Goal: Entertainment & Leisure: Consume media (video, audio)

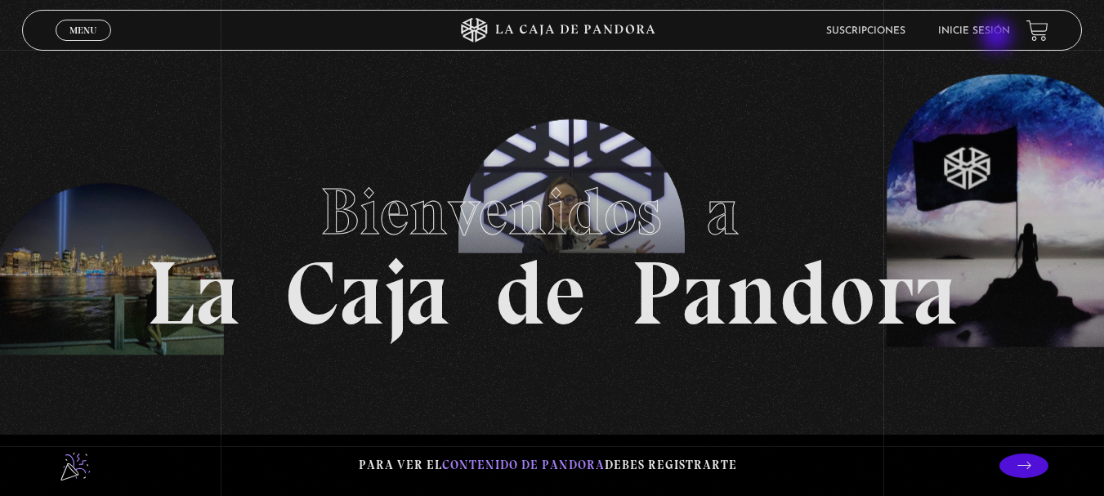
click at [995, 36] on link "Inicie sesión" at bounding box center [974, 31] width 72 height 10
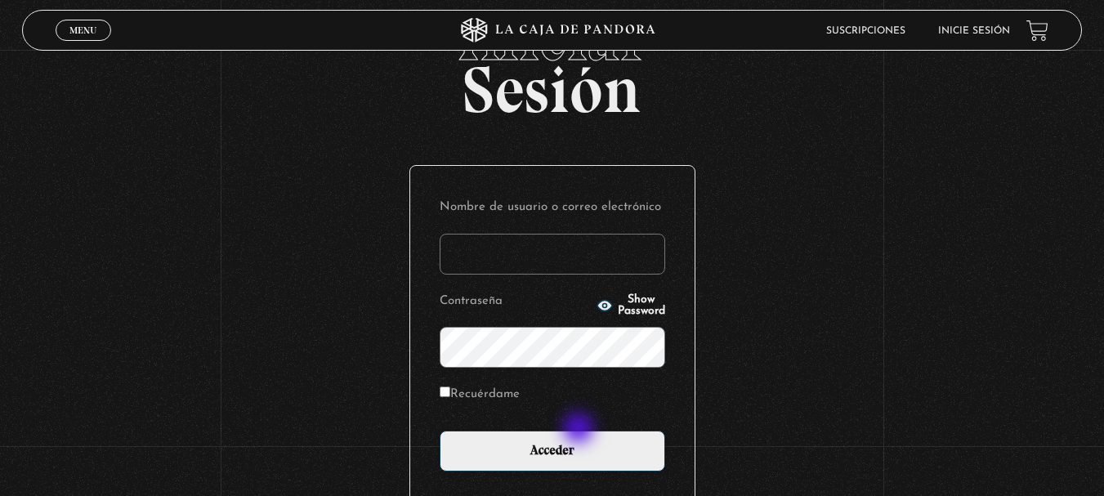
scroll to position [163, 0]
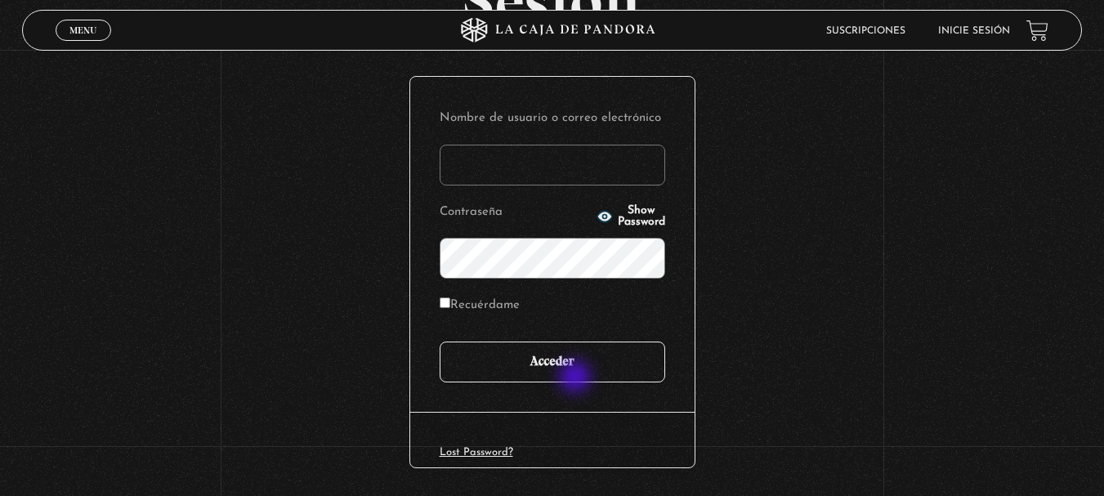
type input "[PERSON_NAME].[PERSON_NAME]"
click at [578, 357] on input "Acceder" at bounding box center [553, 362] width 226 height 41
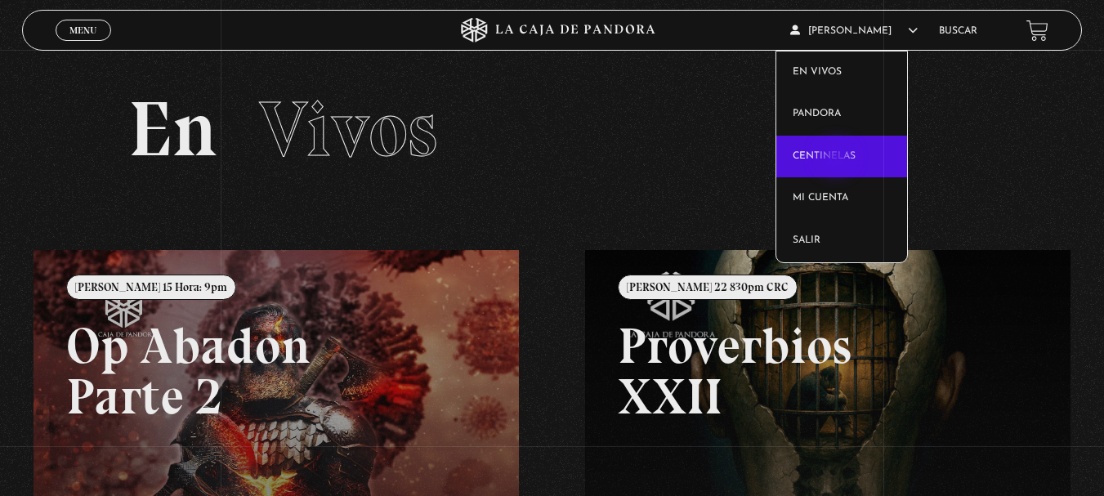
click at [838, 158] on link "Centinelas" at bounding box center [841, 157] width 131 height 43
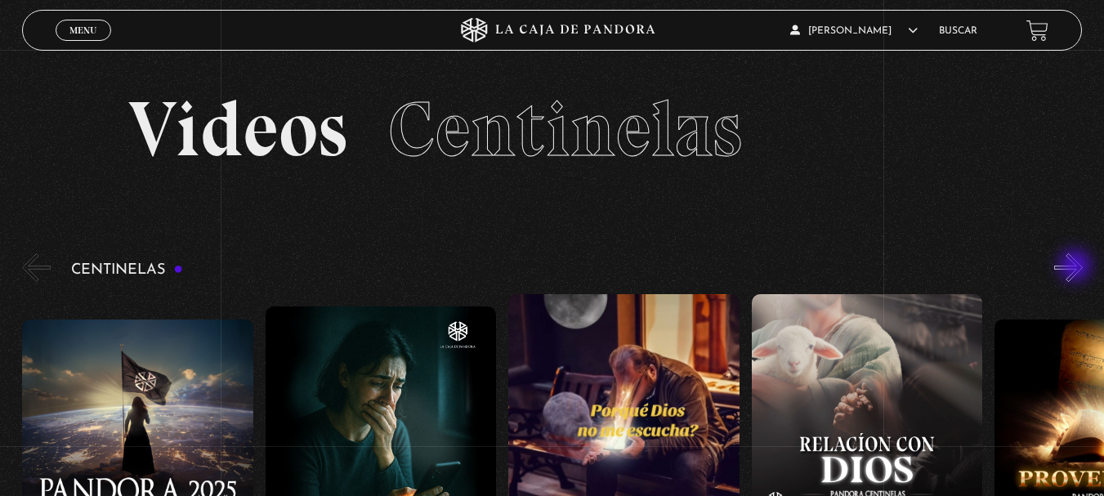
click at [1077, 267] on button "»" at bounding box center [1068, 267] width 29 height 29
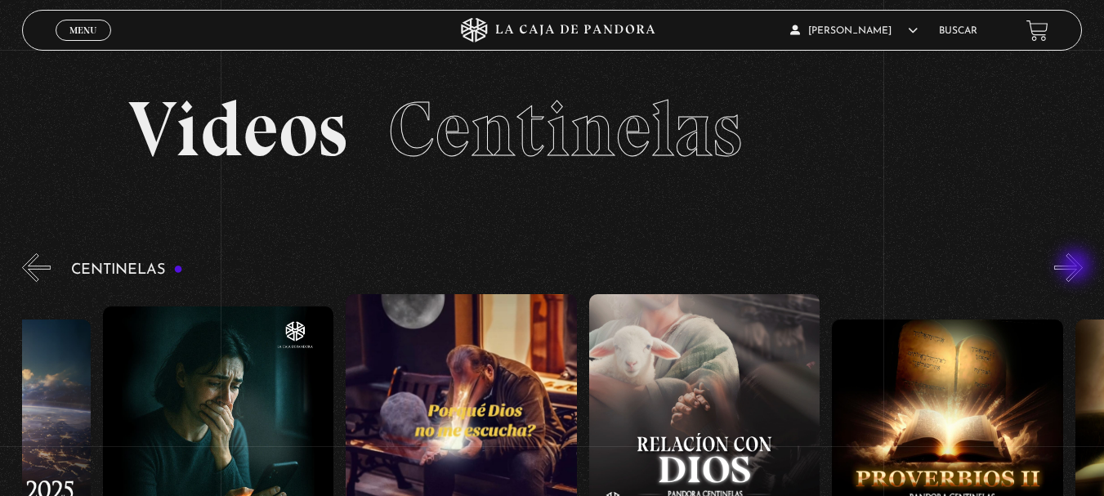
click at [1077, 267] on button "»" at bounding box center [1068, 267] width 29 height 29
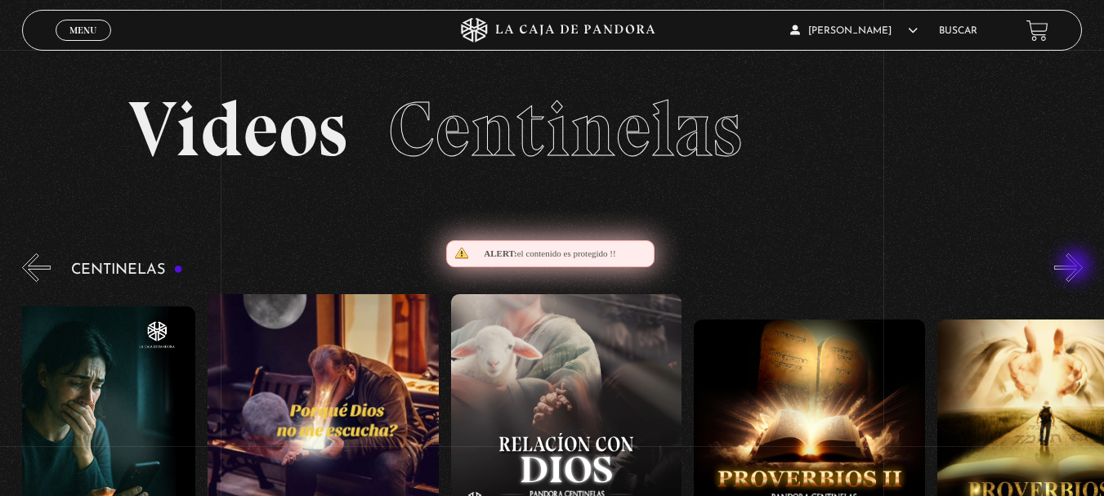
click at [1077, 267] on button "»" at bounding box center [1068, 267] width 29 height 29
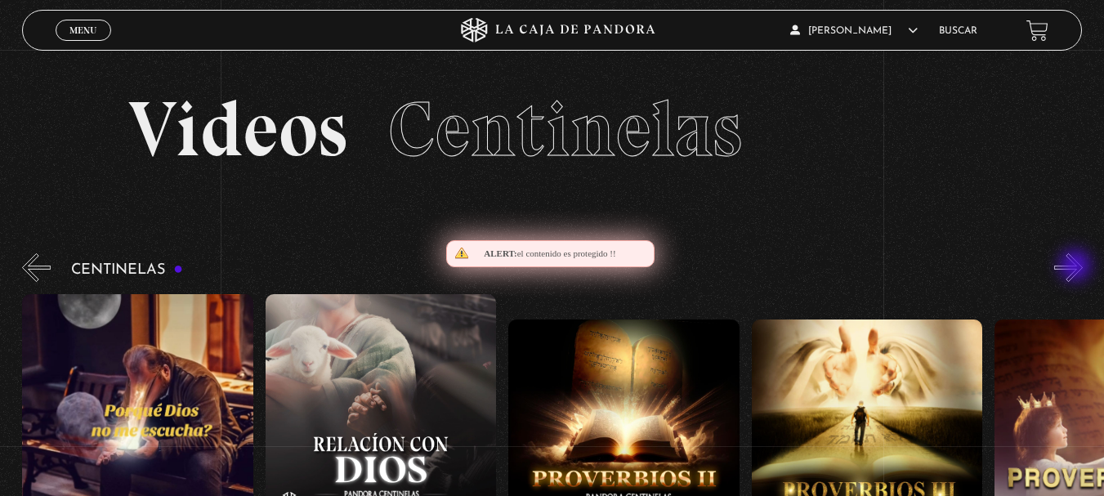
click at [1077, 267] on button "»" at bounding box center [1068, 267] width 29 height 29
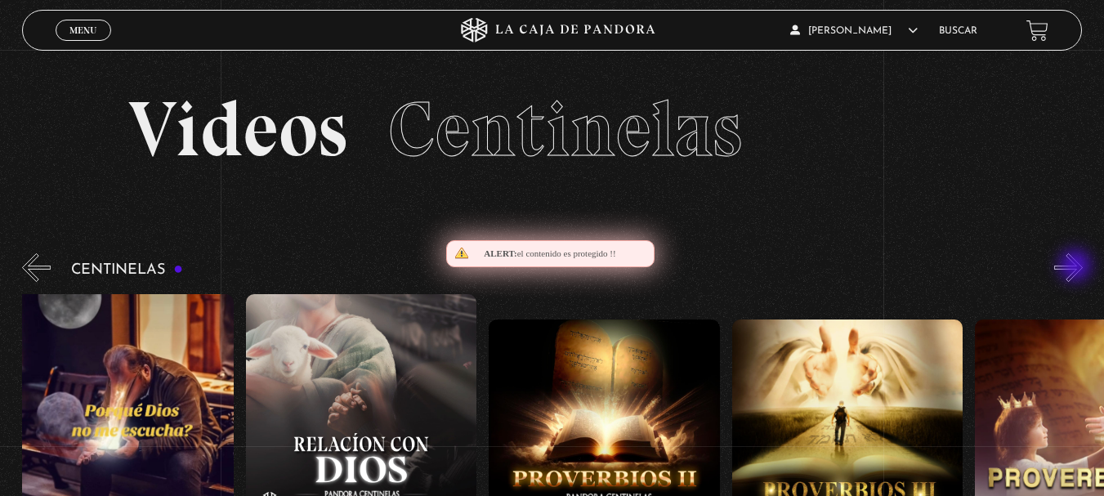
click at [1077, 267] on button "»" at bounding box center [1068, 267] width 29 height 29
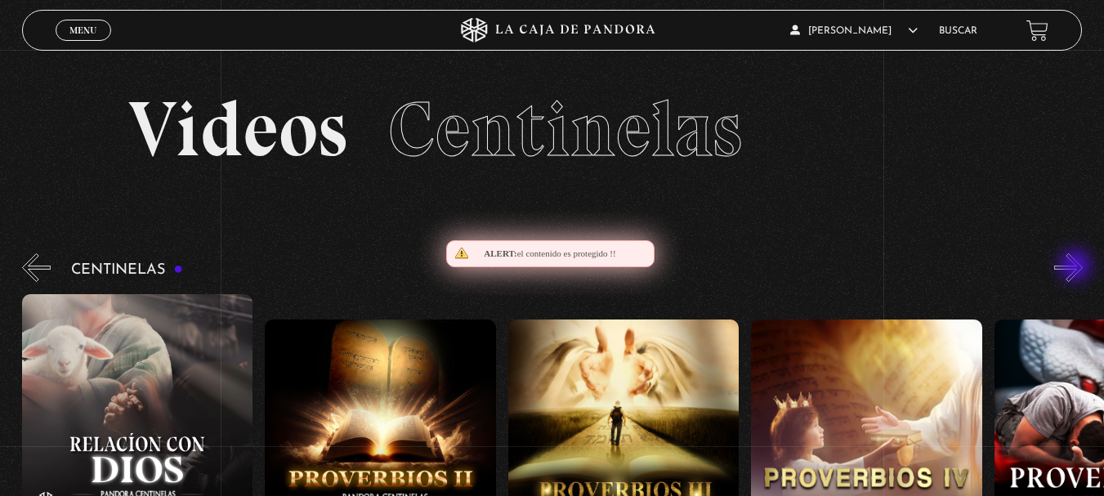
click at [1077, 267] on button "»" at bounding box center [1068, 267] width 29 height 29
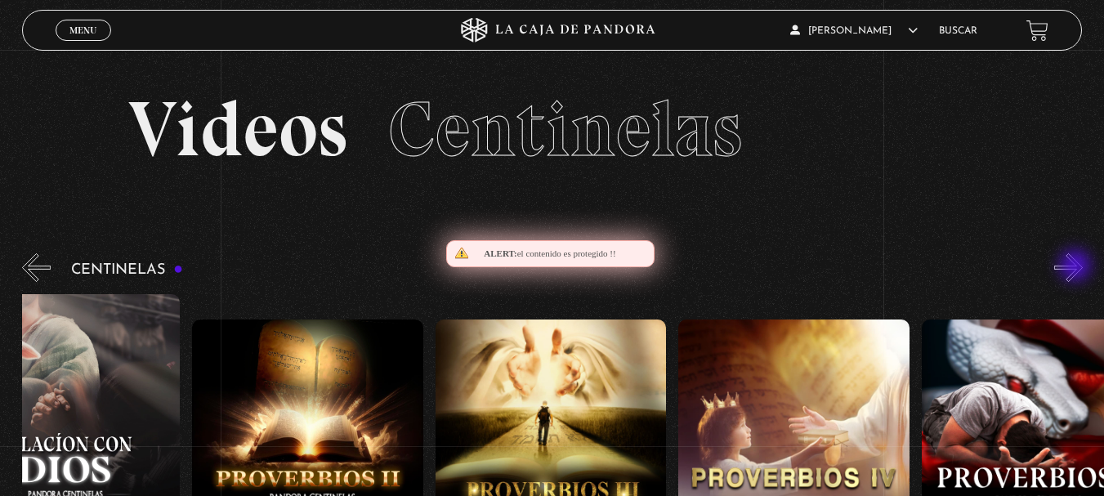
click at [1077, 267] on button "»" at bounding box center [1068, 267] width 29 height 29
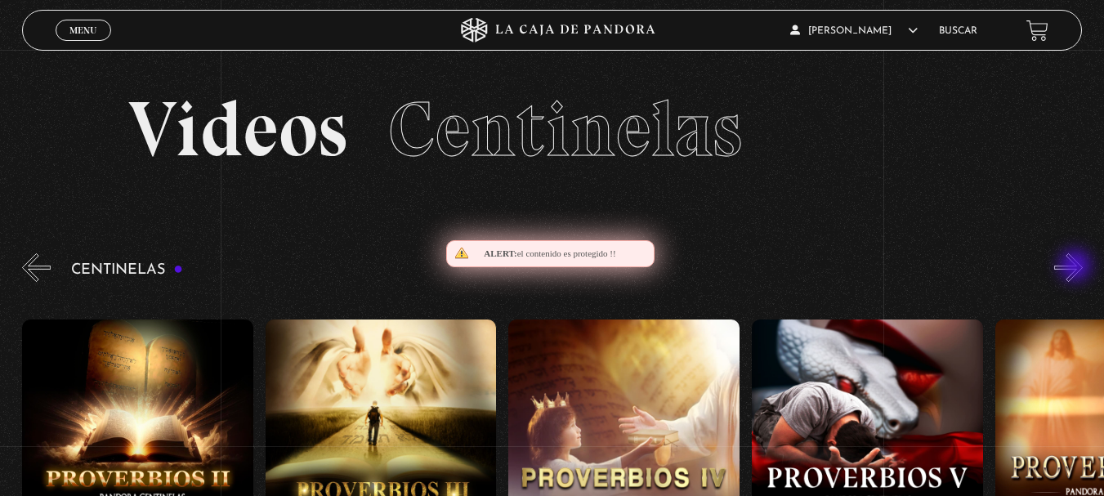
click at [1077, 267] on button "»" at bounding box center [1068, 267] width 29 height 29
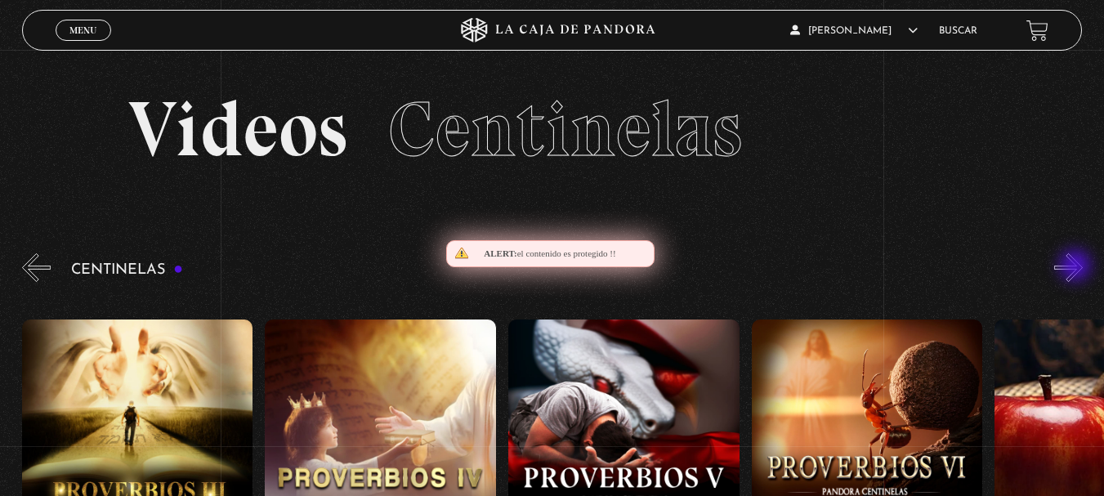
click at [1077, 267] on button "»" at bounding box center [1068, 267] width 29 height 29
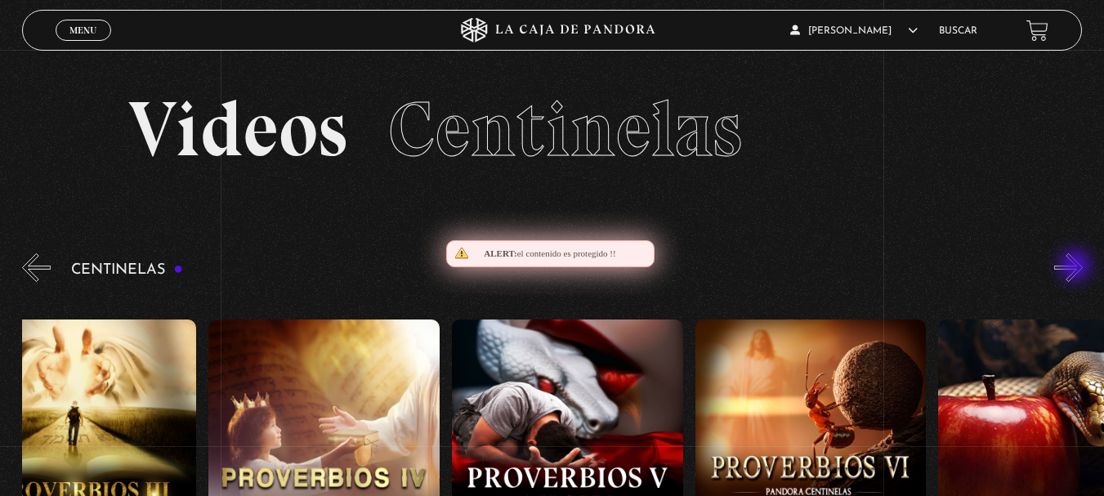
click at [1077, 267] on button "»" at bounding box center [1068, 267] width 29 height 29
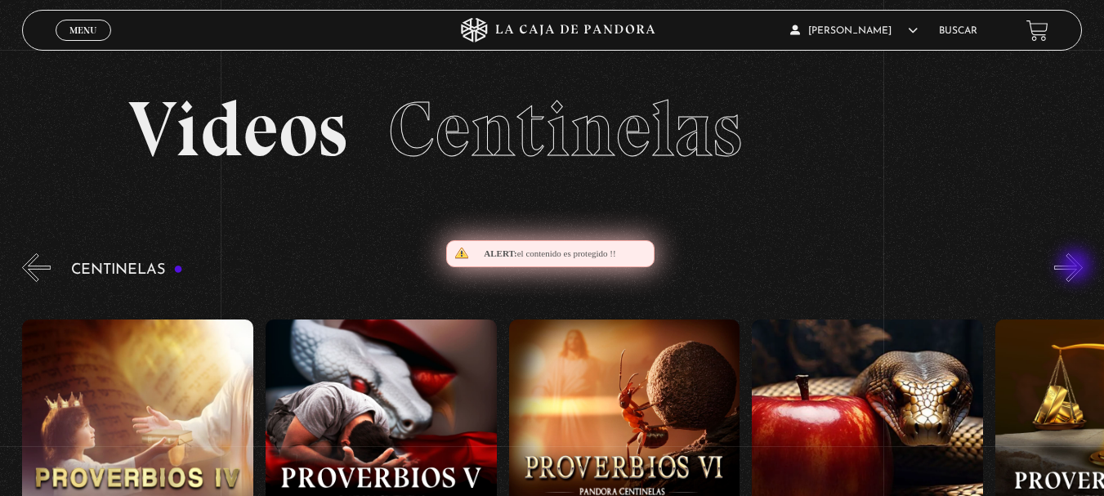
click at [1077, 267] on button "»" at bounding box center [1068, 267] width 29 height 29
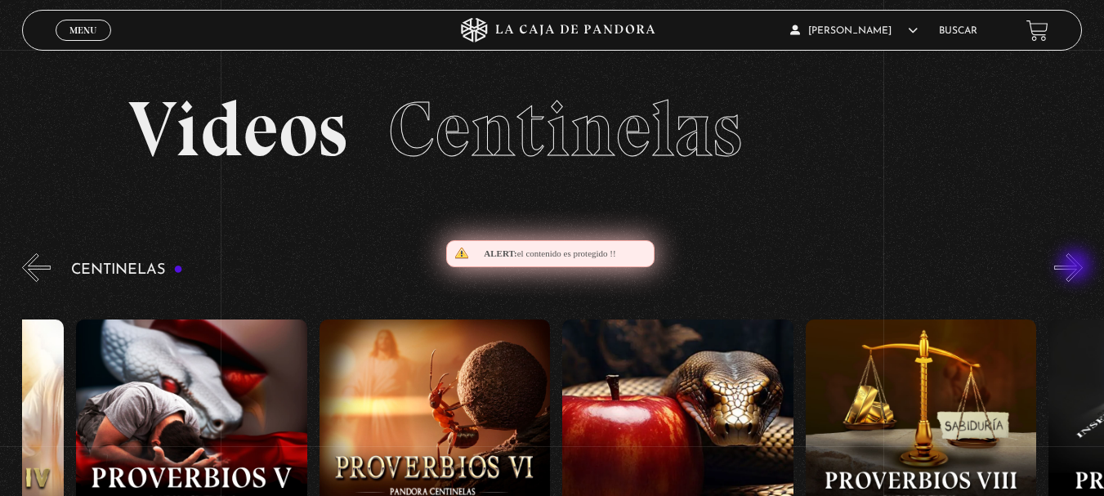
click at [1077, 267] on button "»" at bounding box center [1068, 267] width 29 height 29
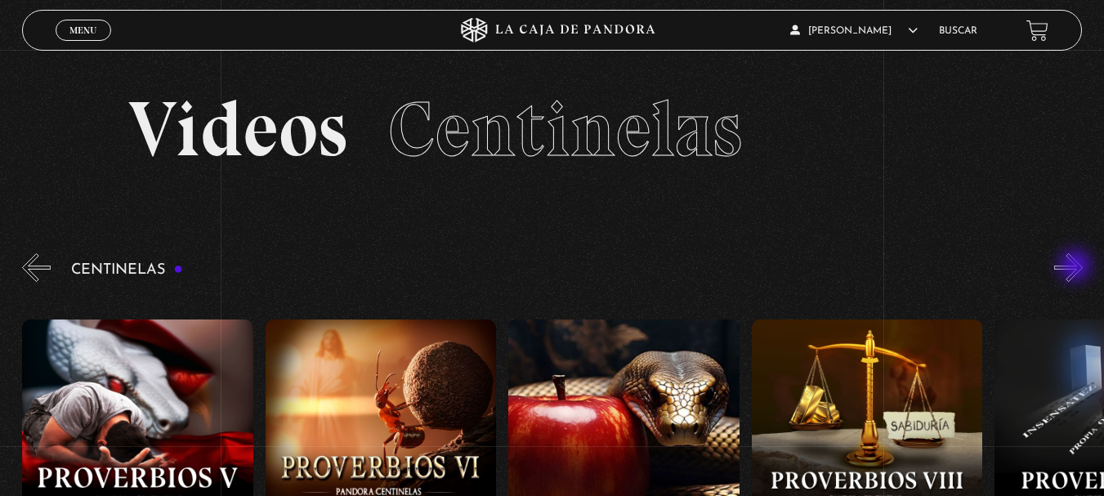
click at [1077, 267] on button "»" at bounding box center [1068, 267] width 29 height 29
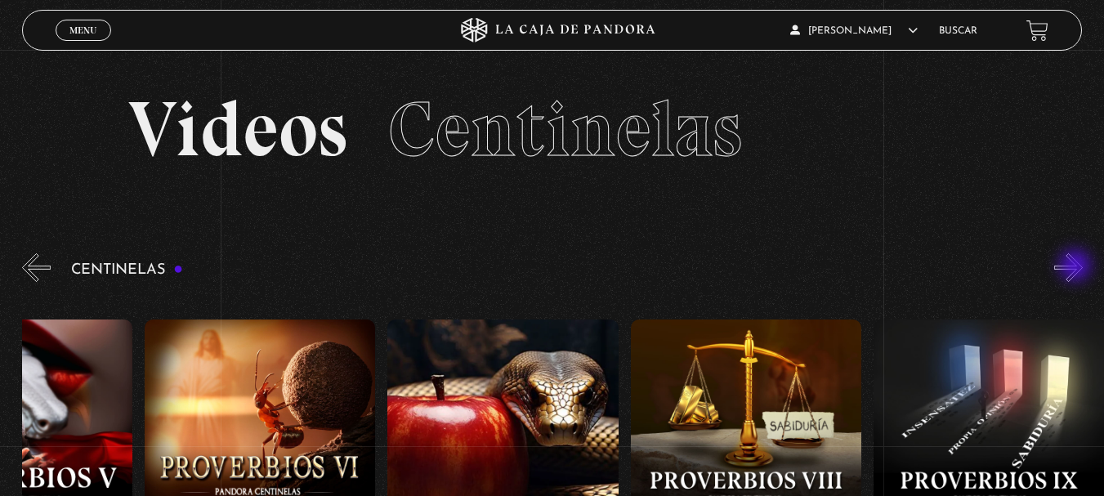
click at [1077, 267] on button "»" at bounding box center [1068, 267] width 29 height 29
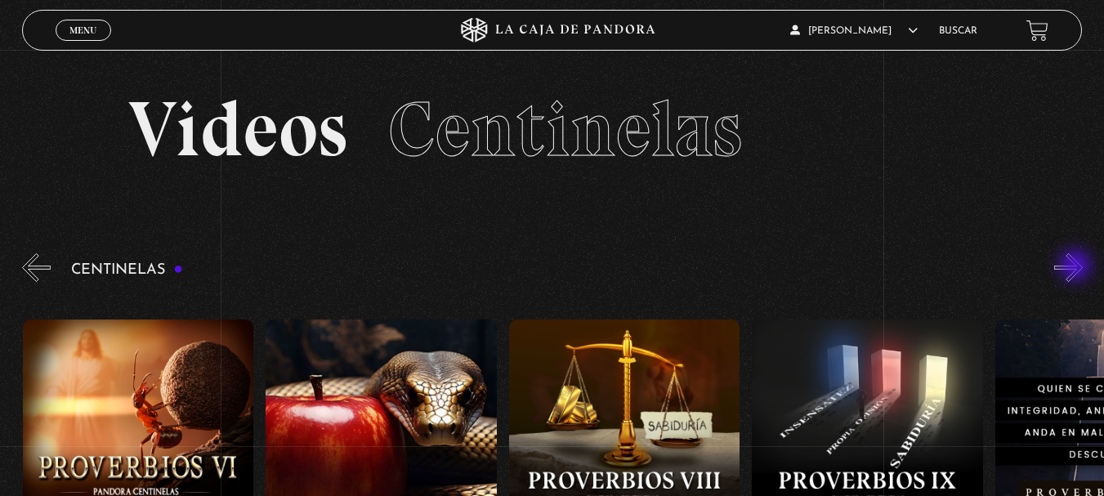
click at [1077, 267] on button "»" at bounding box center [1068, 267] width 29 height 29
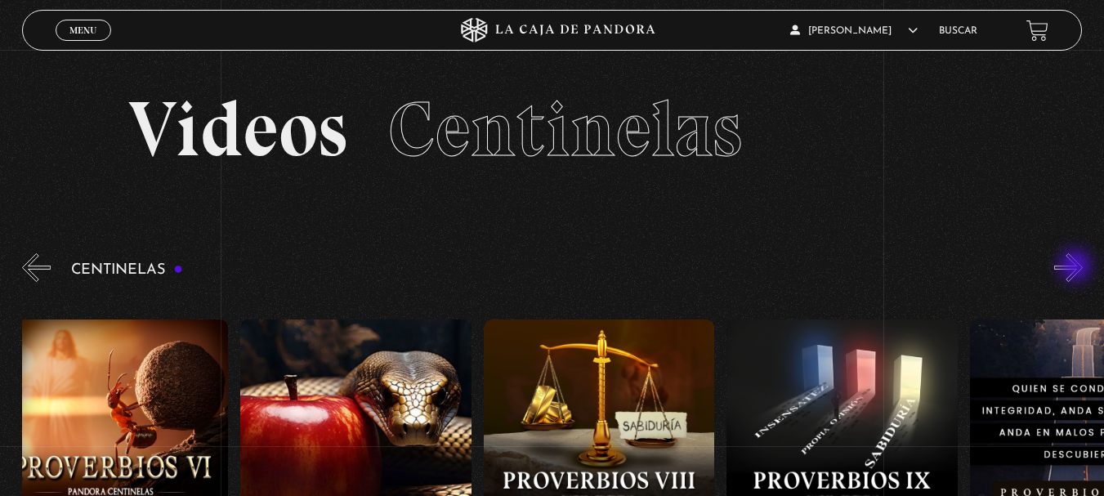
click at [1077, 267] on button "»" at bounding box center [1068, 267] width 29 height 29
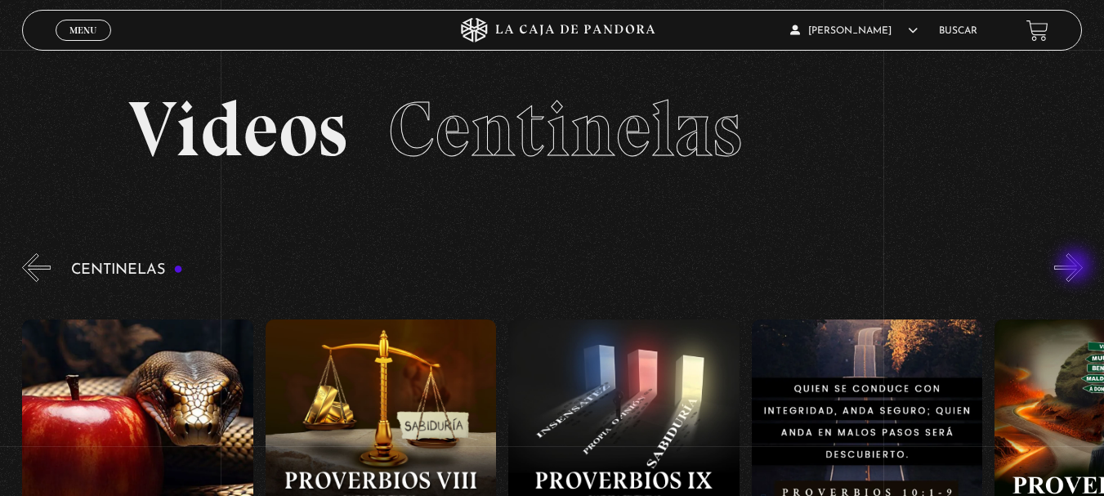
click at [1077, 267] on button "»" at bounding box center [1068, 267] width 29 height 29
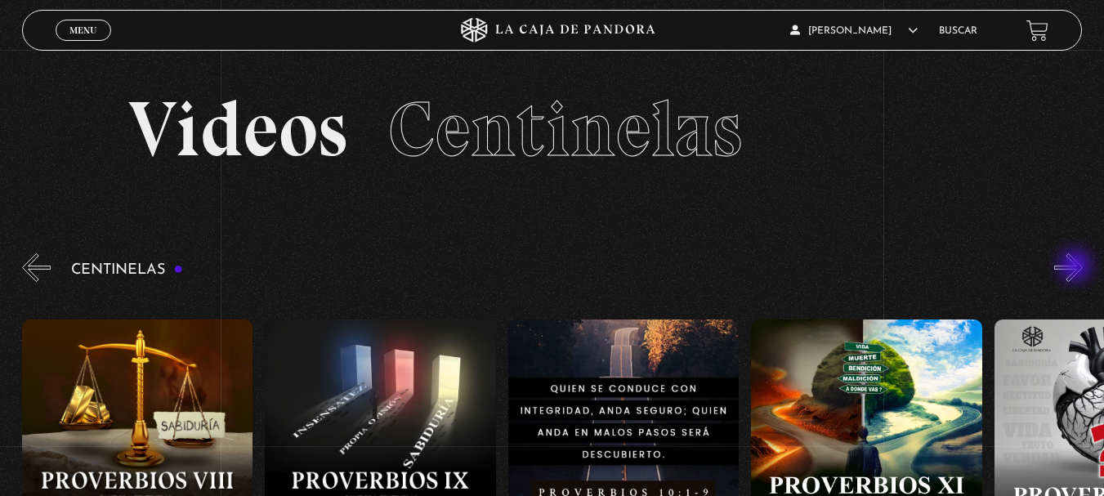
click at [1077, 267] on button "»" at bounding box center [1068, 267] width 29 height 29
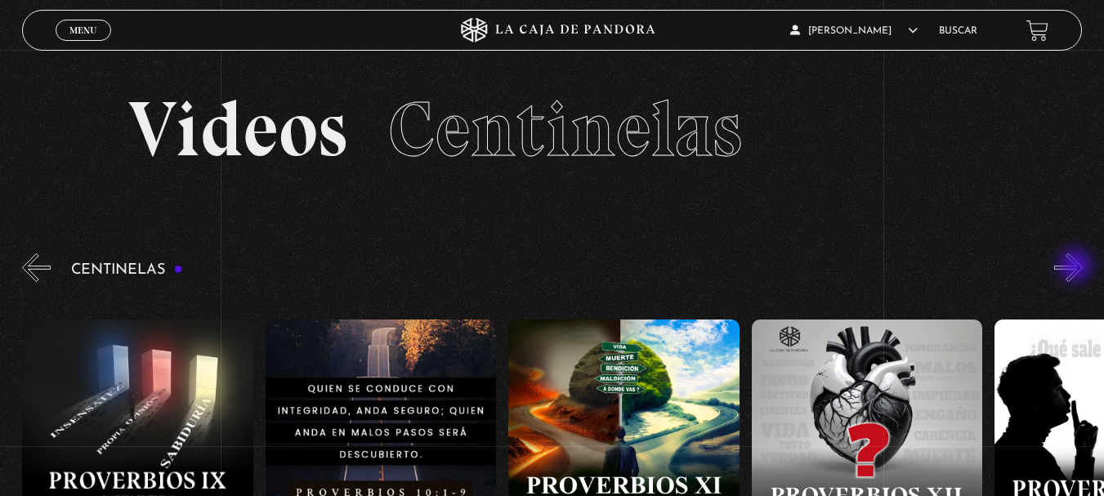
click at [1077, 267] on button "»" at bounding box center [1068, 267] width 29 height 29
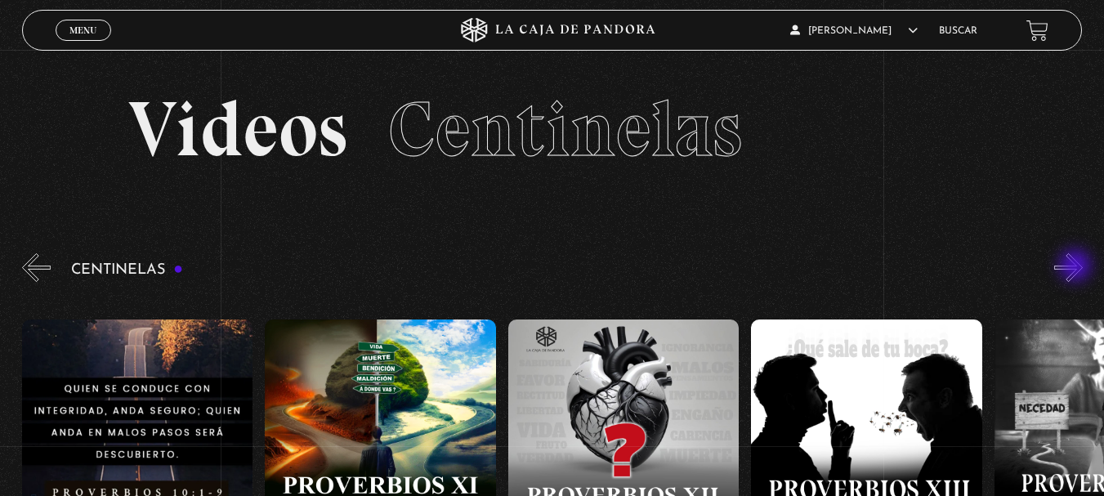
click at [1077, 267] on button "»" at bounding box center [1068, 267] width 29 height 29
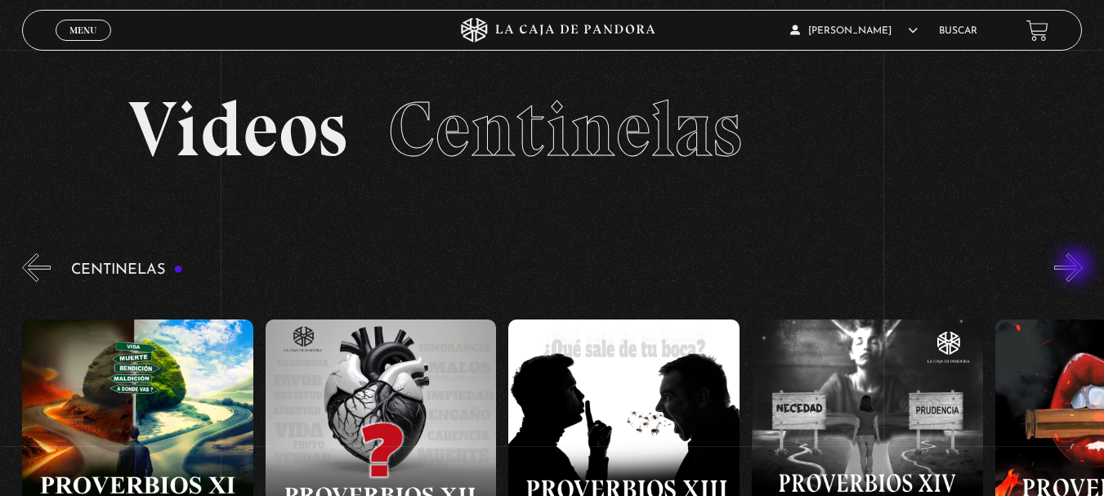
click at [1077, 267] on button "»" at bounding box center [1068, 267] width 29 height 29
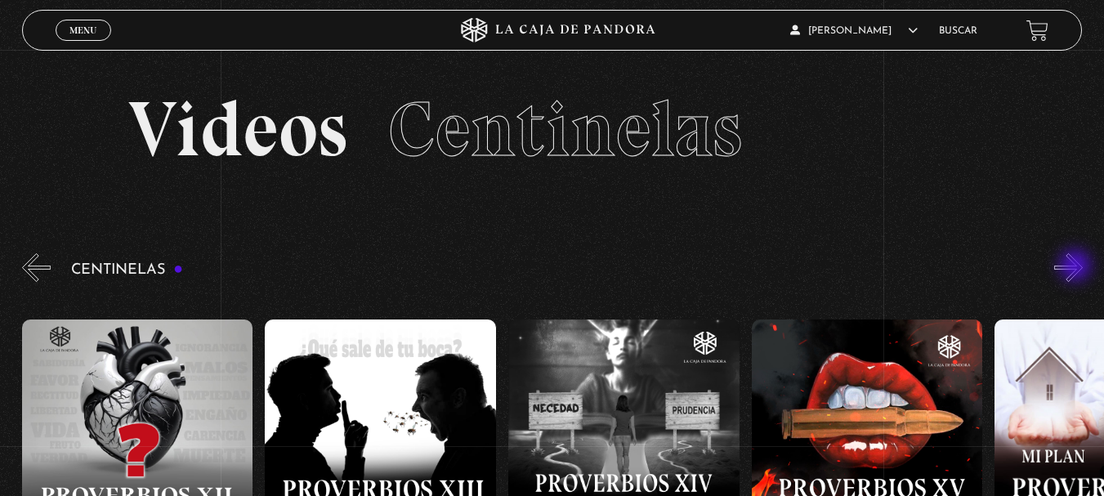
click at [1077, 267] on button "»" at bounding box center [1068, 267] width 29 height 29
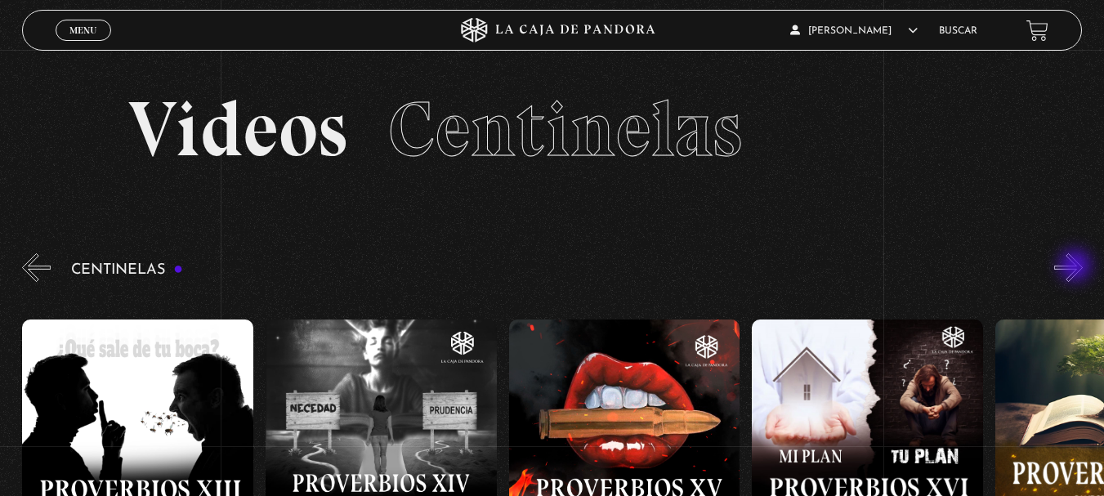
click at [1077, 267] on button "»" at bounding box center [1068, 267] width 29 height 29
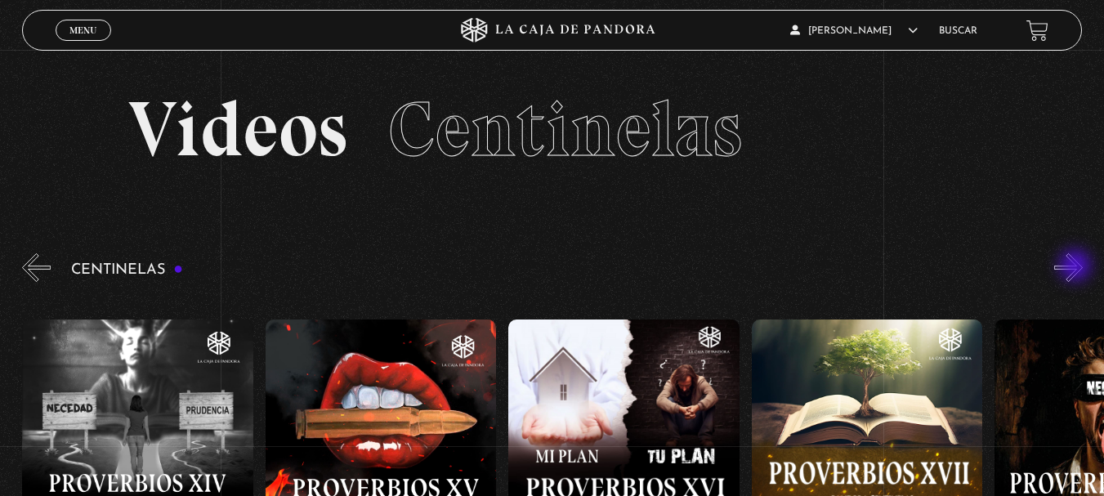
click at [1077, 267] on button "»" at bounding box center [1068, 267] width 29 height 29
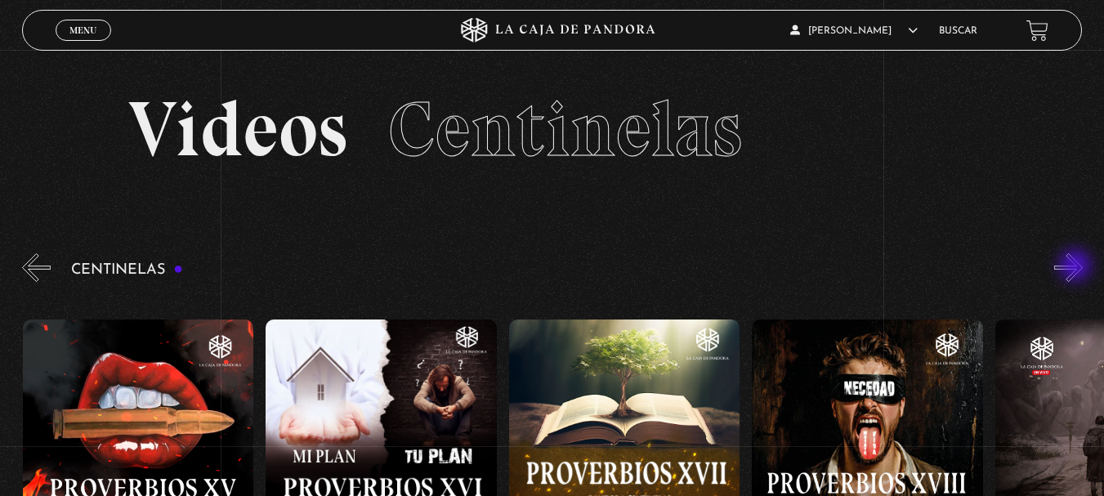
click at [1077, 267] on button "»" at bounding box center [1068, 267] width 29 height 29
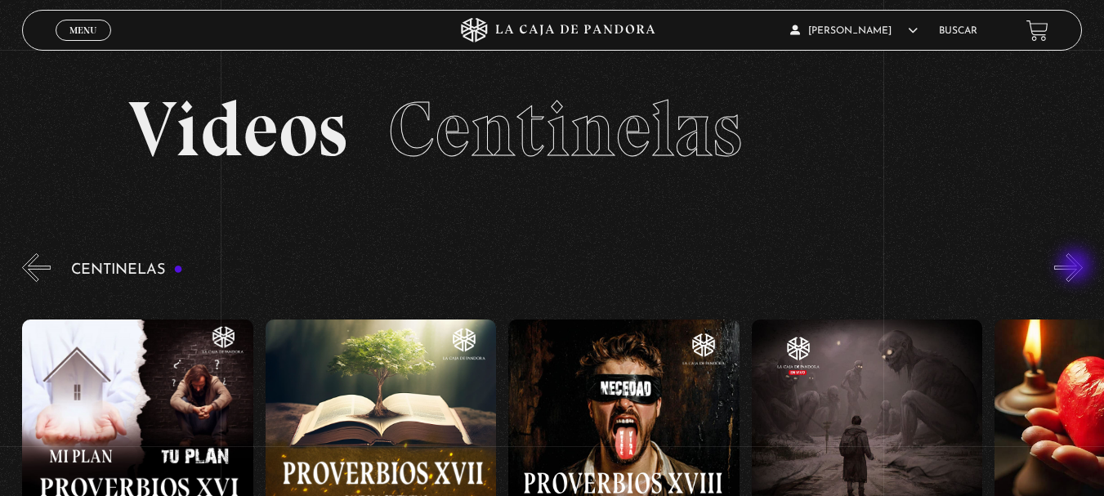
click at [1077, 267] on button "»" at bounding box center [1068, 267] width 29 height 29
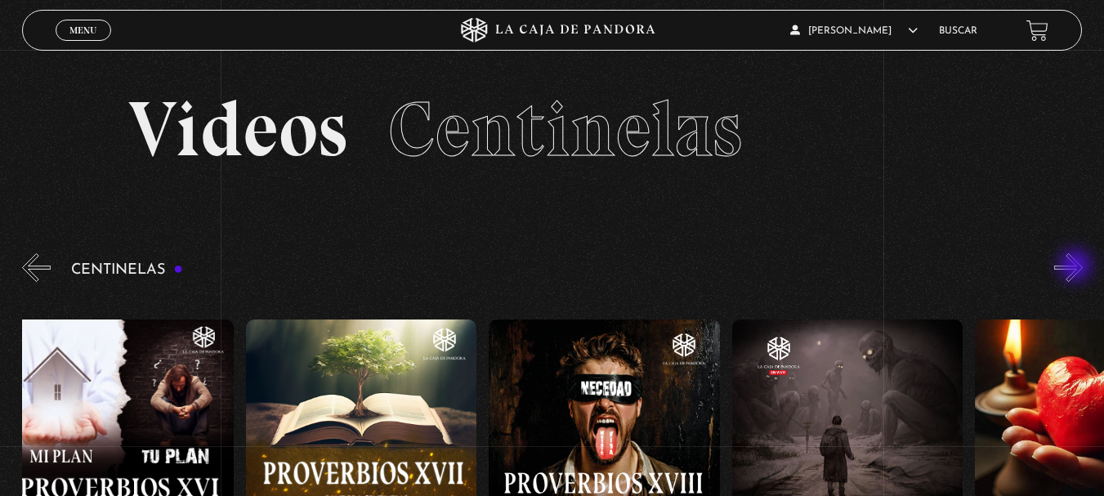
click at [1077, 267] on button "»" at bounding box center [1068, 267] width 29 height 29
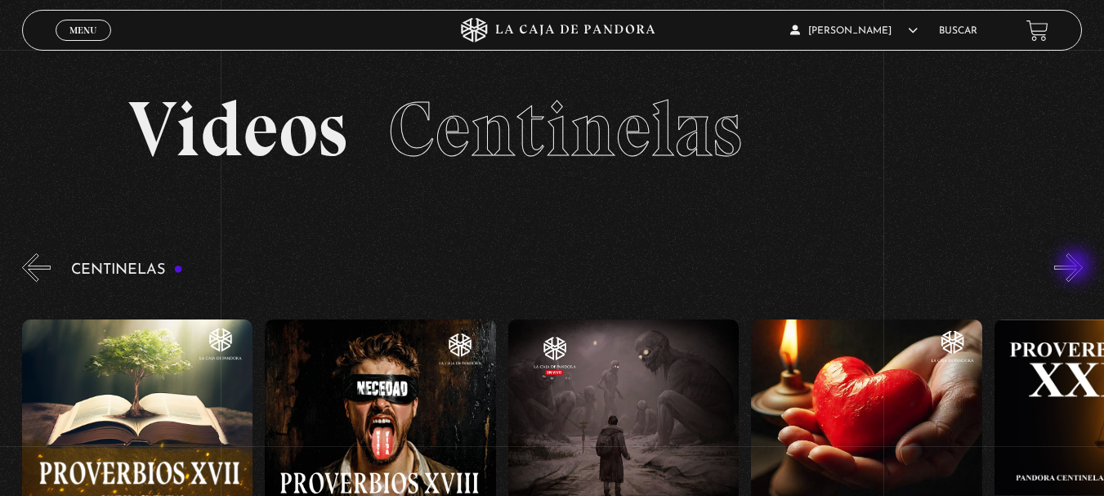
click at [1077, 267] on button "»" at bounding box center [1068, 267] width 29 height 29
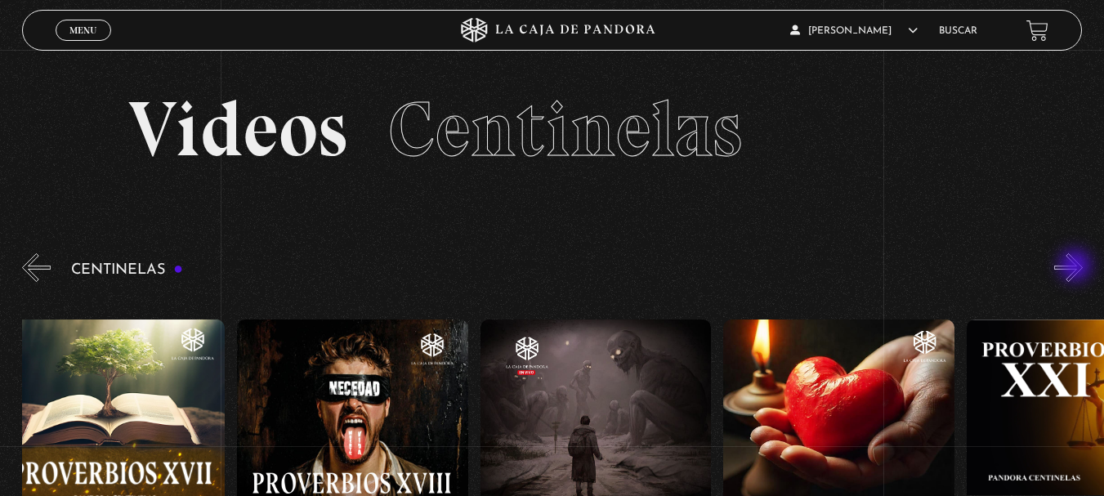
click at [1077, 267] on button "»" at bounding box center [1068, 267] width 29 height 29
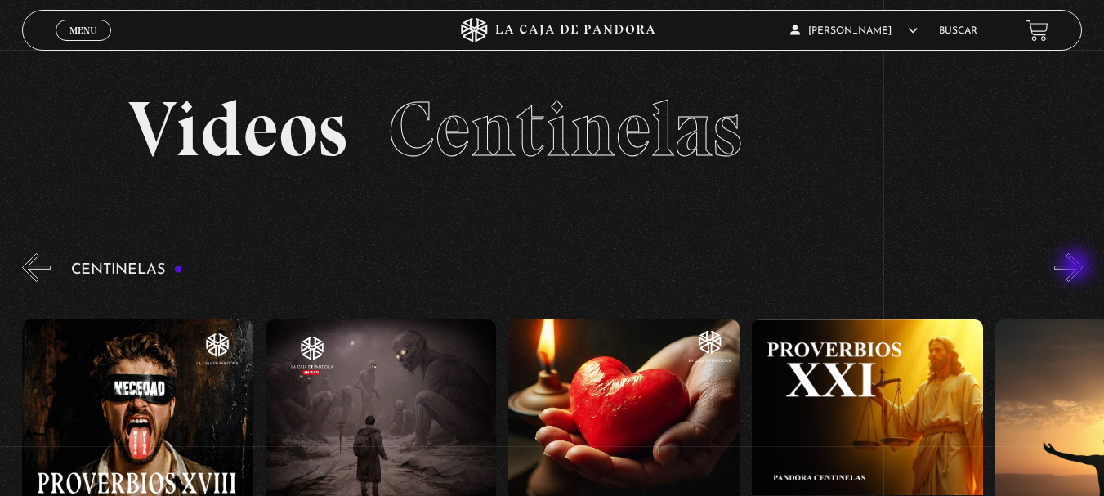
click at [1077, 267] on button "»" at bounding box center [1068, 267] width 29 height 29
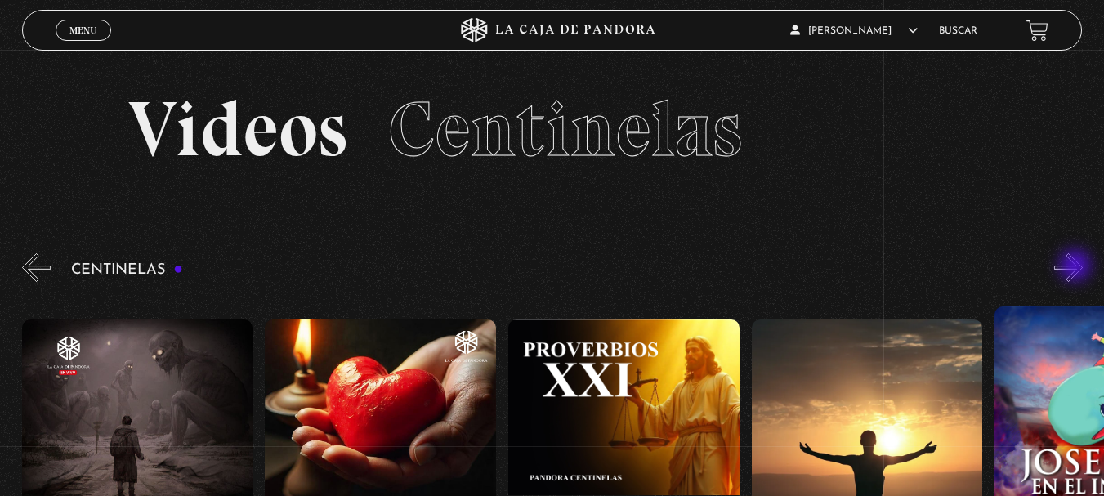
click at [1077, 267] on button "»" at bounding box center [1068, 267] width 29 height 29
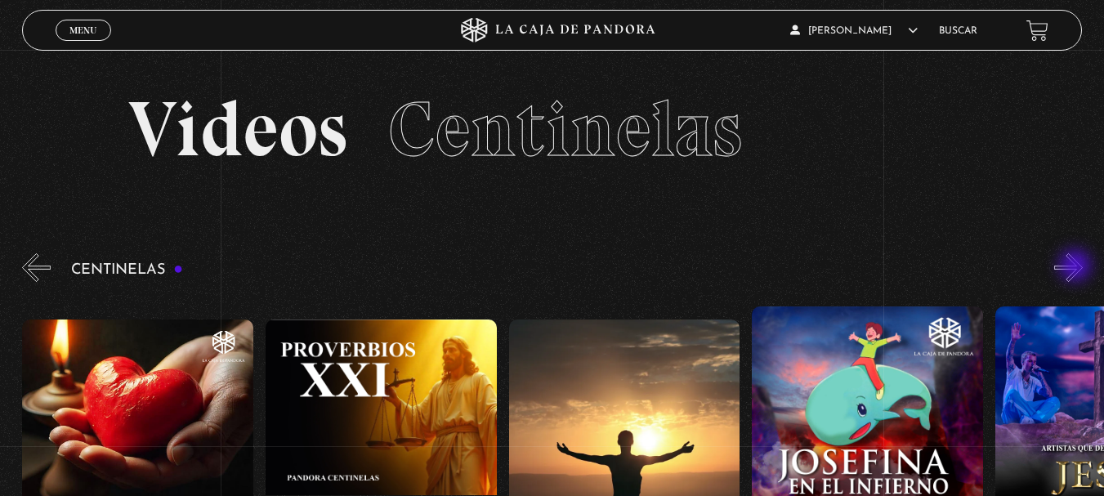
click at [1077, 267] on button "»" at bounding box center [1068, 267] width 29 height 29
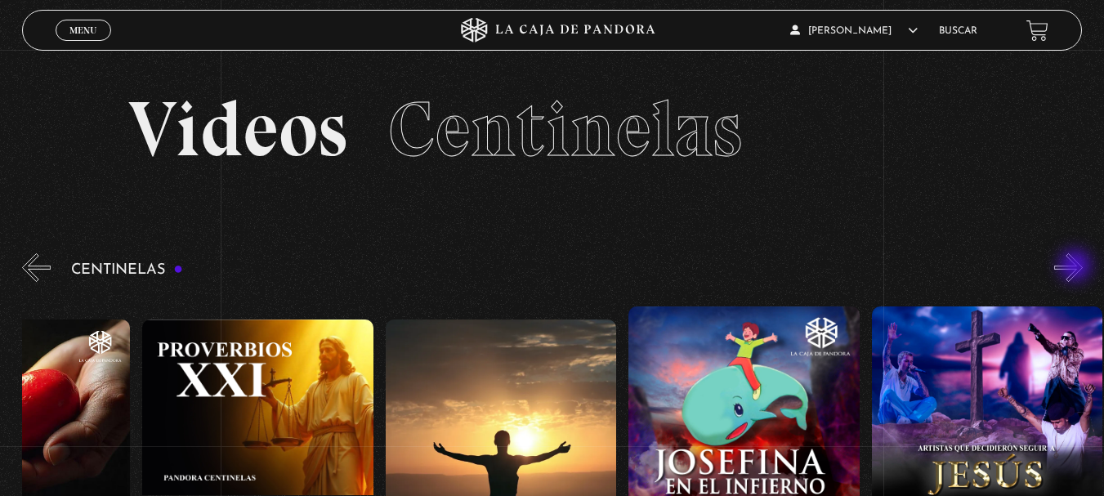
click at [1077, 267] on button "»" at bounding box center [1068, 267] width 29 height 29
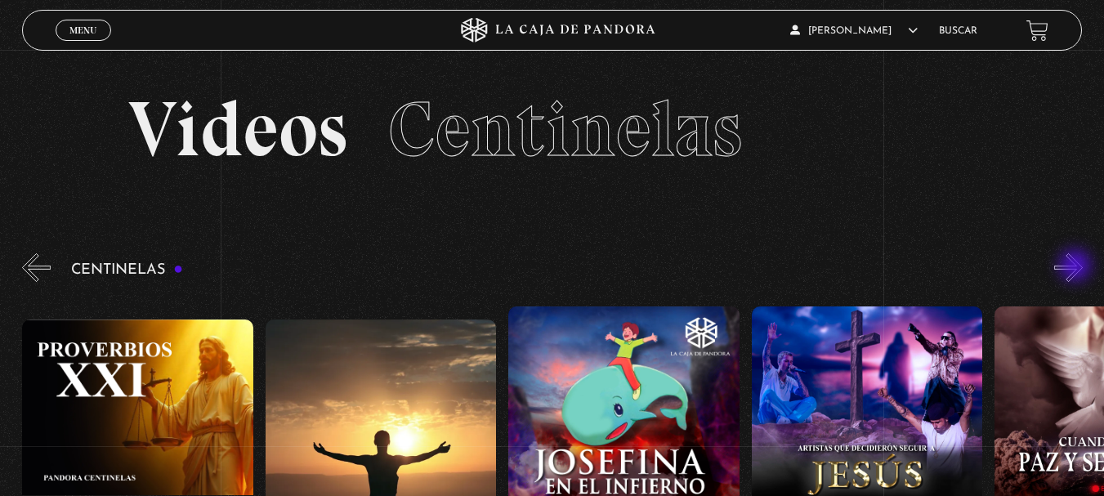
click at [1077, 267] on button "»" at bounding box center [1068, 267] width 29 height 29
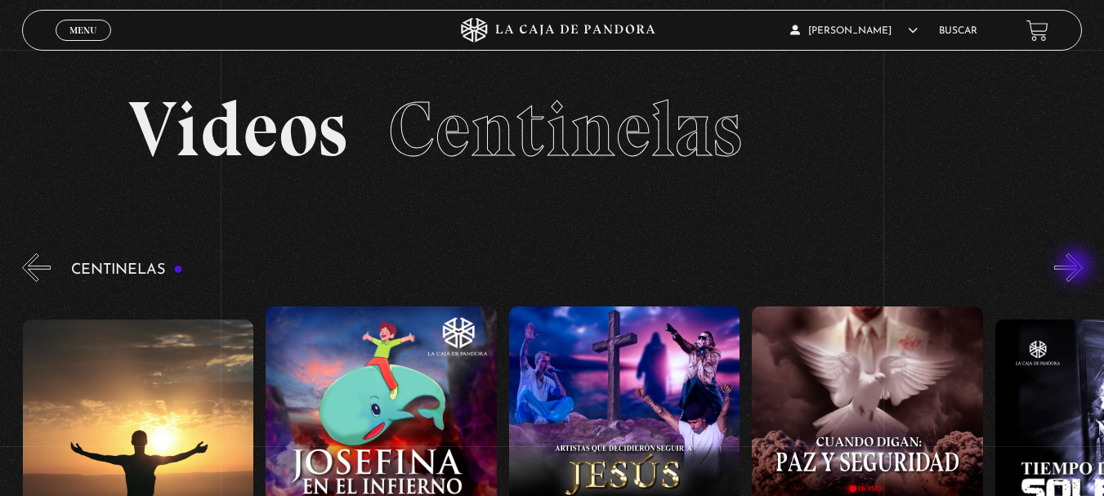
click at [1077, 267] on button "»" at bounding box center [1068, 267] width 29 height 29
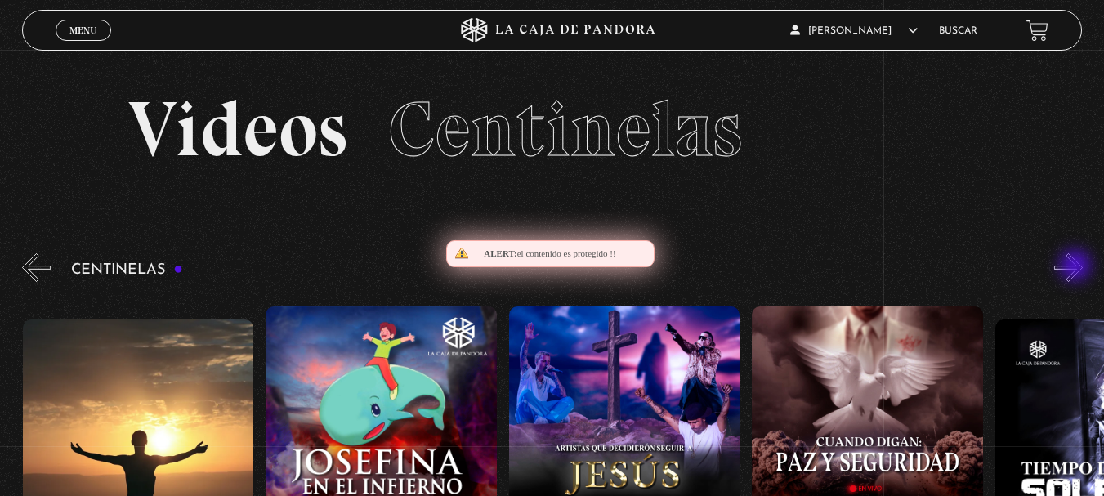
click at [1077, 267] on button "»" at bounding box center [1068, 267] width 29 height 29
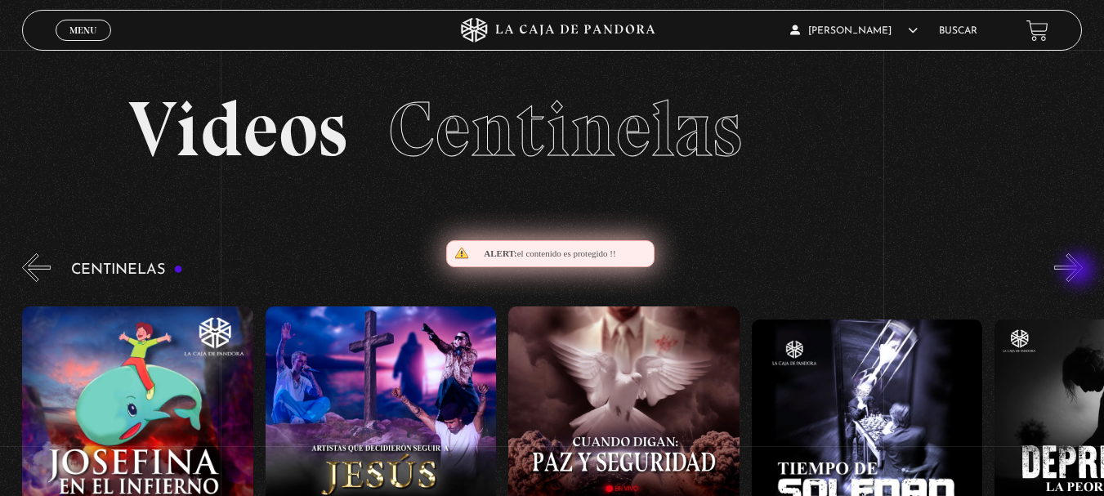
click at [1080, 271] on button "»" at bounding box center [1068, 267] width 29 height 29
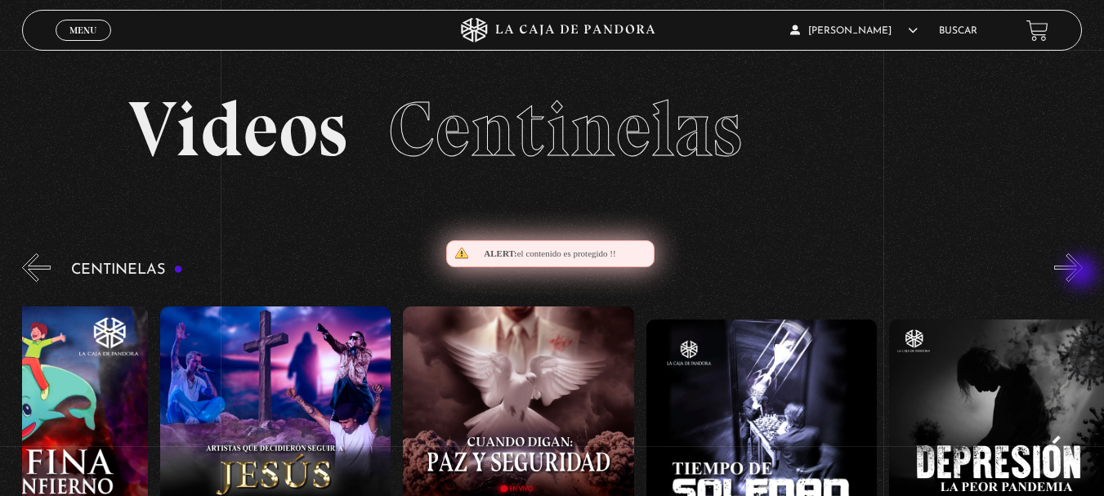
click at [1083, 274] on button "»" at bounding box center [1068, 267] width 29 height 29
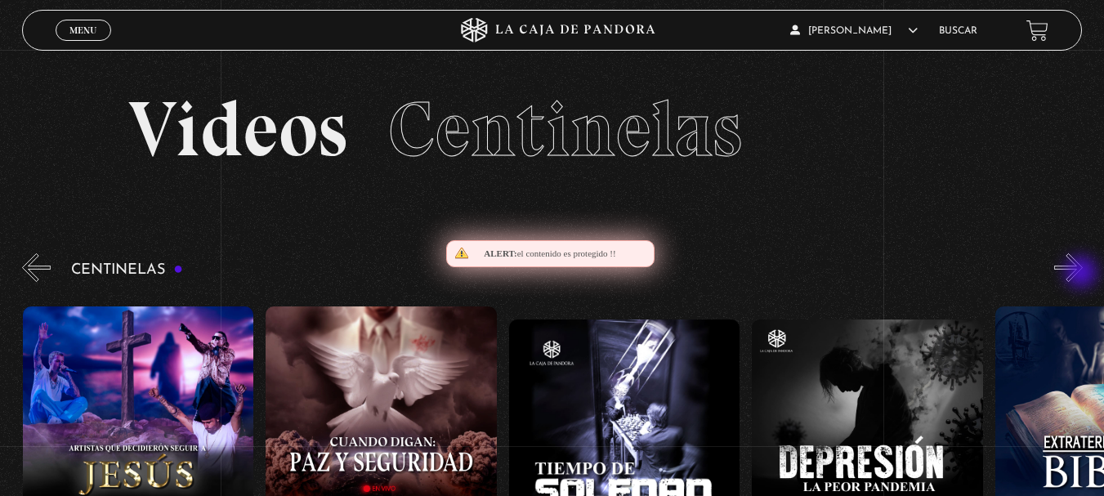
click at [1083, 274] on button "»" at bounding box center [1068, 267] width 29 height 29
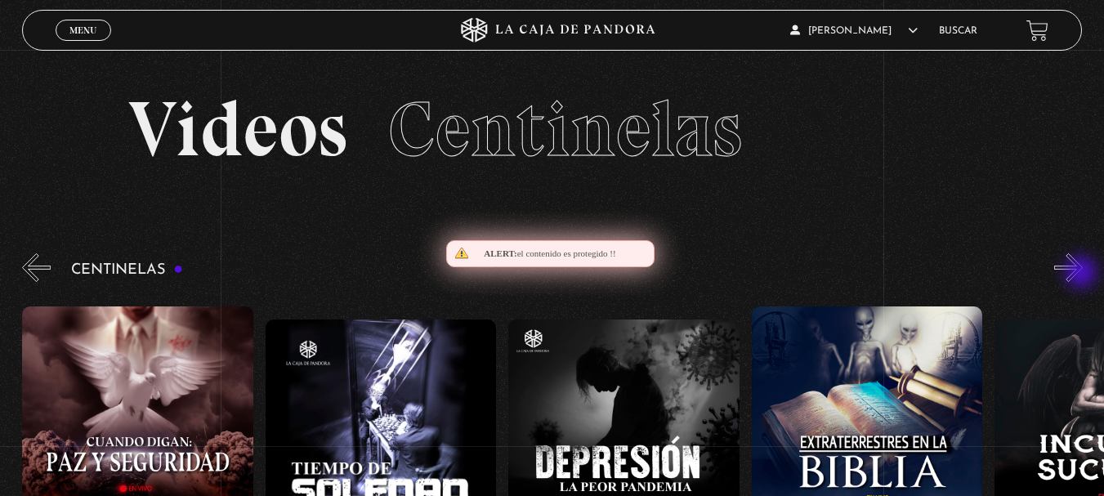
click at [1083, 274] on button "»" at bounding box center [1068, 267] width 29 height 29
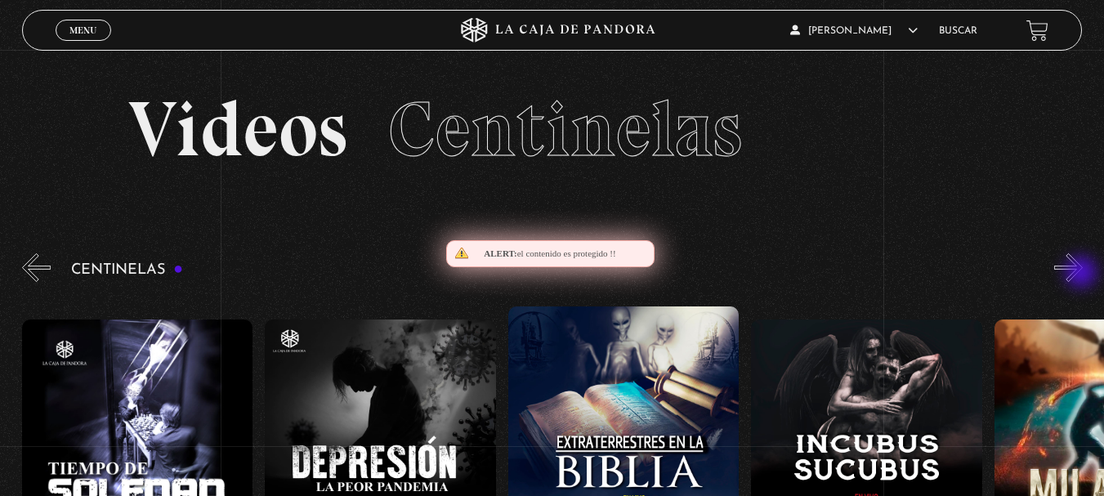
click at [1083, 274] on button "»" at bounding box center [1068, 267] width 29 height 29
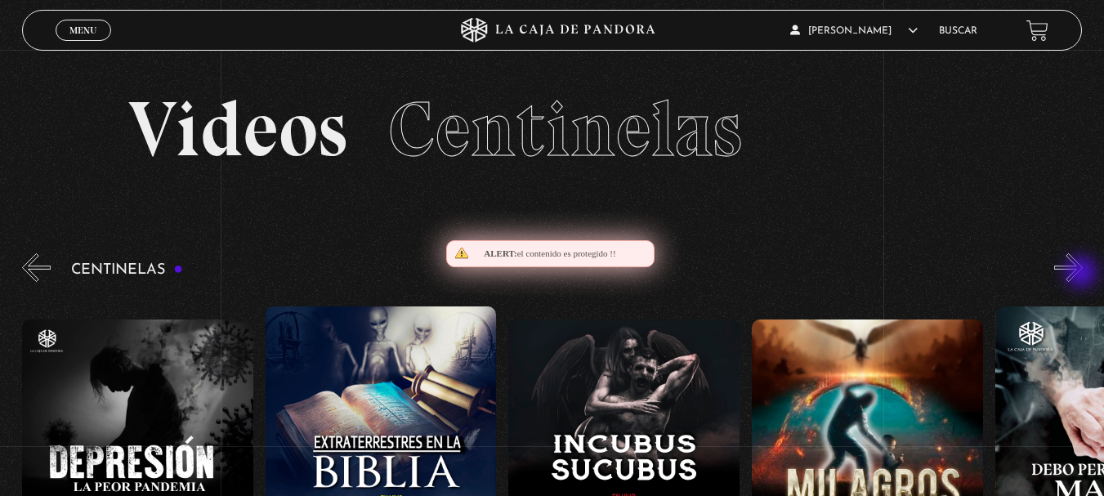
click at [1083, 274] on button "»" at bounding box center [1068, 267] width 29 height 29
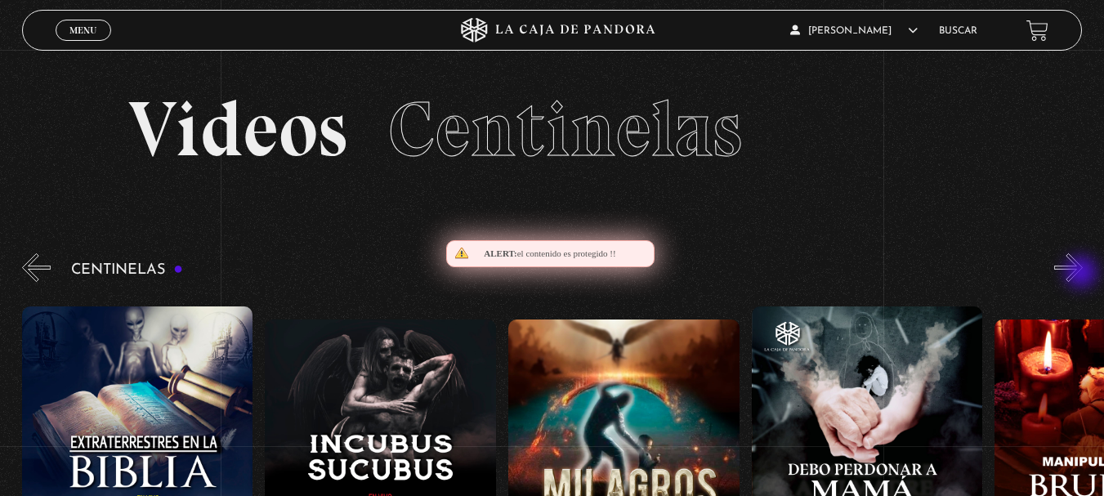
click at [1083, 274] on button "»" at bounding box center [1068, 267] width 29 height 29
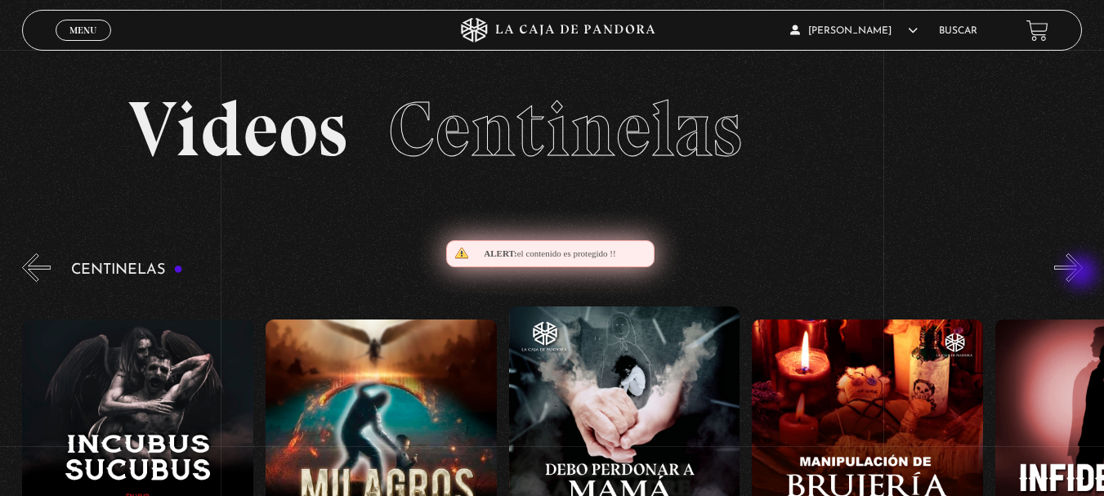
click at [1083, 274] on button "»" at bounding box center [1068, 267] width 29 height 29
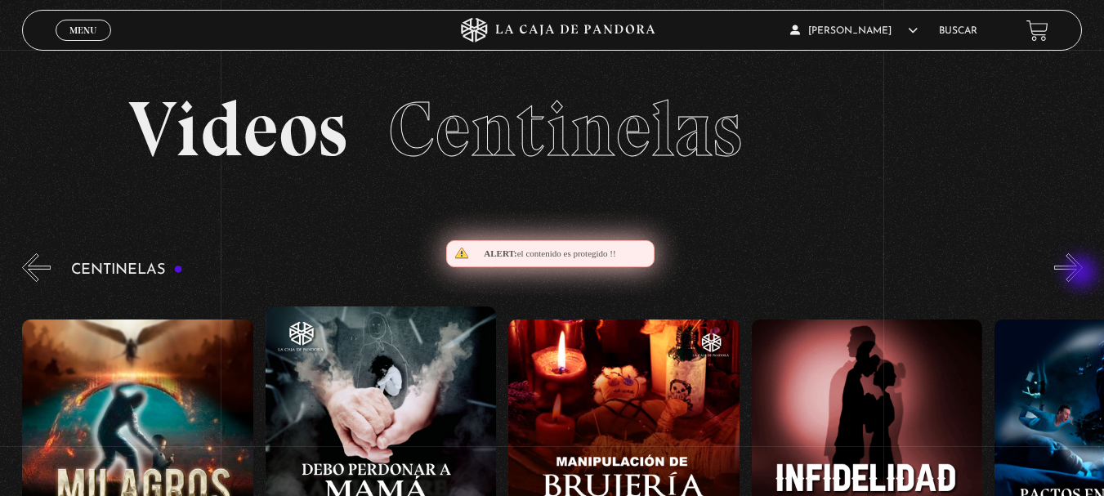
click at [1083, 274] on button "»" at bounding box center [1068, 267] width 29 height 29
click at [1083, 273] on button "»" at bounding box center [1068, 267] width 29 height 29
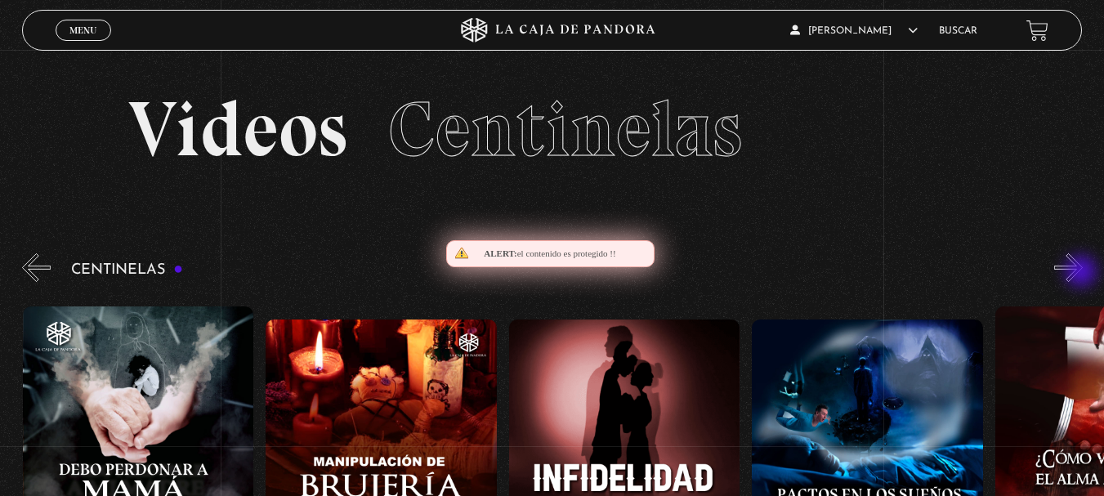
click at [1082, 273] on button "»" at bounding box center [1068, 267] width 29 height 29
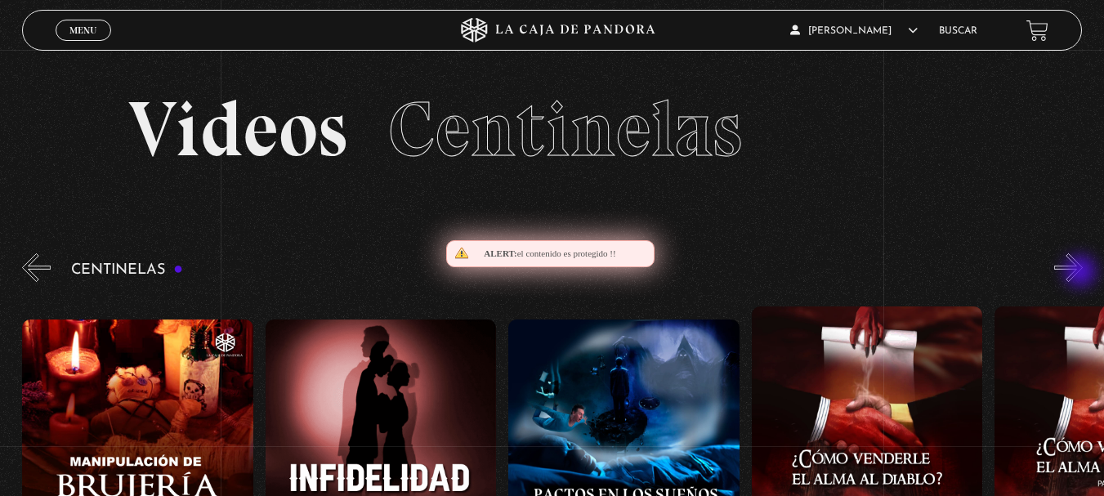
click at [1082, 273] on button "»" at bounding box center [1068, 267] width 29 height 29
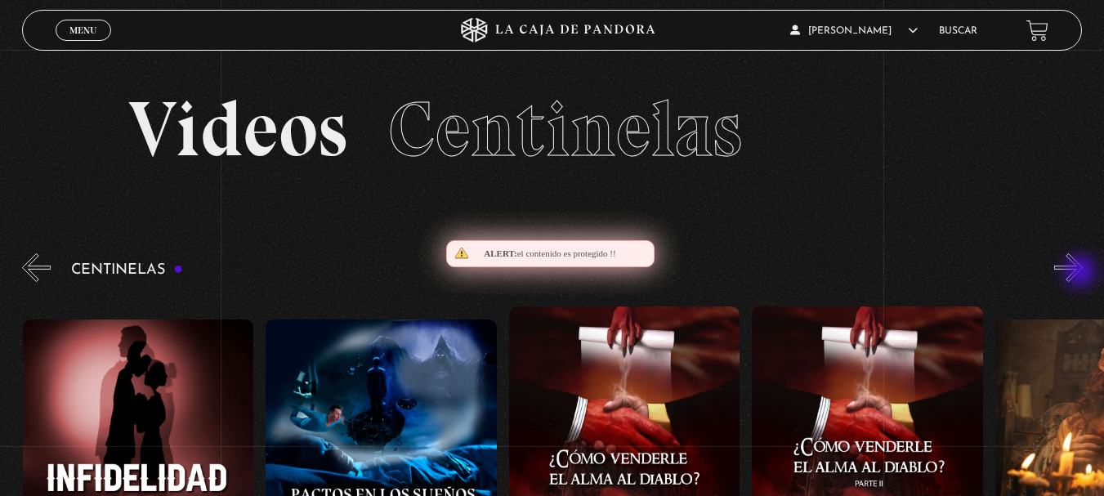
click at [1082, 273] on button "»" at bounding box center [1068, 267] width 29 height 29
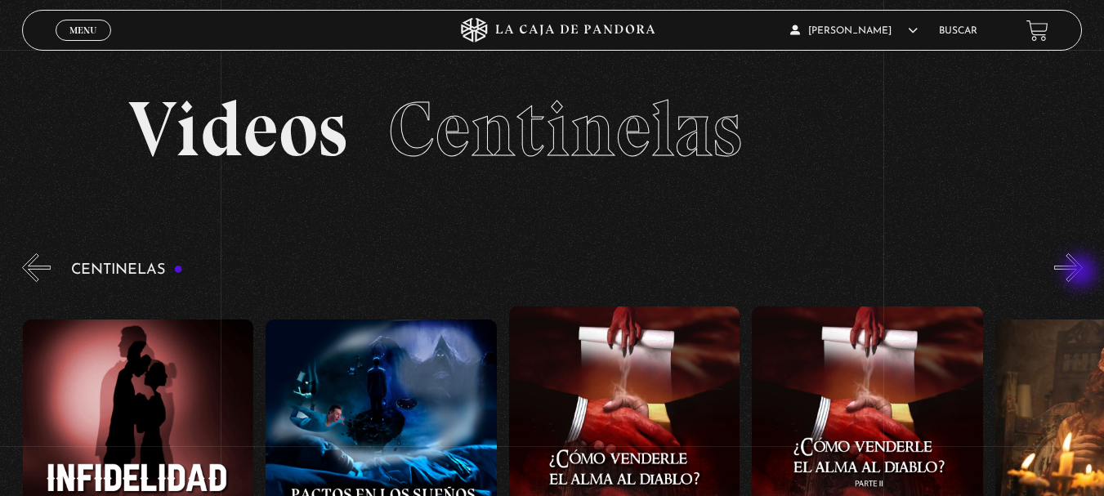
click at [1082, 273] on button "»" at bounding box center [1068, 267] width 29 height 29
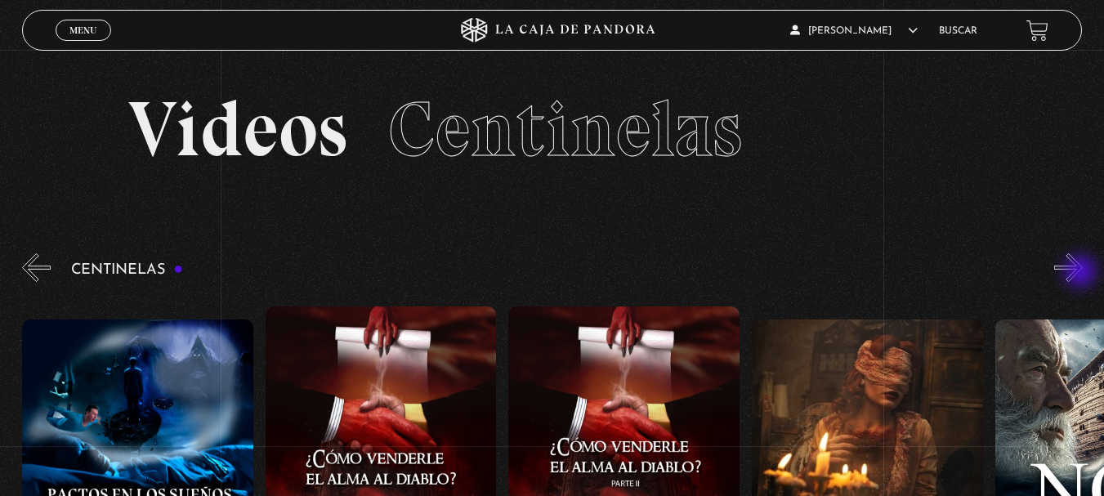
click at [1082, 273] on button "»" at bounding box center [1068, 267] width 29 height 29
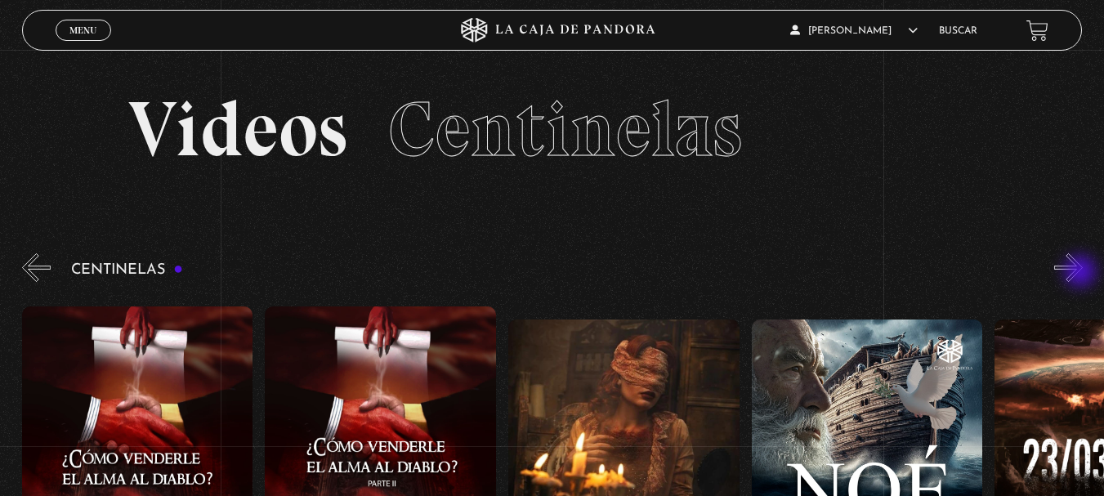
click at [1082, 273] on button "»" at bounding box center [1068, 267] width 29 height 29
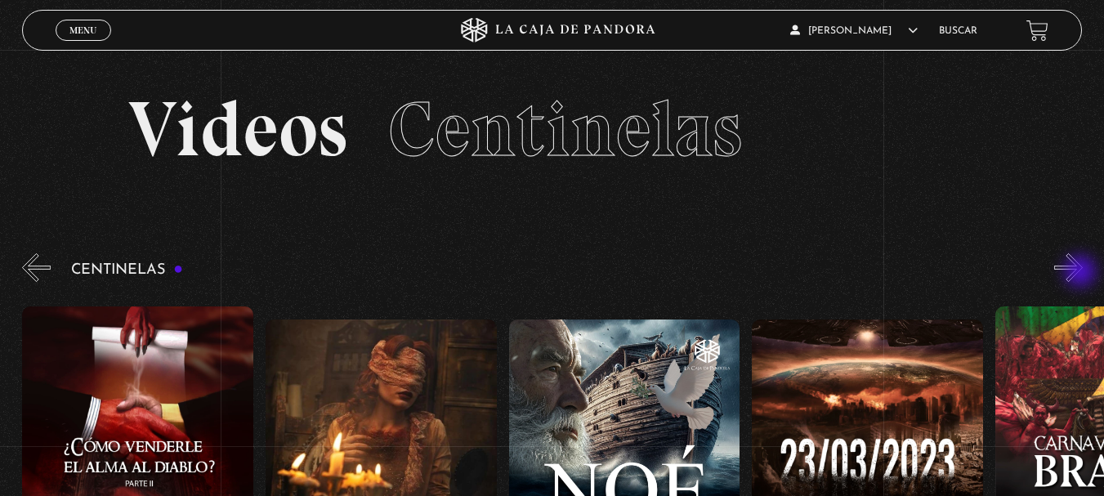
click at [1082, 273] on button "»" at bounding box center [1068, 267] width 29 height 29
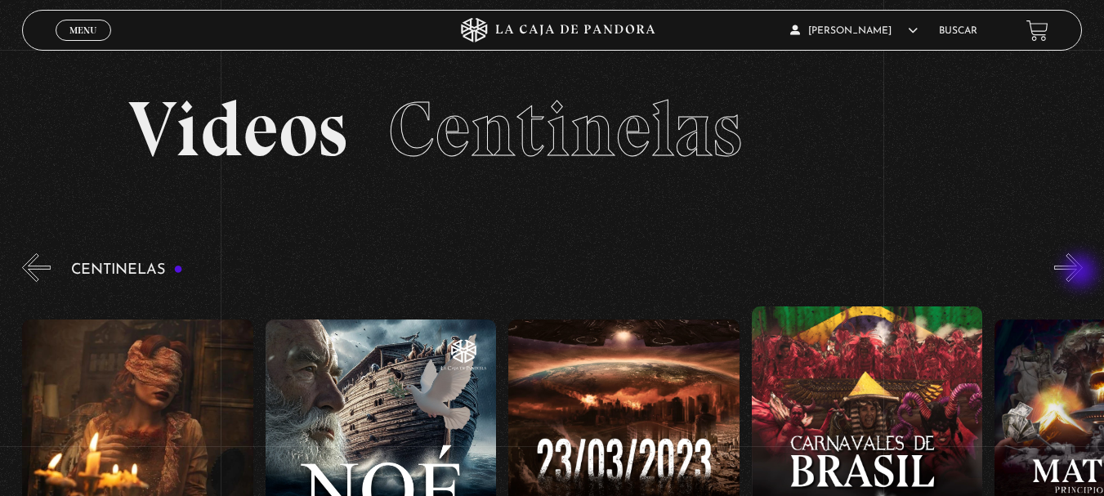
click at [1082, 273] on button "»" at bounding box center [1068, 267] width 29 height 29
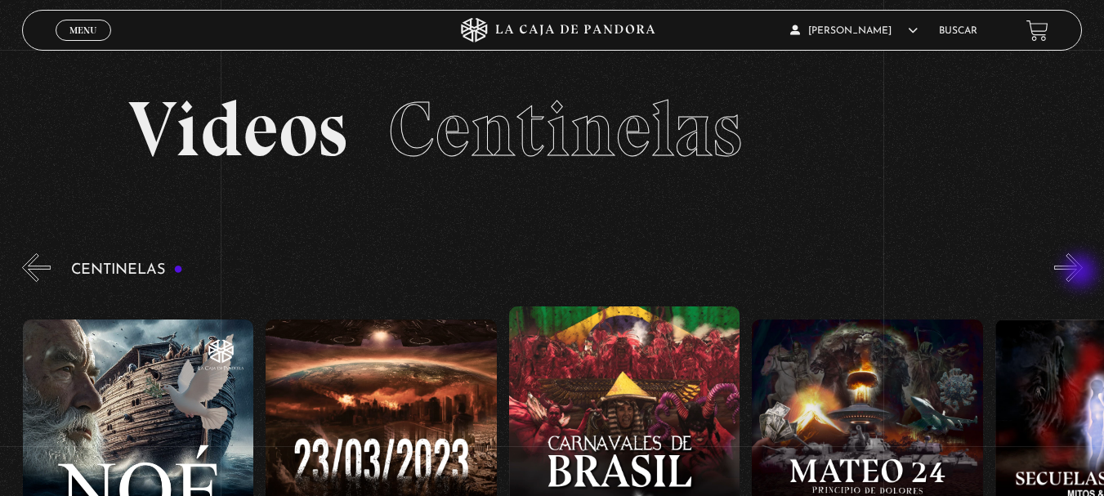
click at [1082, 273] on button "»" at bounding box center [1068, 267] width 29 height 29
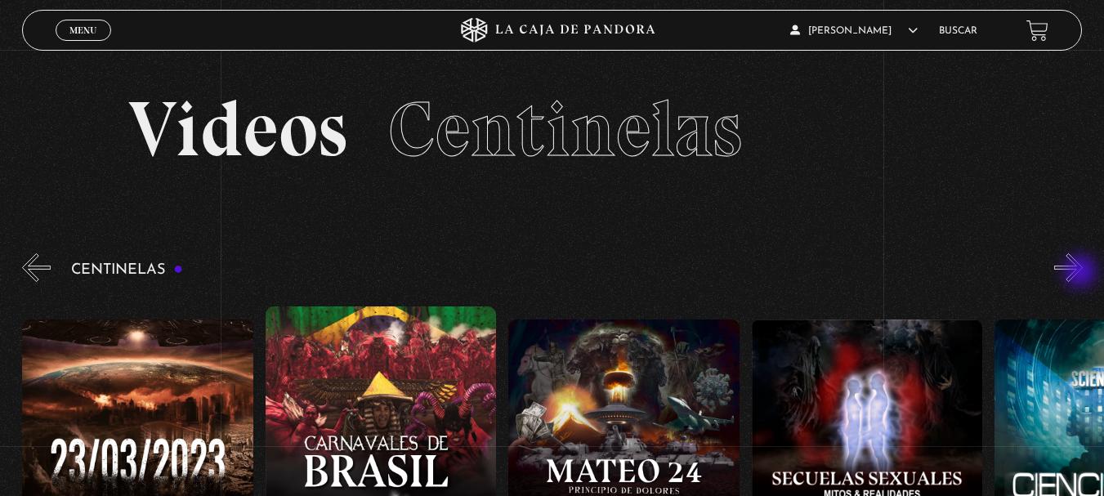
click at [1082, 273] on button "»" at bounding box center [1068, 267] width 29 height 29
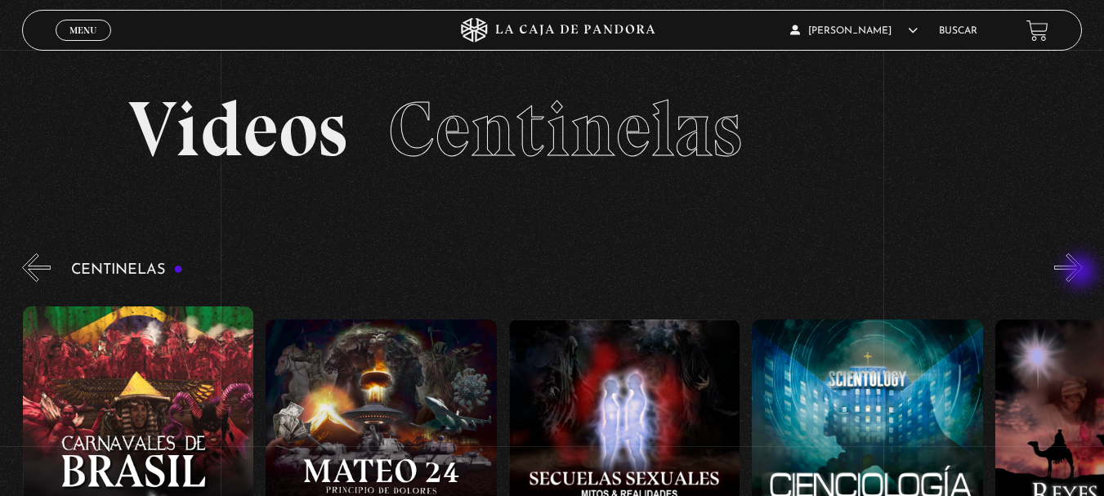
click at [1082, 273] on button "»" at bounding box center [1068, 267] width 29 height 29
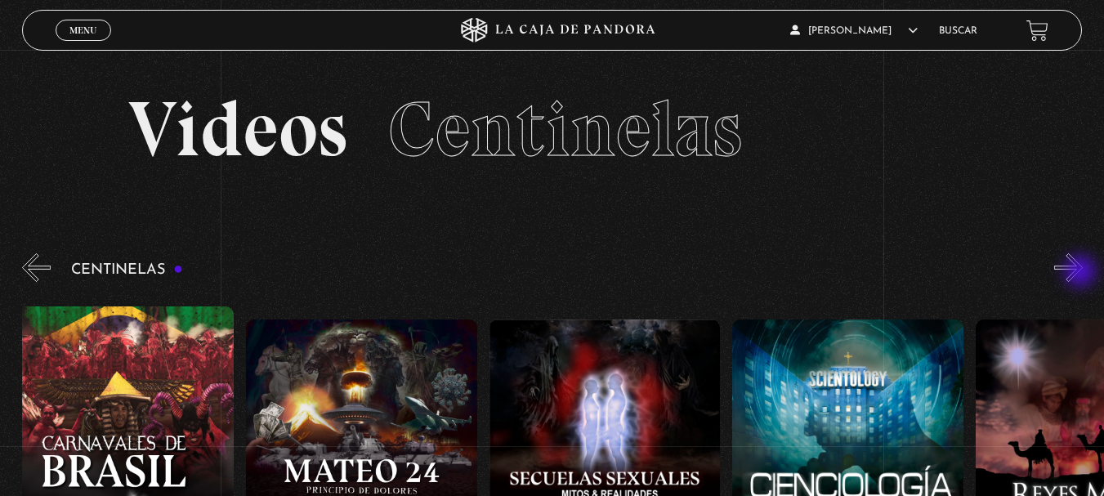
click at [1082, 273] on button "»" at bounding box center [1068, 267] width 29 height 29
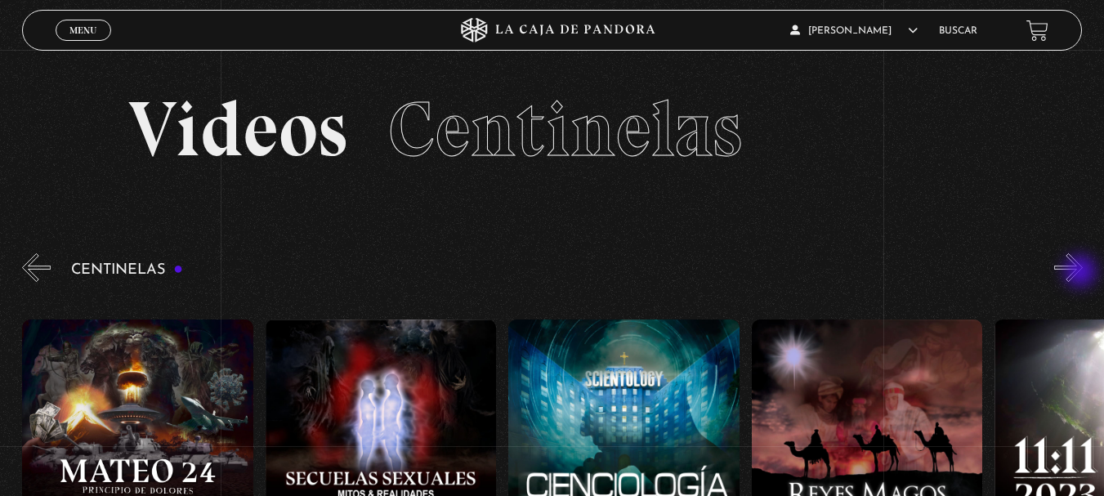
click at [1082, 273] on button "»" at bounding box center [1068, 267] width 29 height 29
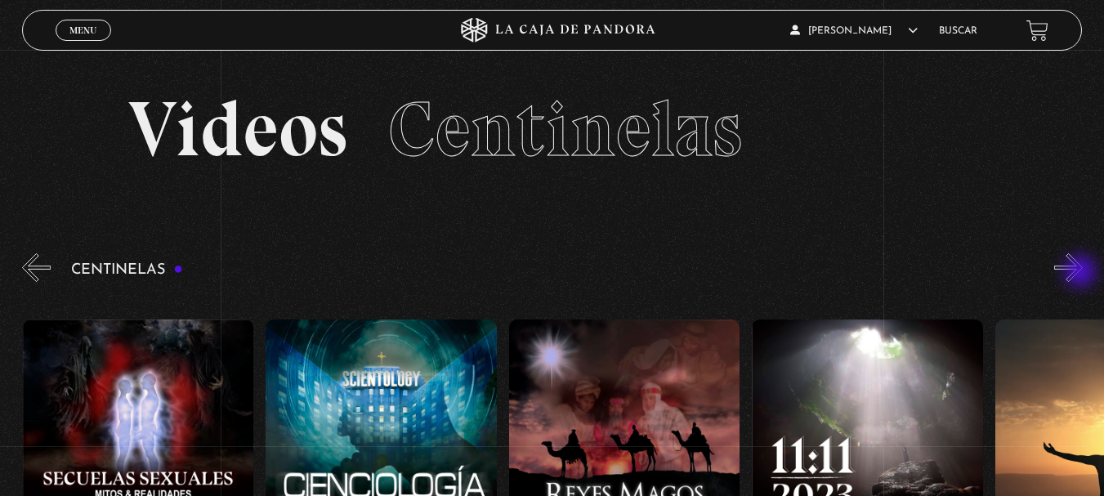
click at [1082, 273] on button "»" at bounding box center [1068, 267] width 29 height 29
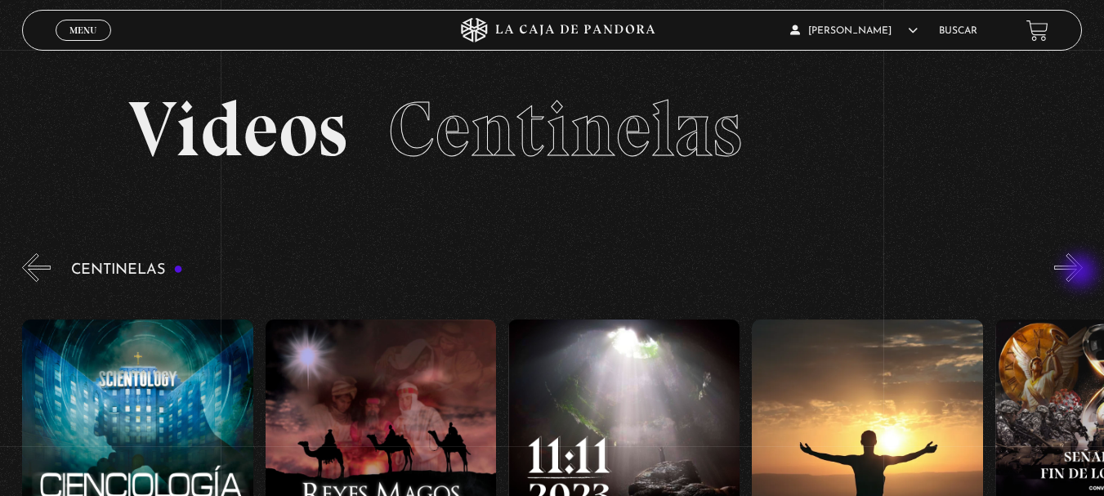
click at [1082, 273] on button "»" at bounding box center [1068, 267] width 29 height 29
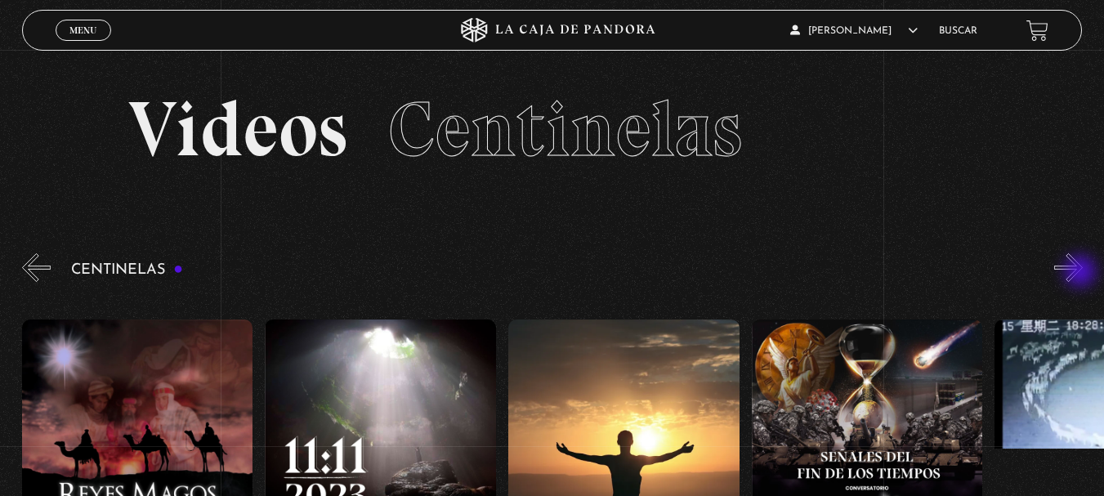
click at [1082, 273] on button "»" at bounding box center [1068, 267] width 29 height 29
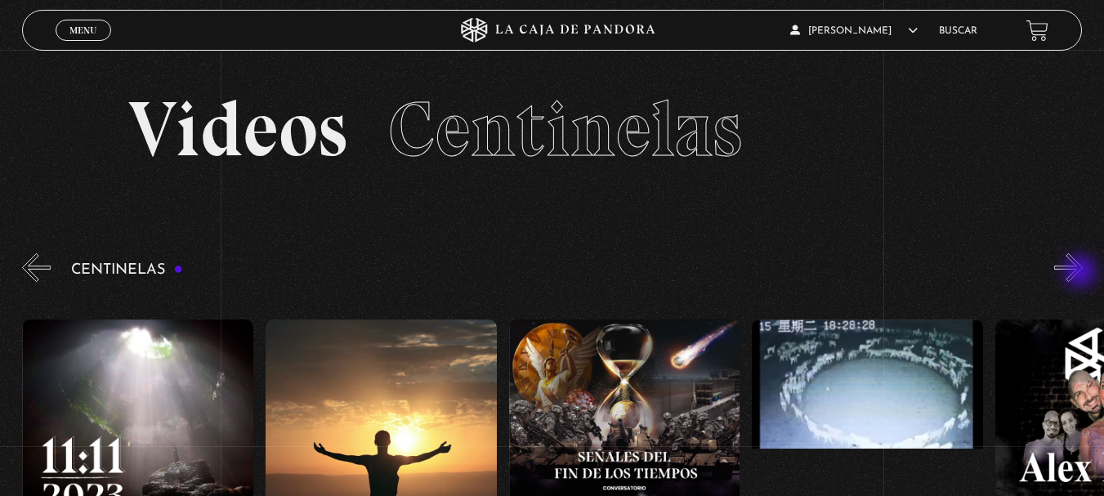
click at [1082, 273] on button "»" at bounding box center [1068, 267] width 29 height 29
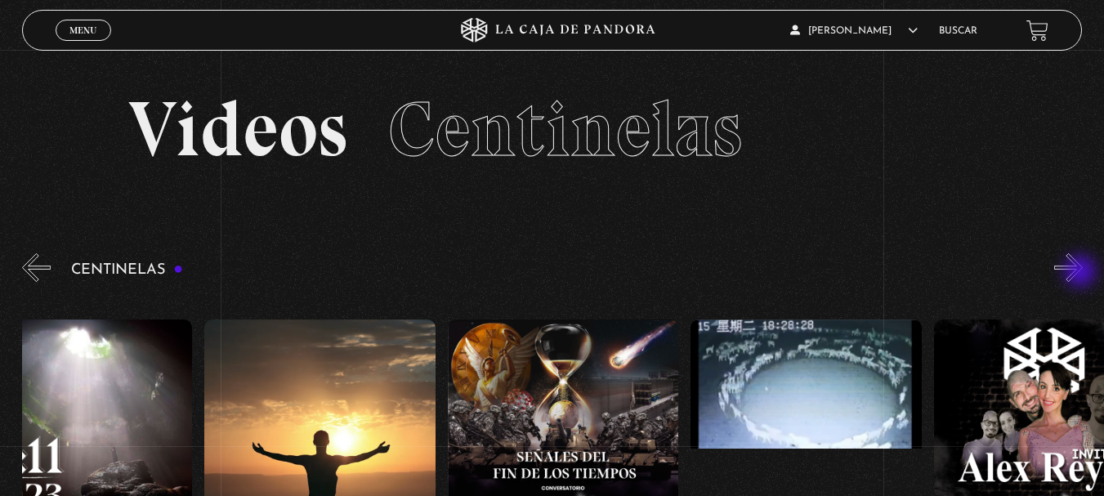
click at [1082, 273] on button "»" at bounding box center [1068, 267] width 29 height 29
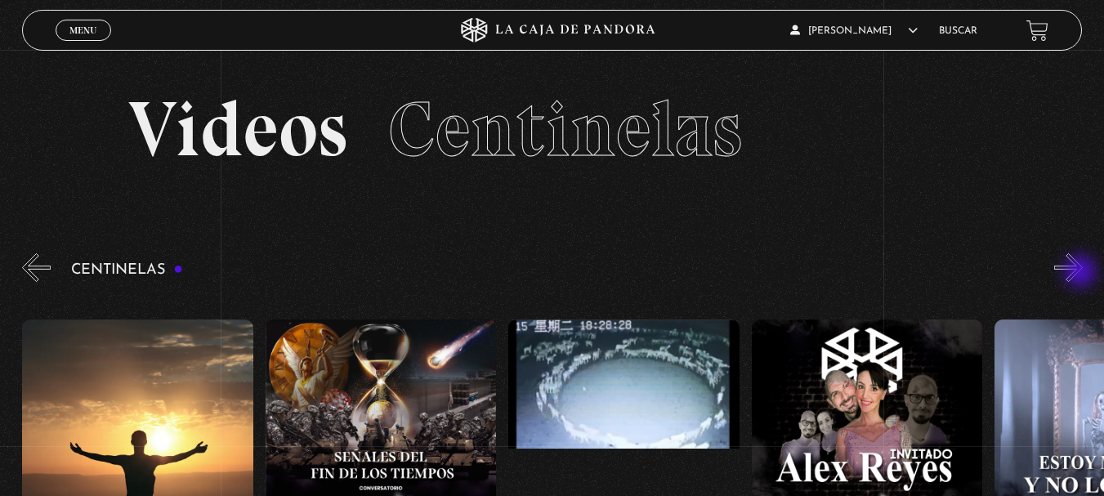
click at [1082, 273] on button "»" at bounding box center [1068, 267] width 29 height 29
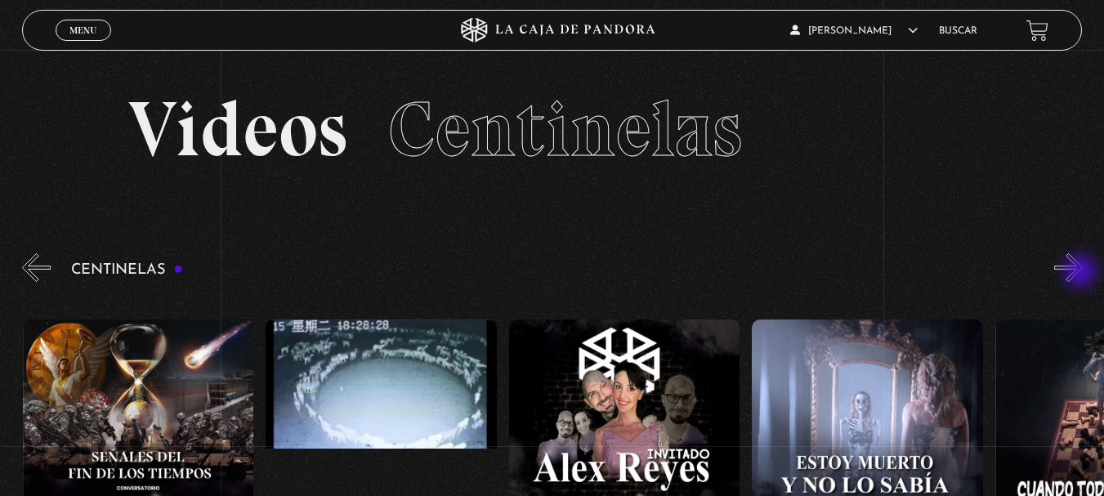
click at [1082, 273] on button "»" at bounding box center [1068, 267] width 29 height 29
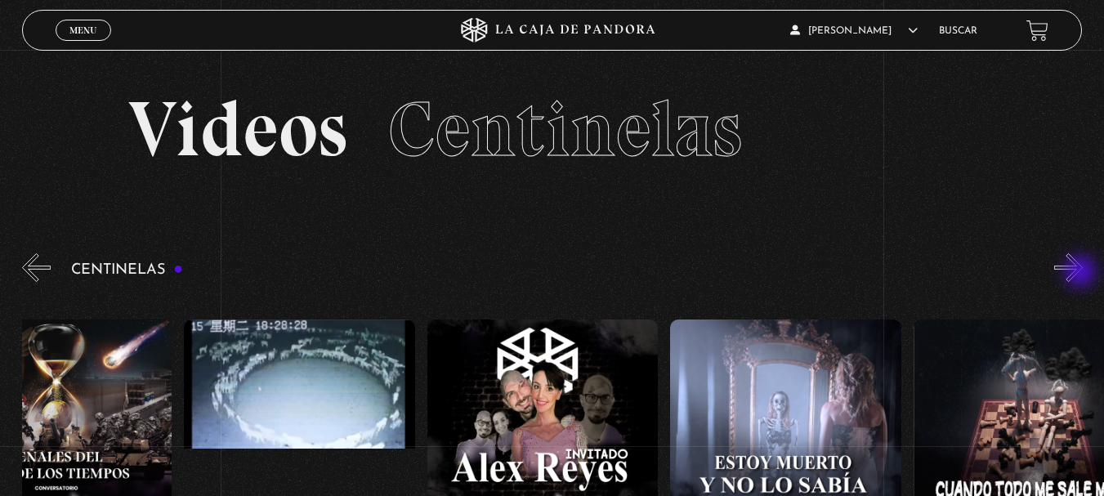
click at [1082, 273] on button "»" at bounding box center [1068, 267] width 29 height 29
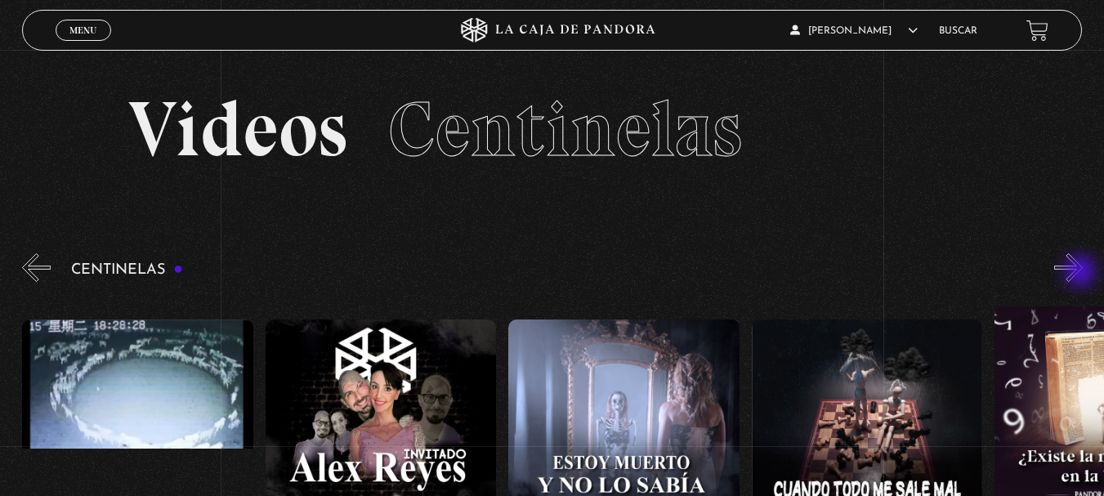
click at [1082, 273] on button "»" at bounding box center [1068, 267] width 29 height 29
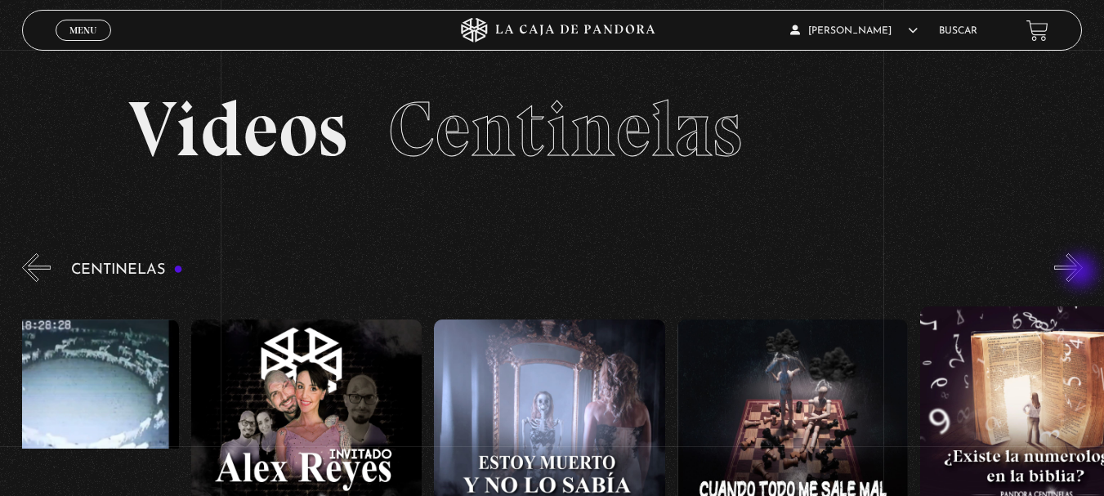
click at [1082, 273] on button "»" at bounding box center [1068, 267] width 29 height 29
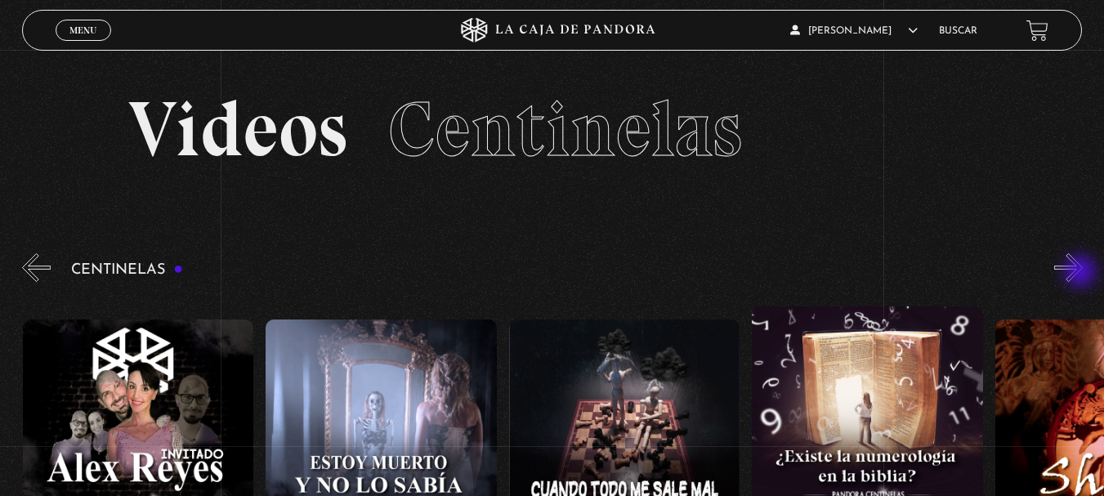
click at [1082, 273] on button "»" at bounding box center [1068, 267] width 29 height 29
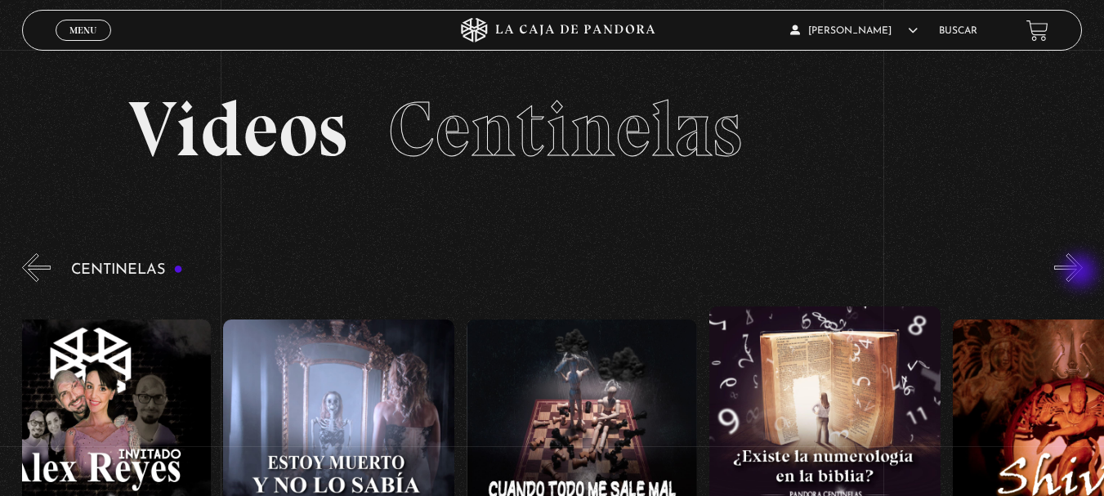
click at [1082, 273] on button "»" at bounding box center [1068, 267] width 29 height 29
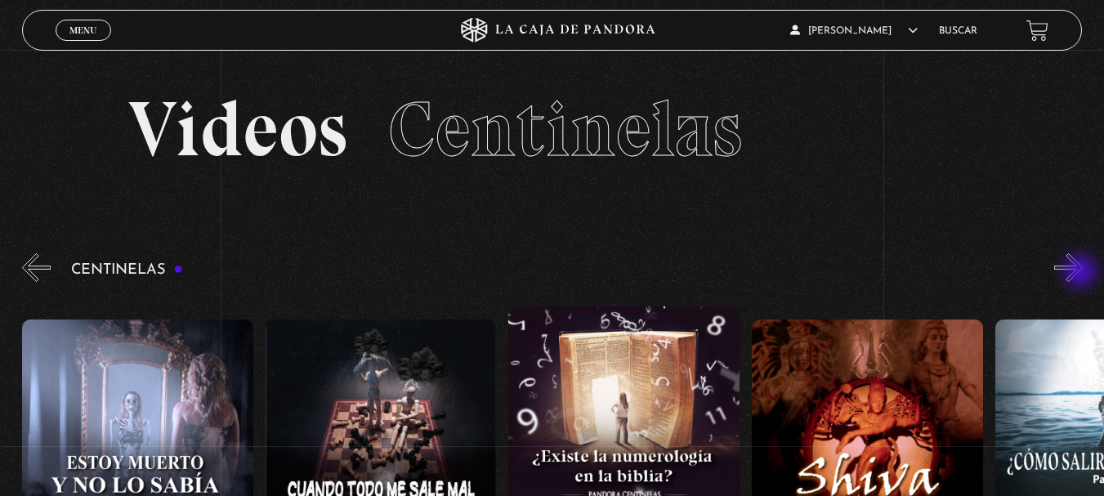
click at [1082, 273] on button "»" at bounding box center [1068, 267] width 29 height 29
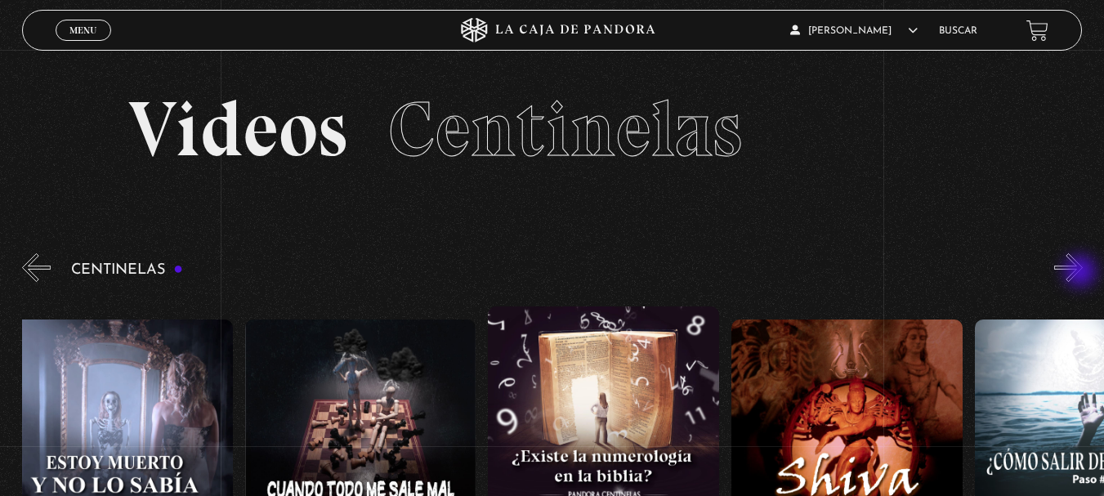
click at [1082, 273] on button "»" at bounding box center [1068, 267] width 29 height 29
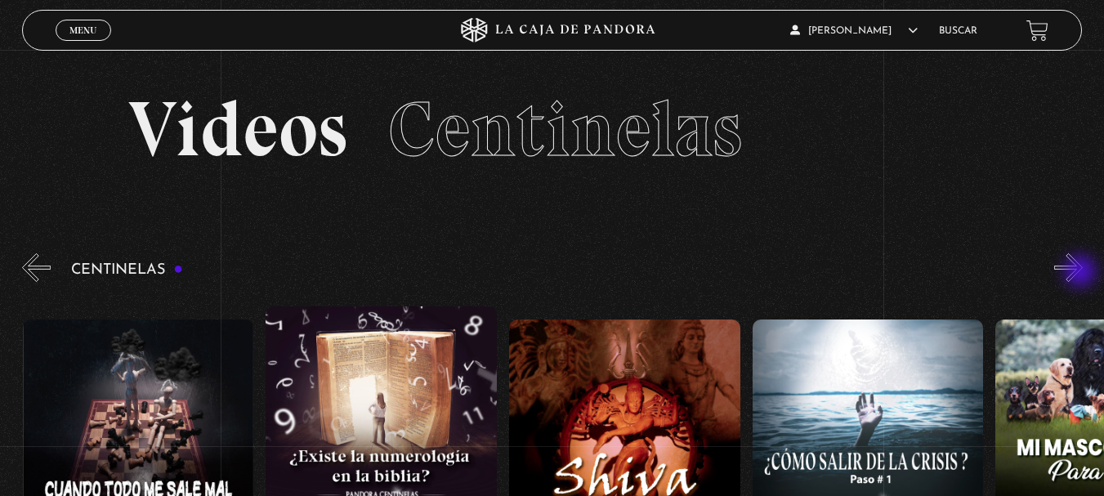
click at [1082, 273] on button "»" at bounding box center [1068, 267] width 29 height 29
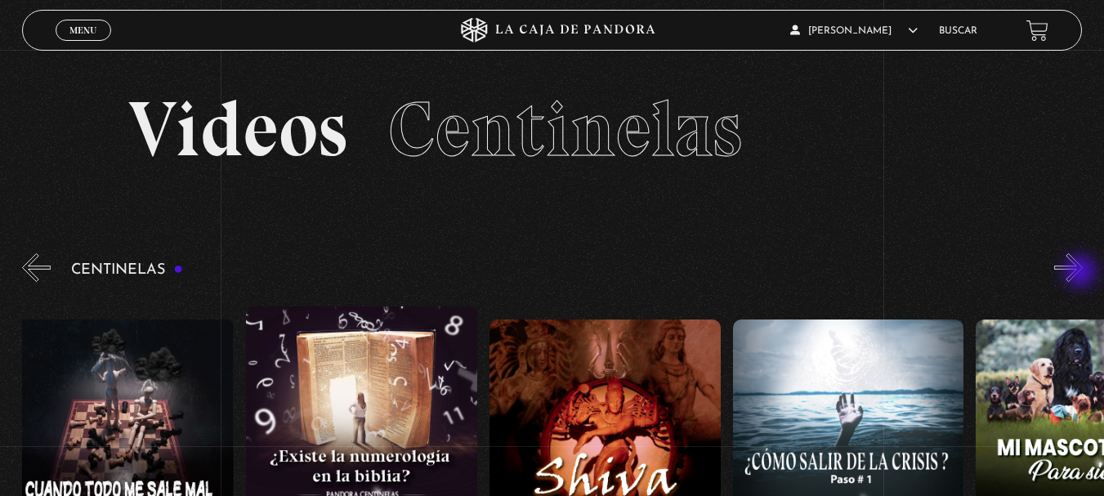
click at [1082, 273] on button "»" at bounding box center [1068, 267] width 29 height 29
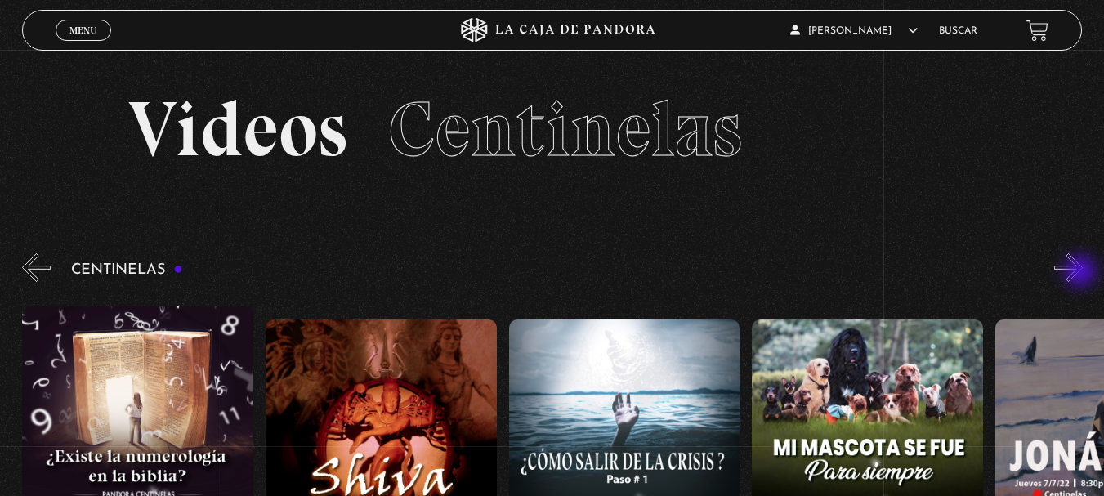
click at [1082, 273] on button "»" at bounding box center [1068, 267] width 29 height 29
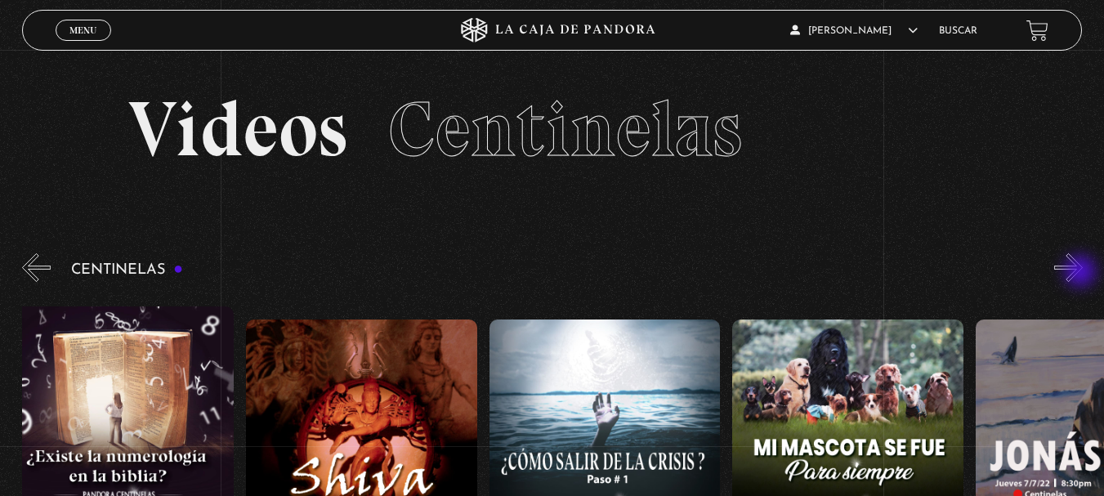
click at [1082, 273] on button "»" at bounding box center [1068, 267] width 29 height 29
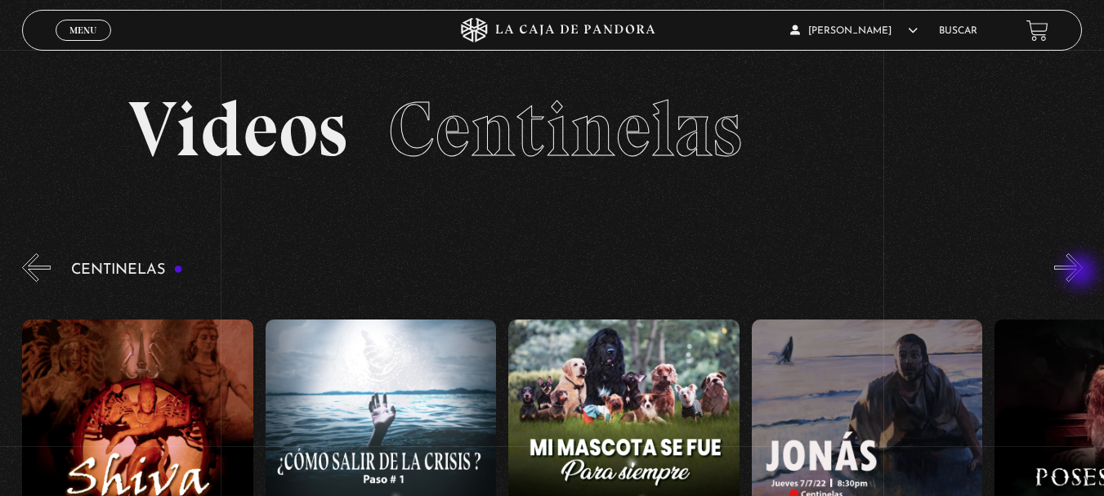
click at [1082, 273] on button "»" at bounding box center [1068, 267] width 29 height 29
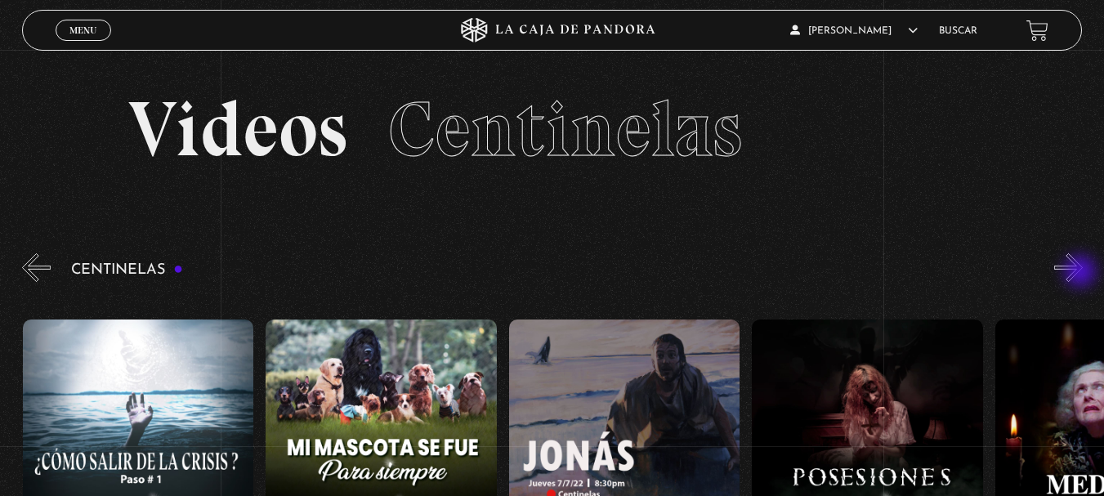
click at [1082, 273] on button "»" at bounding box center [1068, 267] width 29 height 29
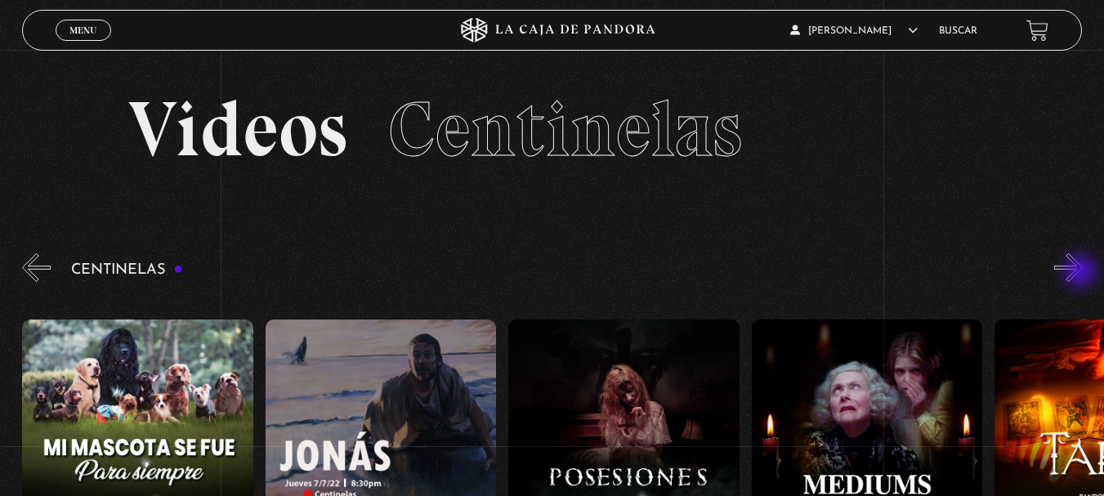
click at [1082, 273] on button "»" at bounding box center [1068, 267] width 29 height 29
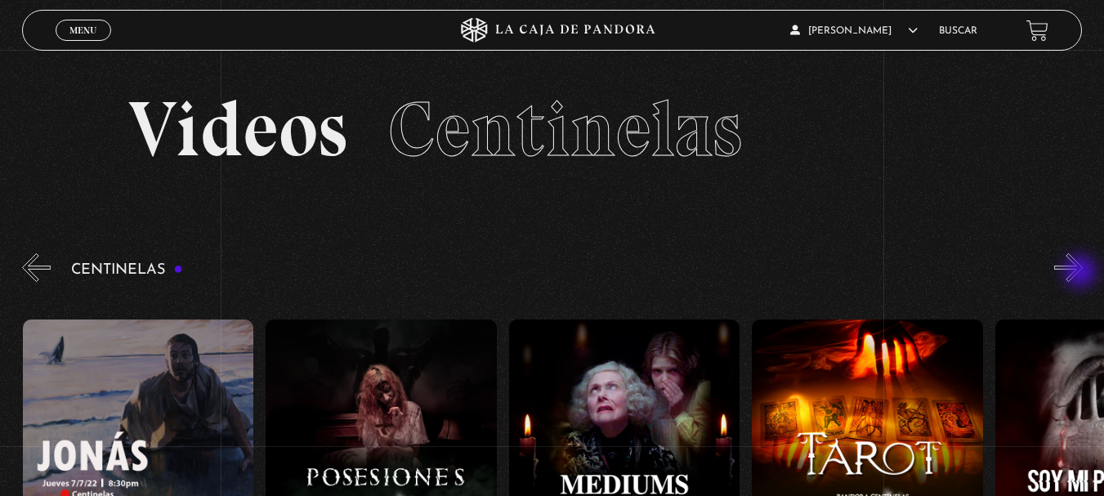
click at [1082, 273] on button "»" at bounding box center [1068, 267] width 29 height 29
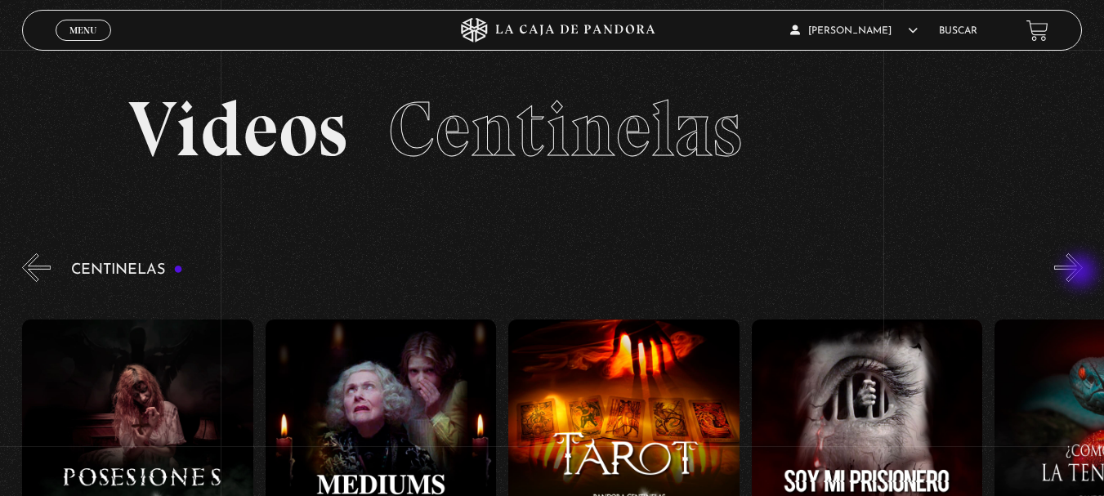
click at [1082, 273] on button "»" at bounding box center [1068, 267] width 29 height 29
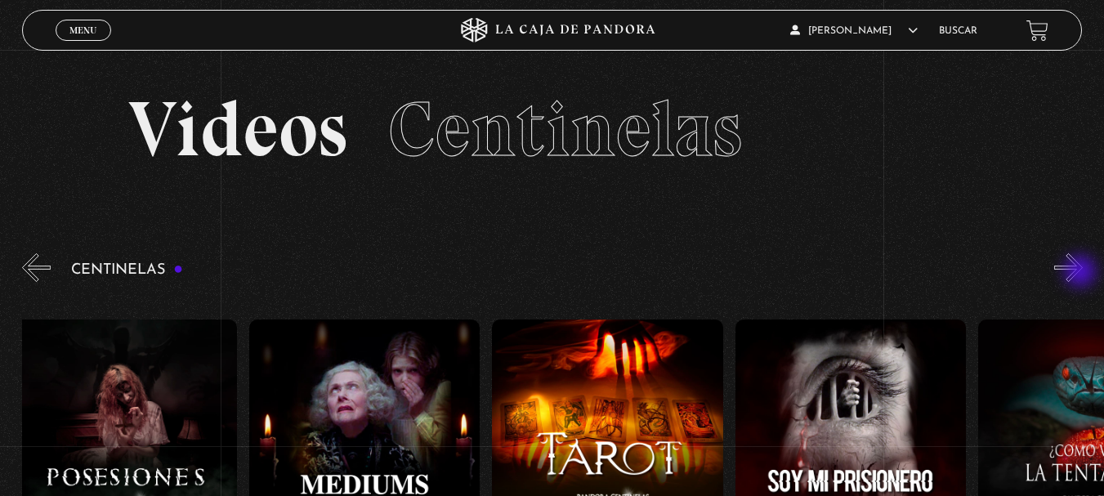
click at [1082, 273] on button "»" at bounding box center [1068, 267] width 29 height 29
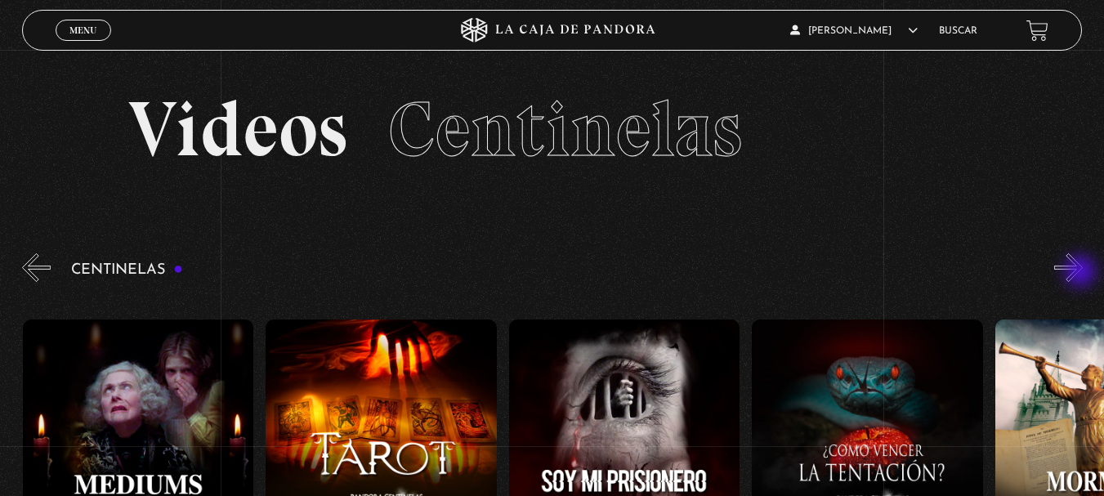
click at [1082, 273] on button "»" at bounding box center [1068, 267] width 29 height 29
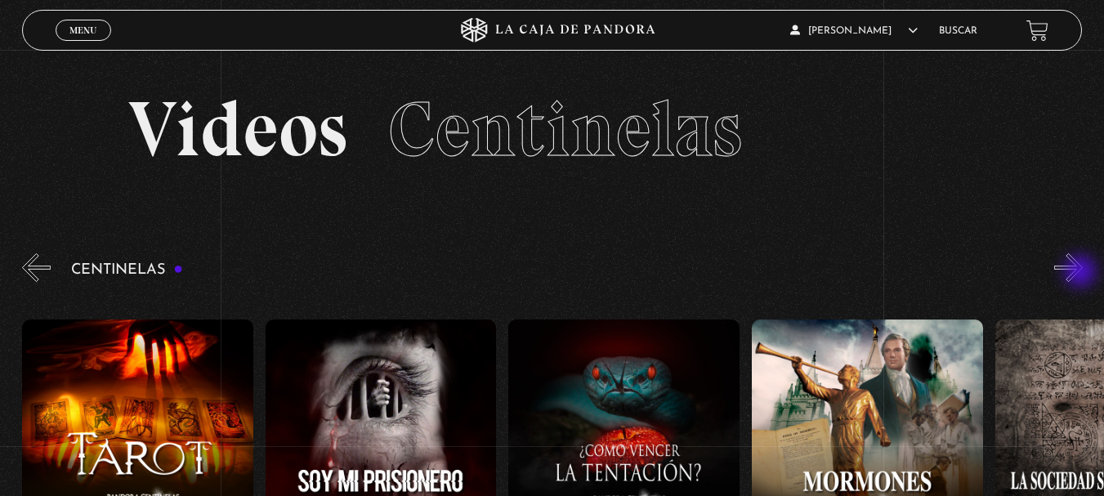
click at [1082, 273] on button "»" at bounding box center [1068, 267] width 29 height 29
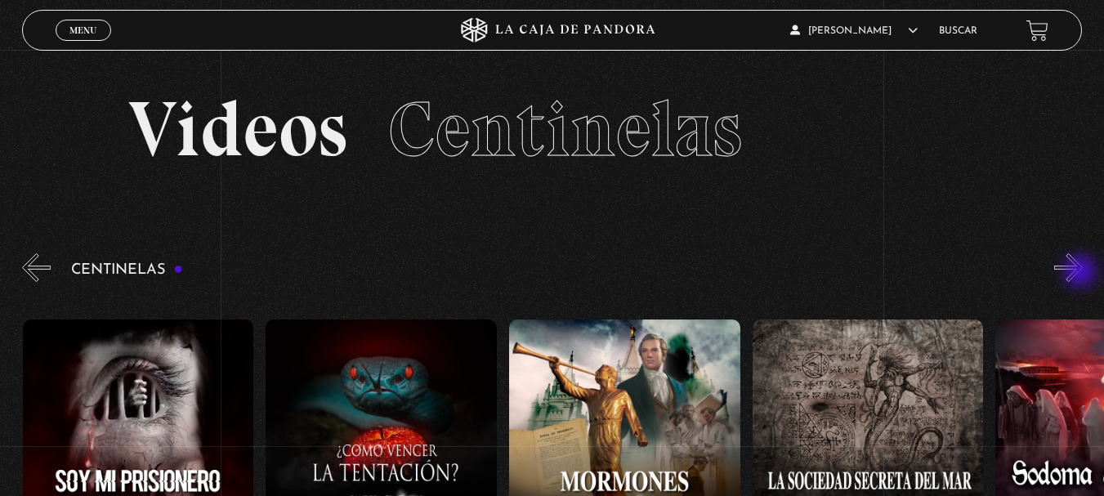
click at [1082, 273] on button "»" at bounding box center [1068, 267] width 29 height 29
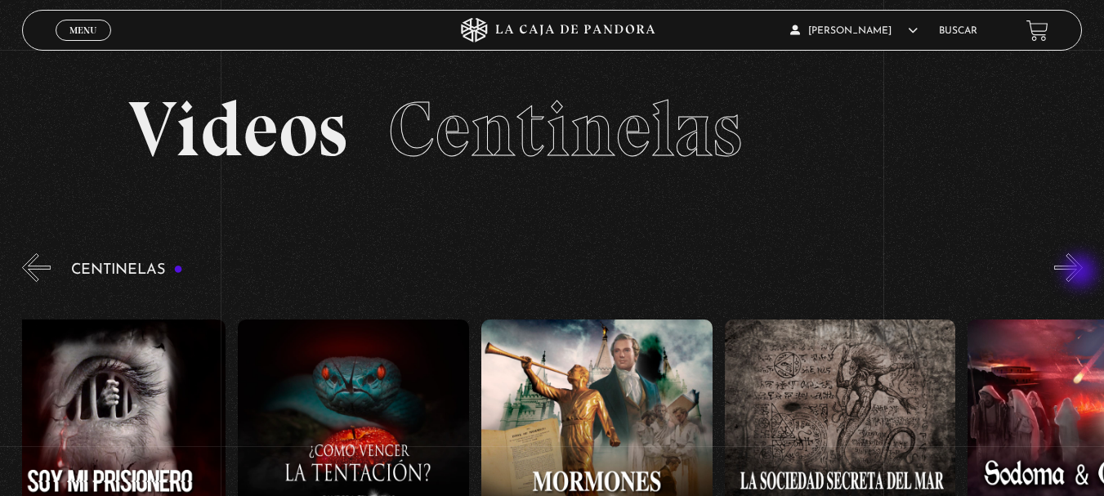
click at [1082, 273] on button "»" at bounding box center [1068, 267] width 29 height 29
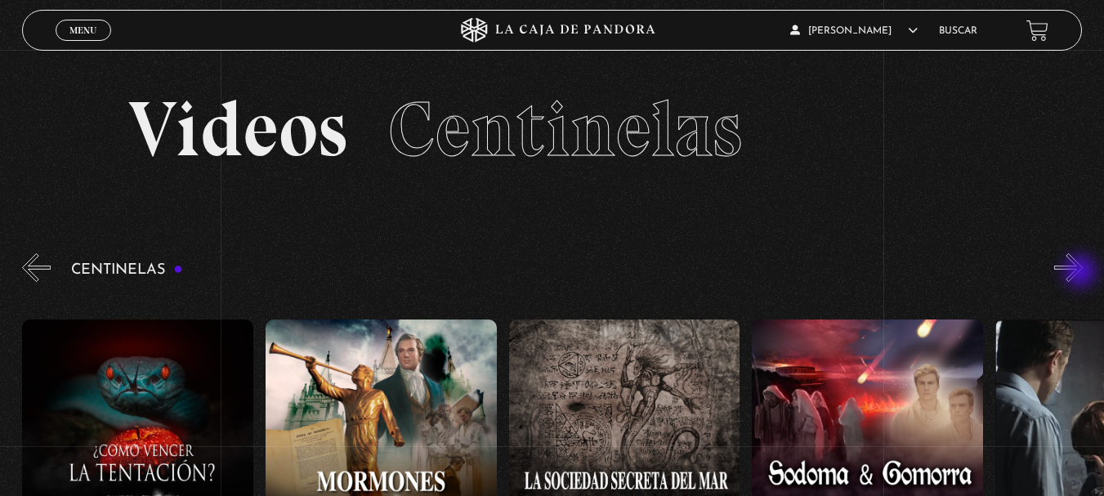
click at [1082, 273] on button "»" at bounding box center [1068, 267] width 29 height 29
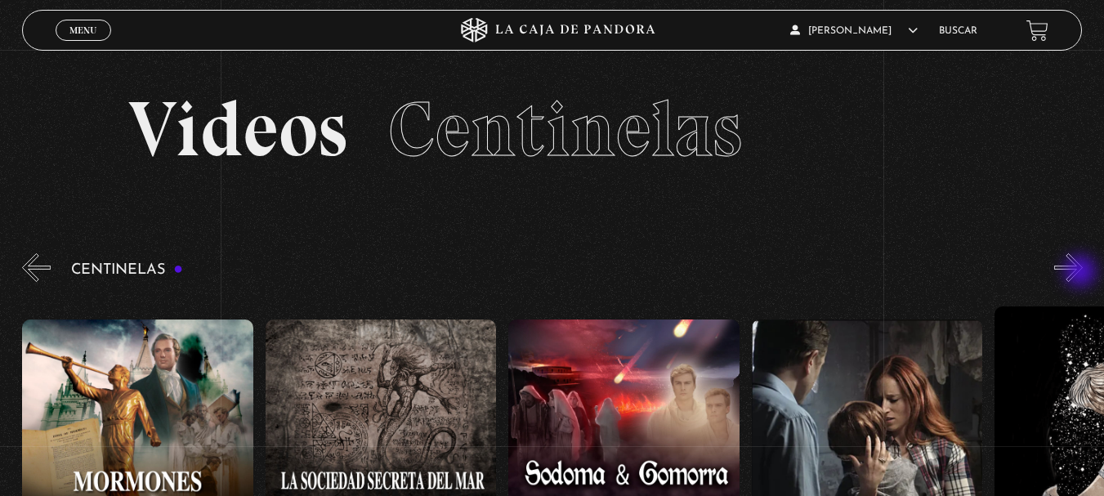
click at [1082, 273] on button "»" at bounding box center [1068, 267] width 29 height 29
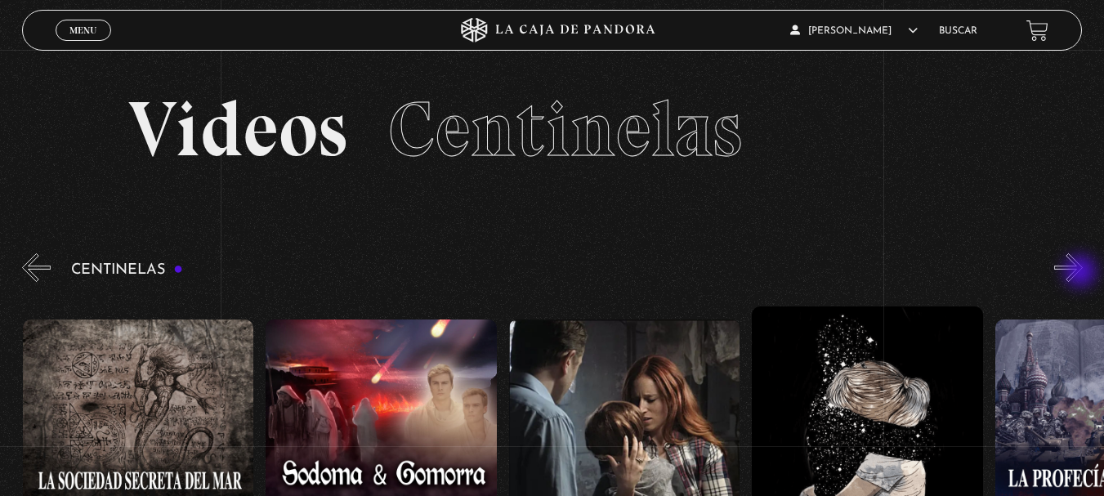
click at [1082, 273] on button "»" at bounding box center [1068, 267] width 29 height 29
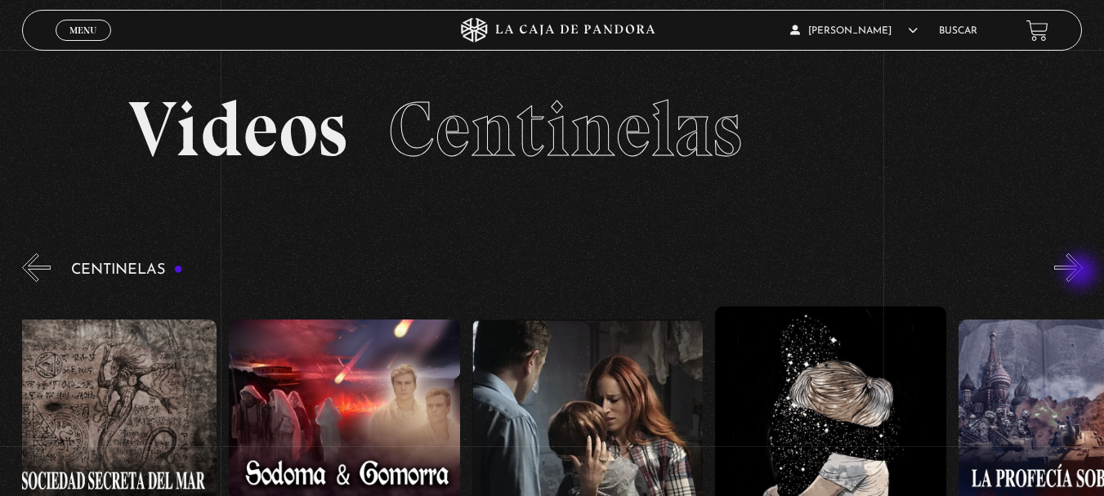
click at [1082, 273] on button "»" at bounding box center [1068, 267] width 29 height 29
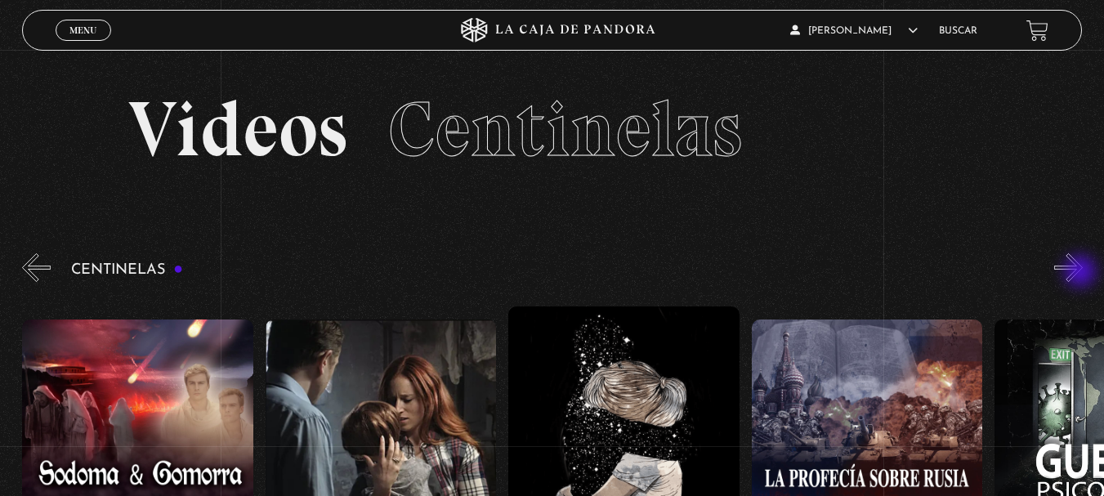
click at [1082, 273] on button "»" at bounding box center [1068, 267] width 29 height 29
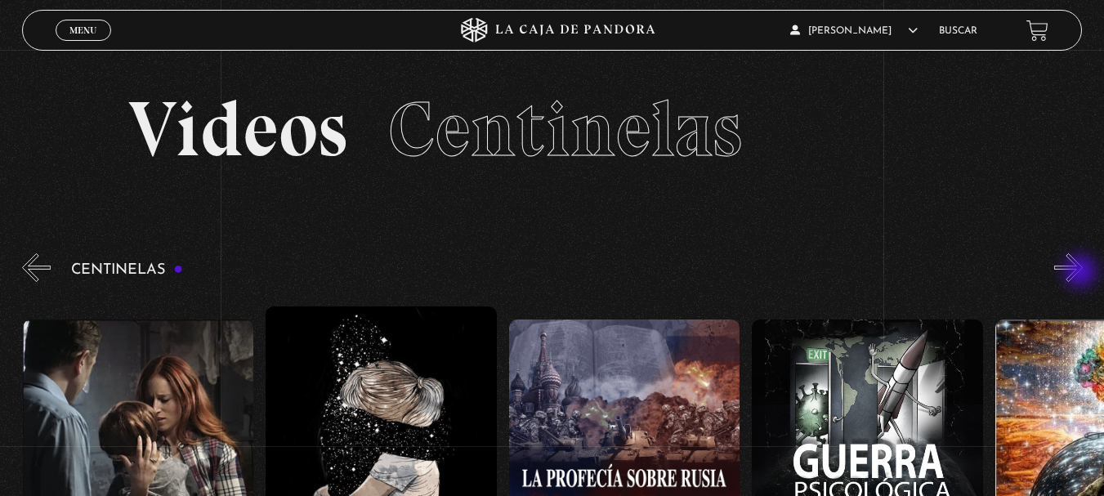
click at [1082, 273] on button "»" at bounding box center [1068, 267] width 29 height 29
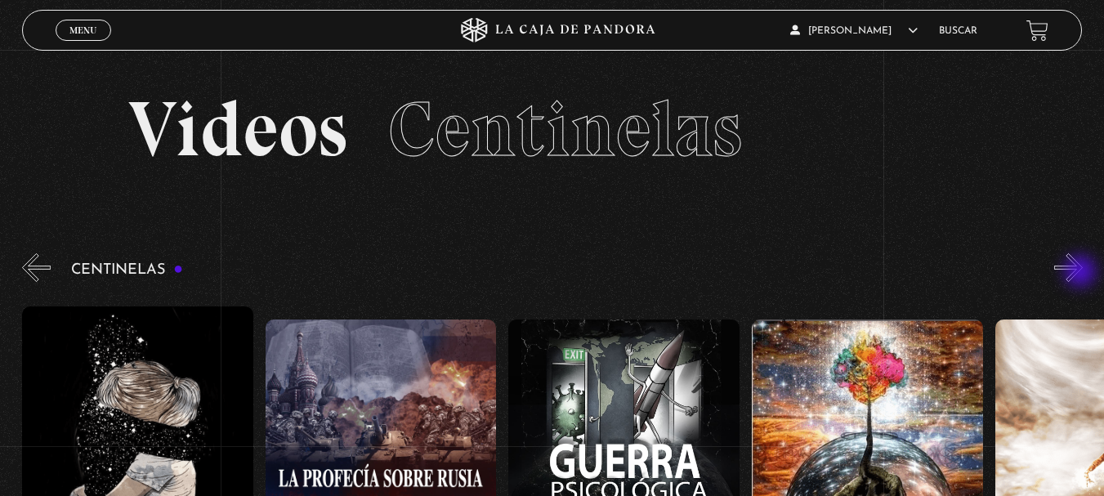
click at [1082, 273] on button "»" at bounding box center [1068, 267] width 29 height 29
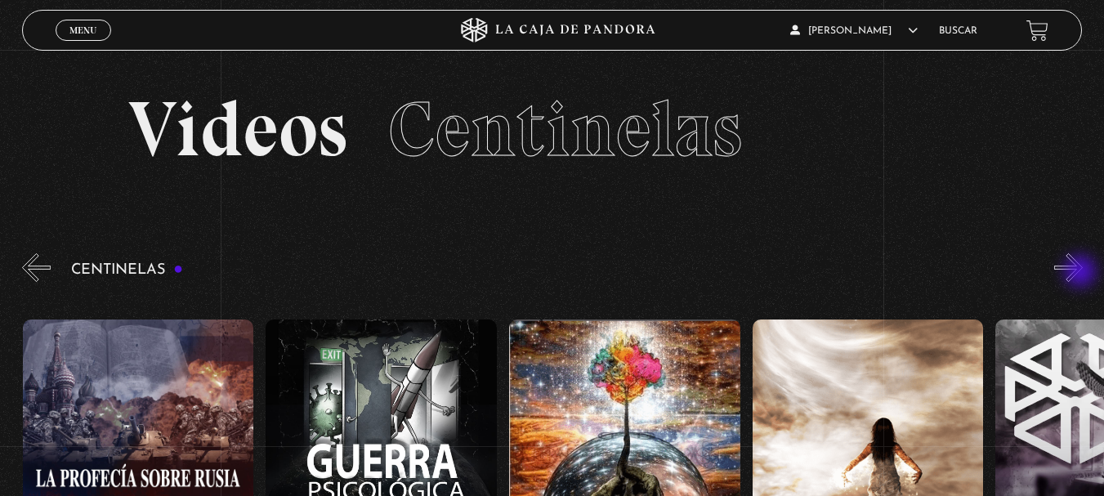
click at [1082, 273] on button "»" at bounding box center [1068, 267] width 29 height 29
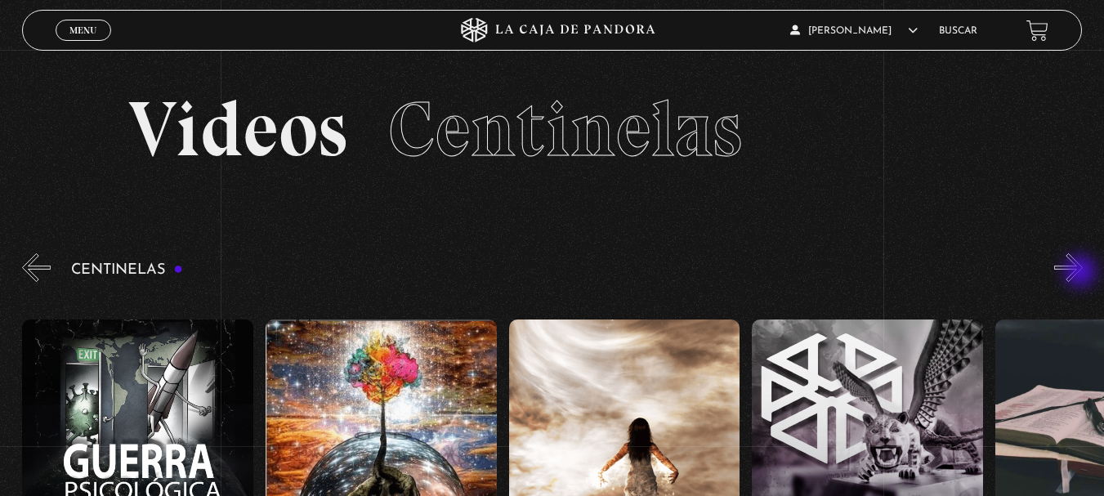
click at [1082, 273] on button "»" at bounding box center [1068, 267] width 29 height 29
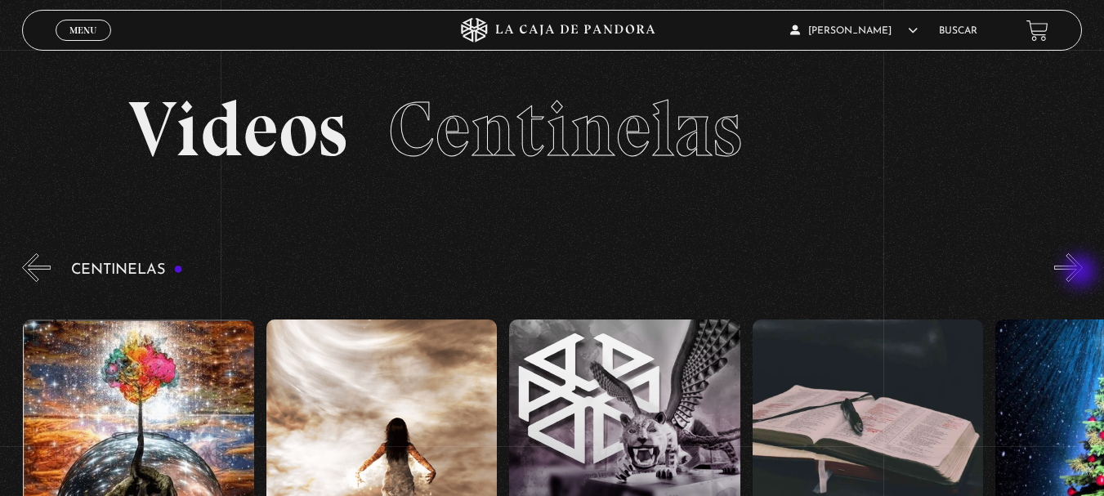
click at [1082, 273] on button "»" at bounding box center [1068, 267] width 29 height 29
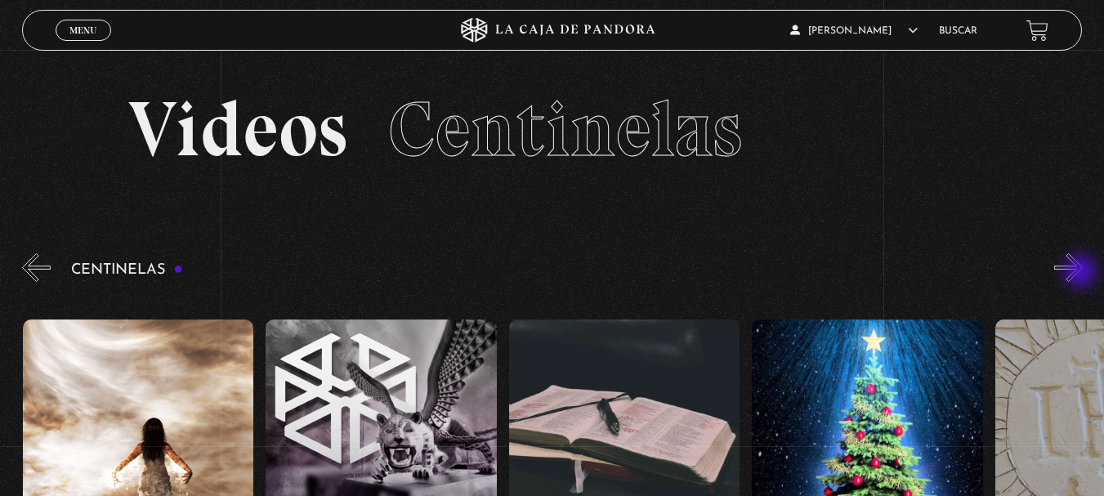
click at [1082, 273] on button "»" at bounding box center [1068, 267] width 29 height 29
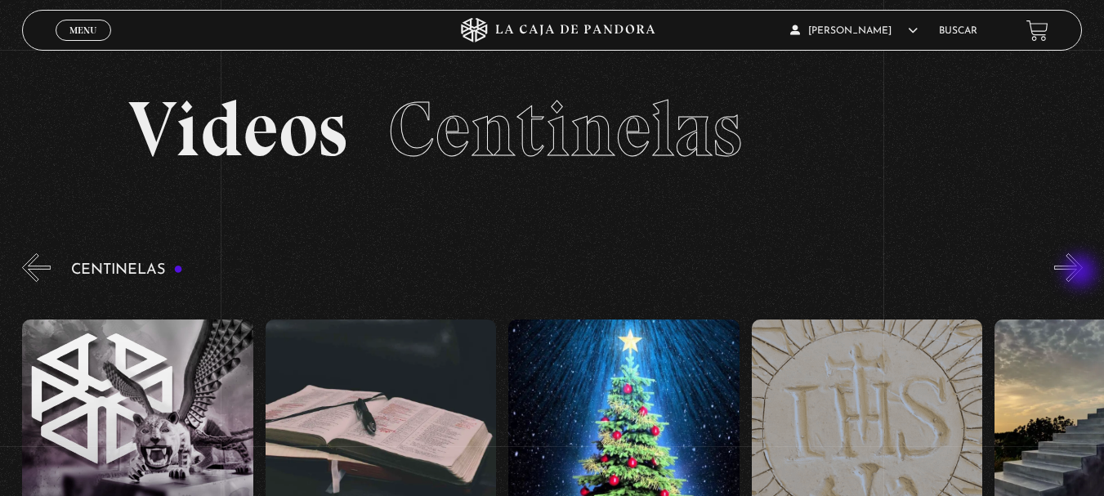
click at [1082, 273] on button "»" at bounding box center [1068, 267] width 29 height 29
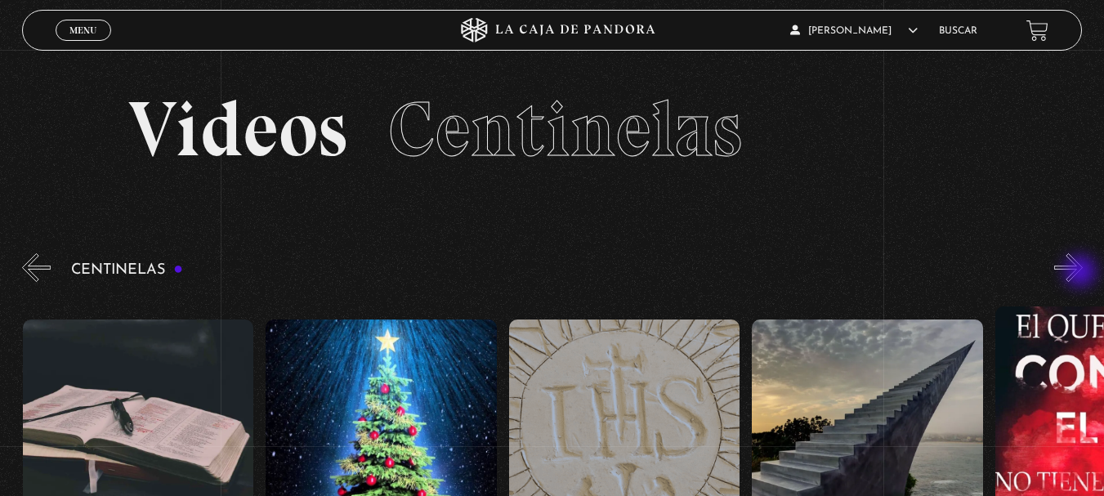
click at [1082, 273] on button "»" at bounding box center [1068, 267] width 29 height 29
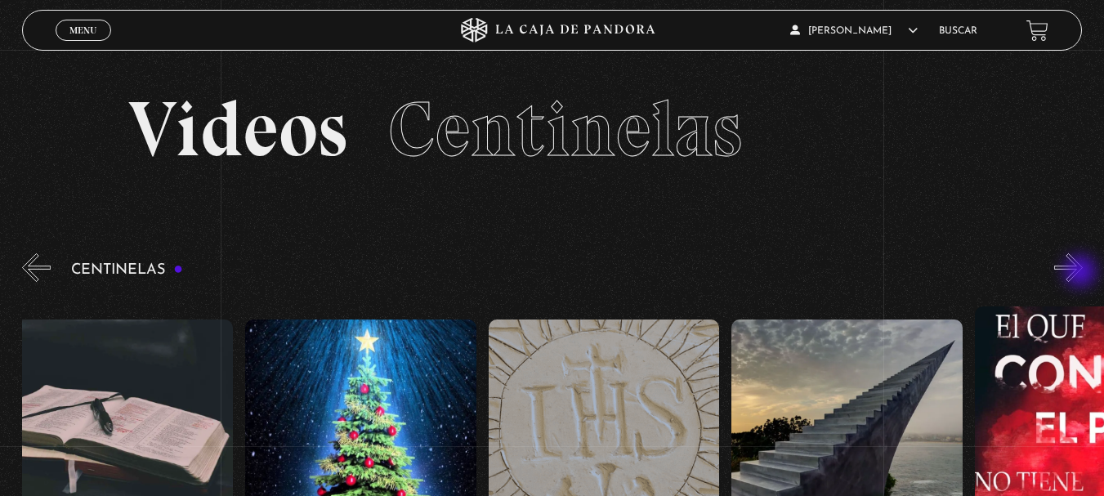
click at [1082, 273] on button "»" at bounding box center [1068, 267] width 29 height 29
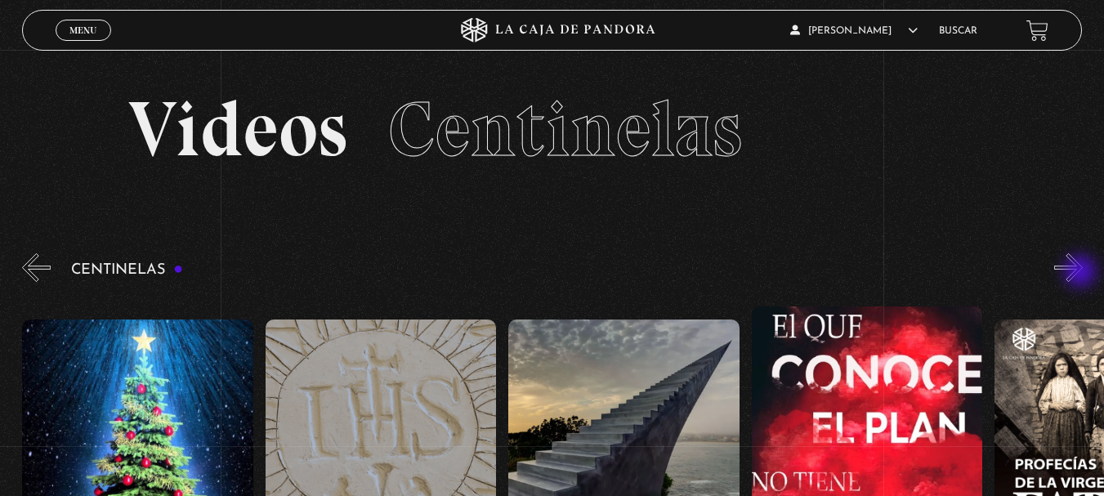
click at [1082, 273] on button "»" at bounding box center [1068, 267] width 29 height 29
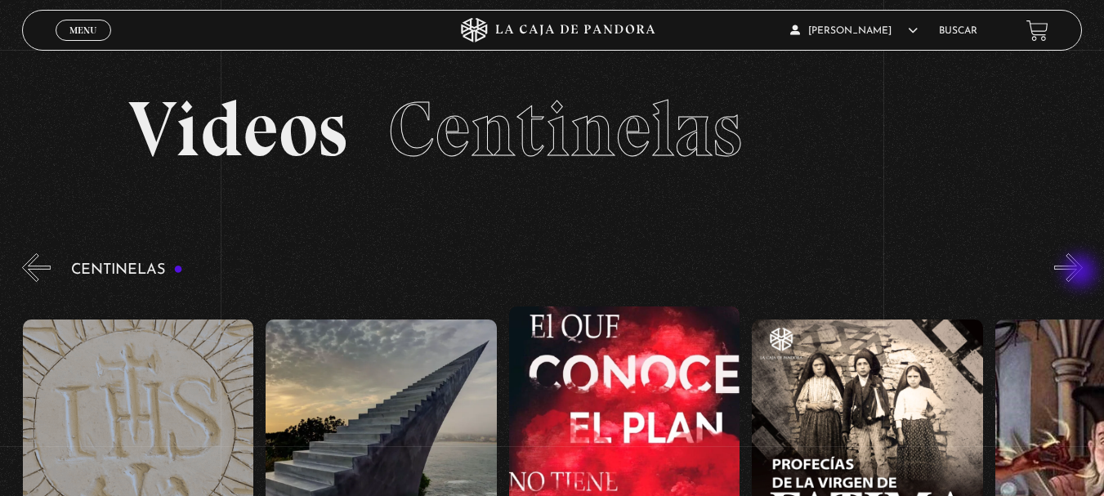
click at [1082, 273] on button "»" at bounding box center [1068, 267] width 29 height 29
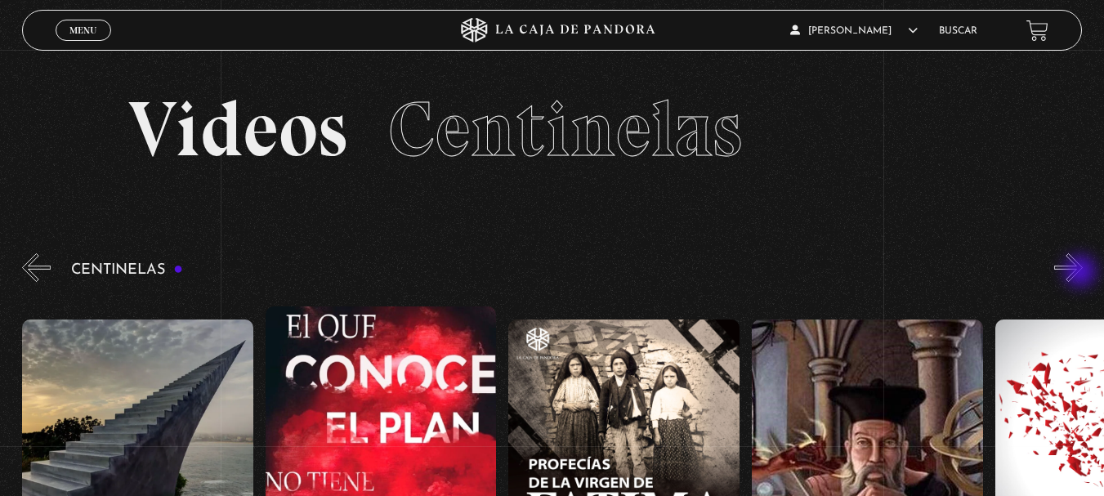
click at [1082, 273] on button "»" at bounding box center [1068, 267] width 29 height 29
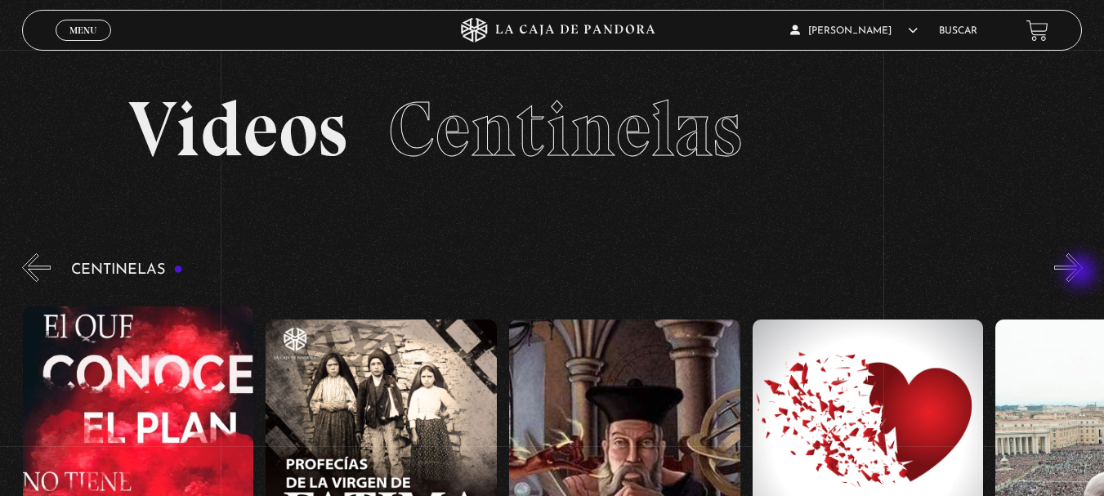
click at [1082, 273] on button "»" at bounding box center [1068, 267] width 29 height 29
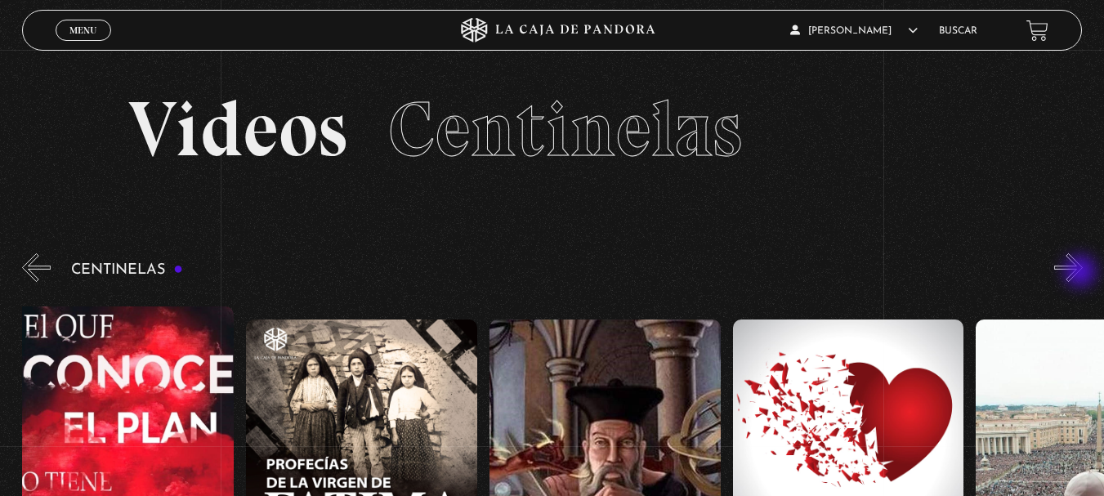
click at [1082, 273] on button "»" at bounding box center [1068, 267] width 29 height 29
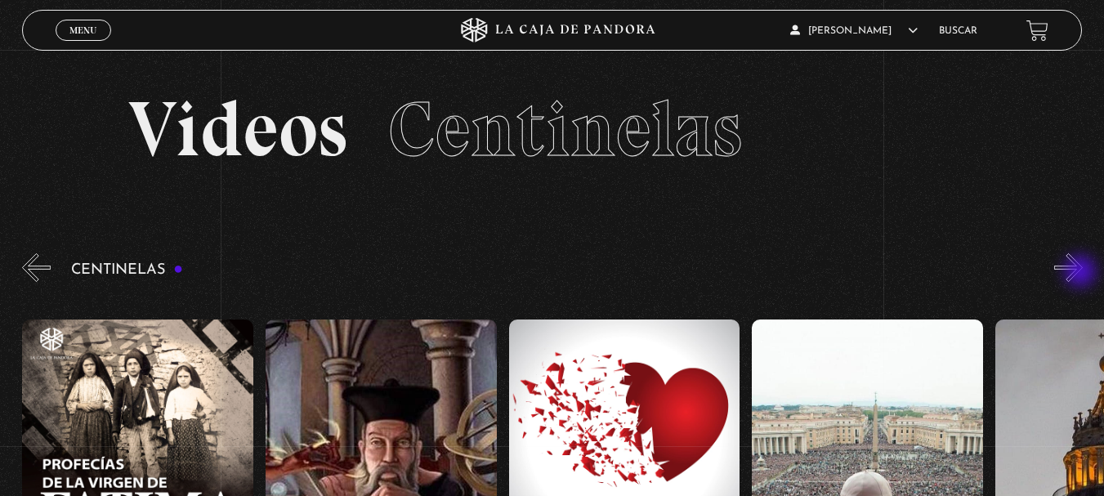
click at [1082, 273] on button "»" at bounding box center [1068, 267] width 29 height 29
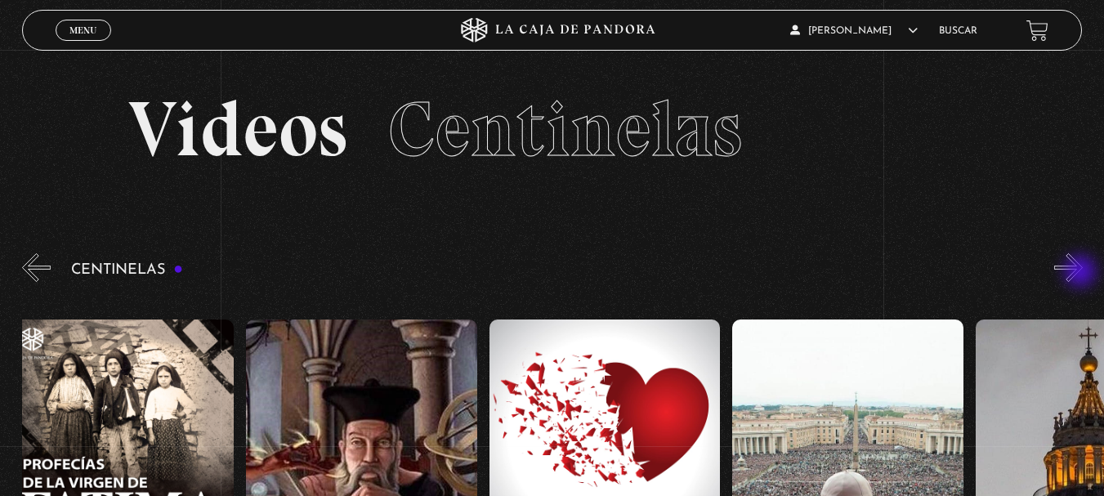
click at [1082, 273] on button "»" at bounding box center [1068, 267] width 29 height 29
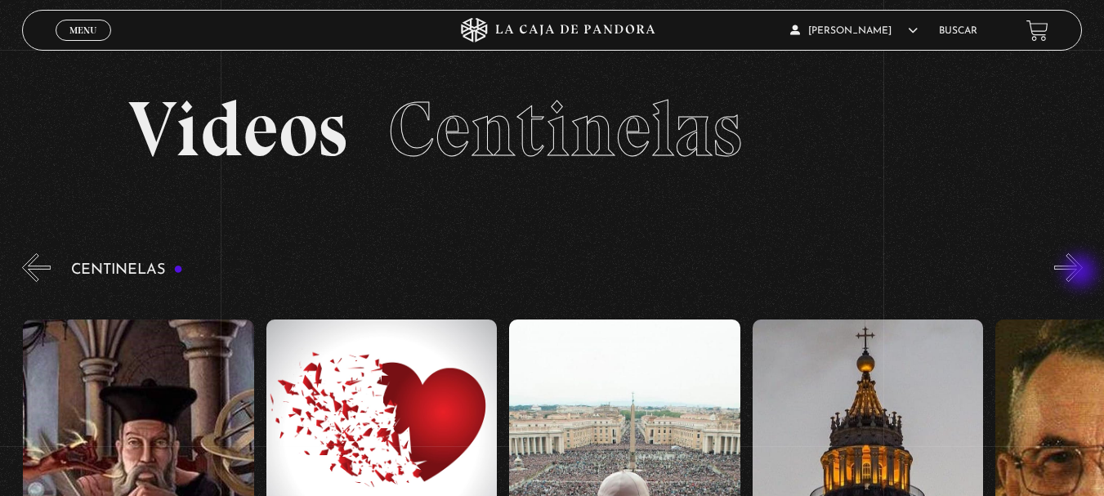
click at [1082, 273] on button "»" at bounding box center [1068, 267] width 29 height 29
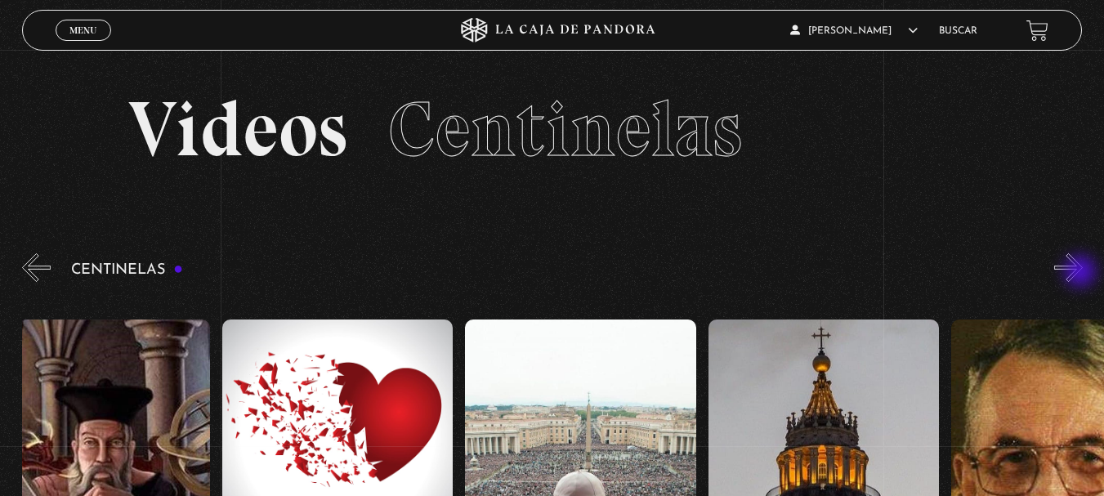
click at [1082, 273] on button "»" at bounding box center [1068, 267] width 29 height 29
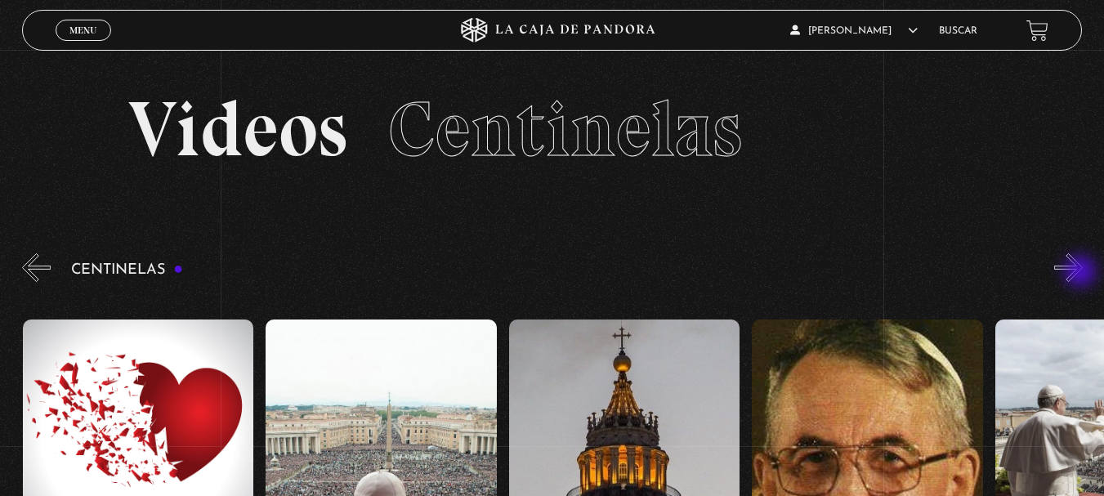
click at [1082, 273] on button "»" at bounding box center [1068, 267] width 29 height 29
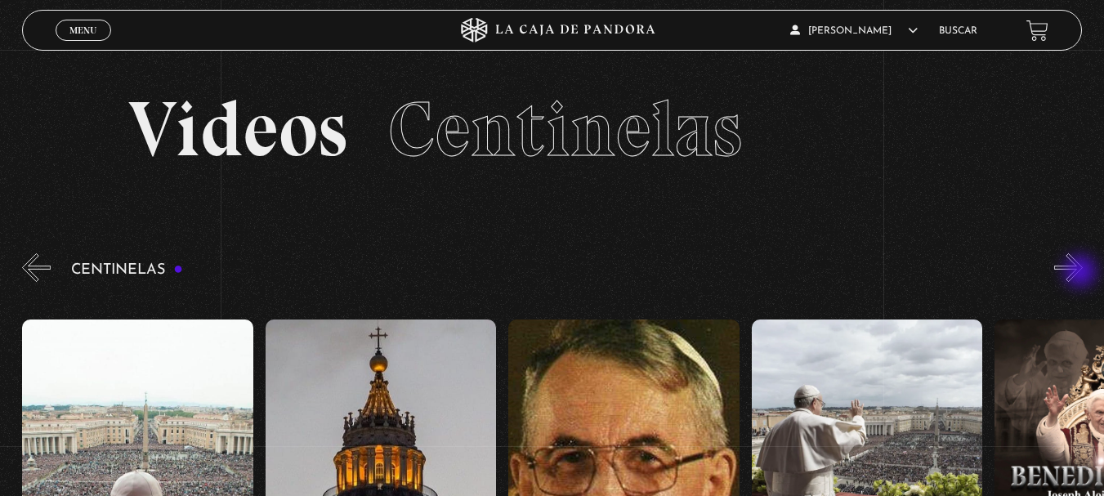
click at [1082, 273] on button "»" at bounding box center [1068, 267] width 29 height 29
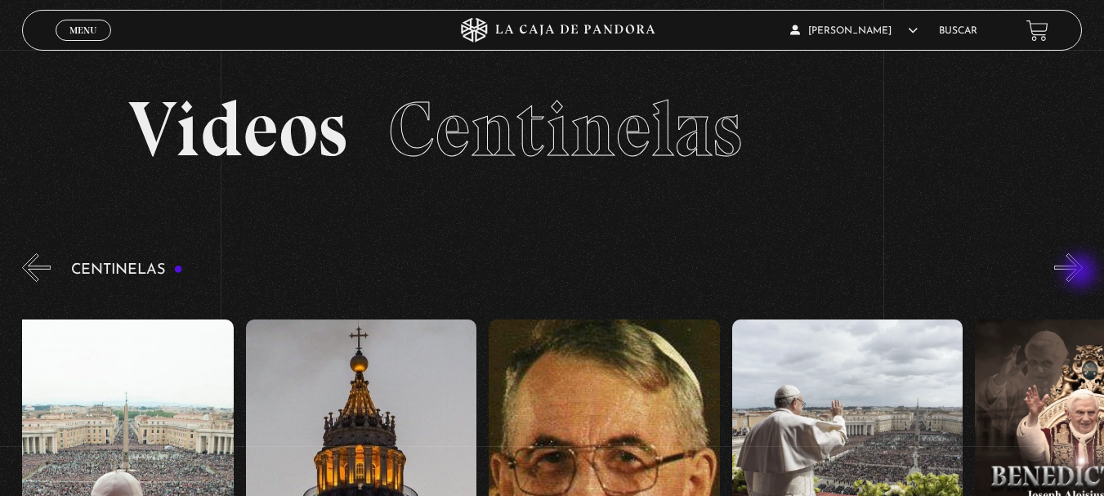
click at [1082, 273] on button "»" at bounding box center [1068, 267] width 29 height 29
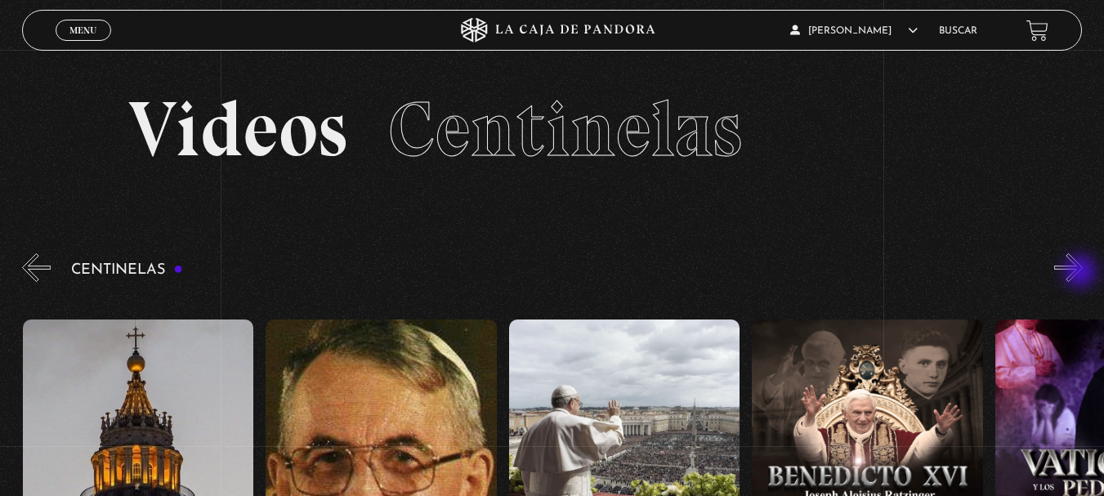
click at [1082, 273] on button "»" at bounding box center [1068, 267] width 29 height 29
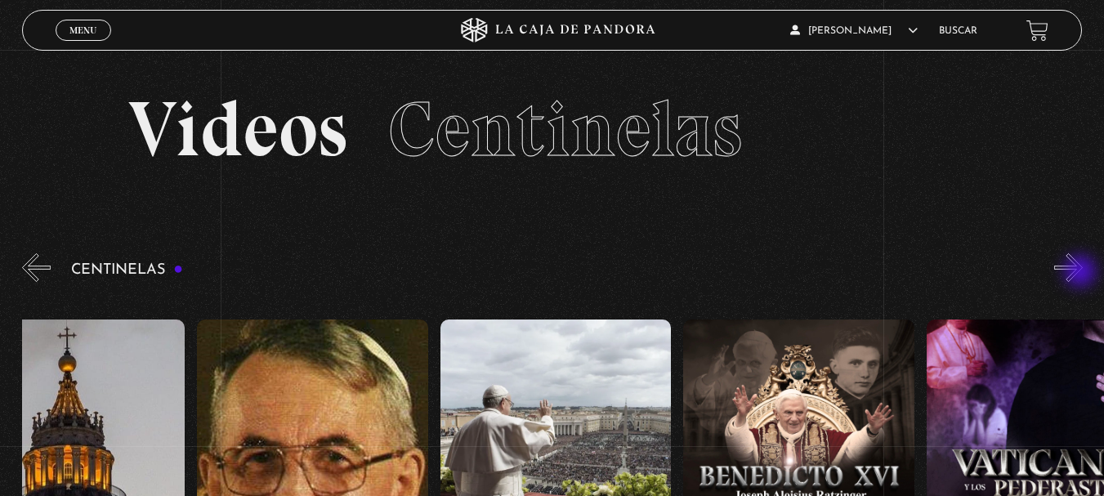
click at [1082, 273] on button "»" at bounding box center [1068, 267] width 29 height 29
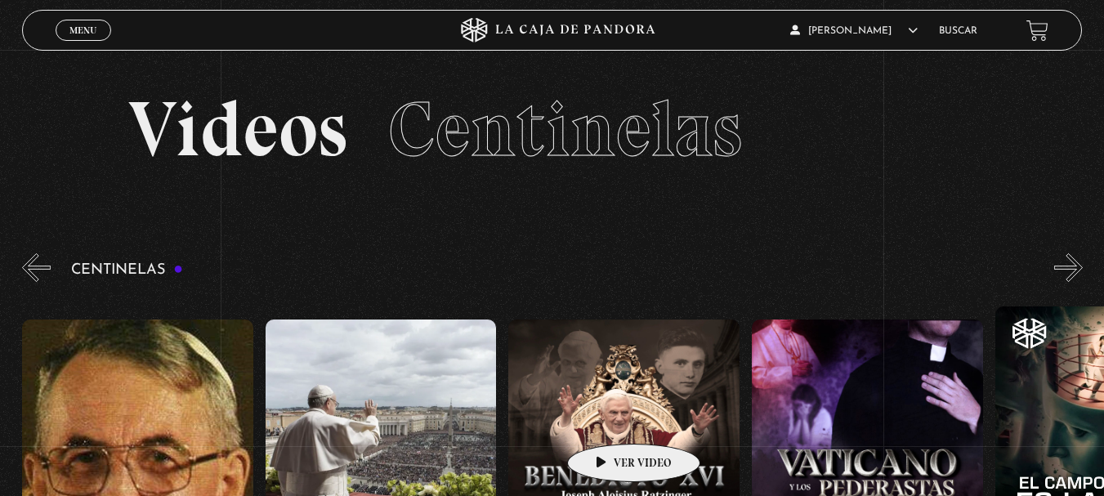
click at [617, 414] on figure at bounding box center [623, 467] width 231 height 294
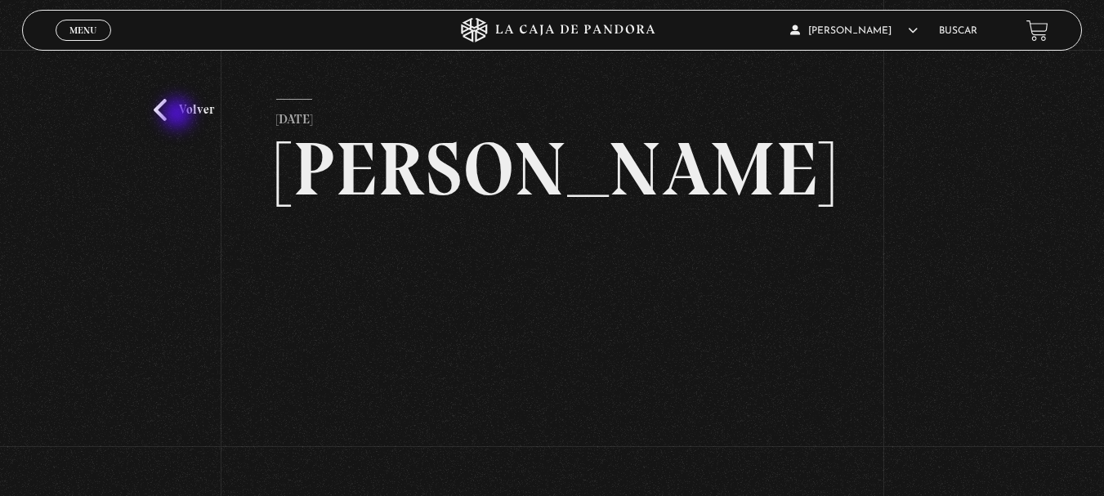
click at [179, 115] on link "Volver" at bounding box center [184, 110] width 60 height 22
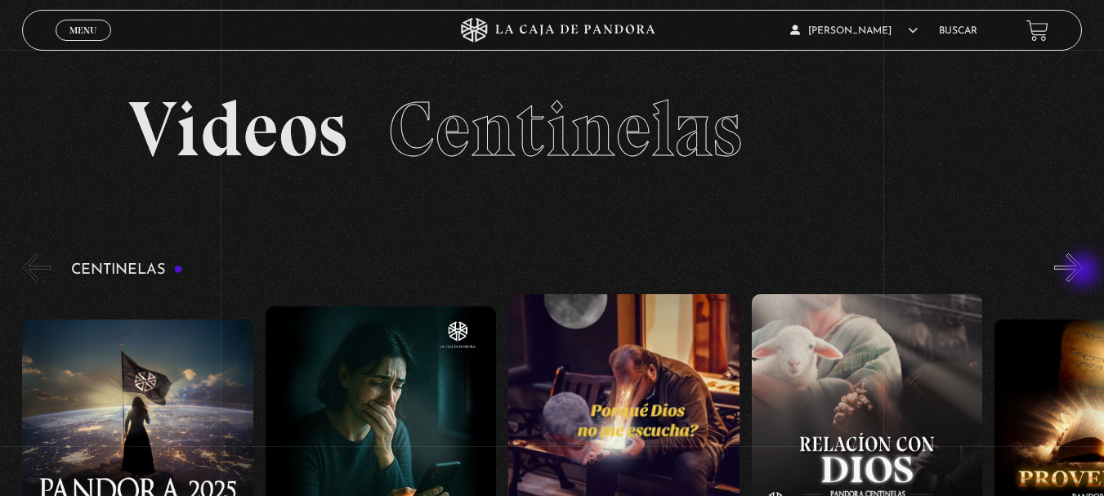
click at [1083, 275] on button "»" at bounding box center [1068, 267] width 29 height 29
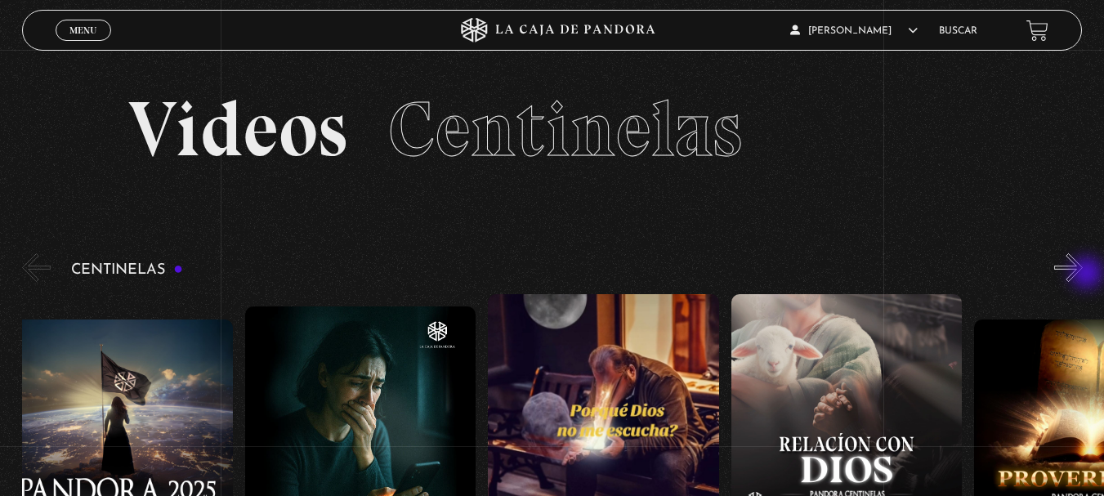
click at [1083, 275] on button "»" at bounding box center [1068, 267] width 29 height 29
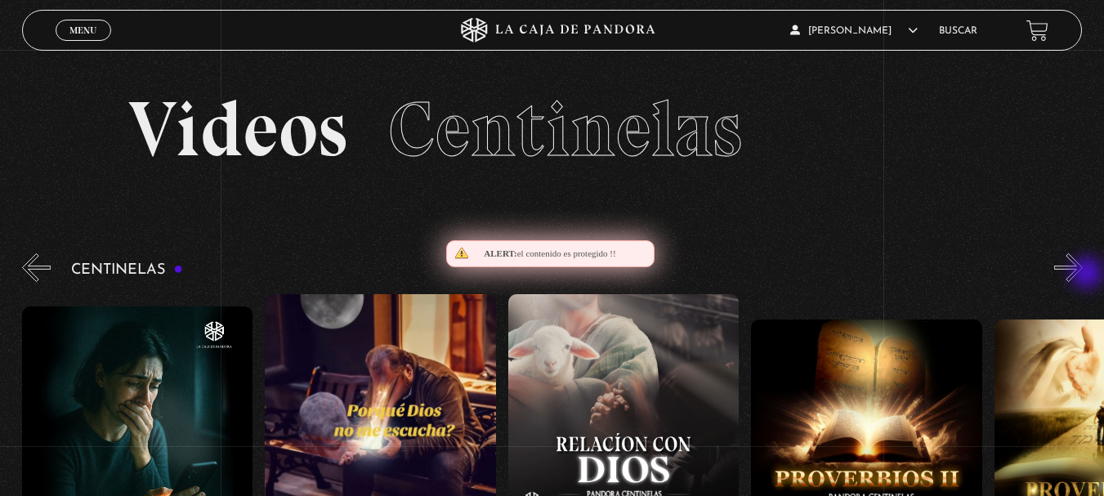
click at [1083, 275] on button "»" at bounding box center [1068, 267] width 29 height 29
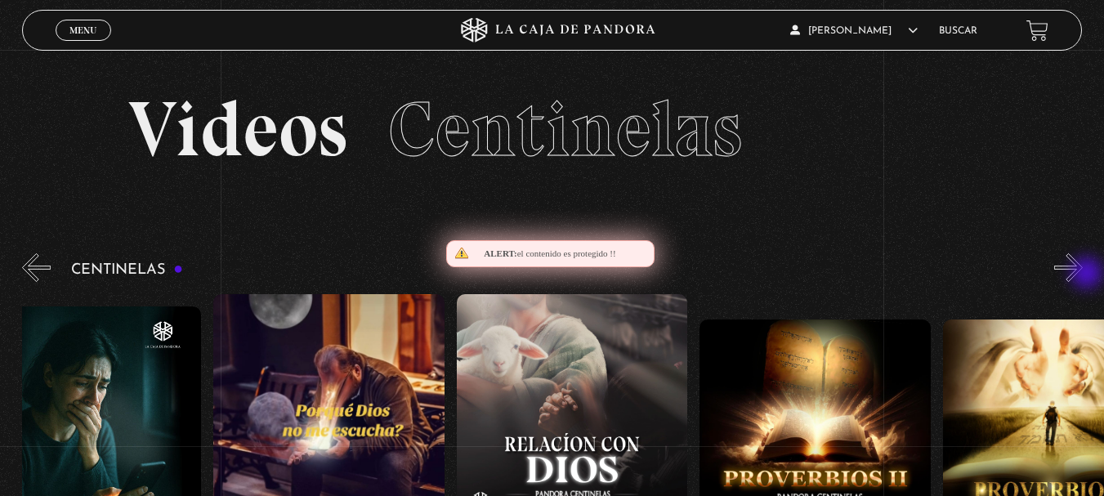
click at [1083, 275] on button "»" at bounding box center [1068, 267] width 29 height 29
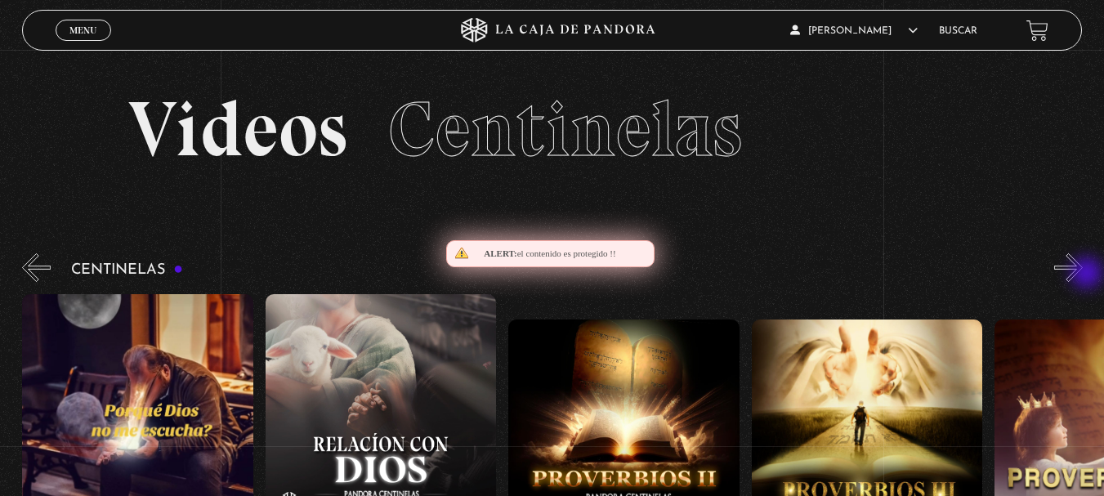
click at [1083, 275] on button "»" at bounding box center [1068, 267] width 29 height 29
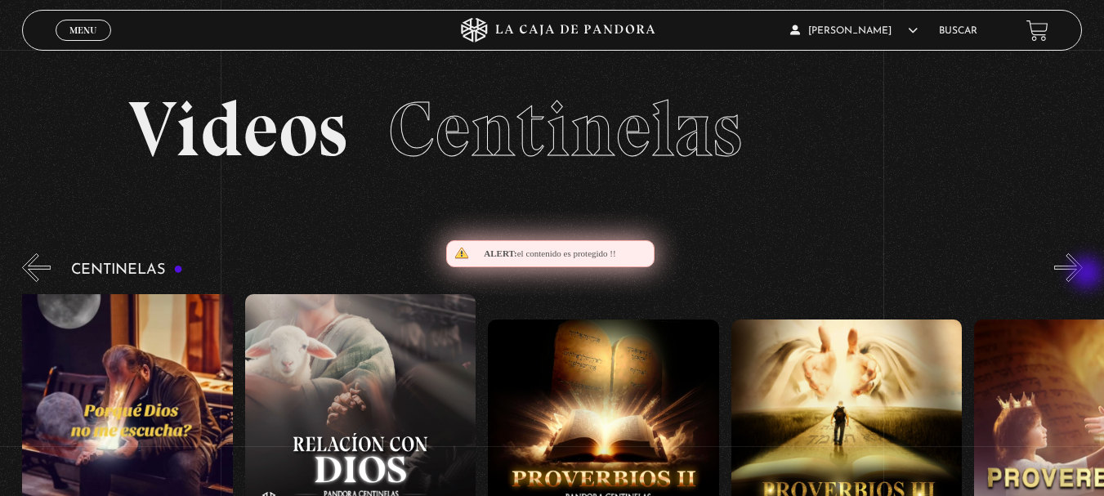
click at [1083, 275] on button "»" at bounding box center [1068, 267] width 29 height 29
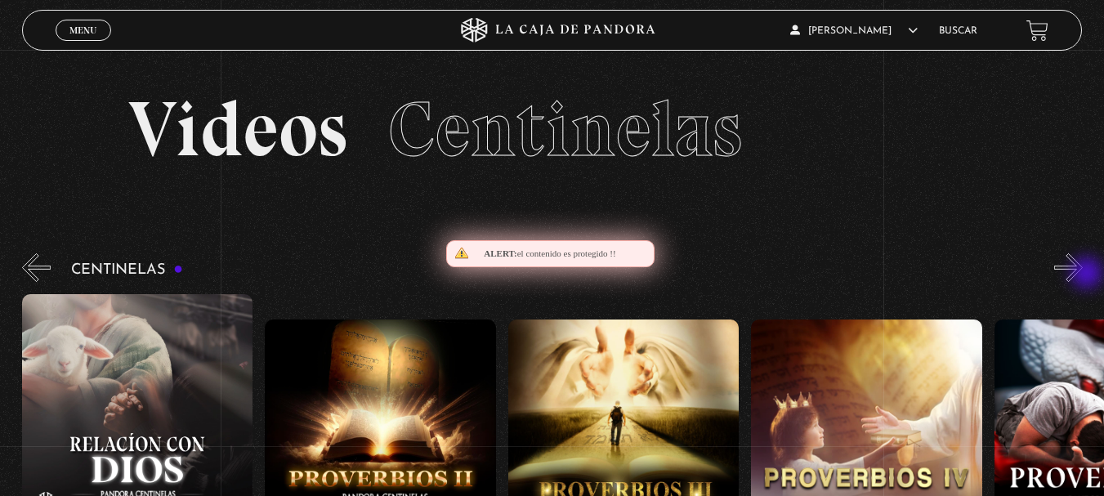
click at [1083, 275] on button "»" at bounding box center [1068, 267] width 29 height 29
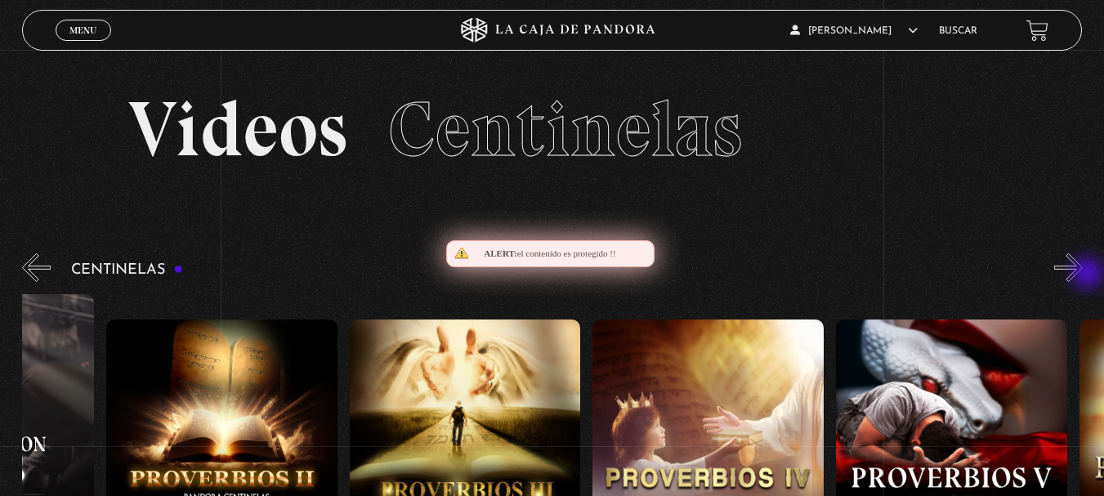
click at [1083, 275] on button "»" at bounding box center [1068, 267] width 29 height 29
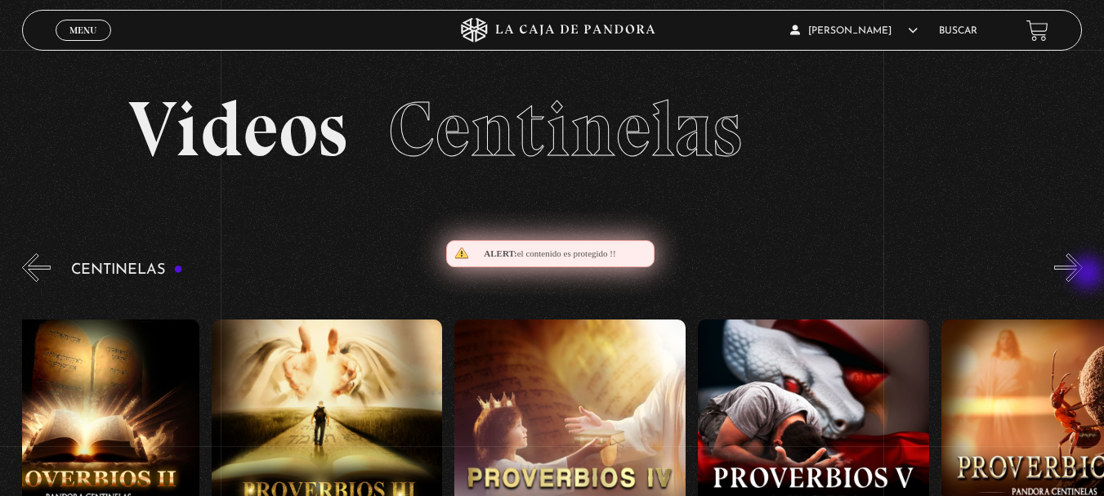
click at [1083, 275] on button "»" at bounding box center [1068, 267] width 29 height 29
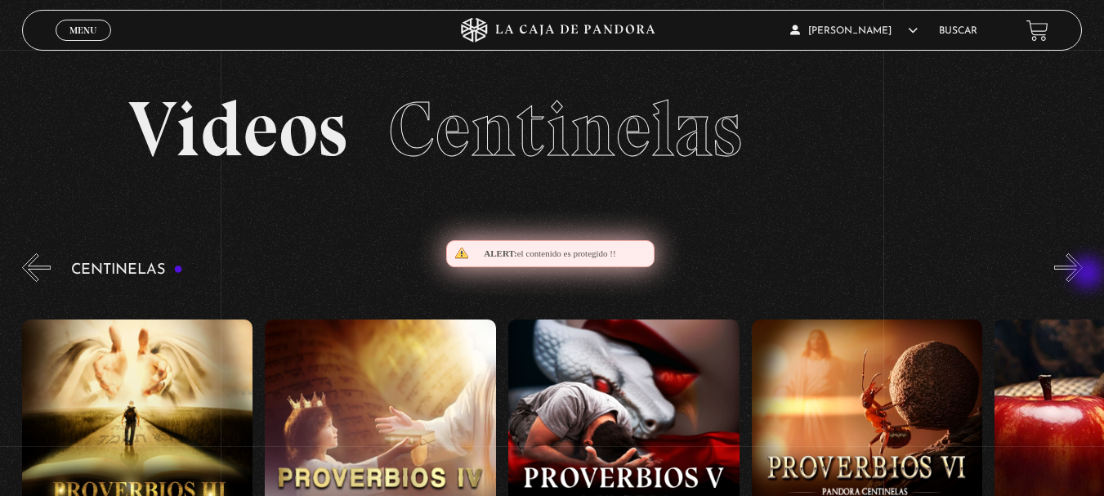
click at [1083, 275] on button "»" at bounding box center [1068, 267] width 29 height 29
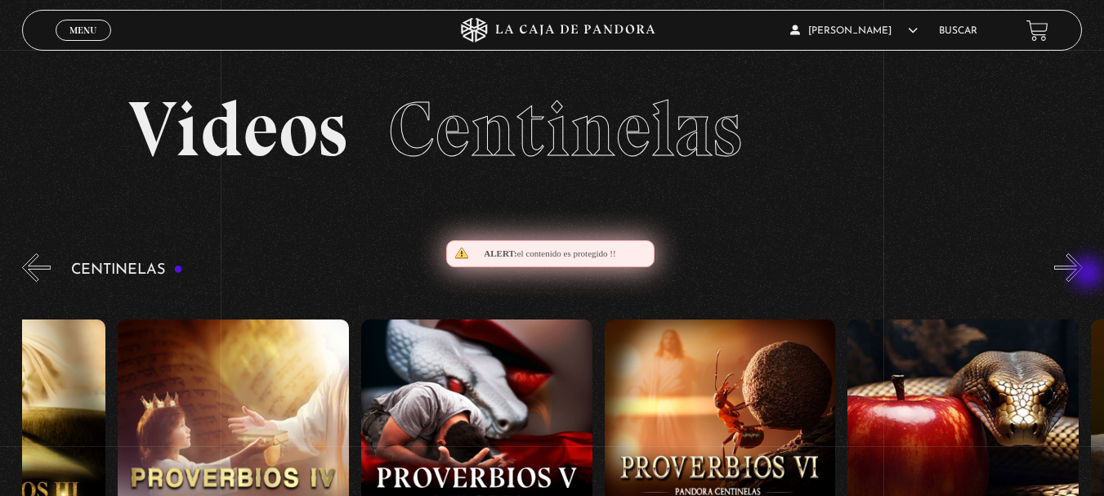
click at [1083, 275] on button "»" at bounding box center [1068, 267] width 29 height 29
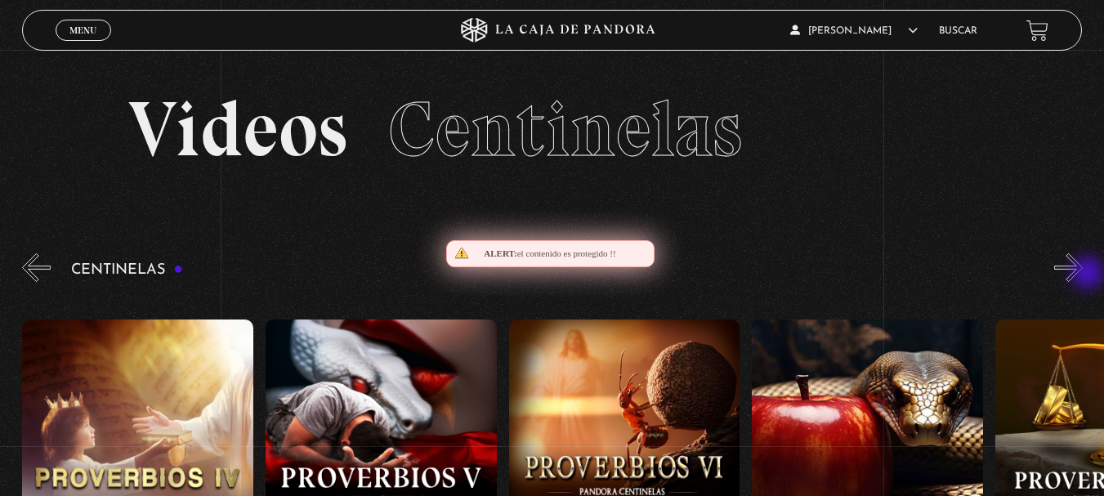
click at [1083, 275] on button "»" at bounding box center [1068, 267] width 29 height 29
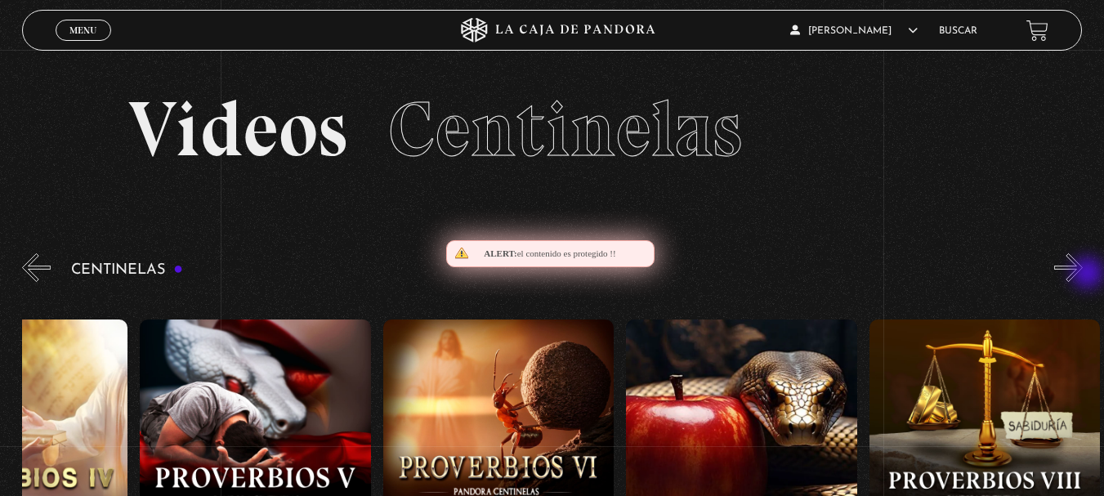
click at [1083, 275] on button "»" at bounding box center [1068, 267] width 29 height 29
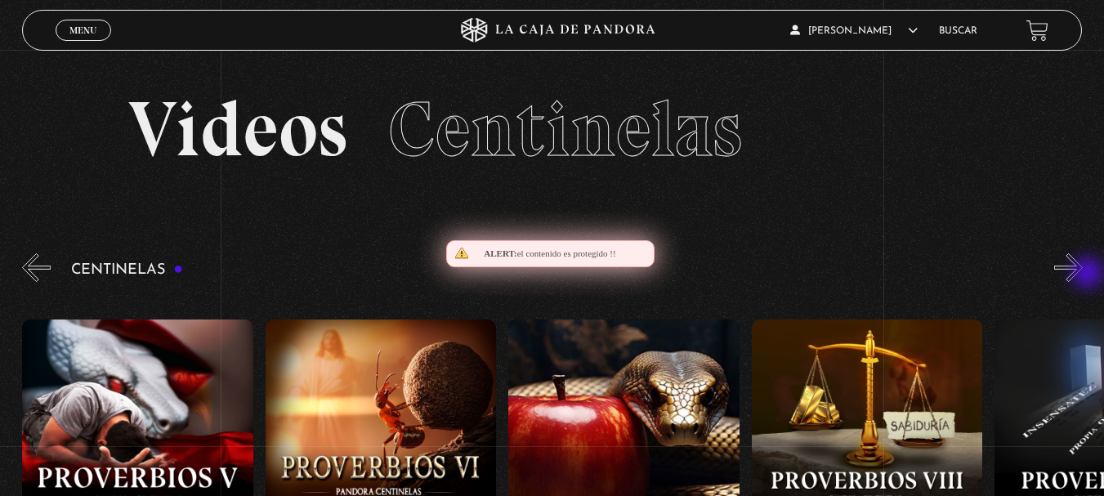
click at [1083, 275] on button "»" at bounding box center [1068, 267] width 29 height 29
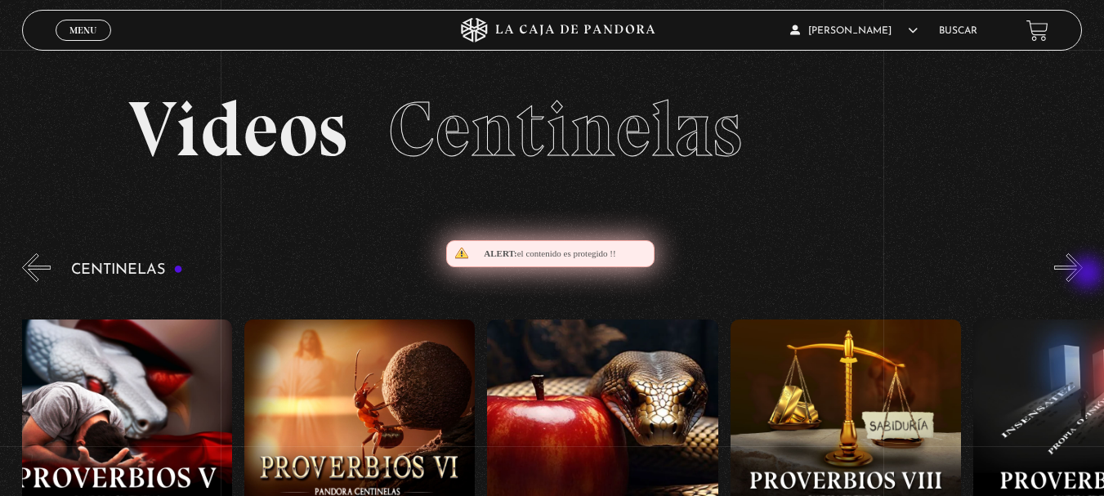
click at [1083, 275] on button "»" at bounding box center [1068, 267] width 29 height 29
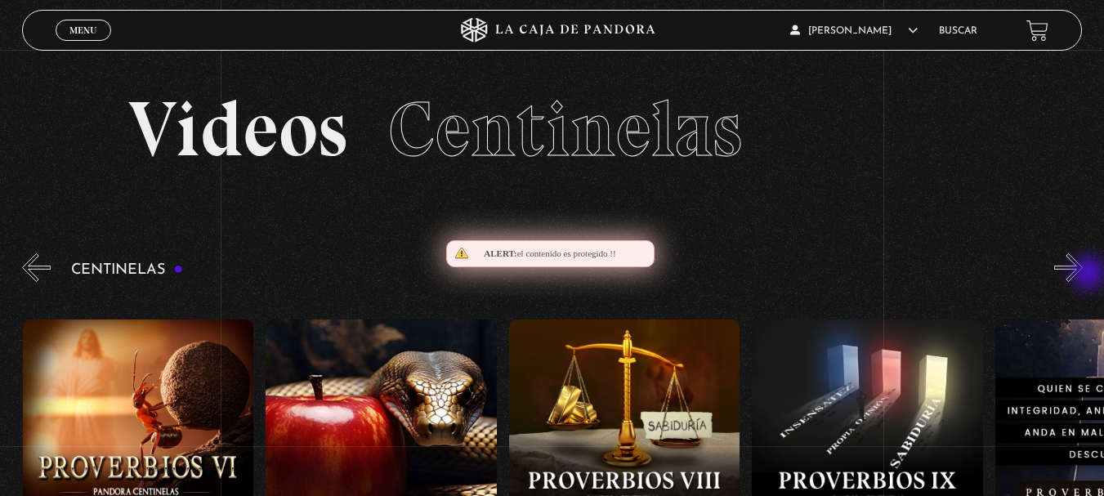
click at [1083, 275] on button "»" at bounding box center [1068, 267] width 29 height 29
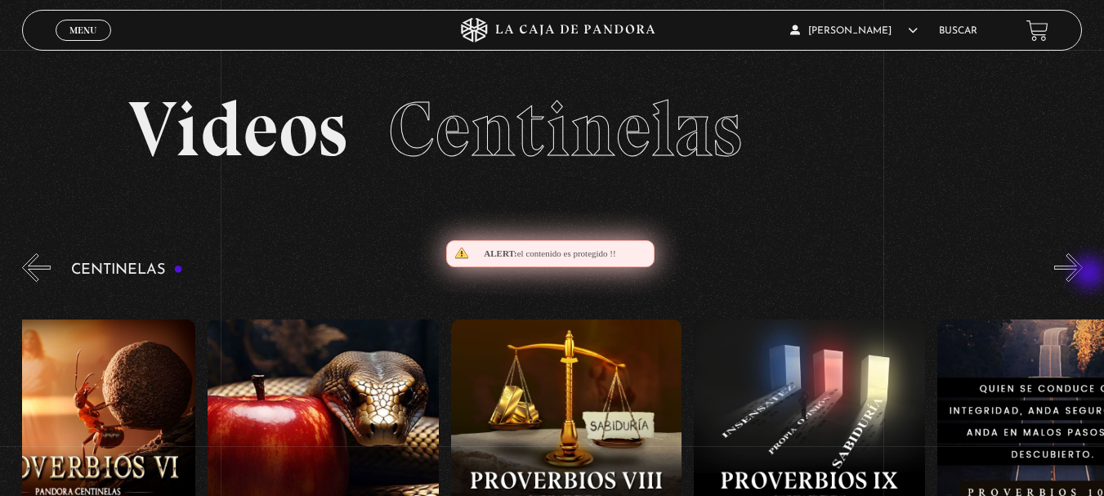
click at [1083, 275] on button "»" at bounding box center [1068, 267] width 29 height 29
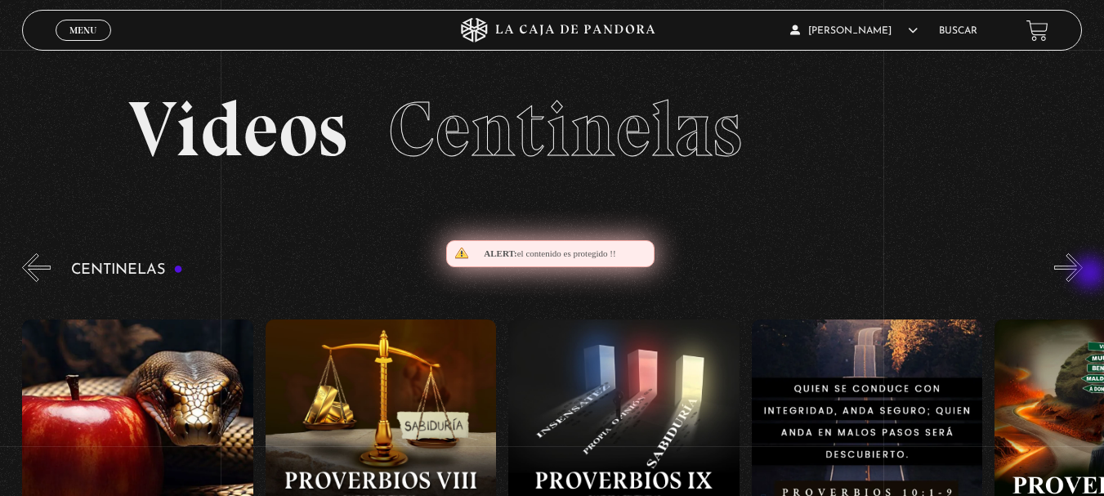
click at [1083, 275] on button "»" at bounding box center [1068, 267] width 29 height 29
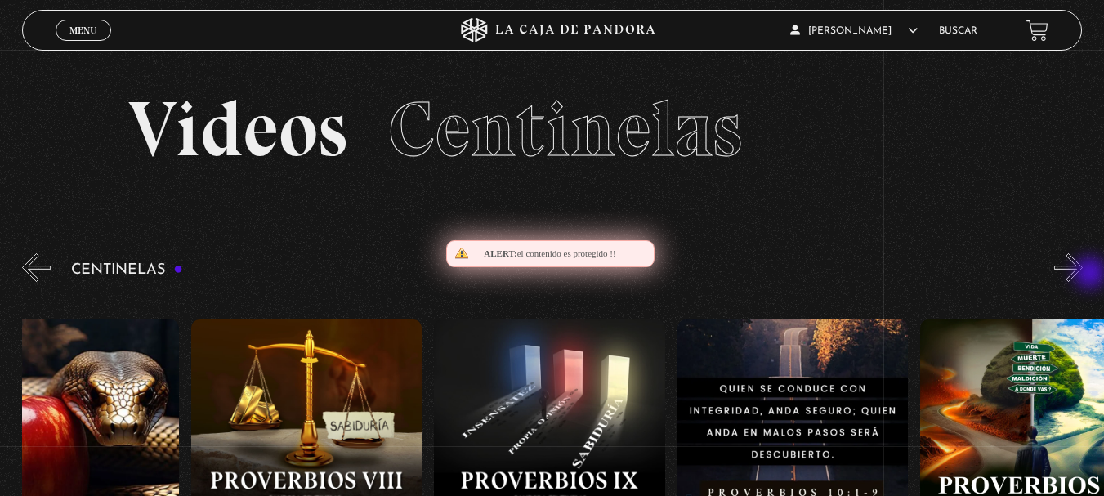
click at [1083, 275] on button "»" at bounding box center [1068, 267] width 29 height 29
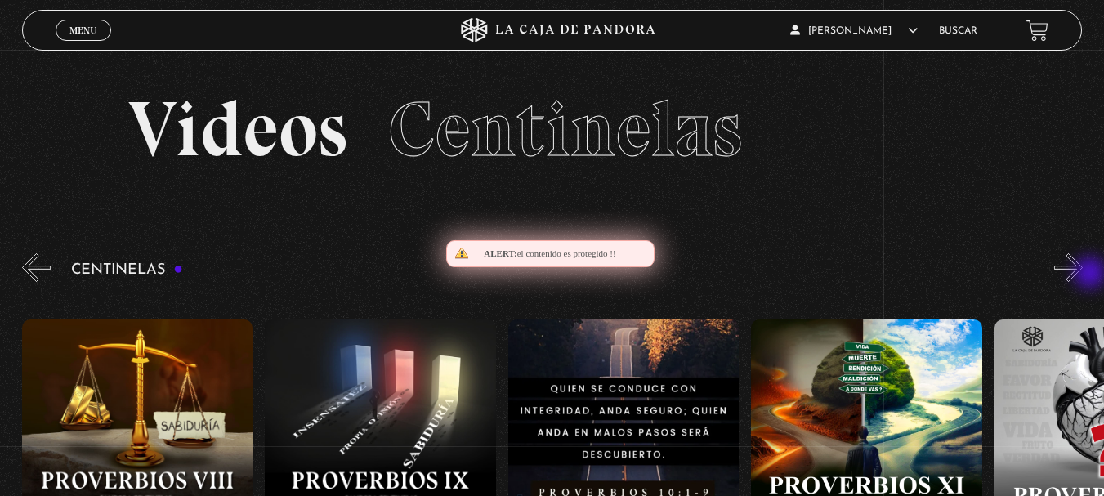
click at [1083, 275] on button "»" at bounding box center [1068, 267] width 29 height 29
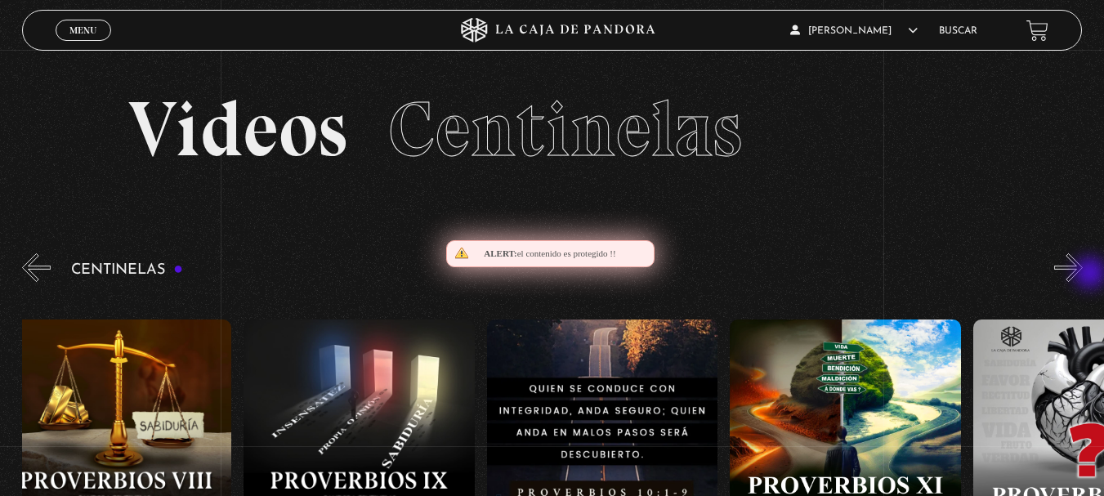
click at [1083, 275] on button "»" at bounding box center [1068, 267] width 29 height 29
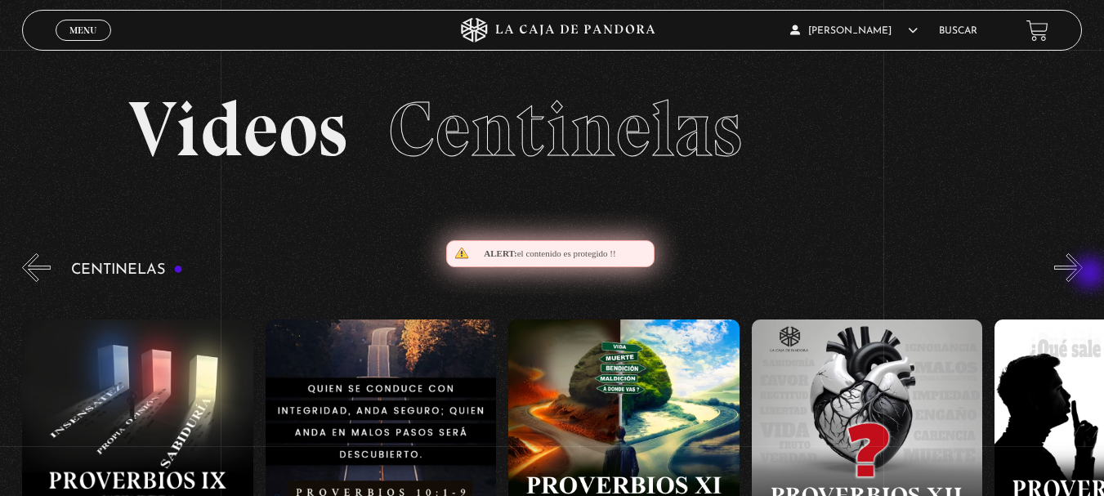
click at [1083, 275] on button "»" at bounding box center [1068, 267] width 29 height 29
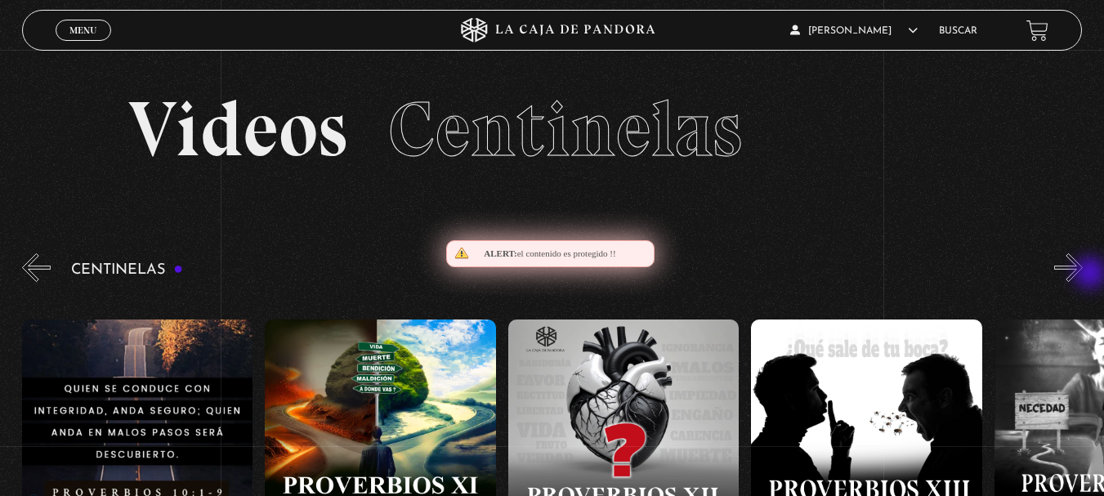
click at [1083, 275] on button "»" at bounding box center [1068, 267] width 29 height 29
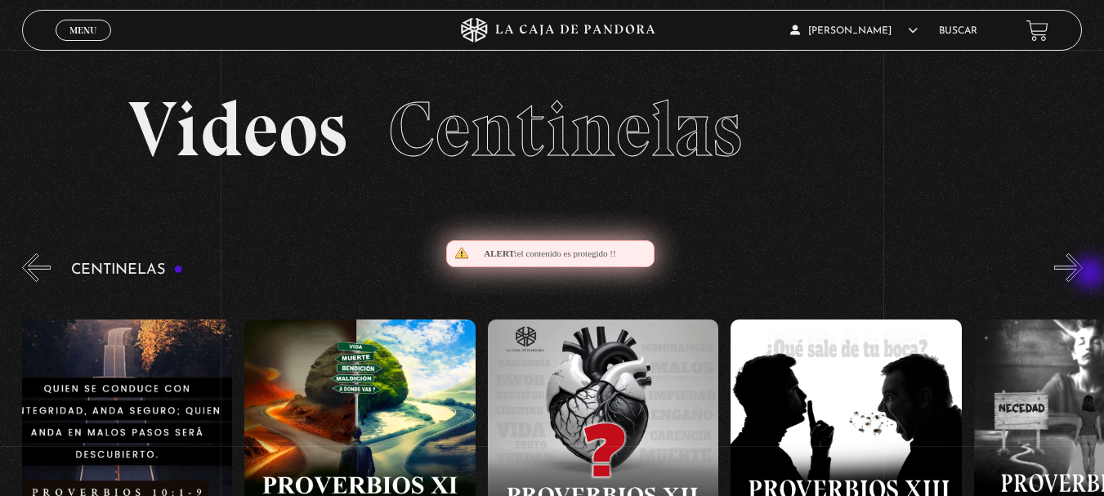
click at [1083, 275] on button "»" at bounding box center [1068, 267] width 29 height 29
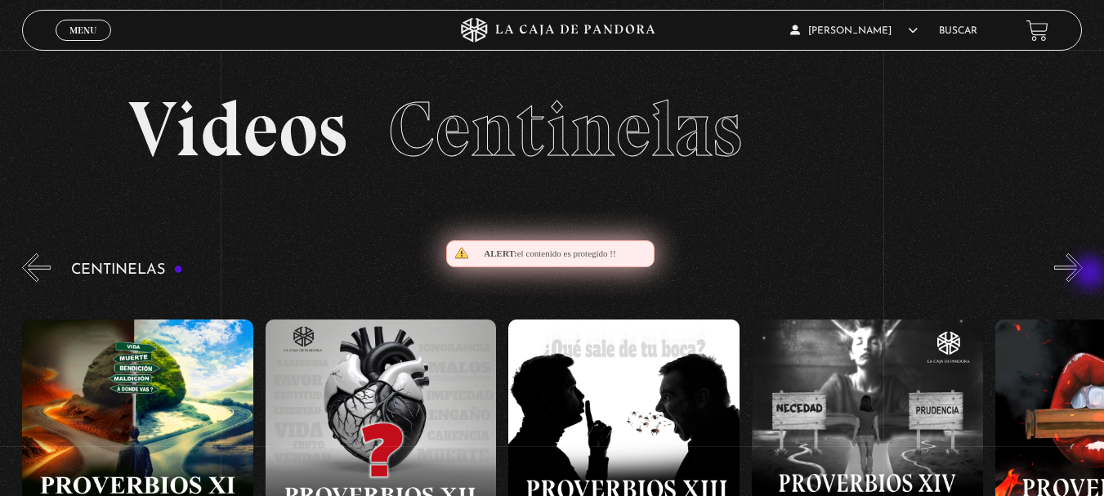
click at [1083, 275] on button "»" at bounding box center [1068, 267] width 29 height 29
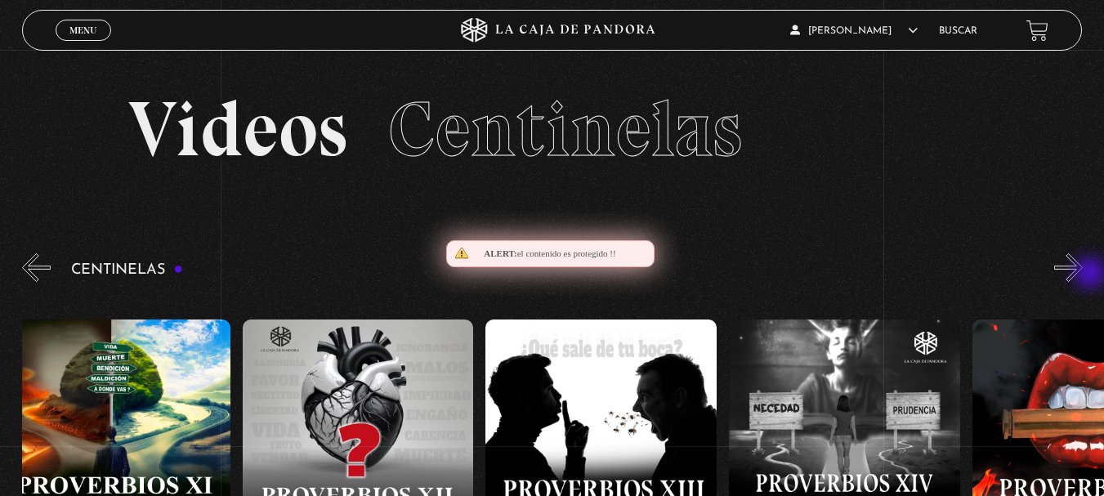
click at [1083, 275] on button "»" at bounding box center [1068, 267] width 29 height 29
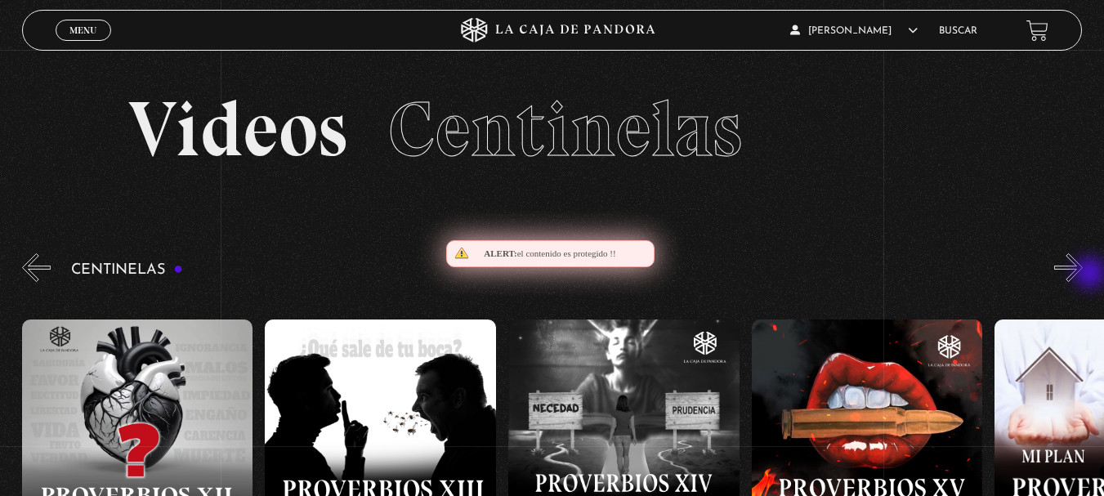
click at [1083, 275] on button "»" at bounding box center [1068, 267] width 29 height 29
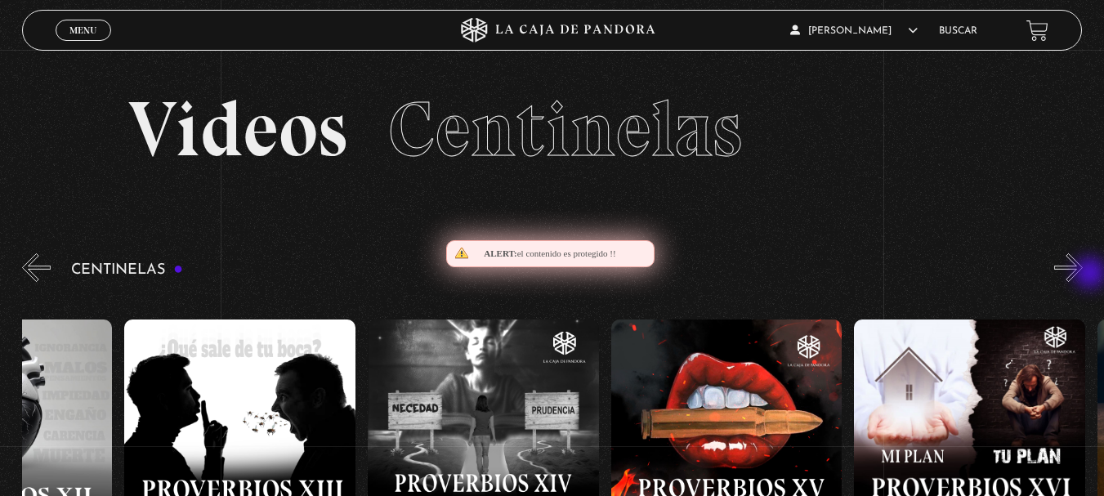
click at [1083, 275] on button "»" at bounding box center [1068, 267] width 29 height 29
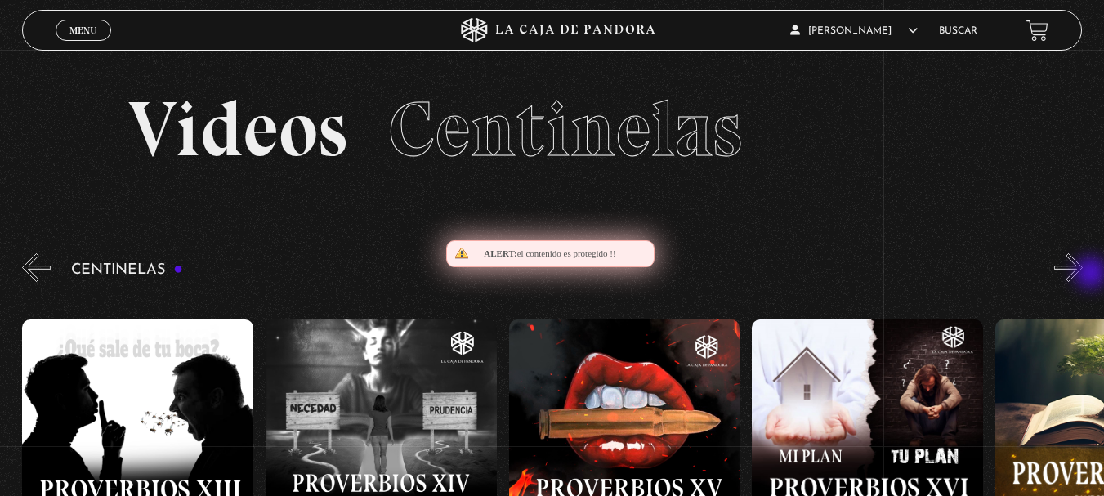
click at [1083, 275] on button "»" at bounding box center [1068, 267] width 29 height 29
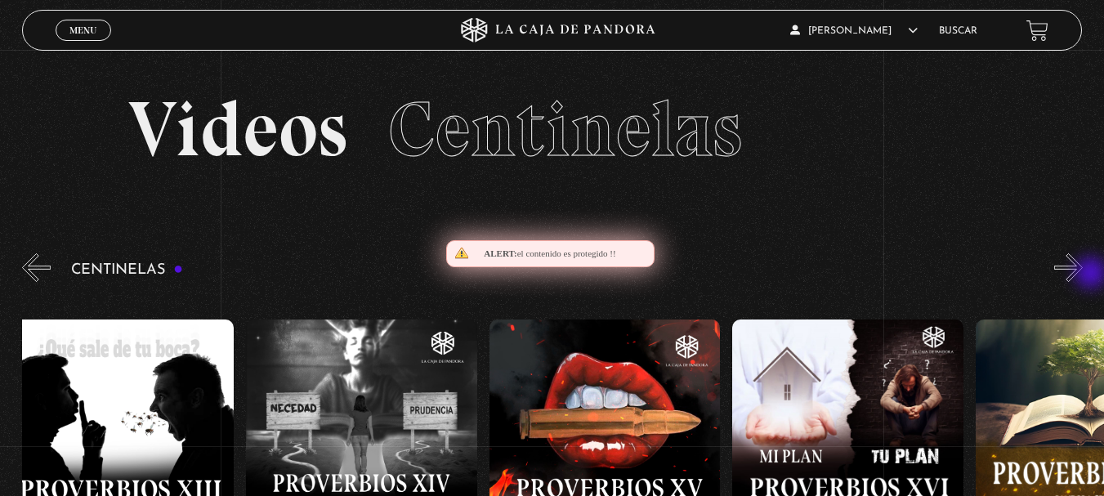
click at [1083, 275] on button "»" at bounding box center [1068, 267] width 29 height 29
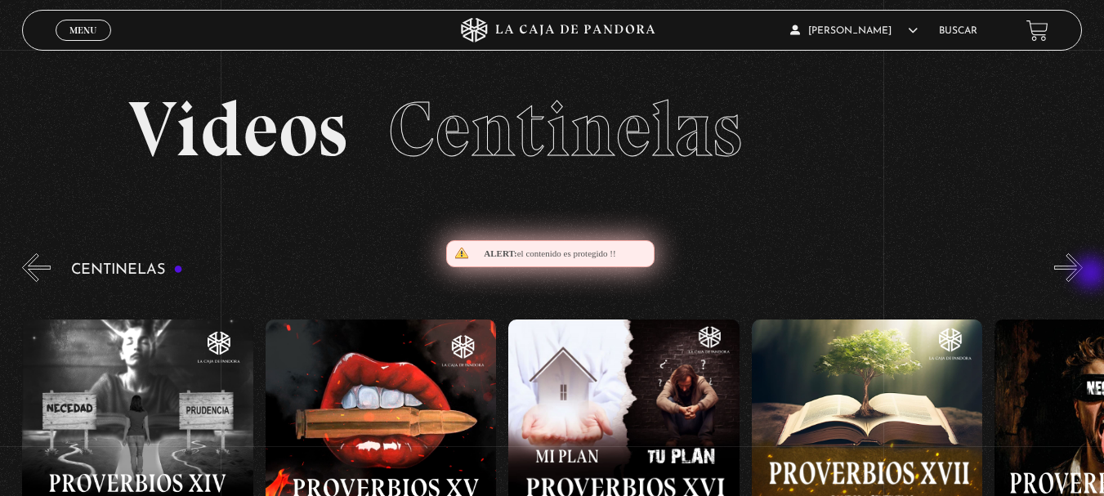
click at [1083, 275] on button "»" at bounding box center [1068, 267] width 29 height 29
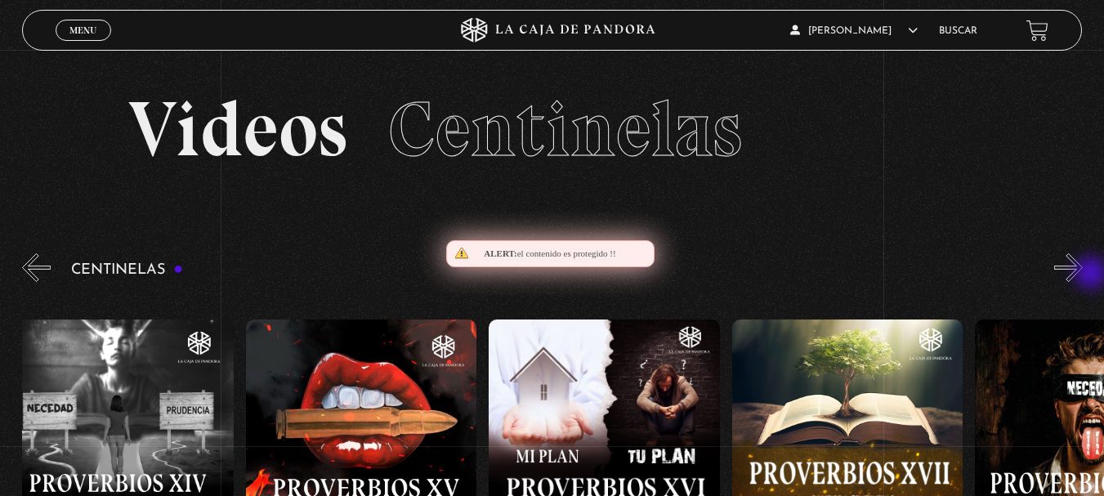
click at [1083, 275] on button "»" at bounding box center [1068, 267] width 29 height 29
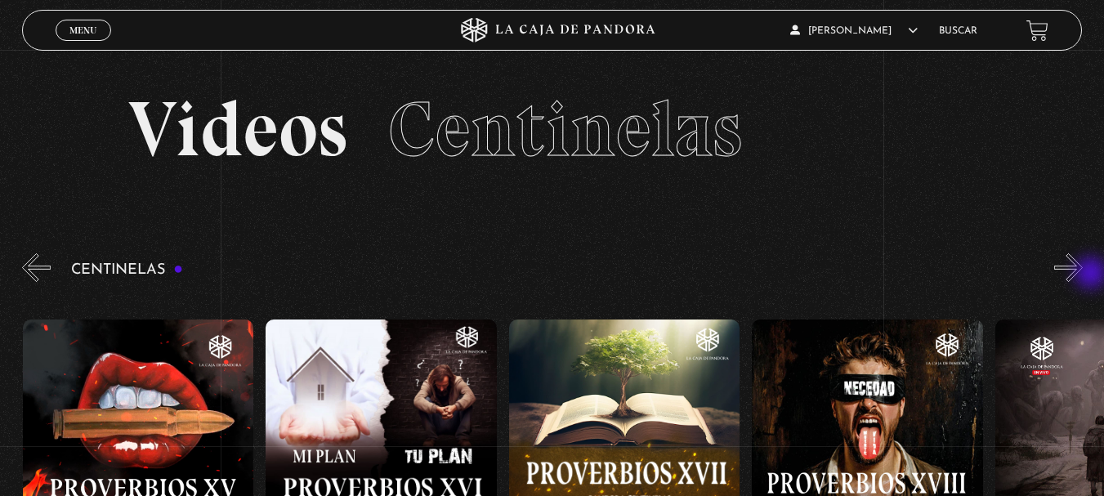
click at [1083, 275] on button "»" at bounding box center [1068, 267] width 29 height 29
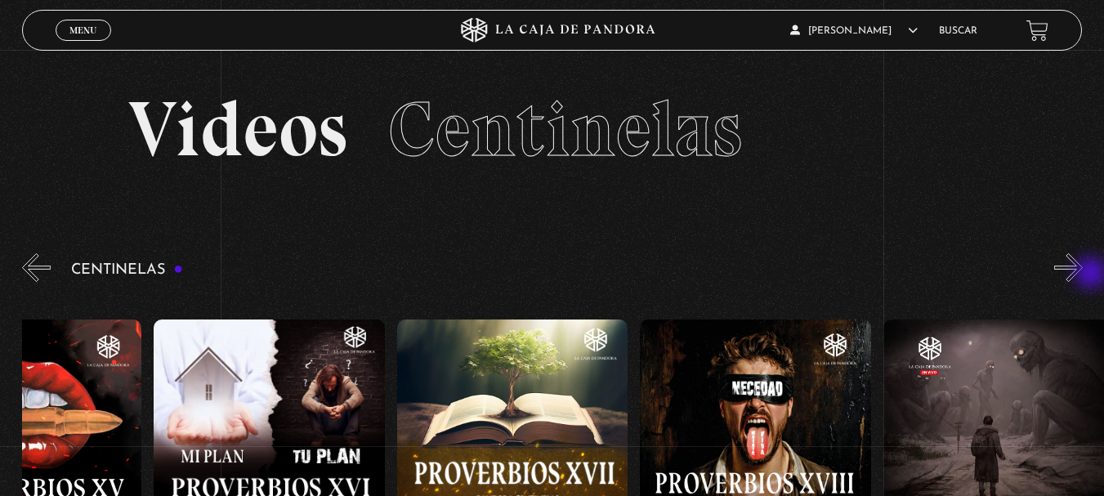
click at [1083, 275] on button "»" at bounding box center [1068, 267] width 29 height 29
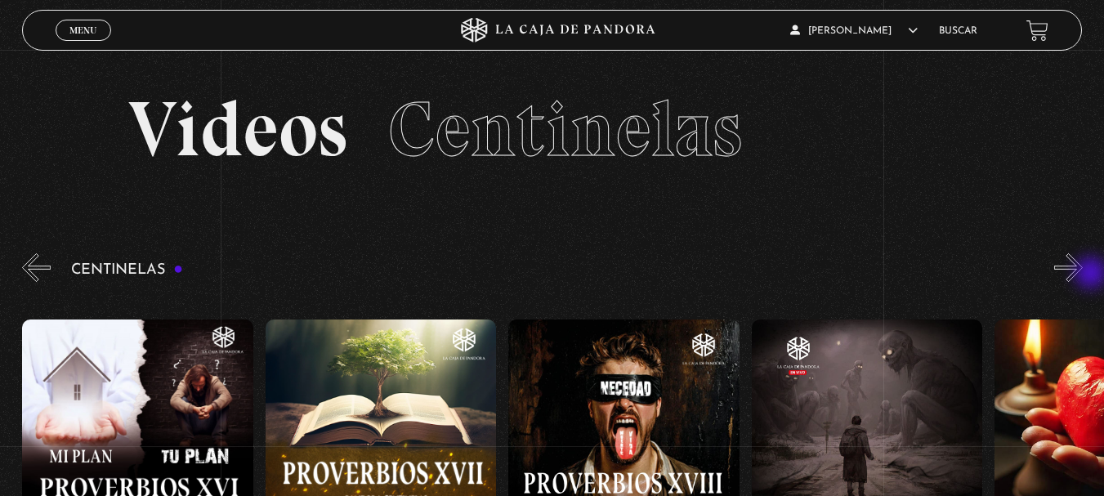
click at [1083, 275] on button "»" at bounding box center [1068, 267] width 29 height 29
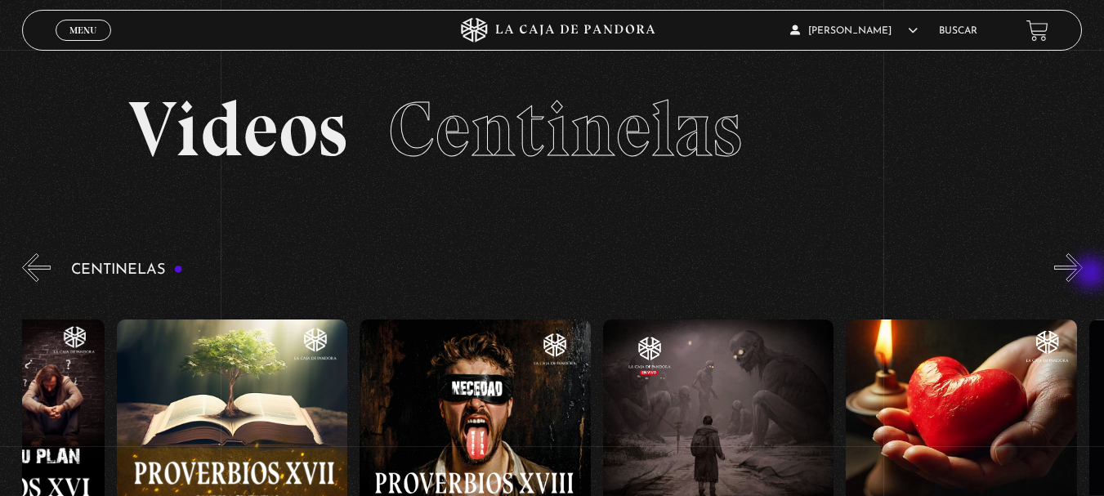
click at [1083, 275] on button "»" at bounding box center [1068, 267] width 29 height 29
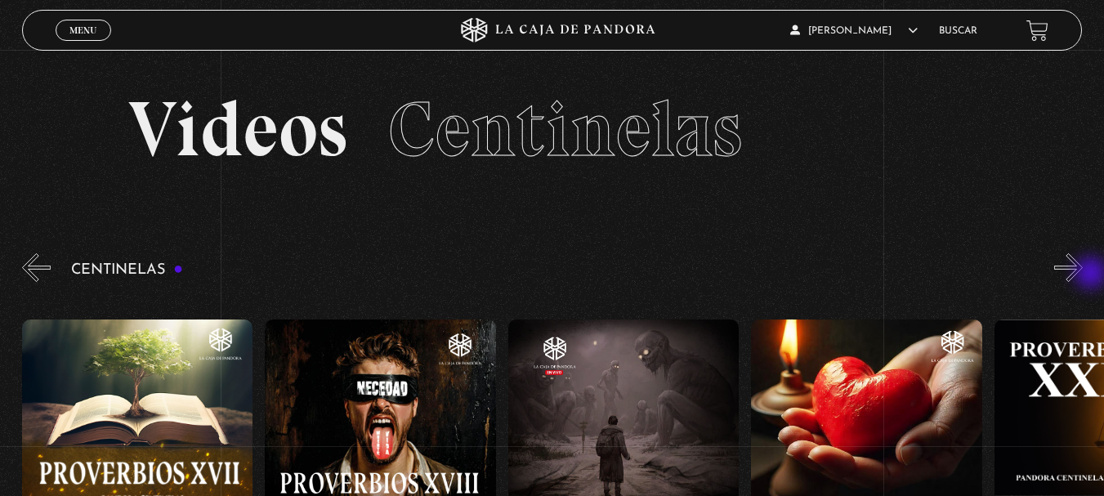
click at [1083, 275] on button "»" at bounding box center [1068, 267] width 29 height 29
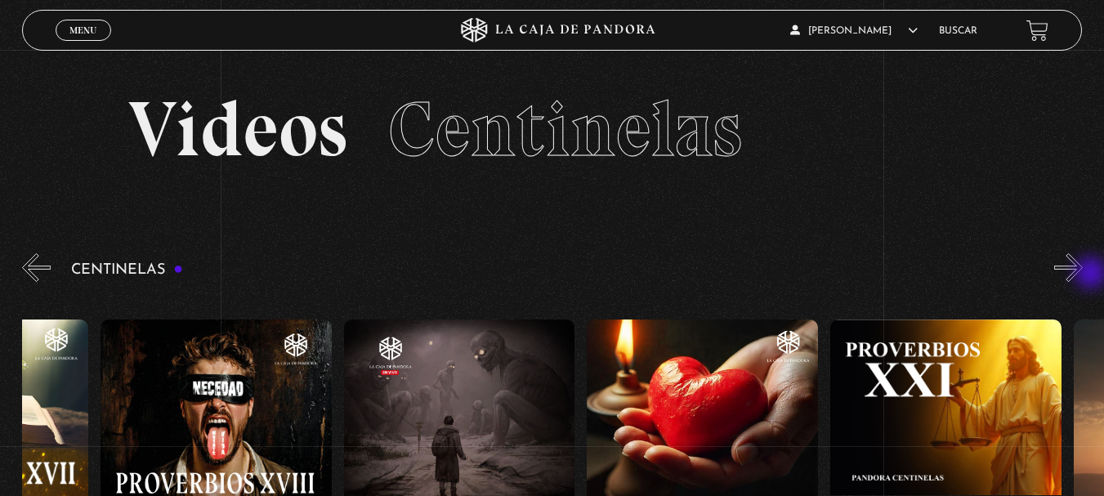
click at [1083, 275] on button "»" at bounding box center [1068, 267] width 29 height 29
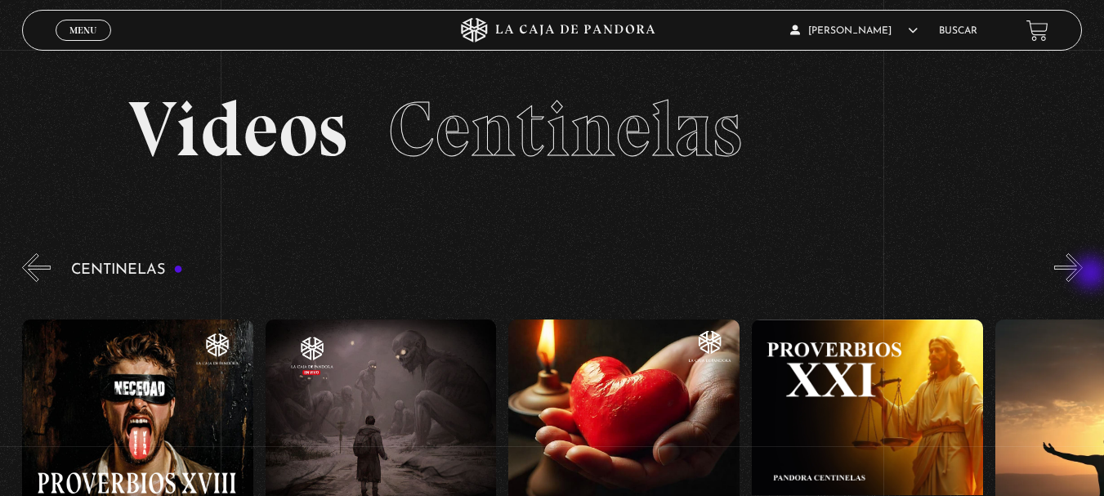
click at [1083, 275] on button "»" at bounding box center [1068, 267] width 29 height 29
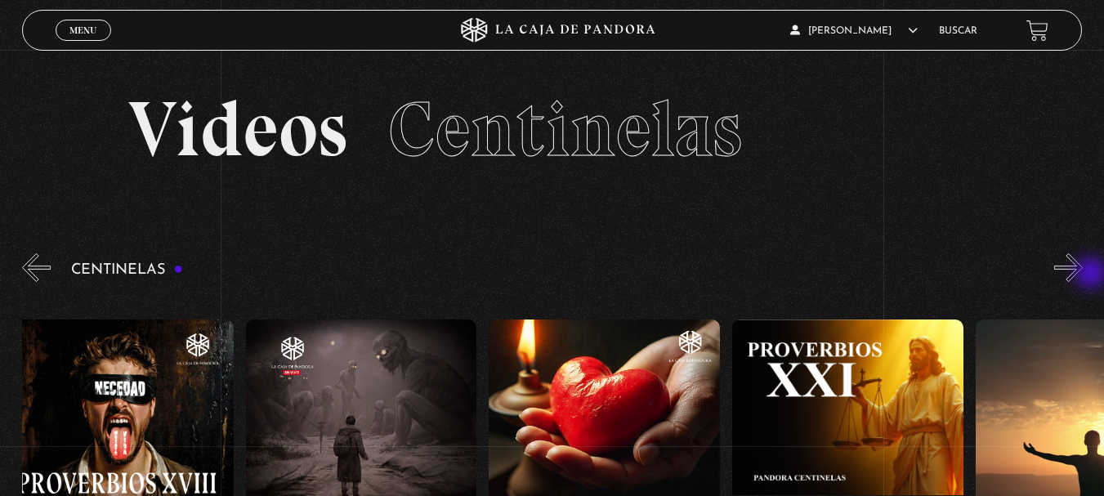
click at [1083, 275] on button "»" at bounding box center [1068, 267] width 29 height 29
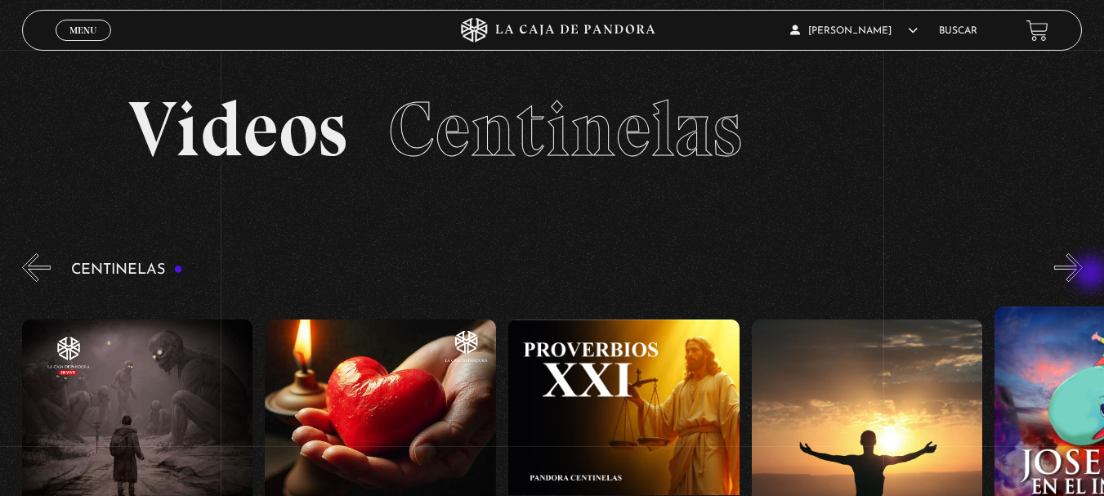
click at [1083, 275] on button "»" at bounding box center [1068, 267] width 29 height 29
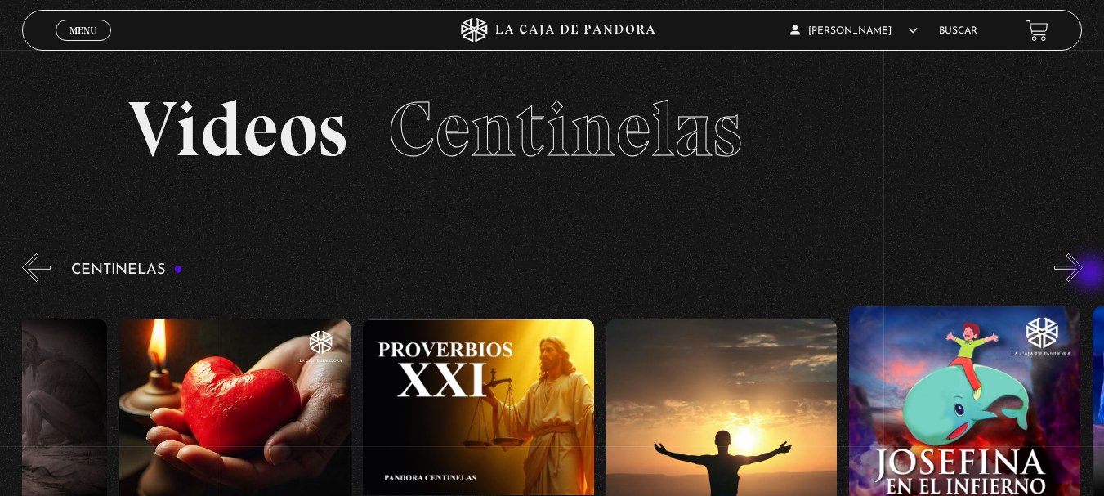
click at [1083, 275] on button "»" at bounding box center [1068, 267] width 29 height 29
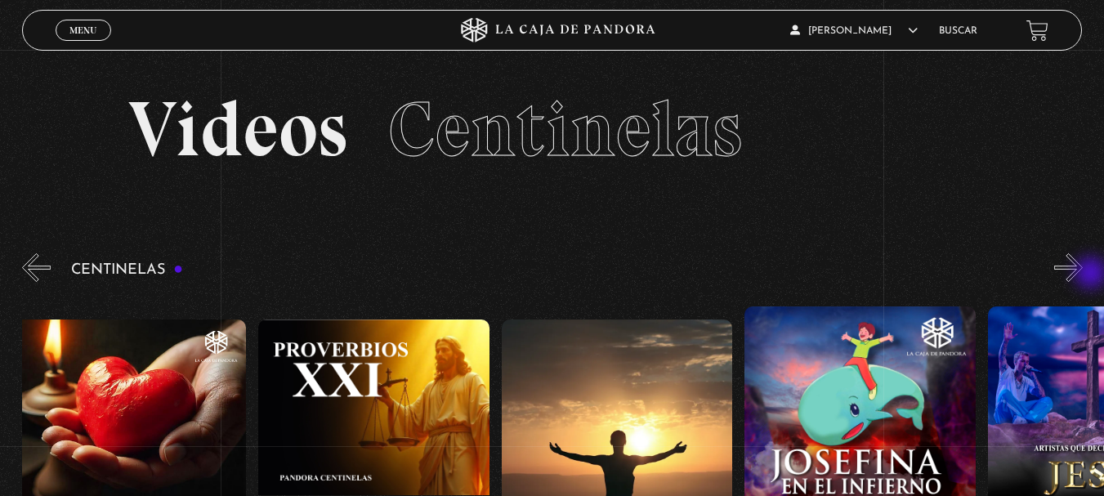
click at [1083, 275] on button "»" at bounding box center [1068, 267] width 29 height 29
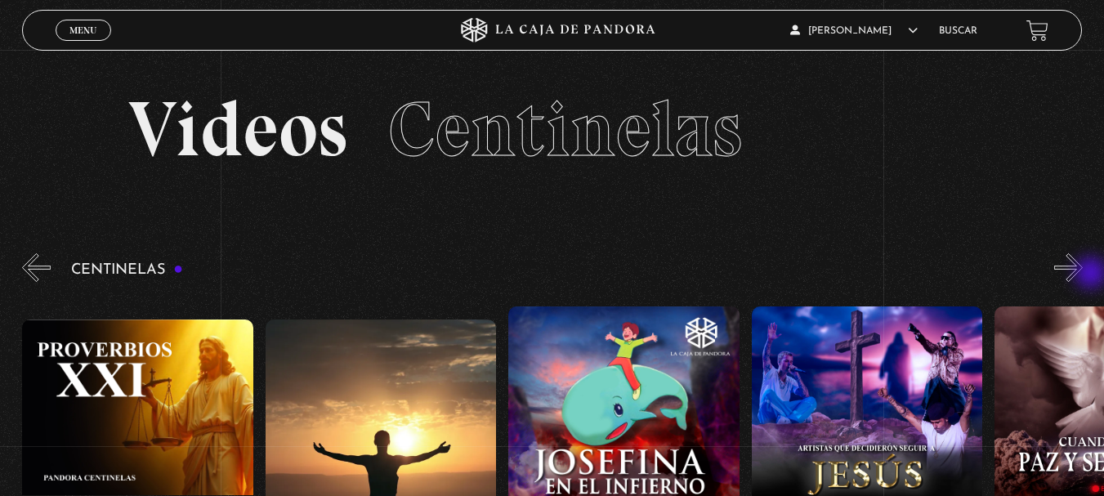
click at [1083, 275] on button "»" at bounding box center [1068, 267] width 29 height 29
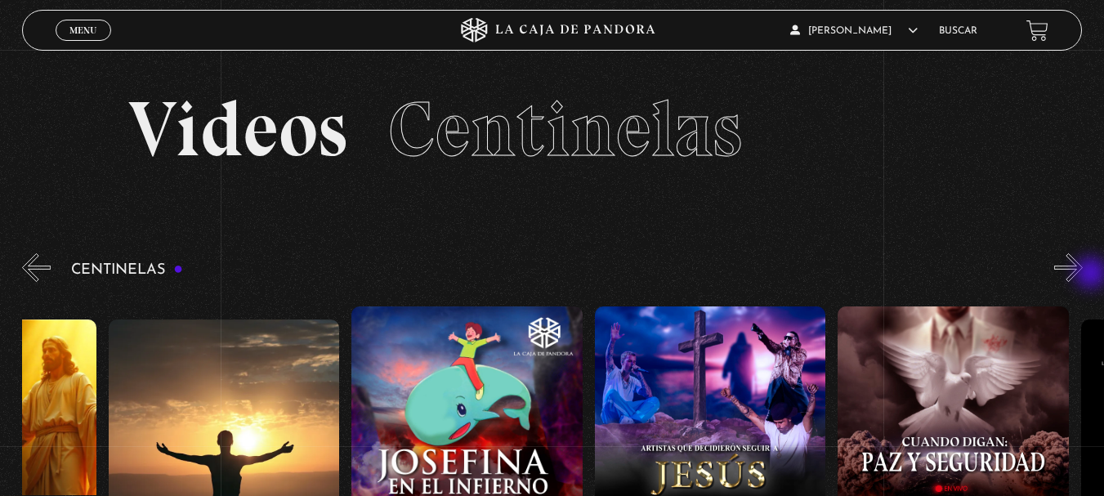
click at [1083, 275] on button "»" at bounding box center [1068, 267] width 29 height 29
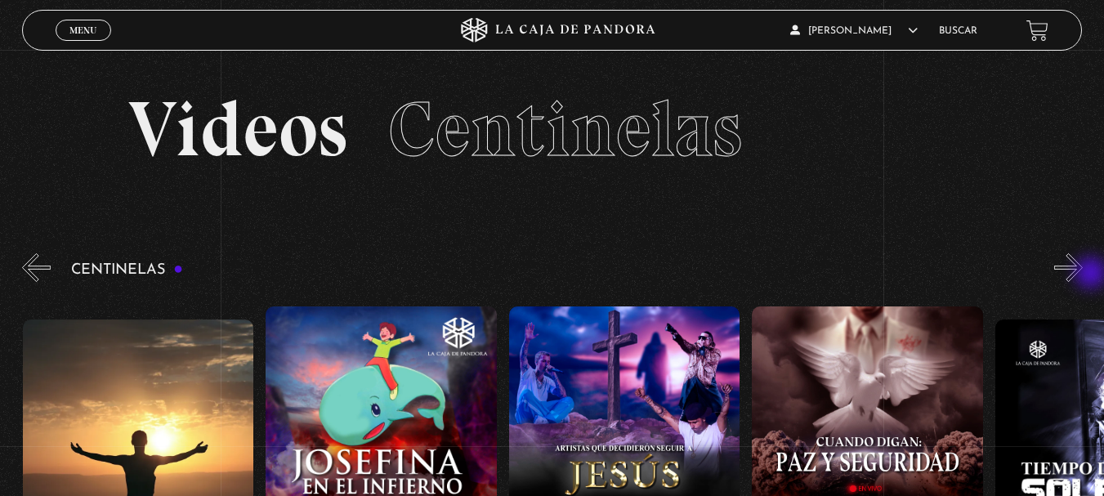
click at [1083, 275] on button "»" at bounding box center [1068, 267] width 29 height 29
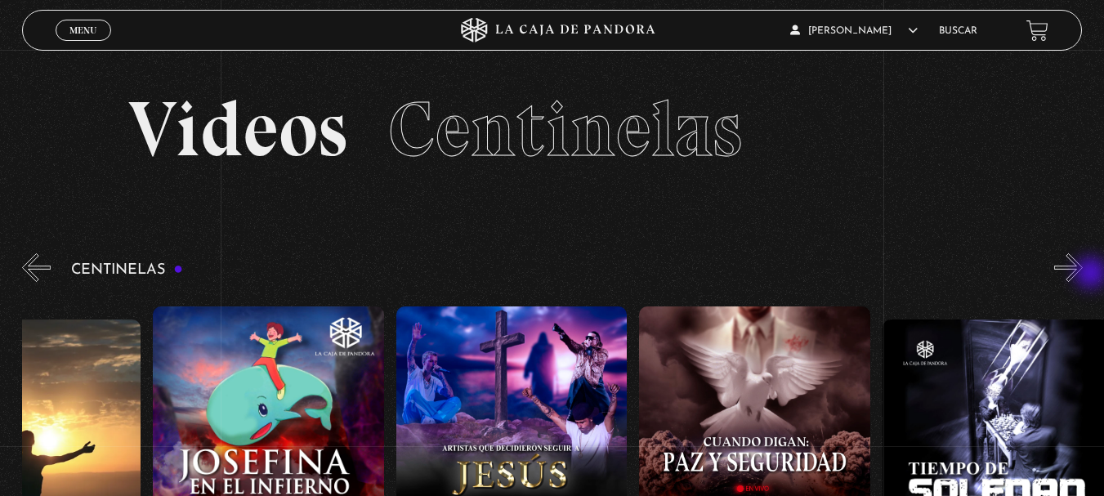
click at [1083, 275] on button "»" at bounding box center [1068, 267] width 29 height 29
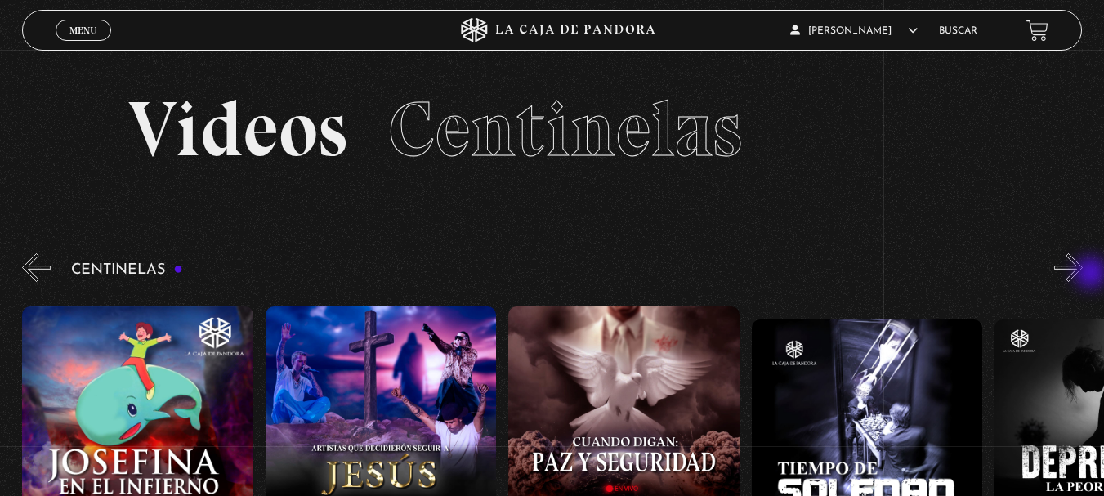
click at [1083, 275] on button "»" at bounding box center [1068, 267] width 29 height 29
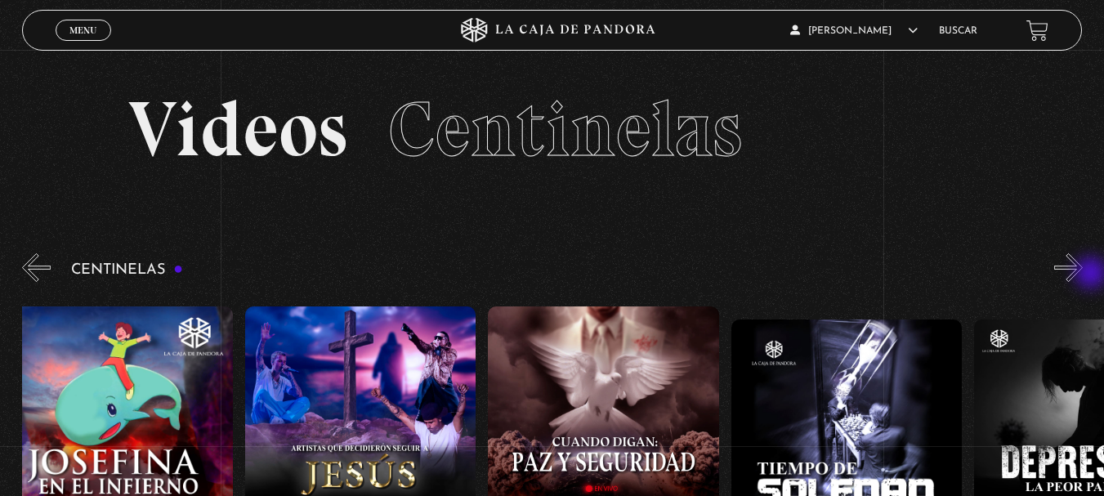
click at [1083, 275] on button "»" at bounding box center [1068, 267] width 29 height 29
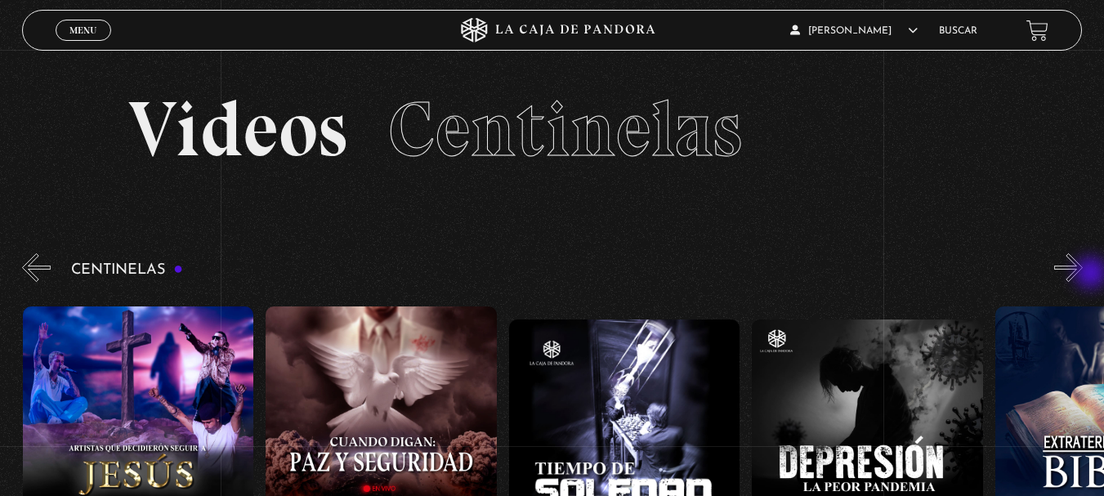
click at [1083, 275] on button "»" at bounding box center [1068, 267] width 29 height 29
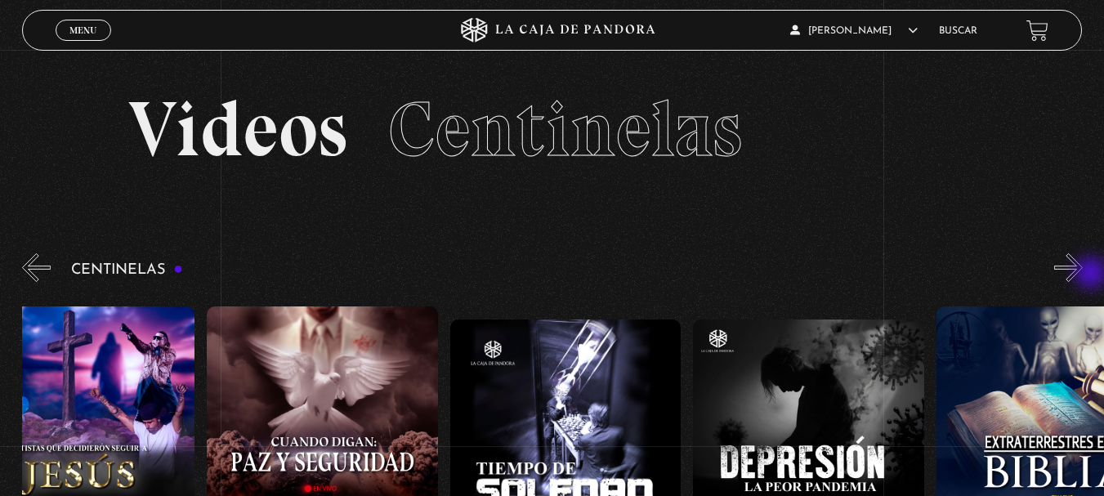
click at [1083, 275] on button "»" at bounding box center [1068, 267] width 29 height 29
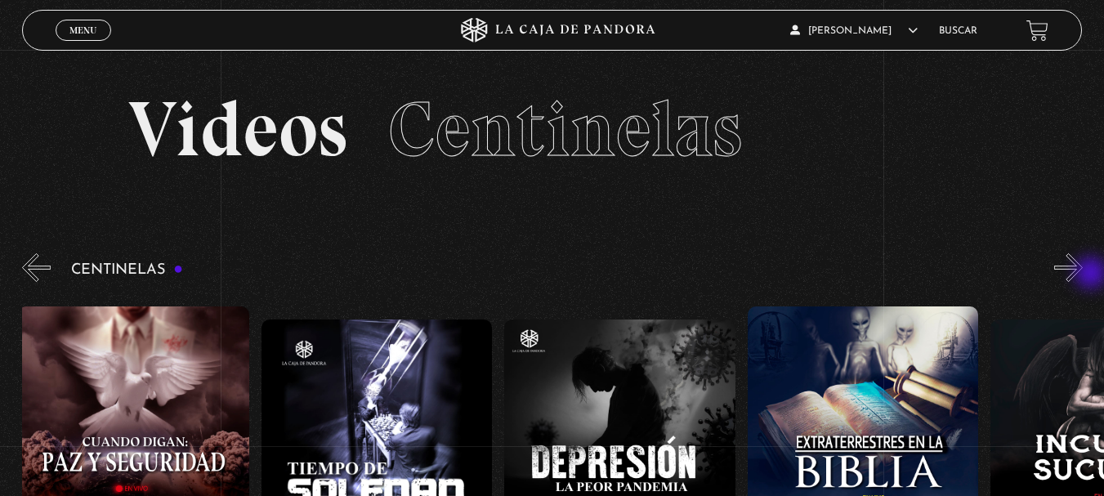
click at [1083, 275] on button "»" at bounding box center [1068, 267] width 29 height 29
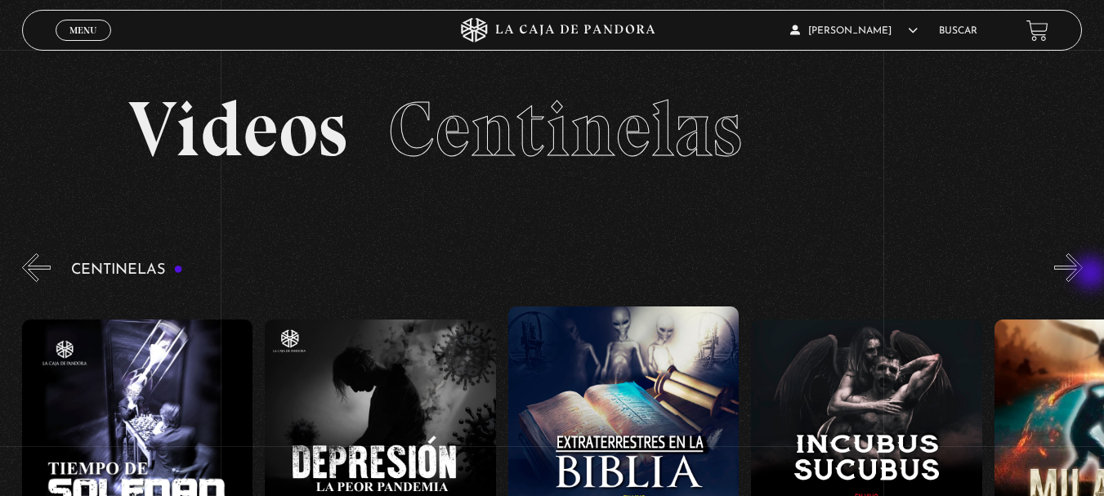
click at [1083, 275] on button "»" at bounding box center [1068, 267] width 29 height 29
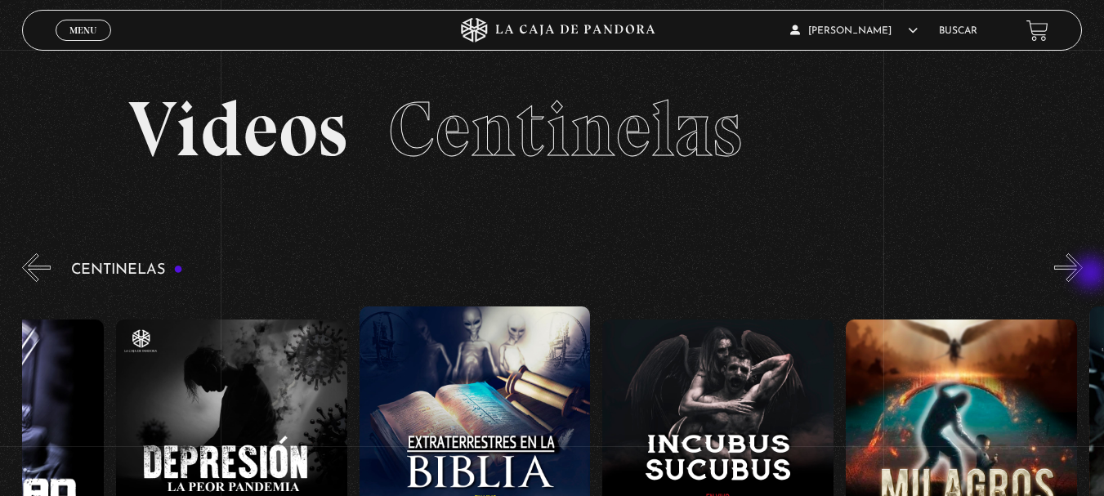
click at [1083, 275] on button "»" at bounding box center [1068, 267] width 29 height 29
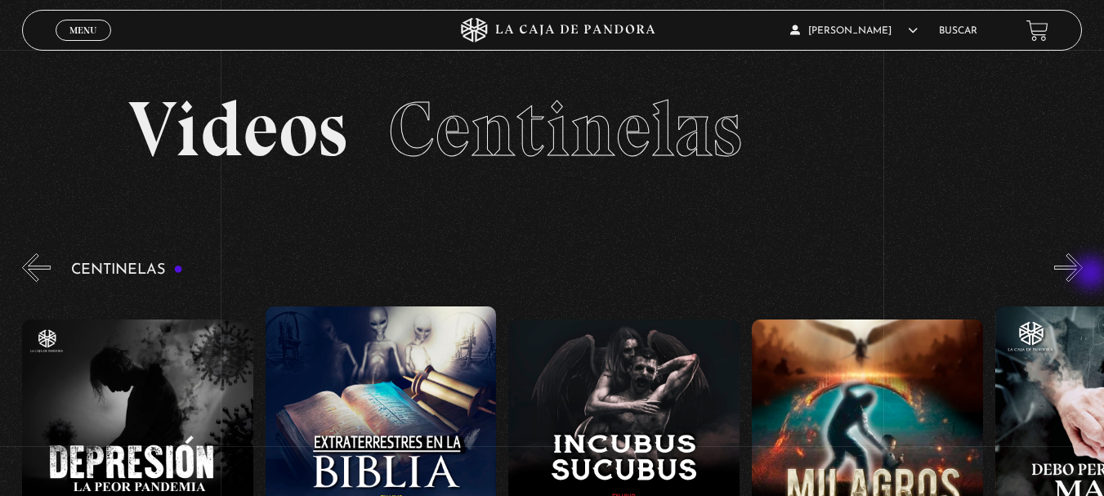
click at [1083, 275] on button "»" at bounding box center [1068, 267] width 29 height 29
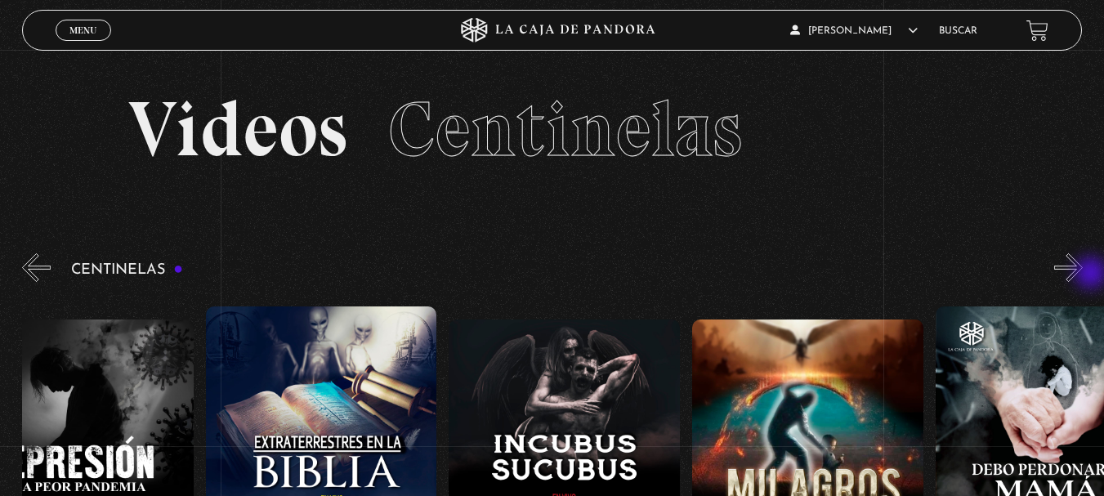
click at [1083, 275] on button "»" at bounding box center [1068, 267] width 29 height 29
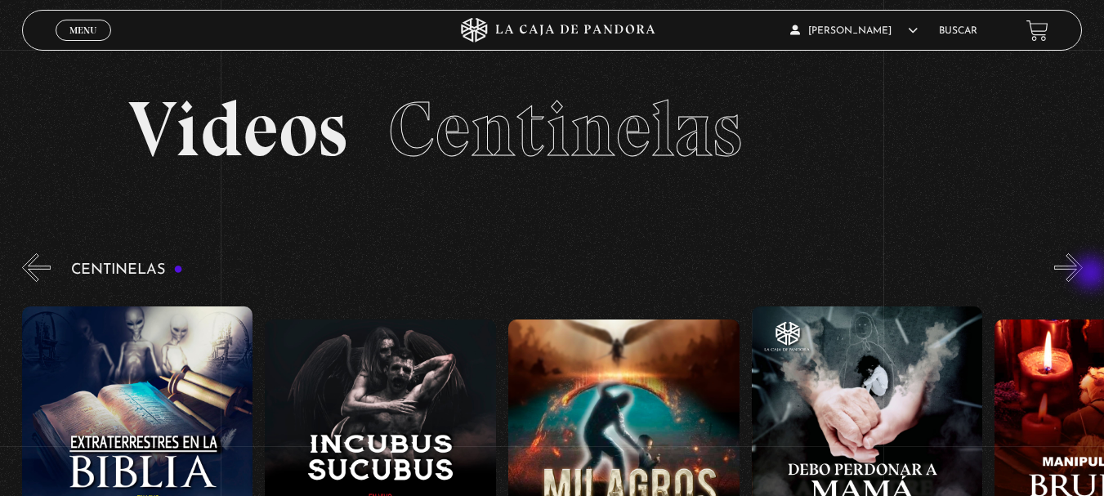
click at [1083, 275] on button "»" at bounding box center [1068, 267] width 29 height 29
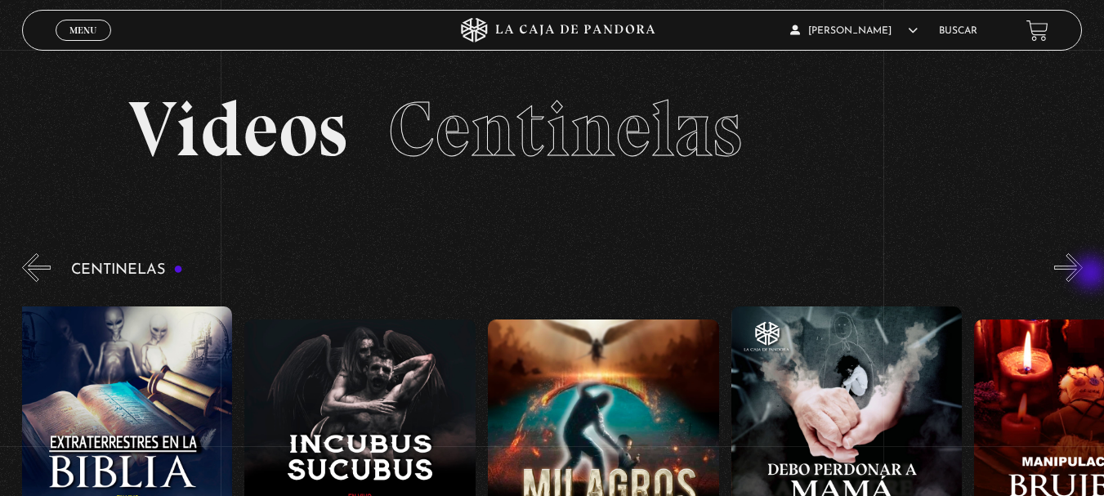
click at [1083, 275] on button "»" at bounding box center [1068, 267] width 29 height 29
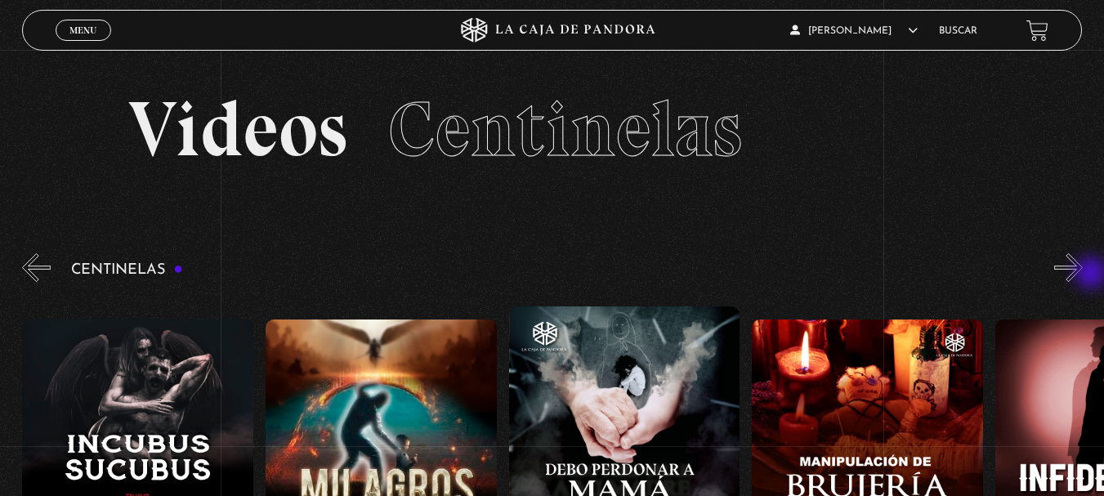
click at [1083, 275] on button "»" at bounding box center [1068, 267] width 29 height 29
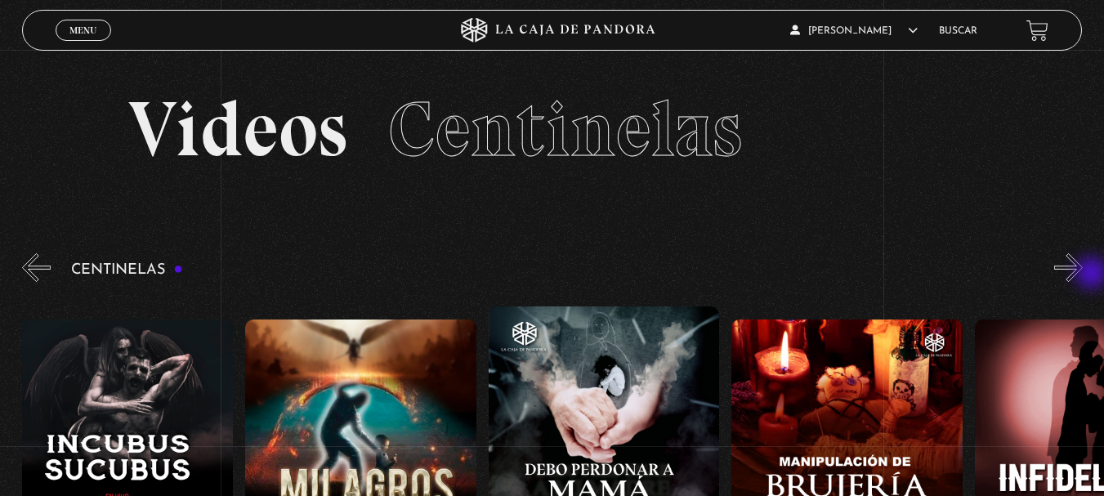
click at [1083, 275] on button "»" at bounding box center [1068, 267] width 29 height 29
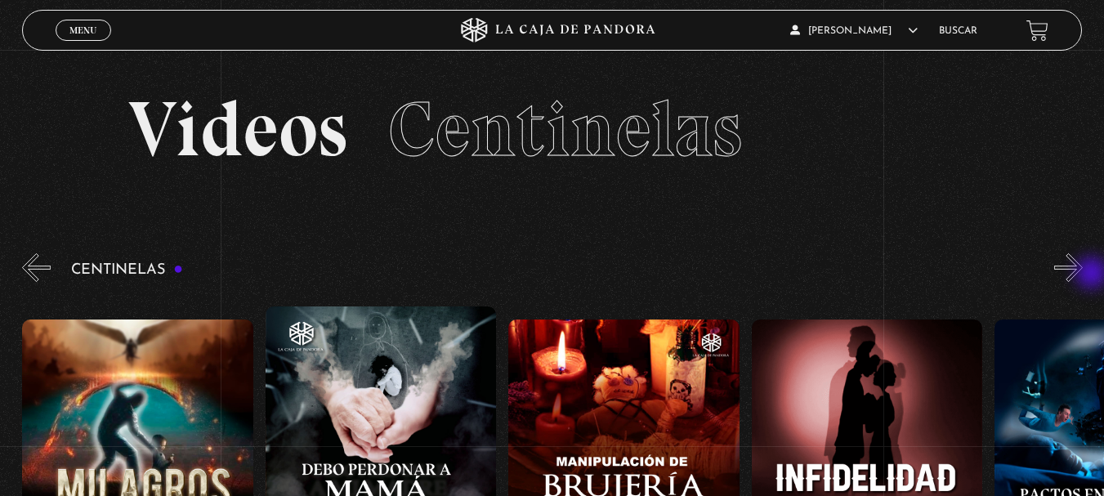
click at [1083, 275] on button "»" at bounding box center [1068, 267] width 29 height 29
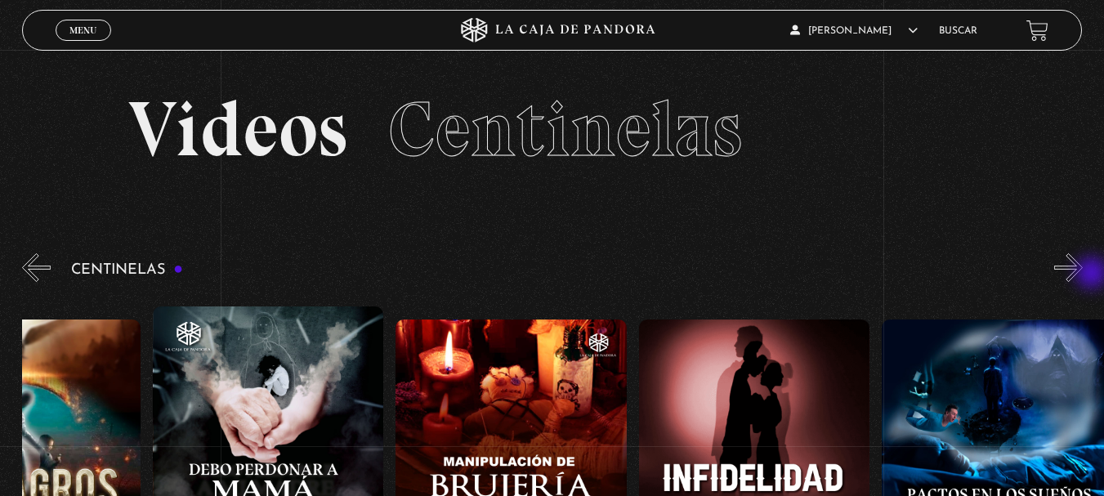
click at [1083, 275] on button "»" at bounding box center [1068, 267] width 29 height 29
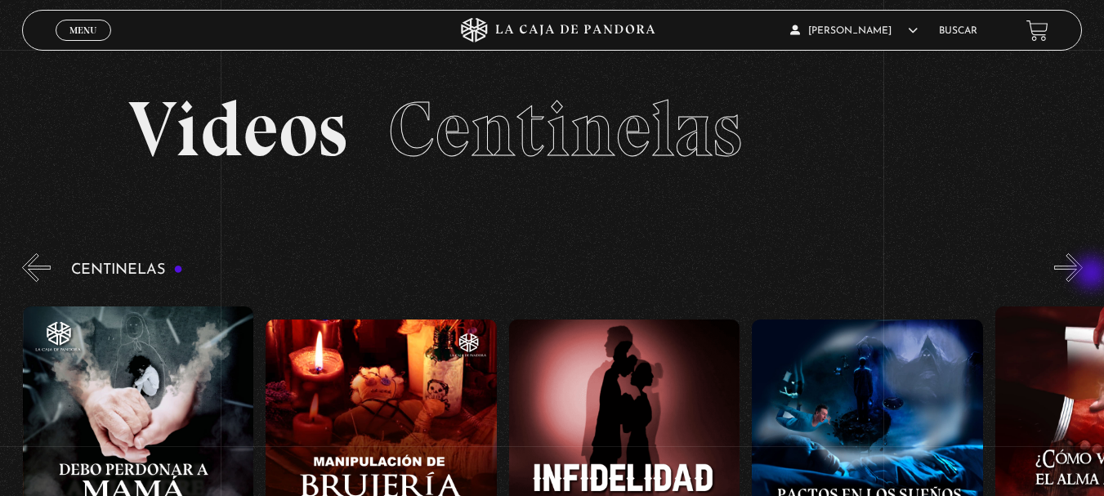
click at [1083, 275] on button "»" at bounding box center [1068, 267] width 29 height 29
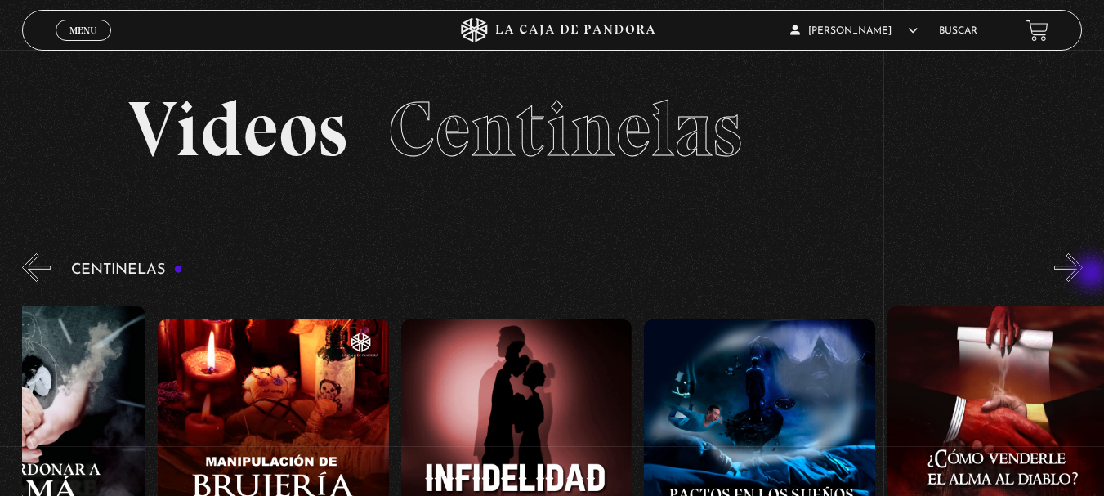
click at [1083, 275] on button "»" at bounding box center [1068, 267] width 29 height 29
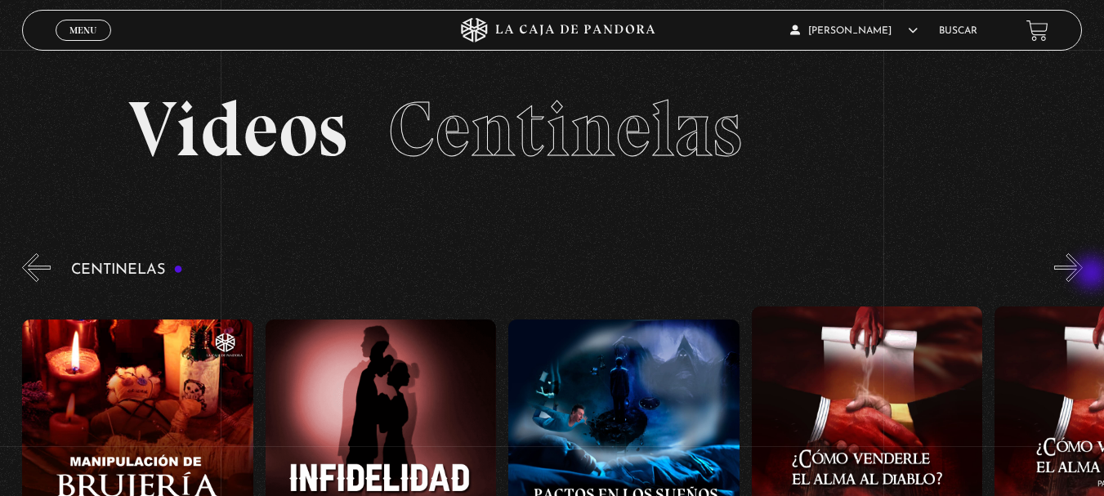
click at [1083, 275] on button "»" at bounding box center [1068, 267] width 29 height 29
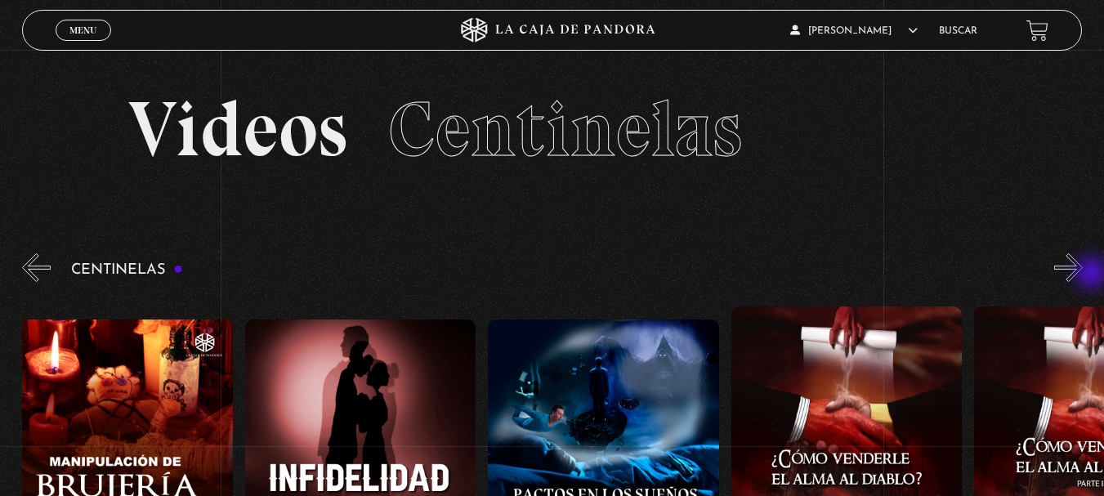
click at [1083, 275] on button "»" at bounding box center [1068, 267] width 29 height 29
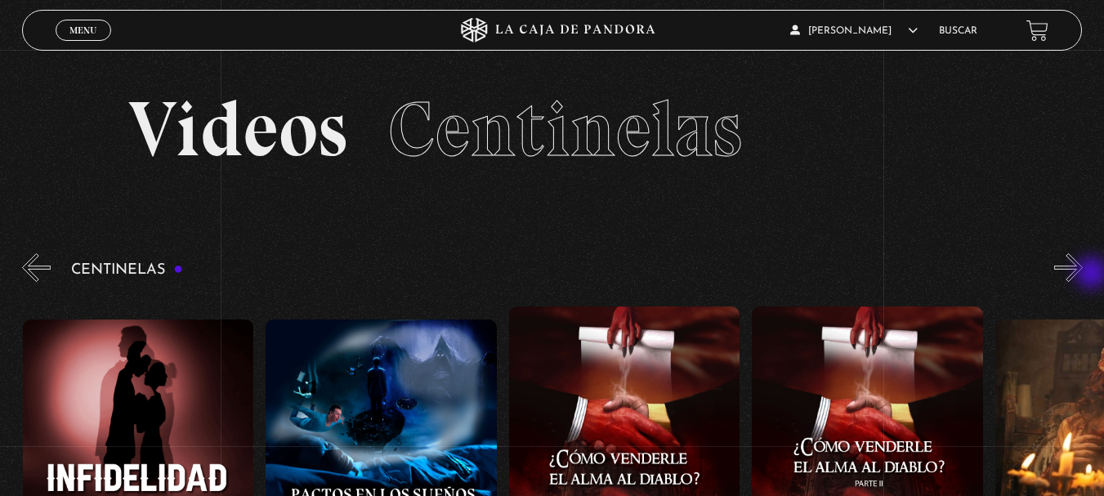
click at [1083, 275] on button "»" at bounding box center [1068, 267] width 29 height 29
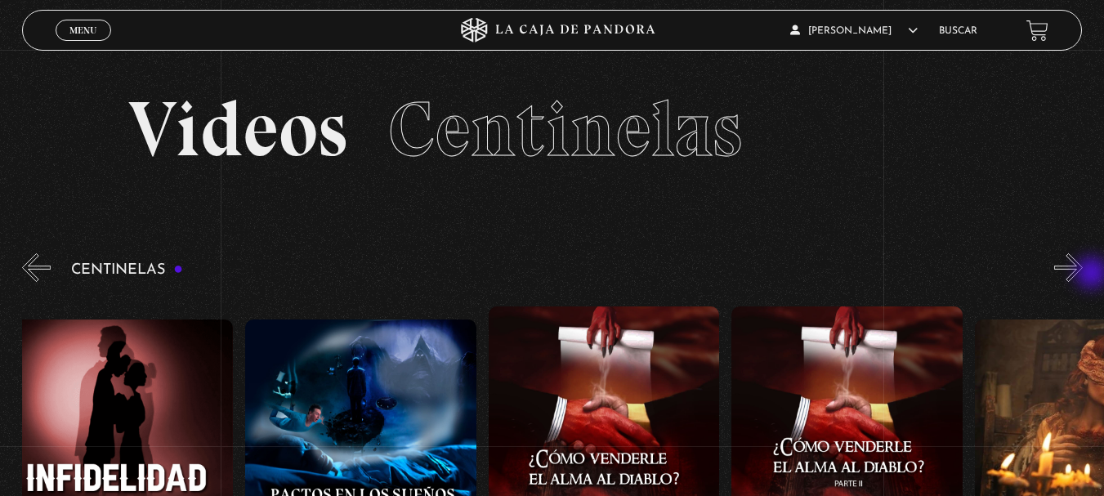
click at [1083, 275] on button "»" at bounding box center [1068, 267] width 29 height 29
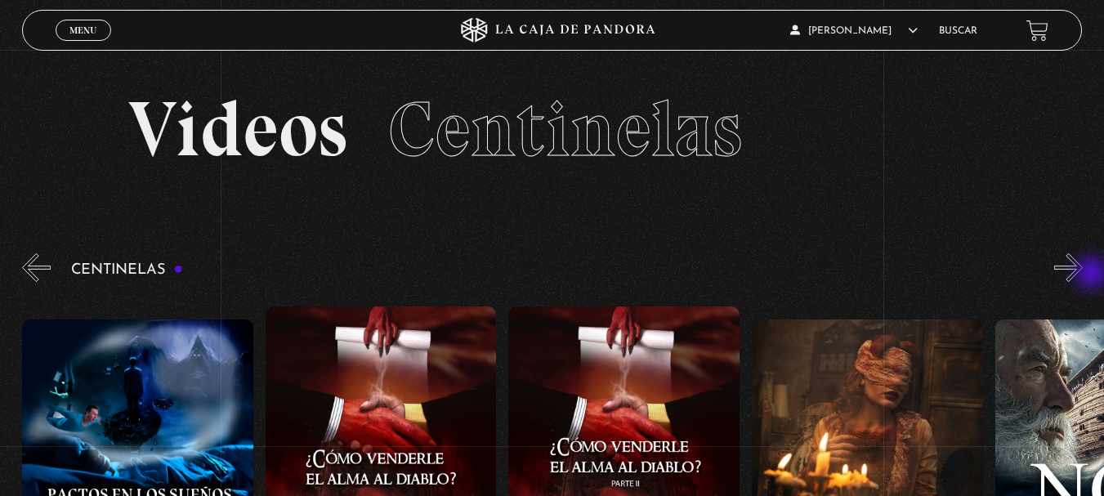
click at [1083, 275] on button "»" at bounding box center [1068, 267] width 29 height 29
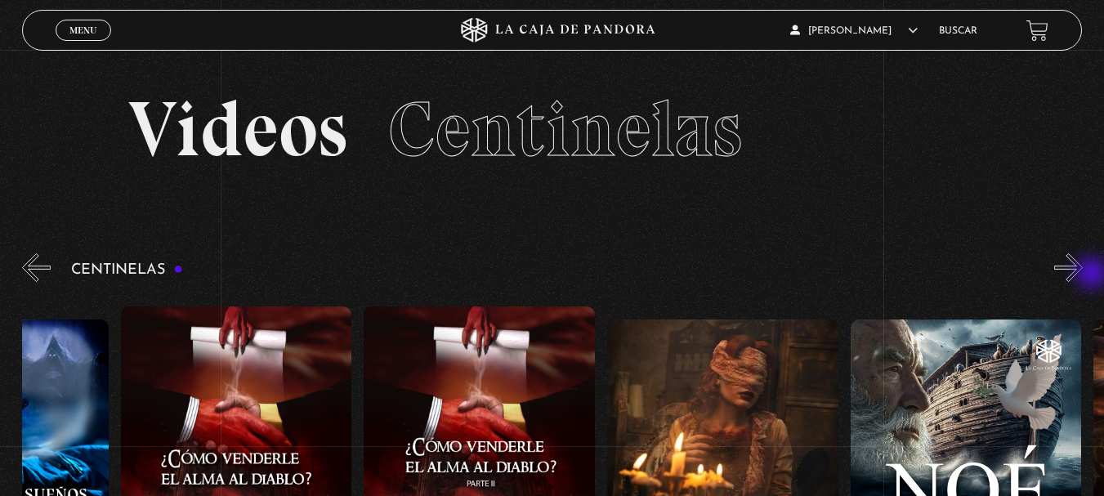
click at [1083, 275] on button "»" at bounding box center [1068, 267] width 29 height 29
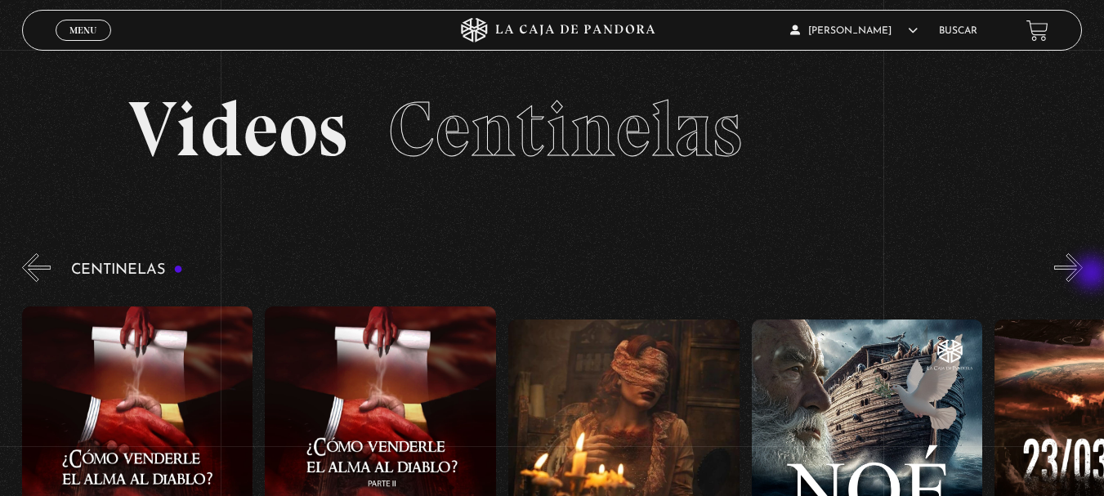
click at [1083, 275] on button "»" at bounding box center [1068, 267] width 29 height 29
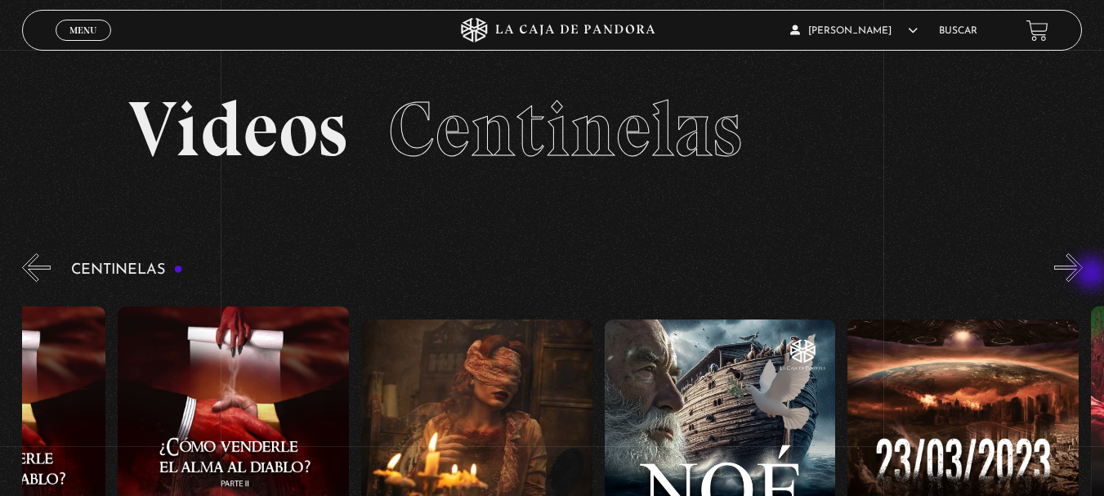
click at [1083, 275] on button "»" at bounding box center [1068, 267] width 29 height 29
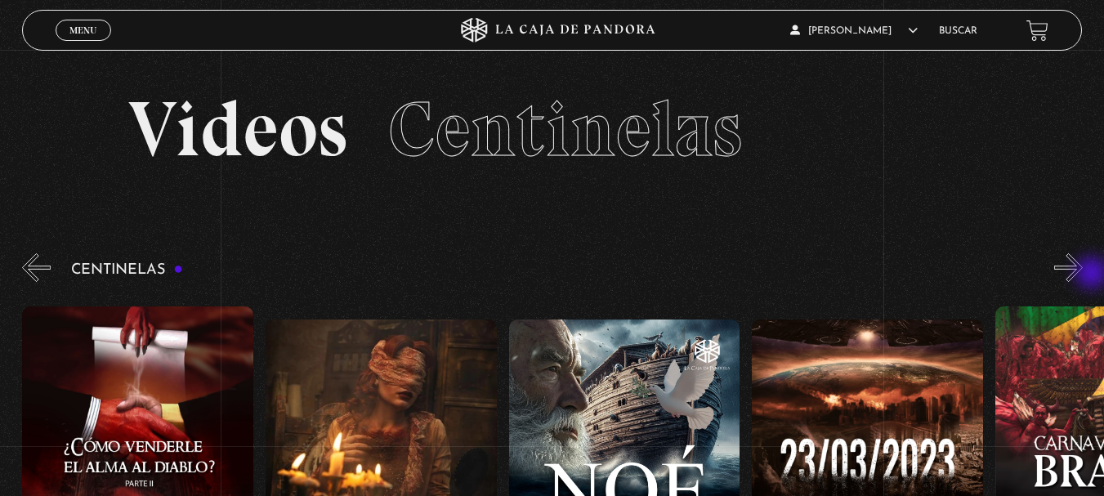
click at [1083, 275] on button "»" at bounding box center [1068, 267] width 29 height 29
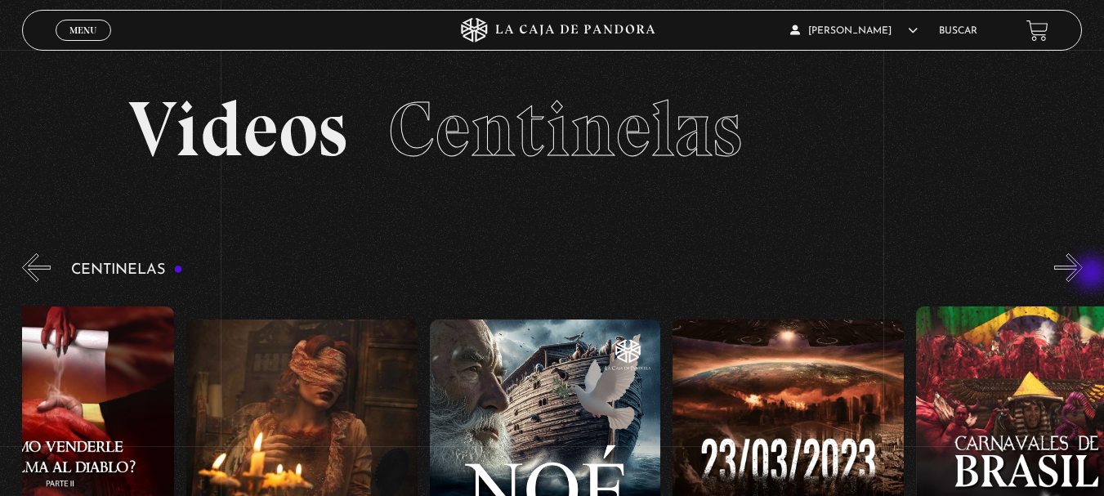
click at [1083, 275] on button "»" at bounding box center [1068, 267] width 29 height 29
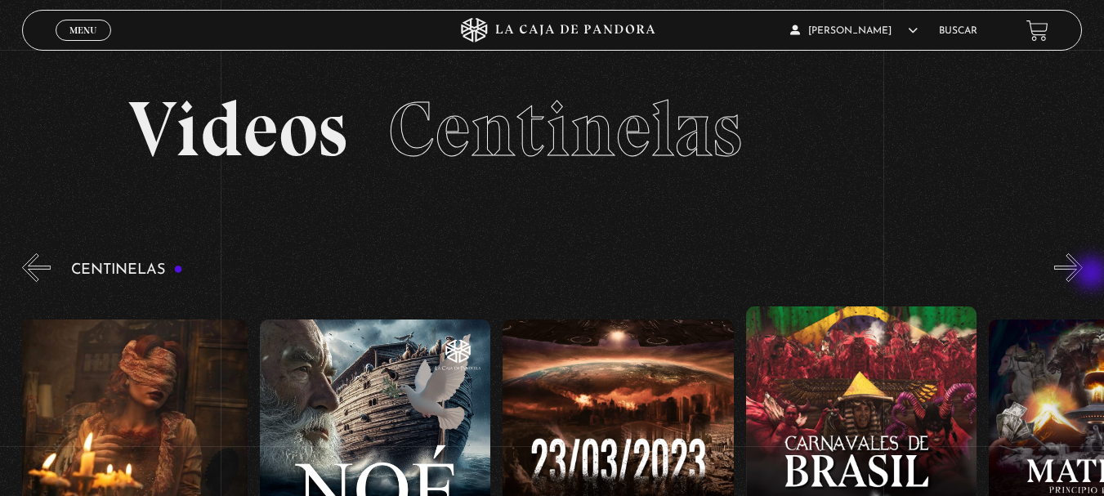
click at [1083, 275] on button "»" at bounding box center [1068, 267] width 29 height 29
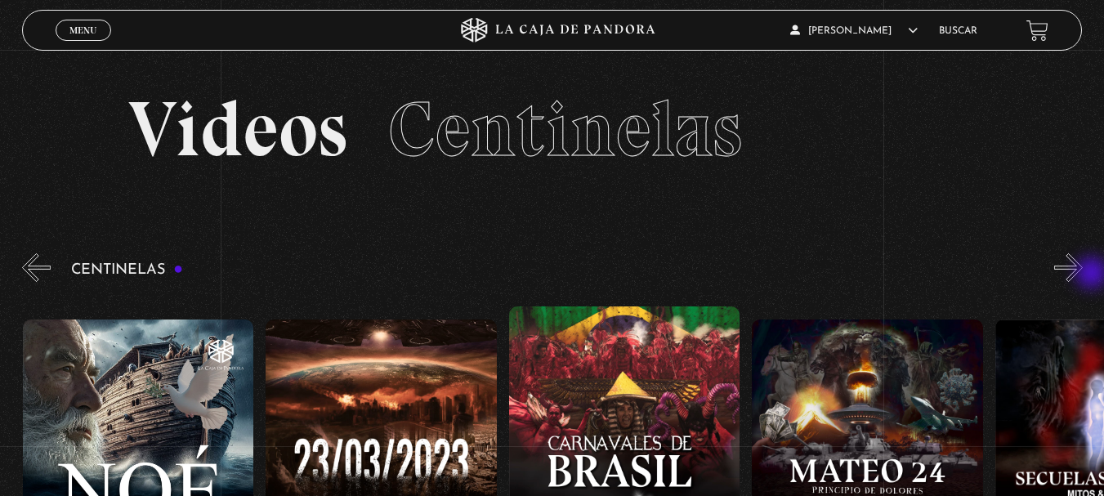
click at [1083, 275] on button "»" at bounding box center [1068, 267] width 29 height 29
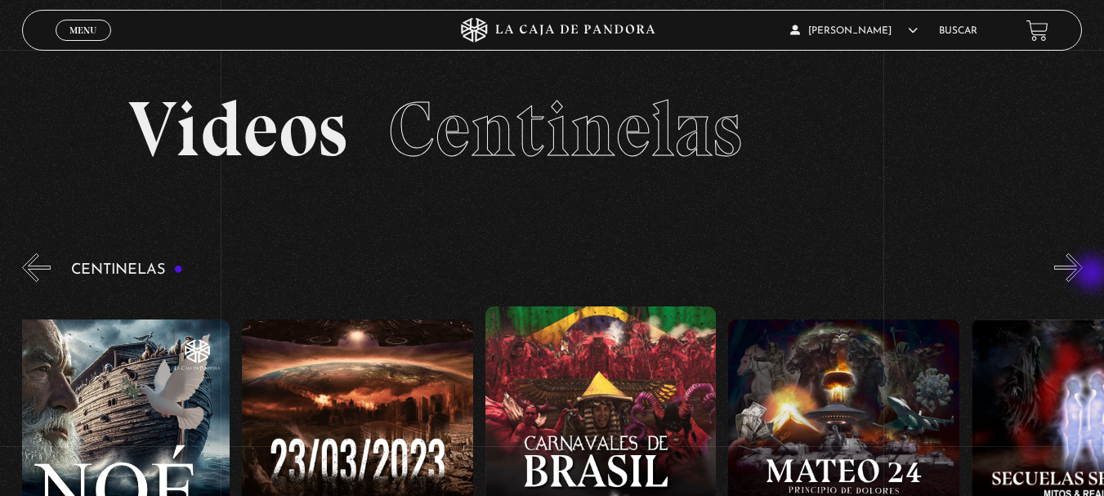
click at [1083, 275] on button "»" at bounding box center [1068, 267] width 29 height 29
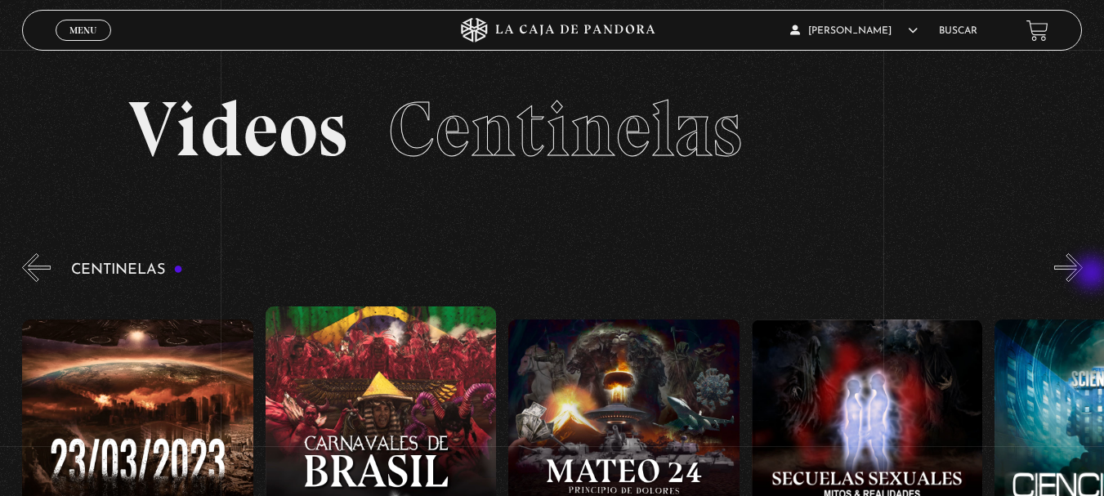
click at [1083, 275] on button "»" at bounding box center [1068, 267] width 29 height 29
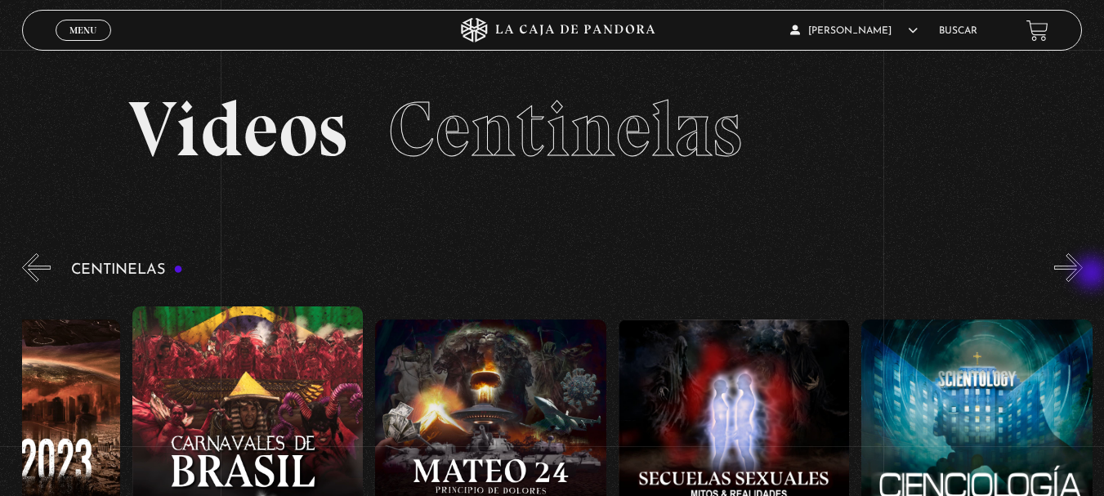
click at [1083, 275] on button "»" at bounding box center [1068, 267] width 29 height 29
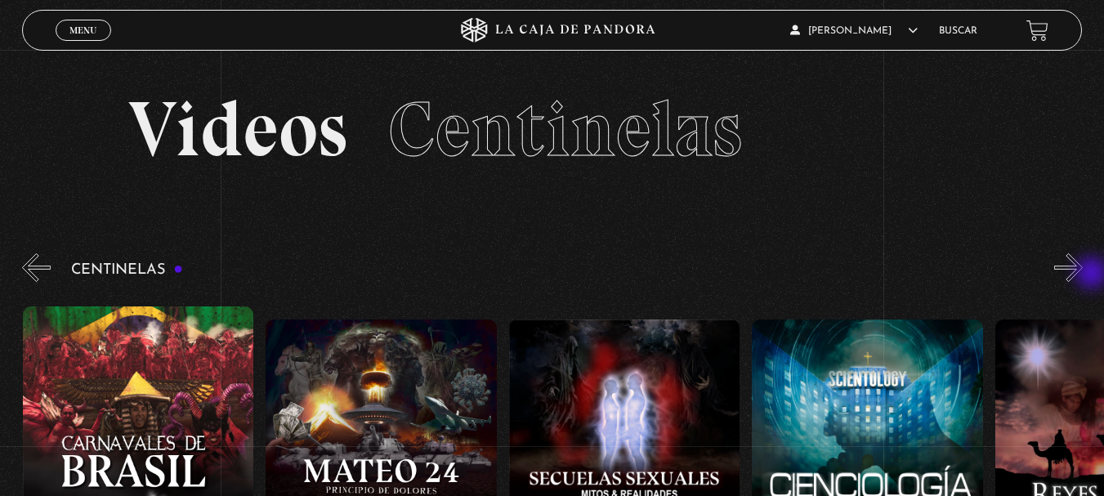
click at [1083, 275] on button "»" at bounding box center [1068, 267] width 29 height 29
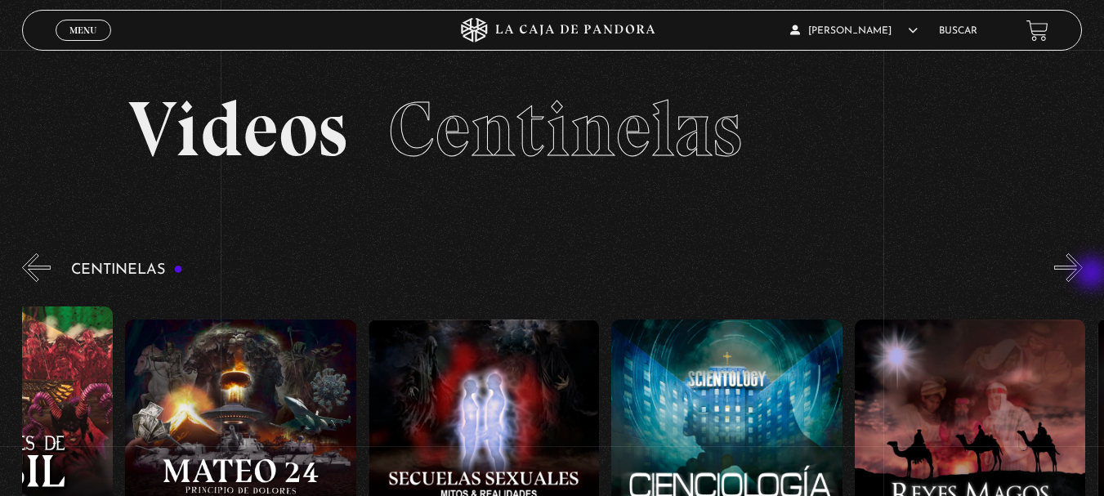
click at [1083, 275] on button "»" at bounding box center [1068, 267] width 29 height 29
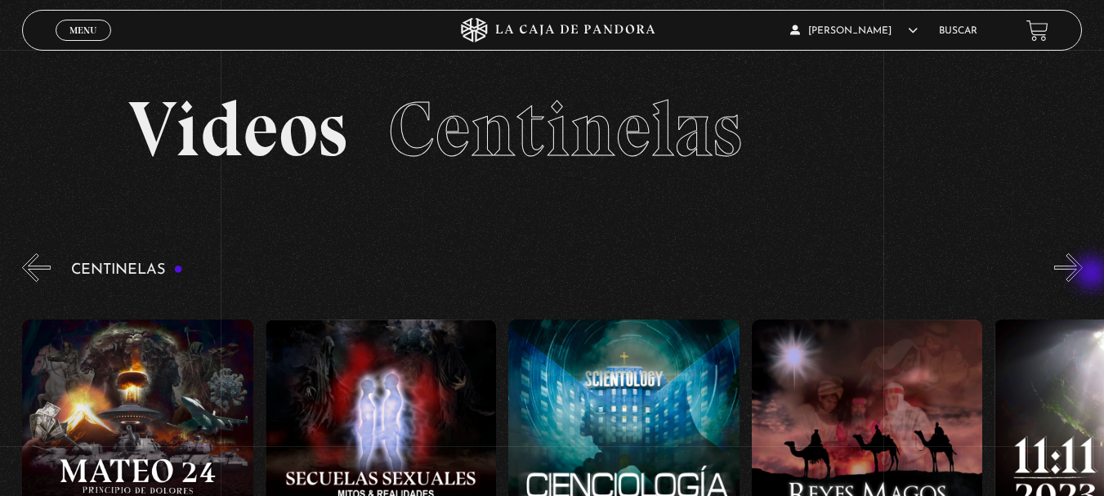
click at [1083, 275] on button "»" at bounding box center [1068, 267] width 29 height 29
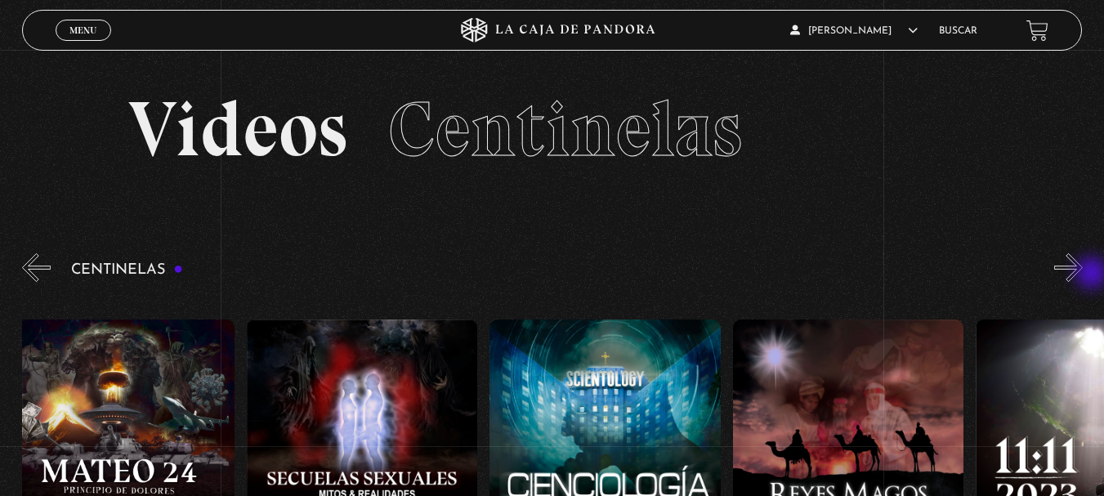
click at [1083, 275] on button "»" at bounding box center [1068, 267] width 29 height 29
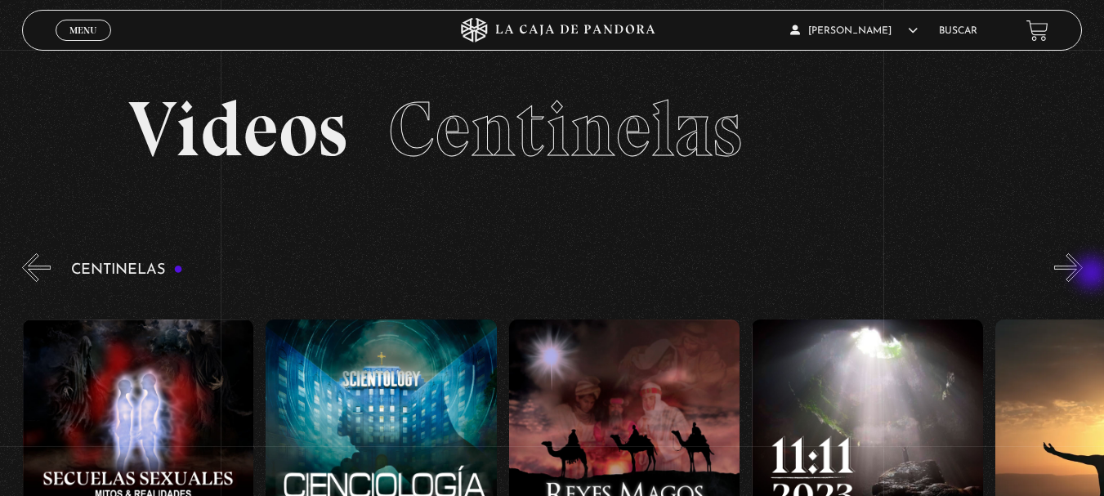
click at [1083, 275] on button "»" at bounding box center [1068, 267] width 29 height 29
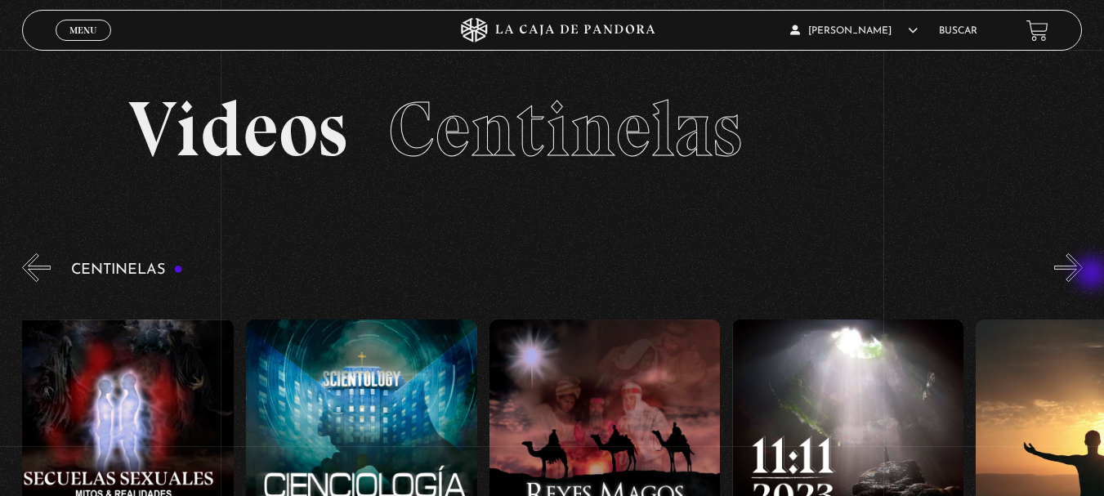
click at [1083, 275] on button "»" at bounding box center [1068, 267] width 29 height 29
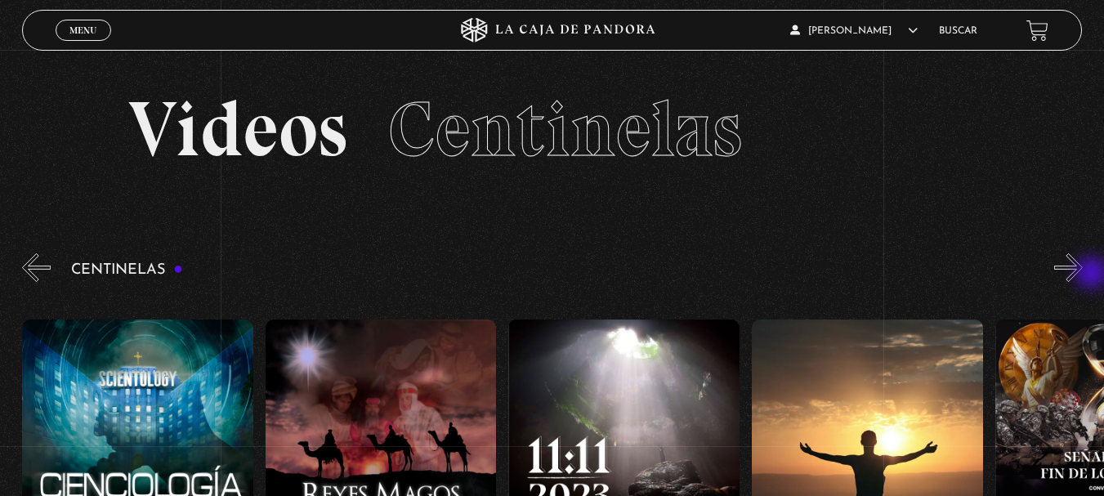
click at [1083, 275] on button "»" at bounding box center [1068, 267] width 29 height 29
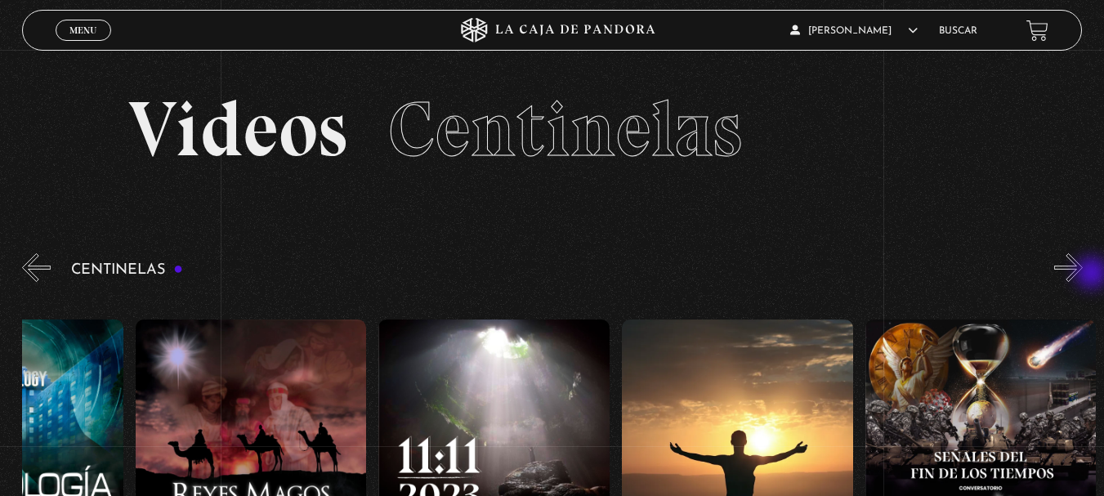
click at [1083, 275] on button "»" at bounding box center [1068, 267] width 29 height 29
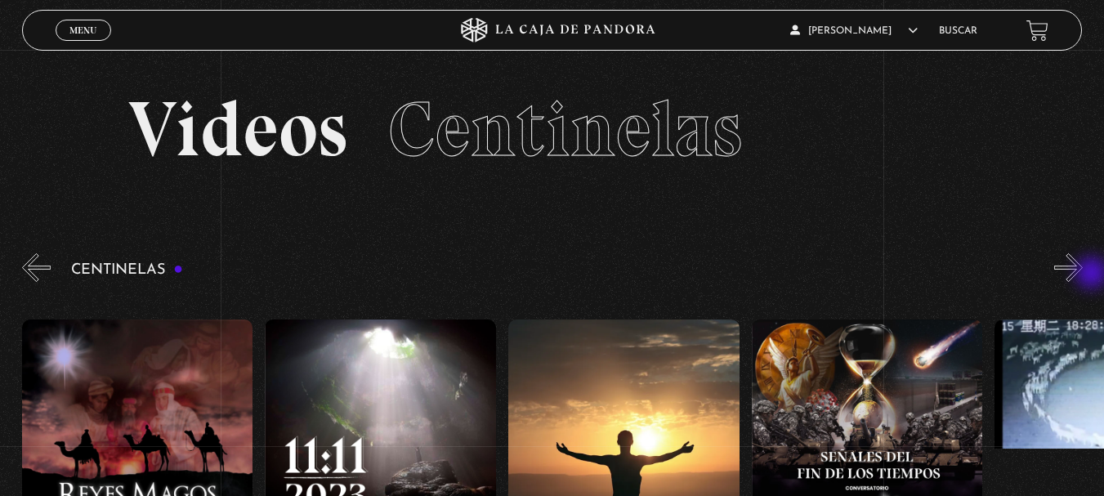
click at [1083, 275] on button "»" at bounding box center [1068, 267] width 29 height 29
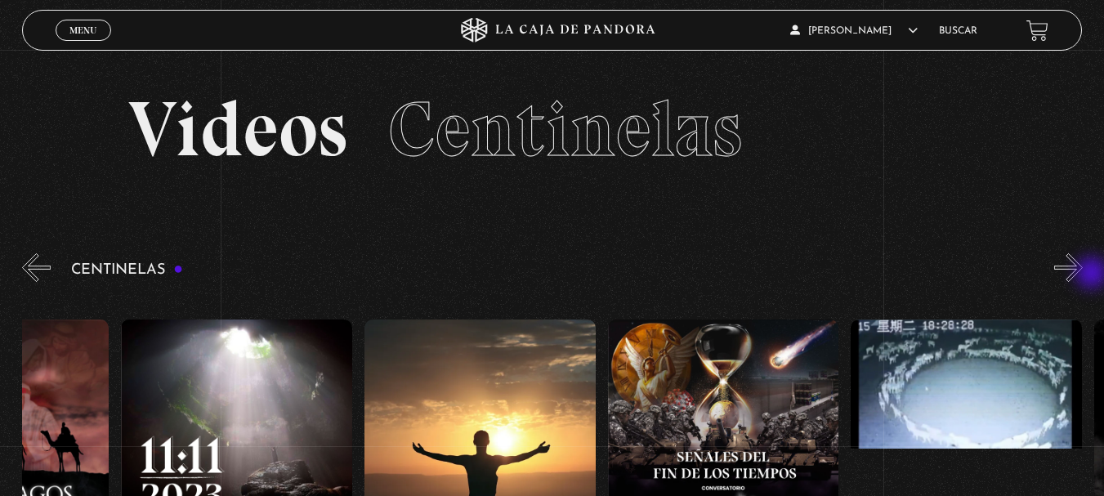
click at [1083, 275] on button "»" at bounding box center [1068, 267] width 29 height 29
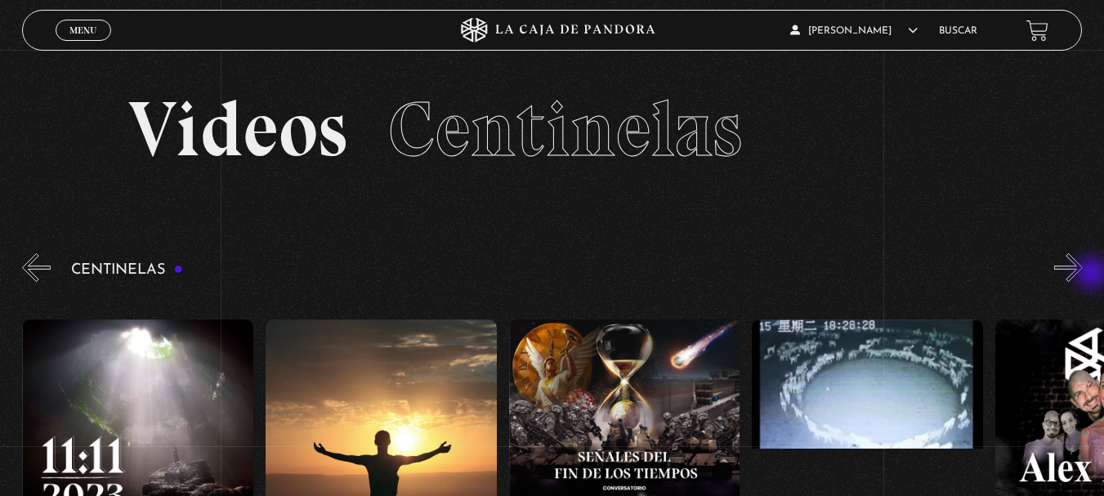
click at [1083, 275] on button "»" at bounding box center [1068, 267] width 29 height 29
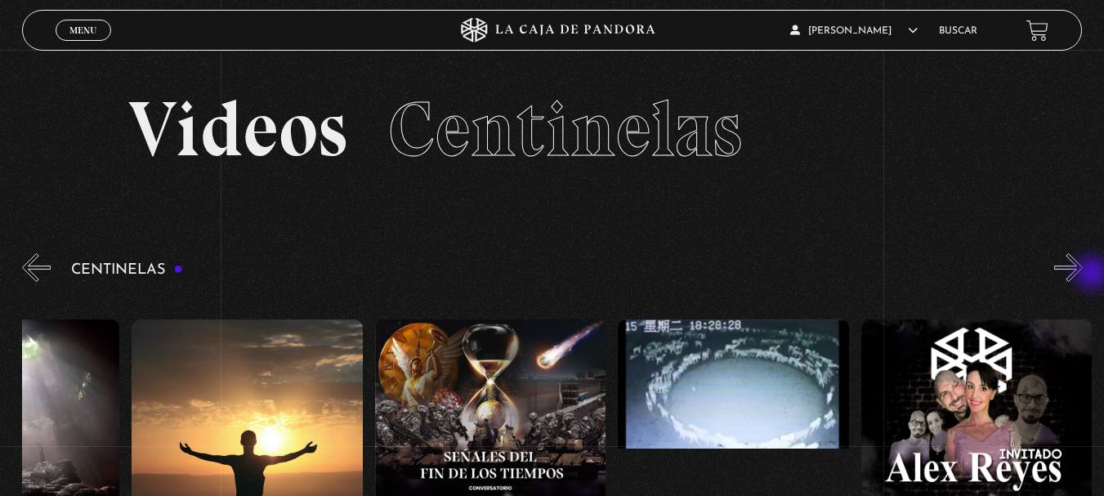
click at [1083, 275] on button "»" at bounding box center [1068, 267] width 29 height 29
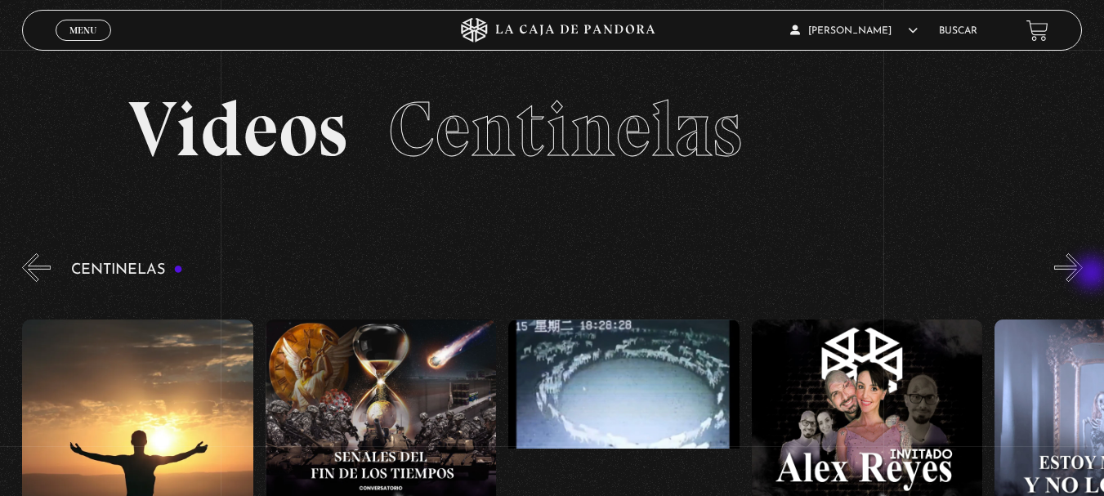
click at [1083, 275] on button "»" at bounding box center [1068, 267] width 29 height 29
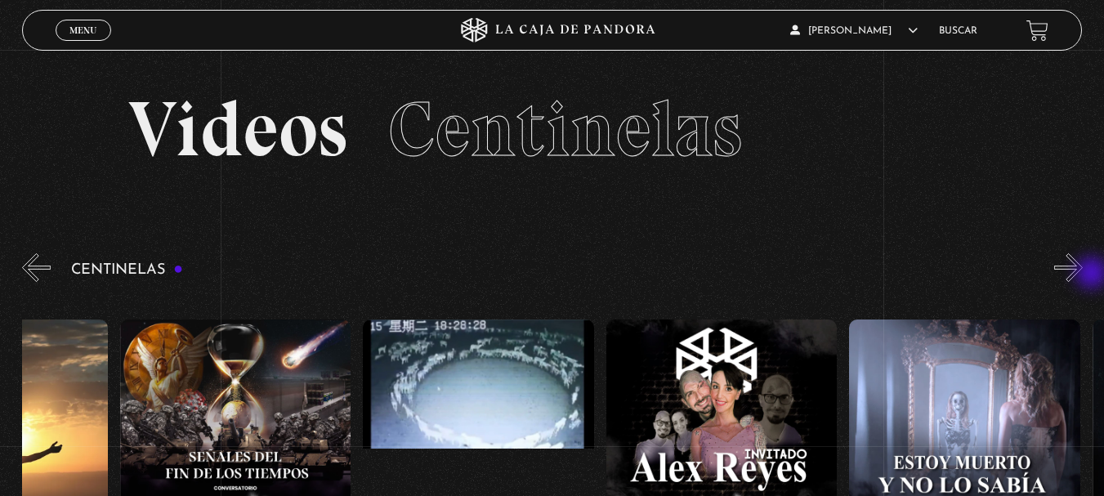
click at [1083, 275] on button "»" at bounding box center [1068, 267] width 29 height 29
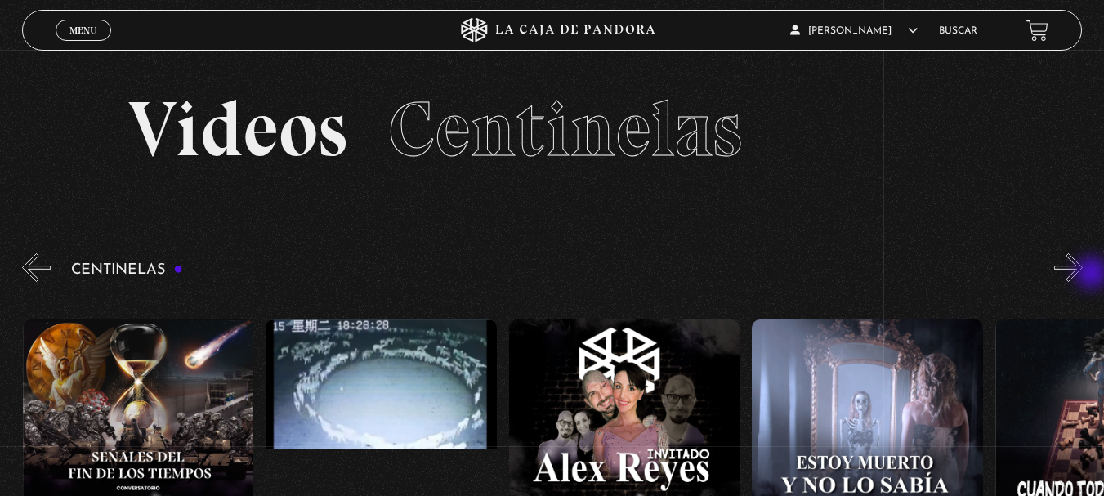
click at [1083, 275] on button "»" at bounding box center [1068, 267] width 29 height 29
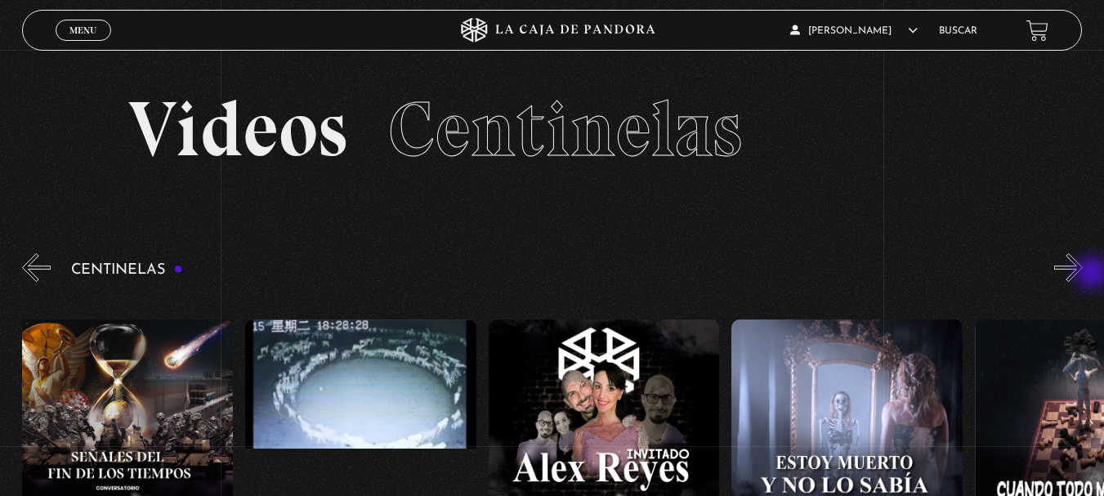
click at [1083, 275] on button "»" at bounding box center [1068, 267] width 29 height 29
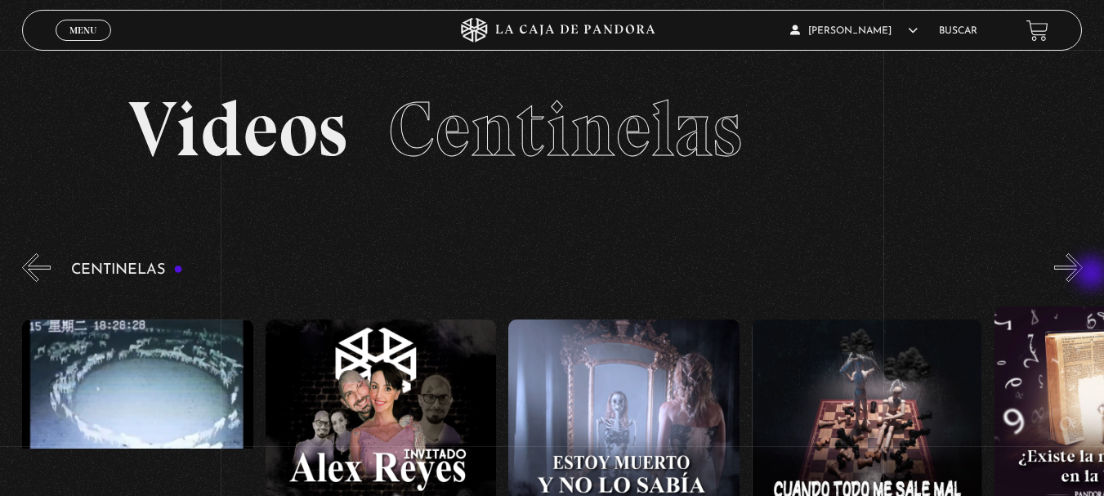
click at [1083, 275] on button "»" at bounding box center [1068, 267] width 29 height 29
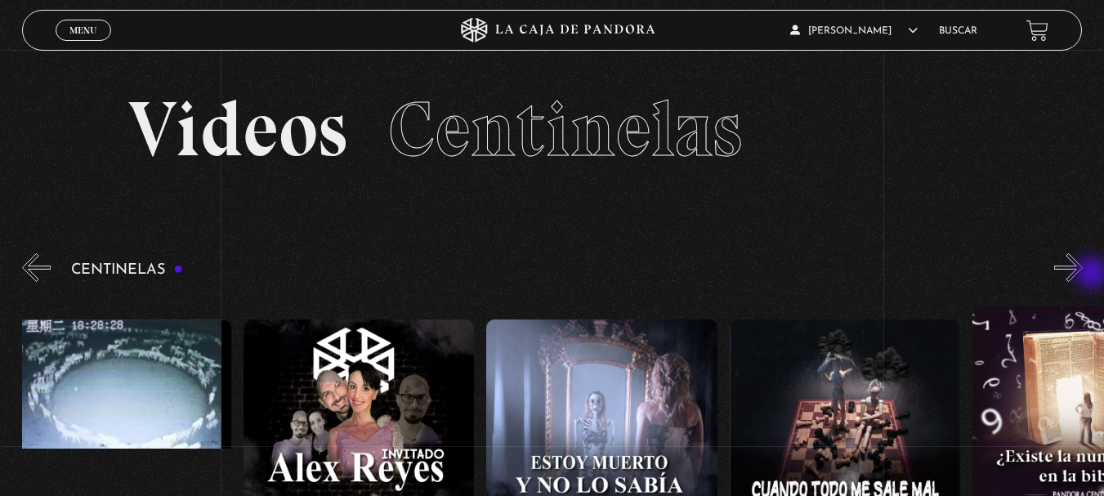
click at [1083, 275] on button "»" at bounding box center [1068, 267] width 29 height 29
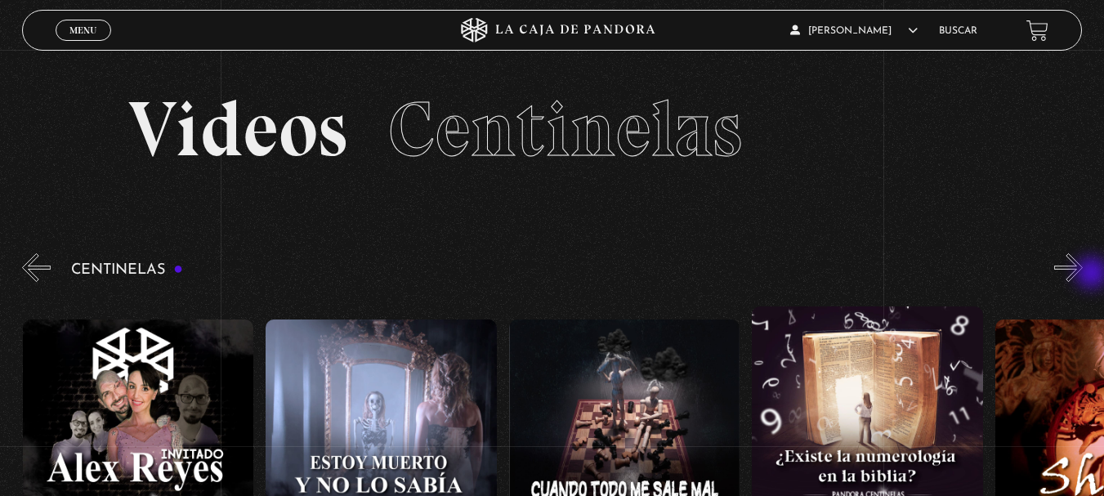
click at [1083, 275] on button "»" at bounding box center [1068, 267] width 29 height 29
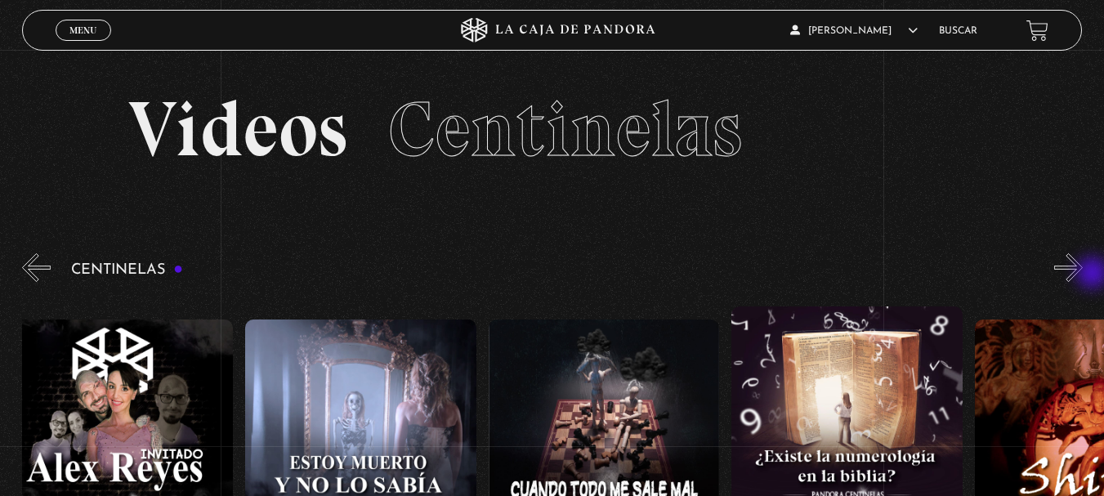
click at [1094, 275] on div "Centinelas" at bounding box center [563, 462] width 1082 height 424
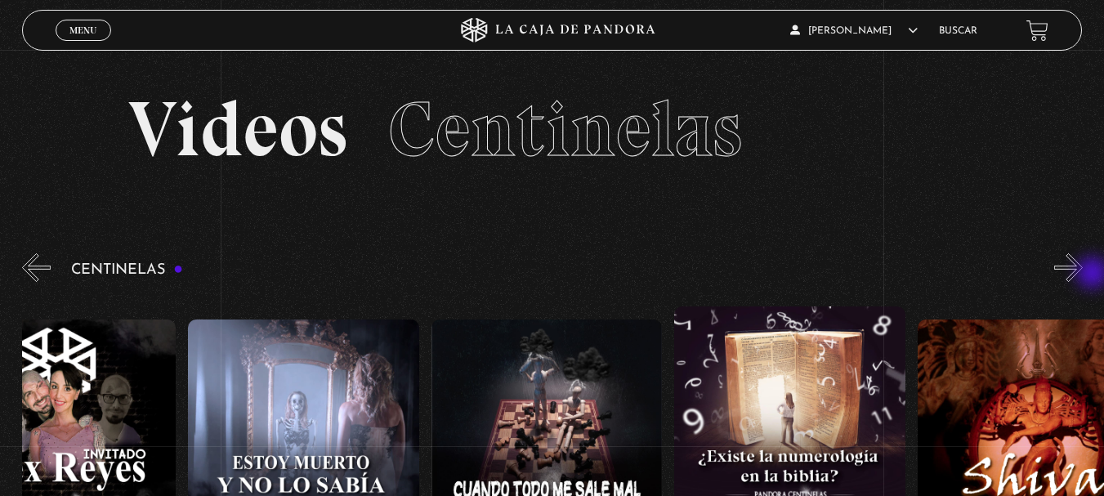
click at [1094, 275] on div "Centinelas" at bounding box center [563, 462] width 1082 height 424
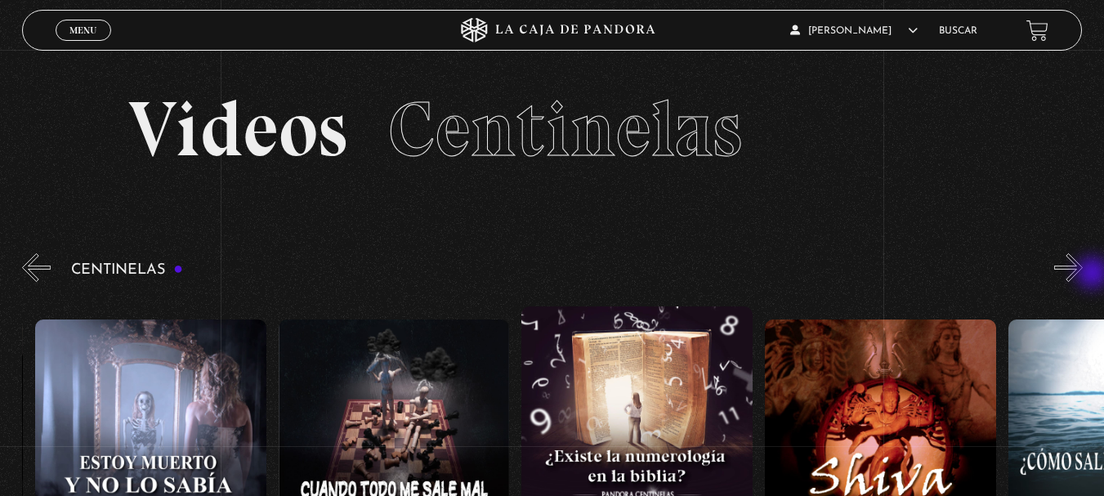
click at [1094, 275] on div "Centinelas" at bounding box center [563, 462] width 1082 height 424
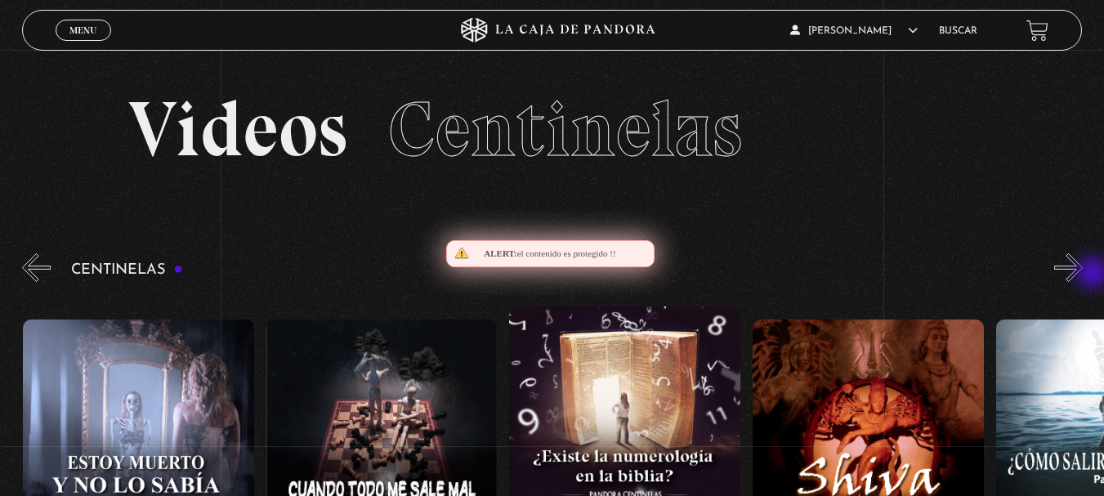
click at [1094, 275] on div "Centinelas" at bounding box center [563, 462] width 1082 height 424
click at [1083, 266] on button "»" at bounding box center [1068, 267] width 29 height 29
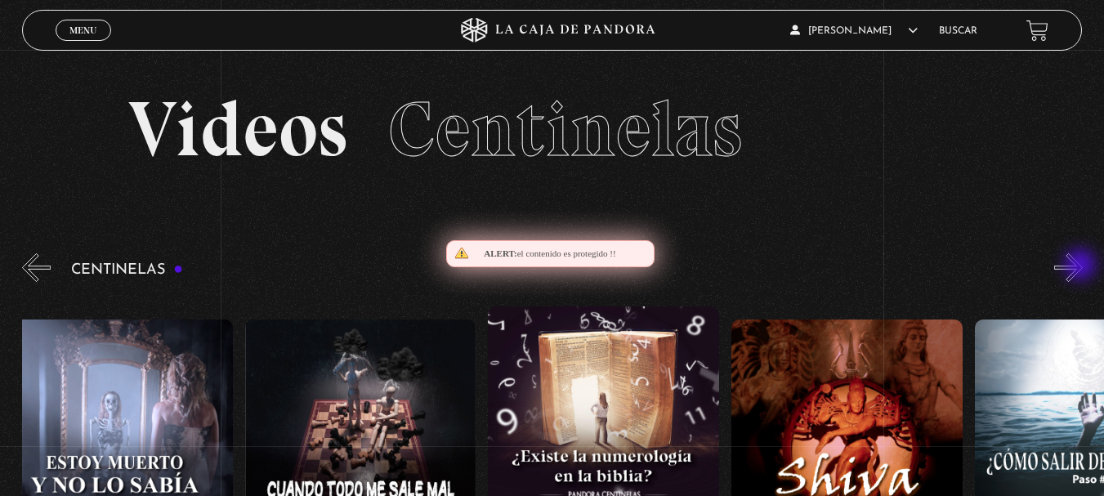
click at [1082, 266] on button "»" at bounding box center [1068, 267] width 29 height 29
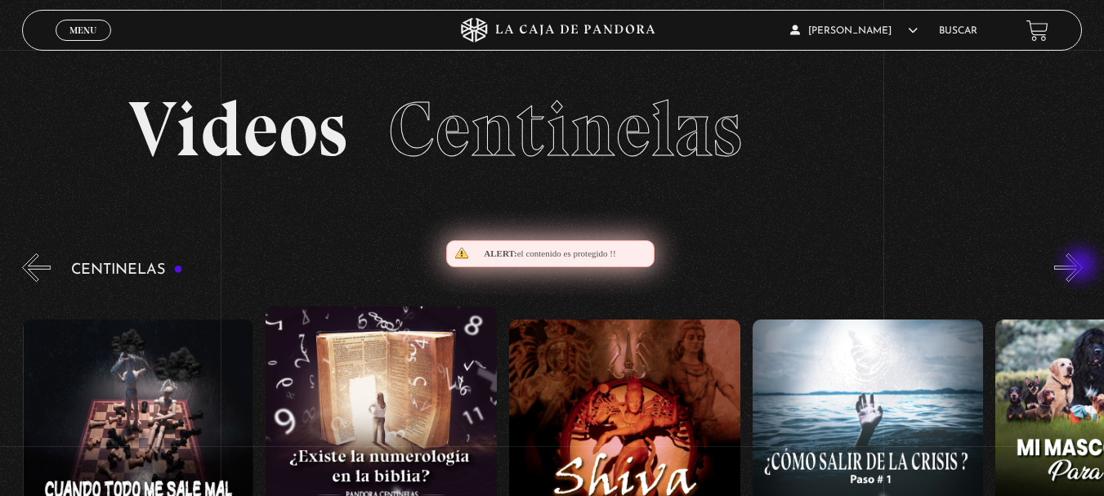
click at [1082, 266] on button "»" at bounding box center [1068, 267] width 29 height 29
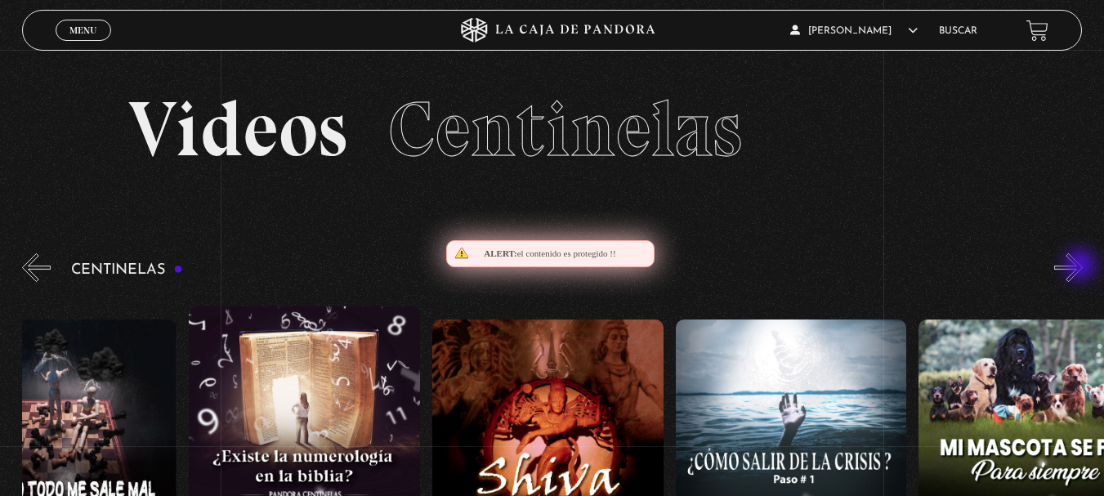
click at [1082, 266] on button "»" at bounding box center [1068, 267] width 29 height 29
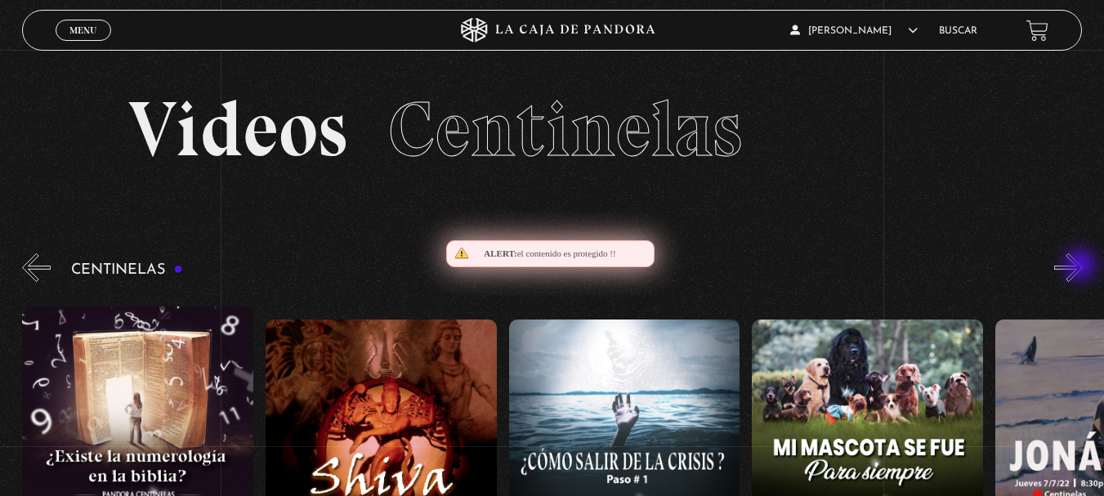
click at [1082, 266] on button "»" at bounding box center [1068, 267] width 29 height 29
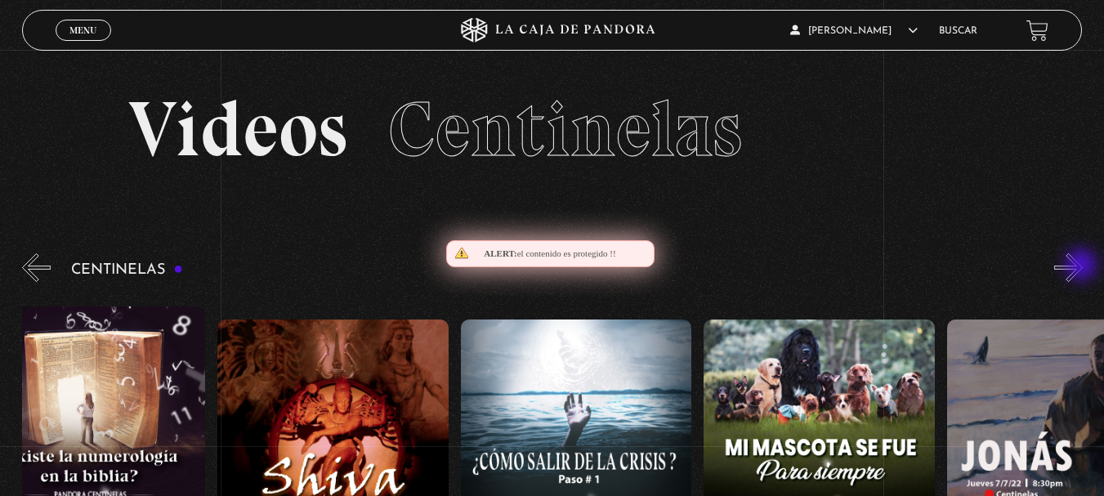
click at [1083, 266] on button "»" at bounding box center [1068, 267] width 29 height 29
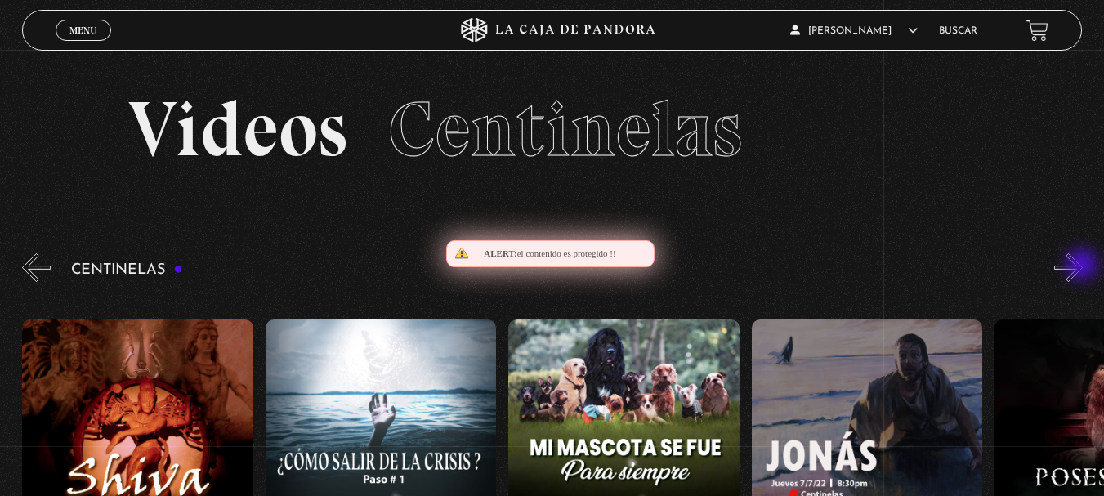
click at [1083, 266] on button "»" at bounding box center [1068, 267] width 29 height 29
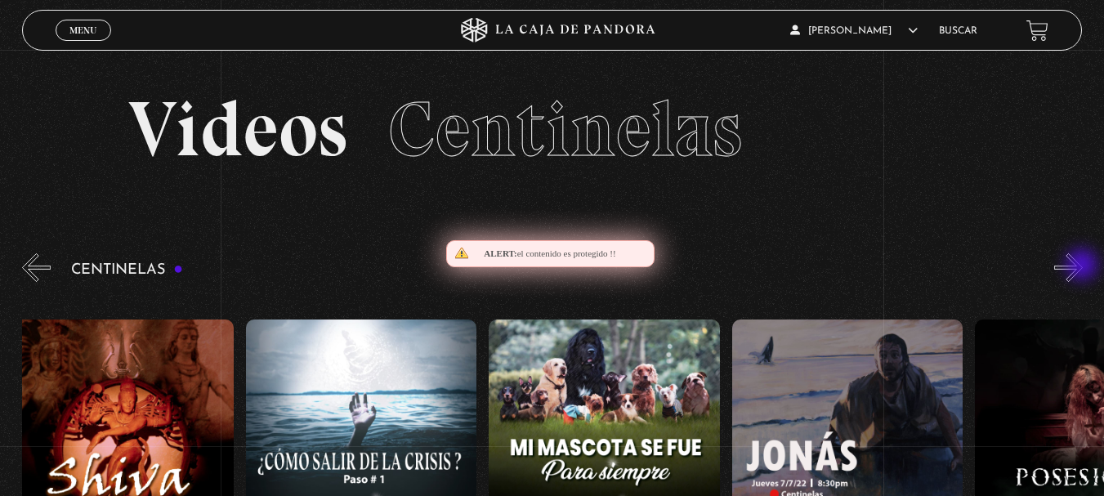
click at [1083, 266] on button "»" at bounding box center [1068, 267] width 29 height 29
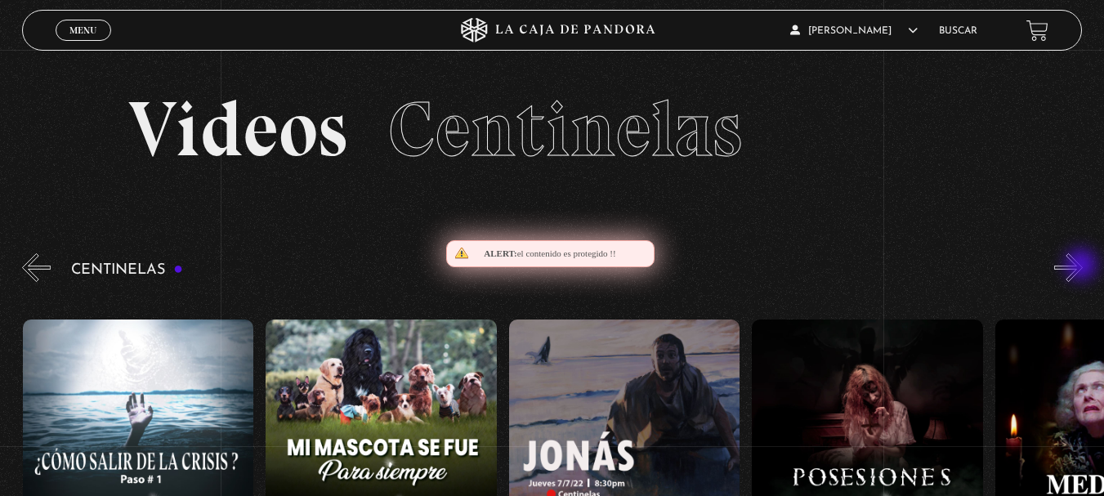
click at [1083, 266] on button "»" at bounding box center [1068, 267] width 29 height 29
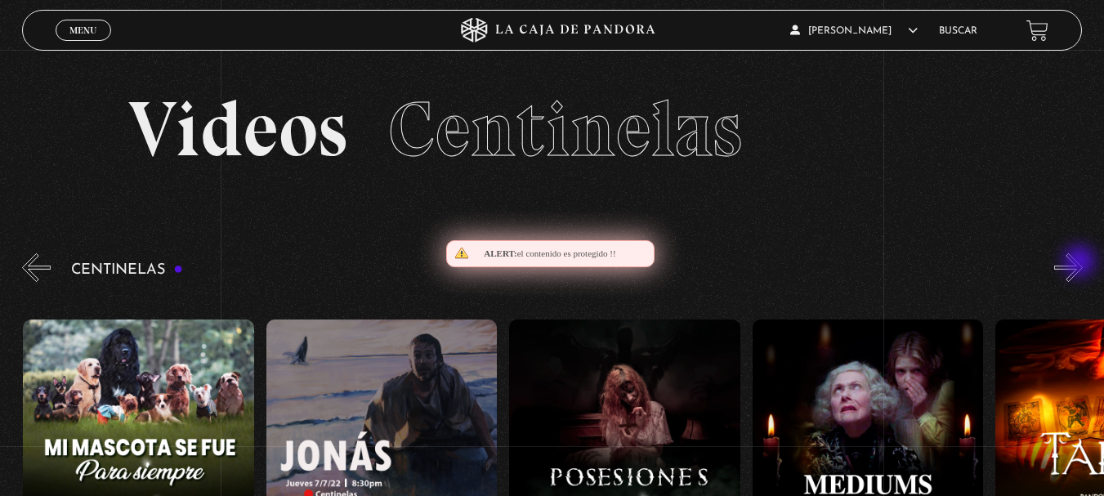
scroll to position [0, 13863]
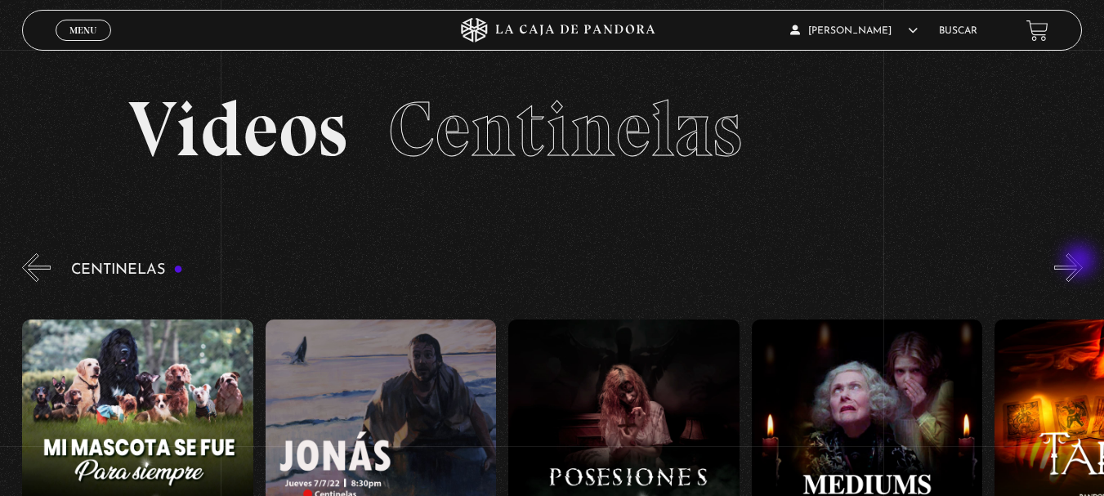
click at [1081, 262] on button "»" at bounding box center [1068, 267] width 29 height 29
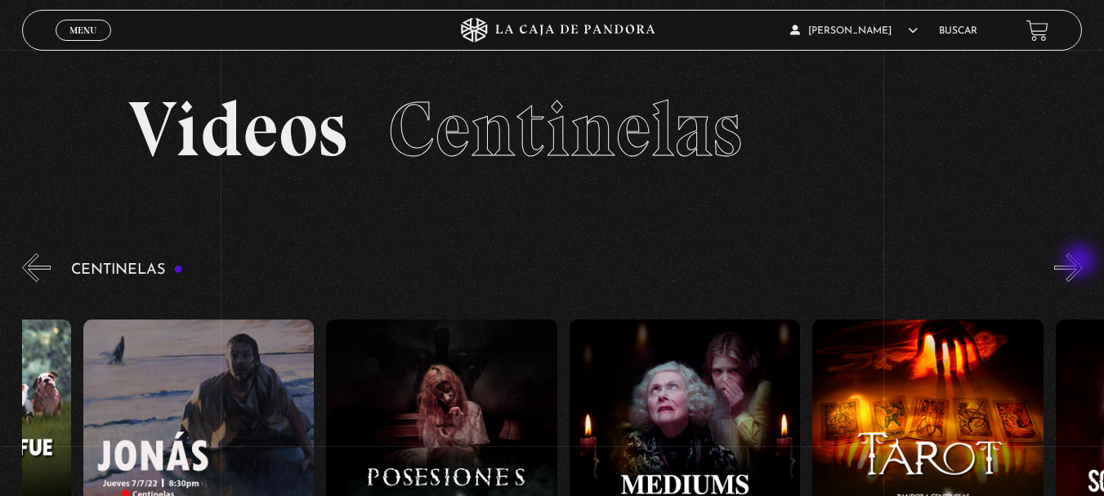
click at [1081, 262] on button "»" at bounding box center [1068, 267] width 29 height 29
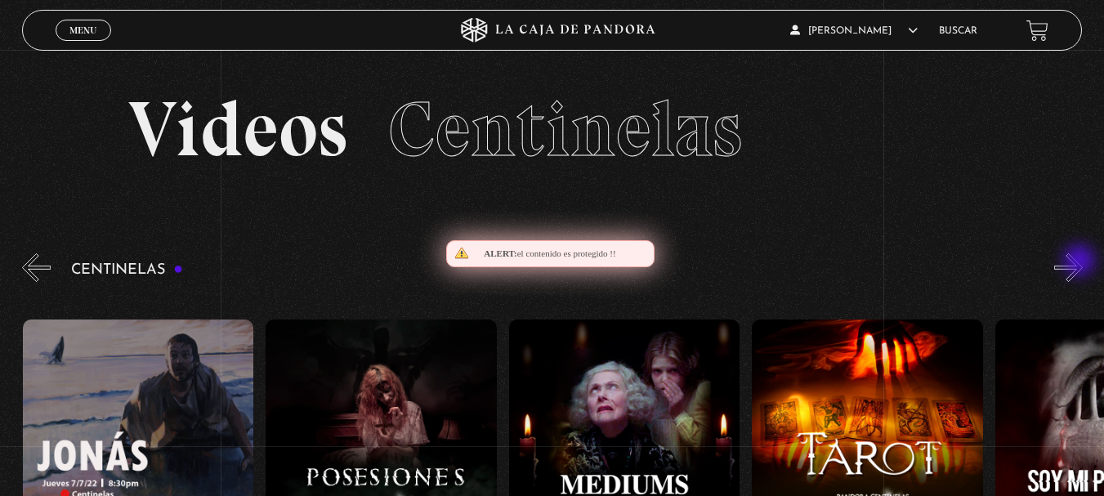
click at [1081, 262] on button "»" at bounding box center [1068, 267] width 29 height 29
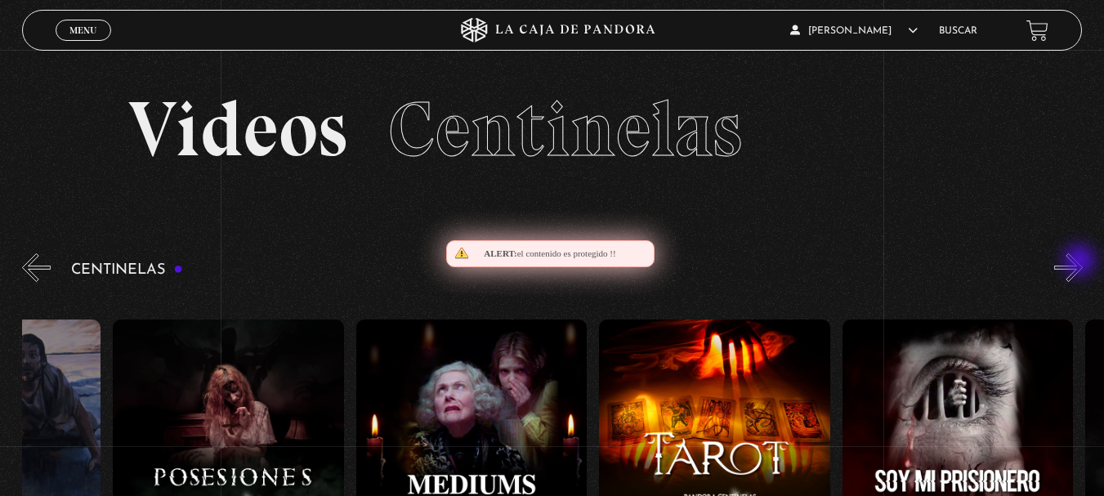
click at [1081, 262] on button "»" at bounding box center [1068, 267] width 29 height 29
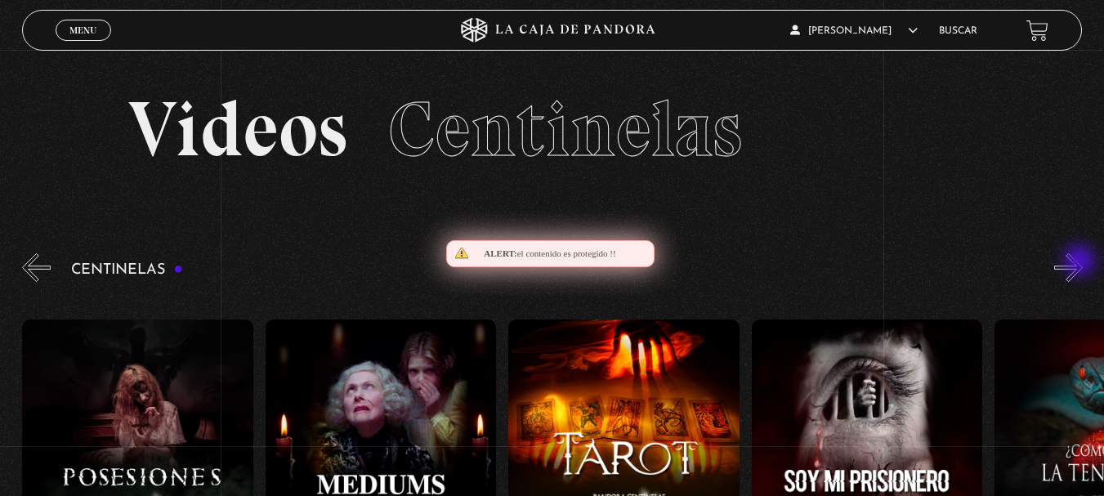
click at [1081, 262] on button "»" at bounding box center [1068, 267] width 29 height 29
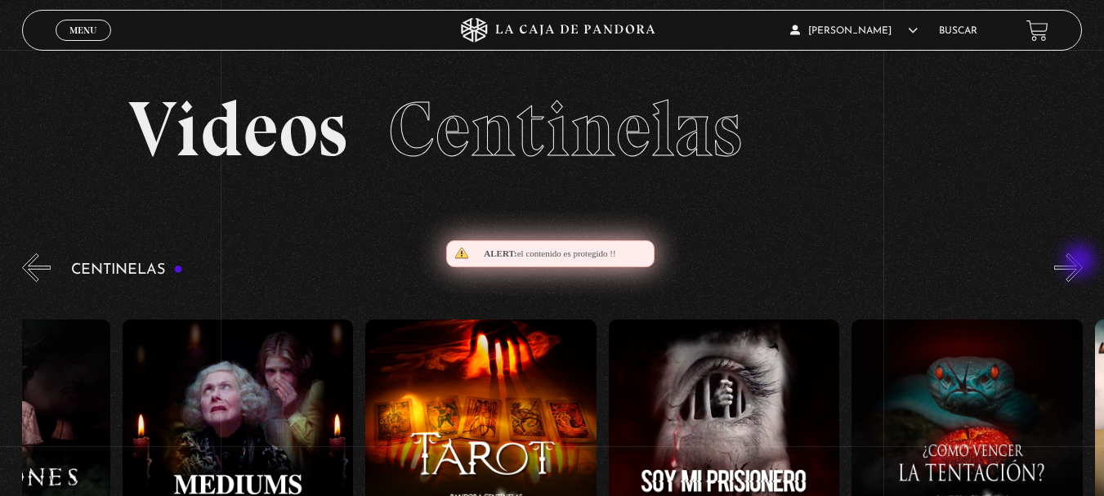
click at [1081, 262] on button "»" at bounding box center [1068, 267] width 29 height 29
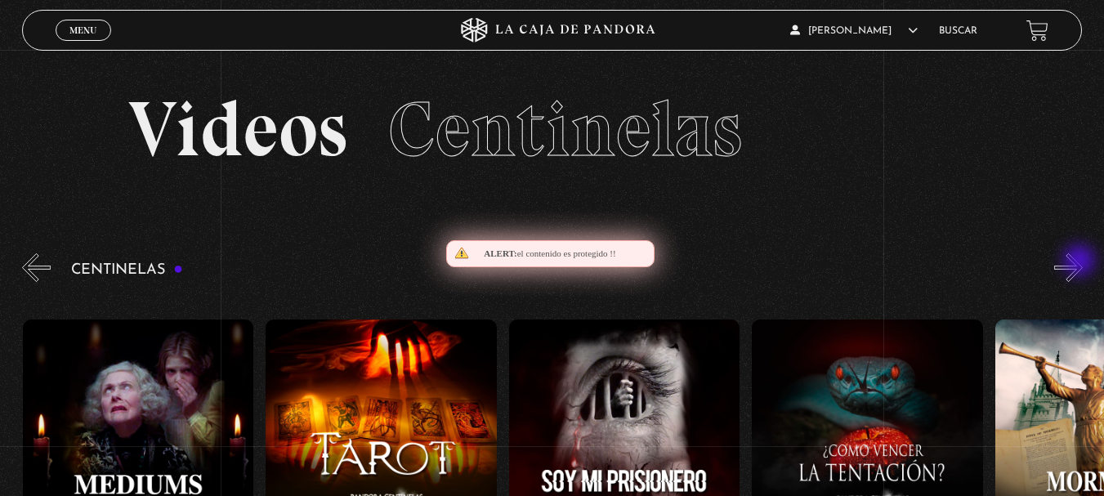
click at [1081, 262] on button "»" at bounding box center [1068, 267] width 29 height 29
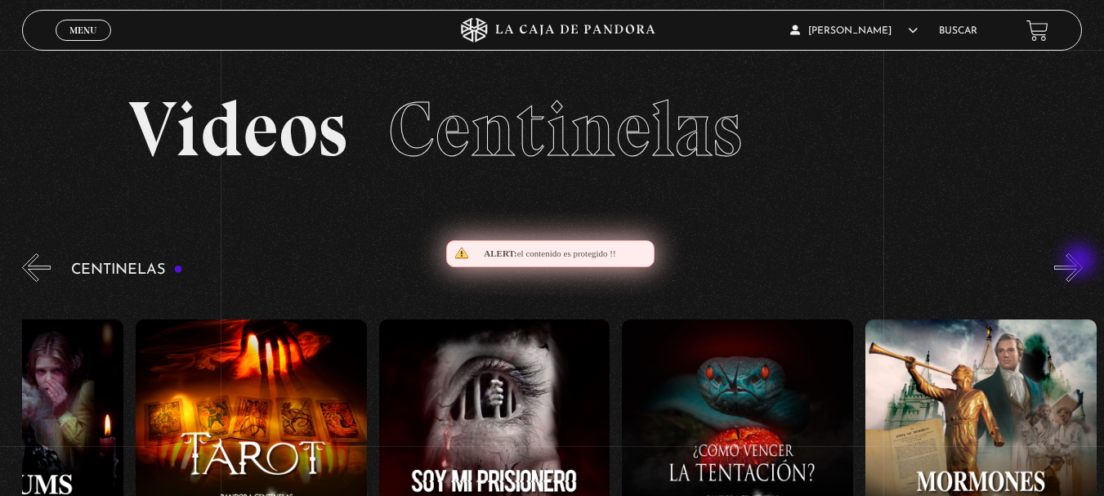
click at [1081, 262] on button "»" at bounding box center [1068, 267] width 29 height 29
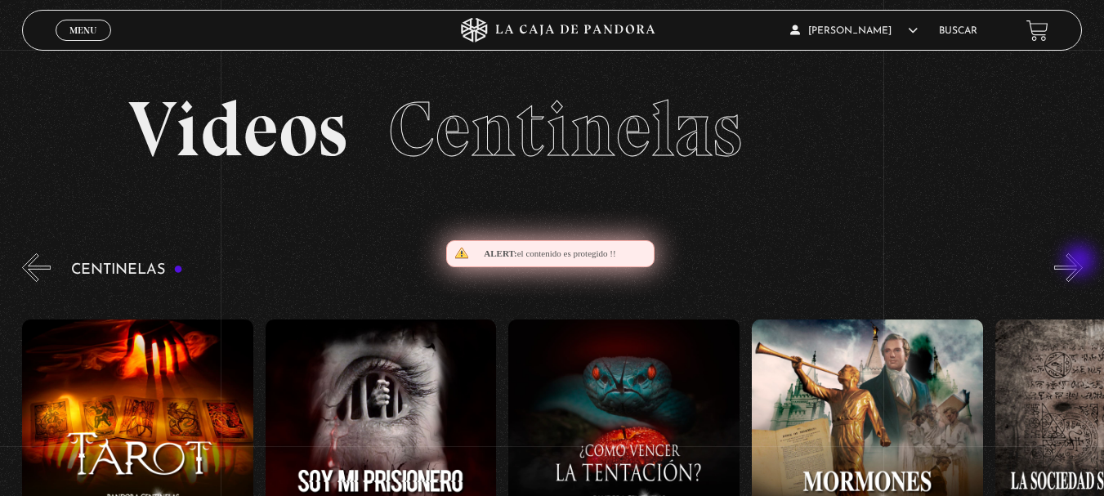
click at [1081, 262] on button "»" at bounding box center [1068, 267] width 29 height 29
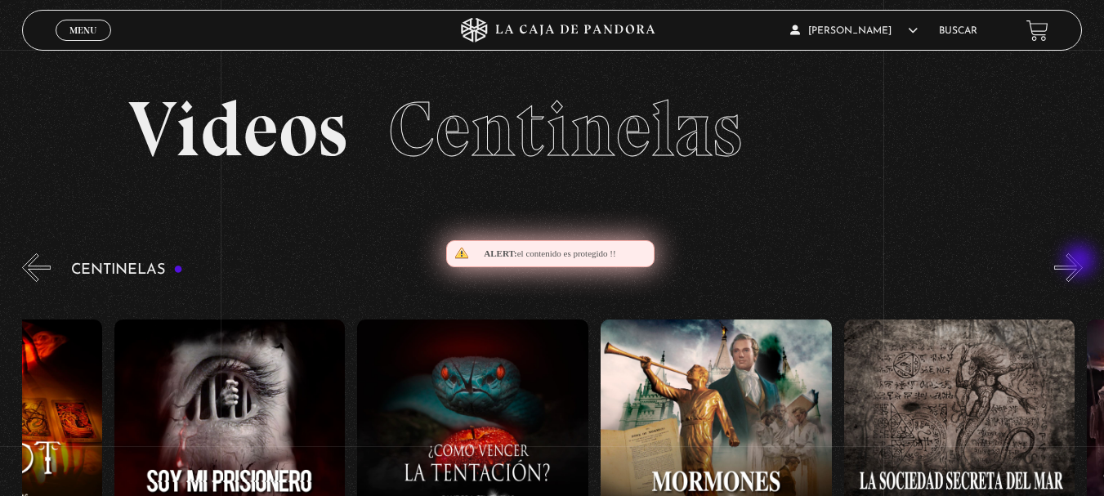
click at [1081, 262] on button "»" at bounding box center [1068, 267] width 29 height 29
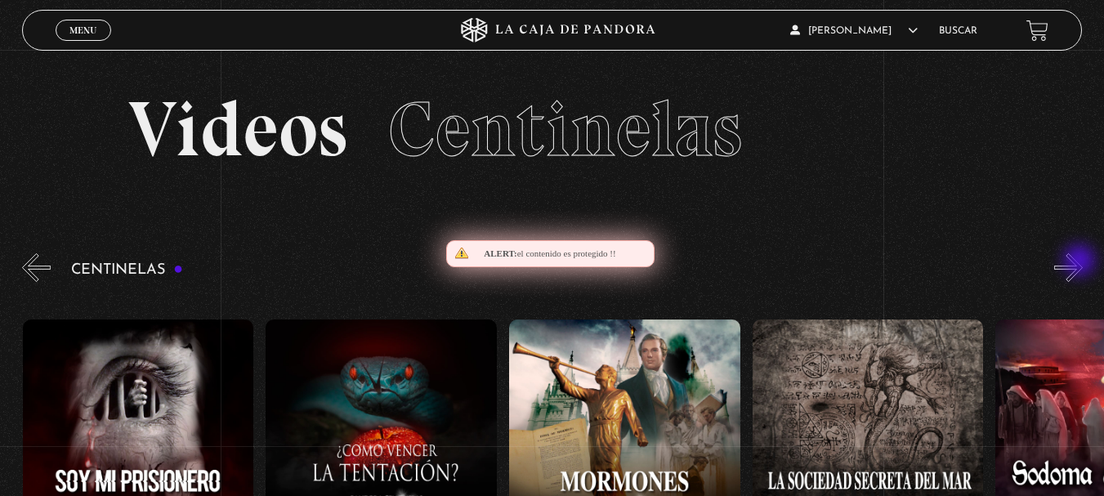
click at [1081, 262] on button "»" at bounding box center [1068, 267] width 29 height 29
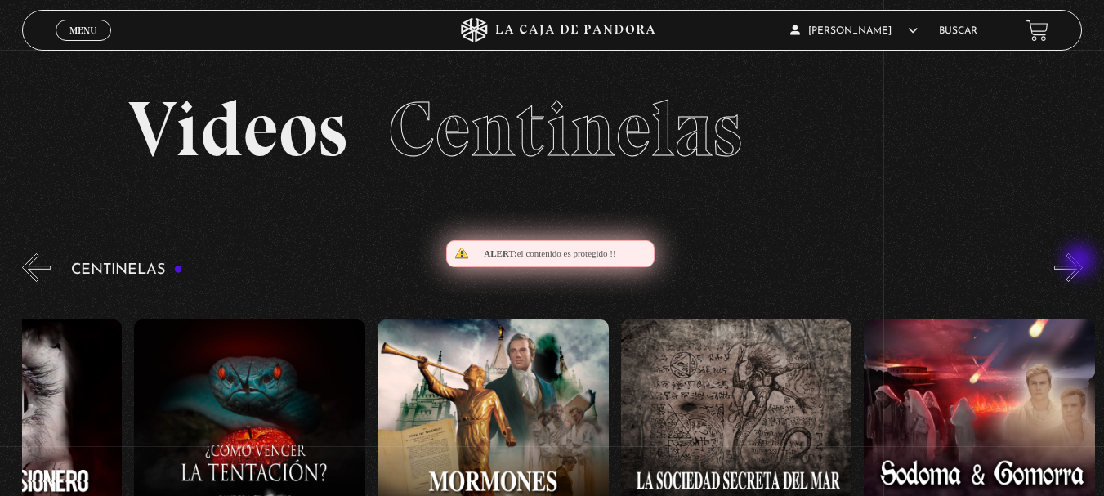
click at [1081, 262] on button "»" at bounding box center [1068, 267] width 29 height 29
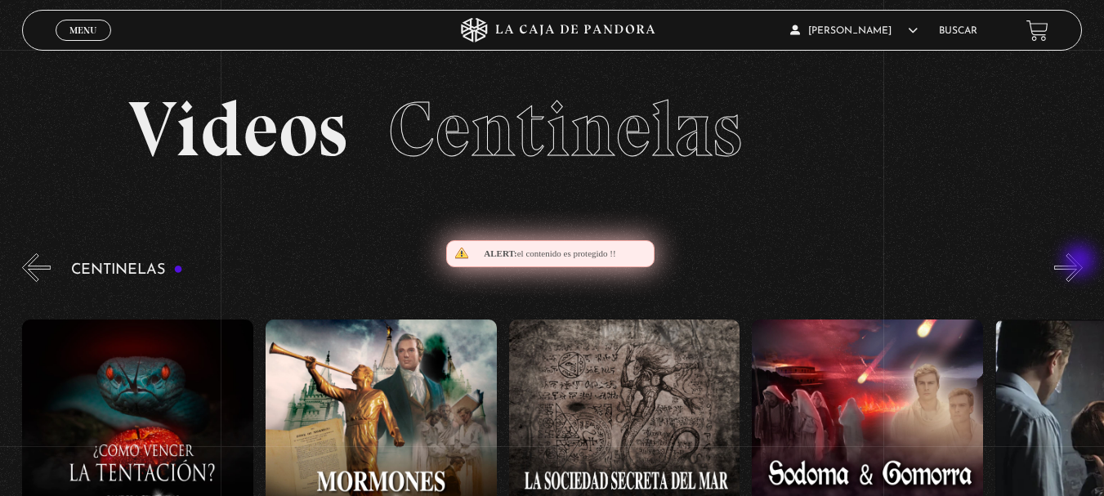
click at [1081, 262] on button "»" at bounding box center [1068, 267] width 29 height 29
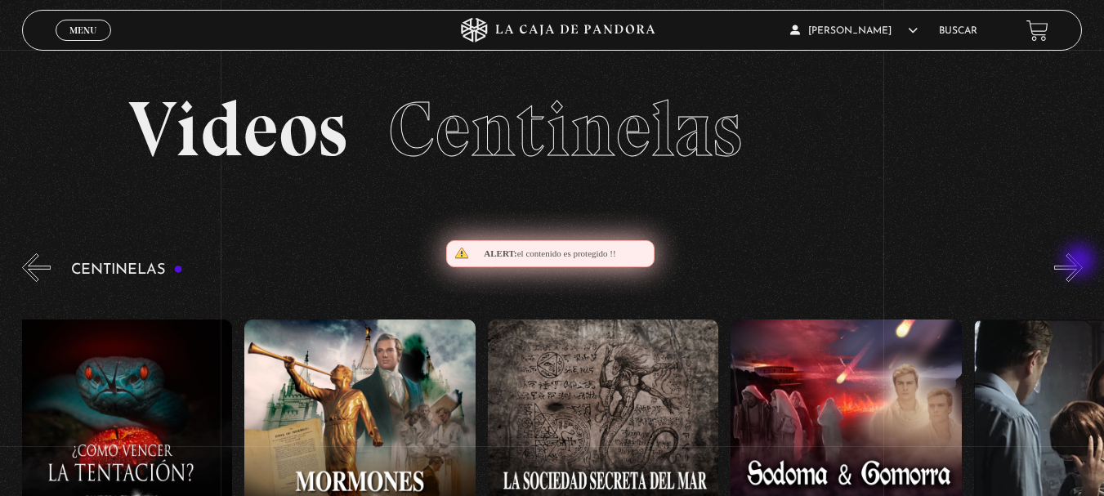
click at [1081, 262] on button "»" at bounding box center [1068, 267] width 29 height 29
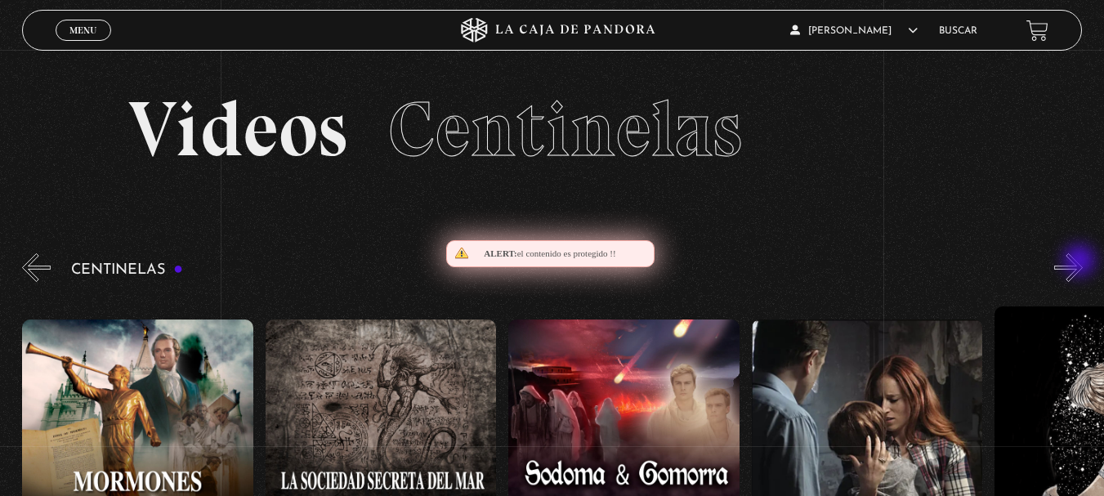
click at [1081, 262] on button "»" at bounding box center [1068, 267] width 29 height 29
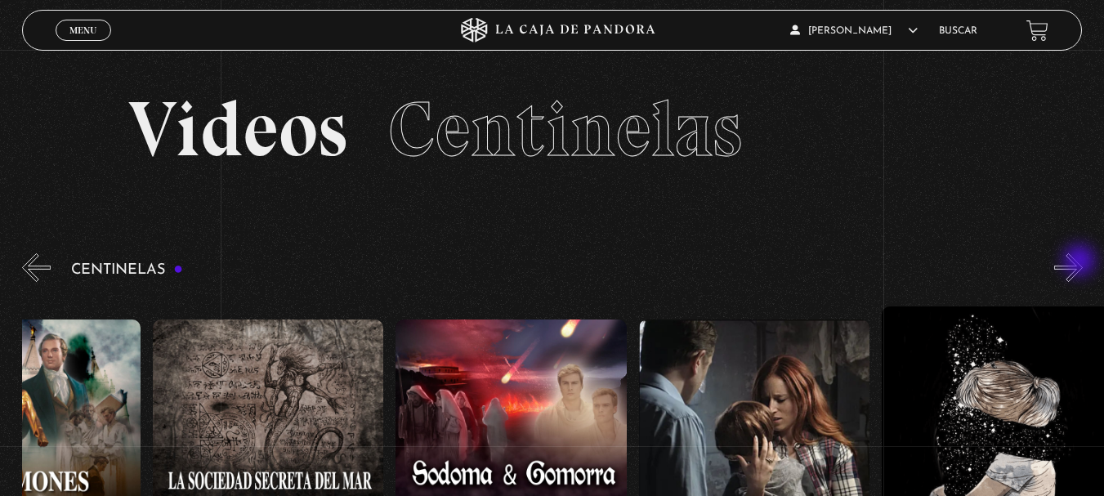
click at [1081, 262] on button "»" at bounding box center [1068, 267] width 29 height 29
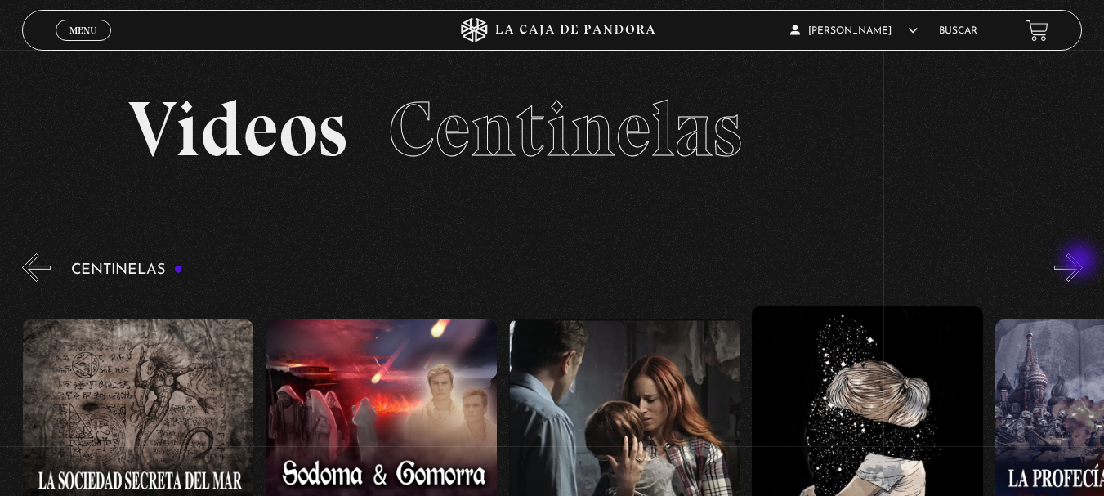
click at [1081, 262] on button "»" at bounding box center [1068, 267] width 29 height 29
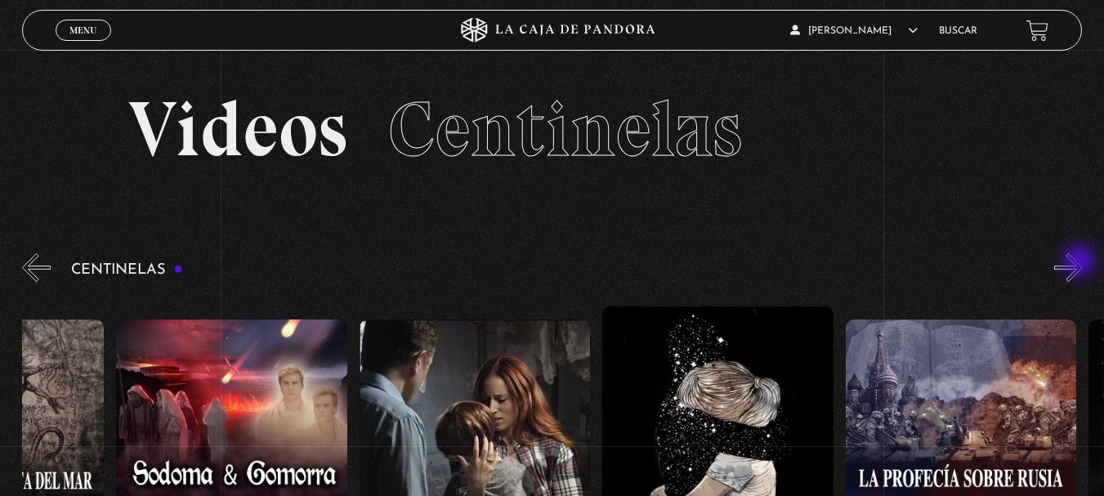
click at [1081, 262] on button "»" at bounding box center [1068, 267] width 29 height 29
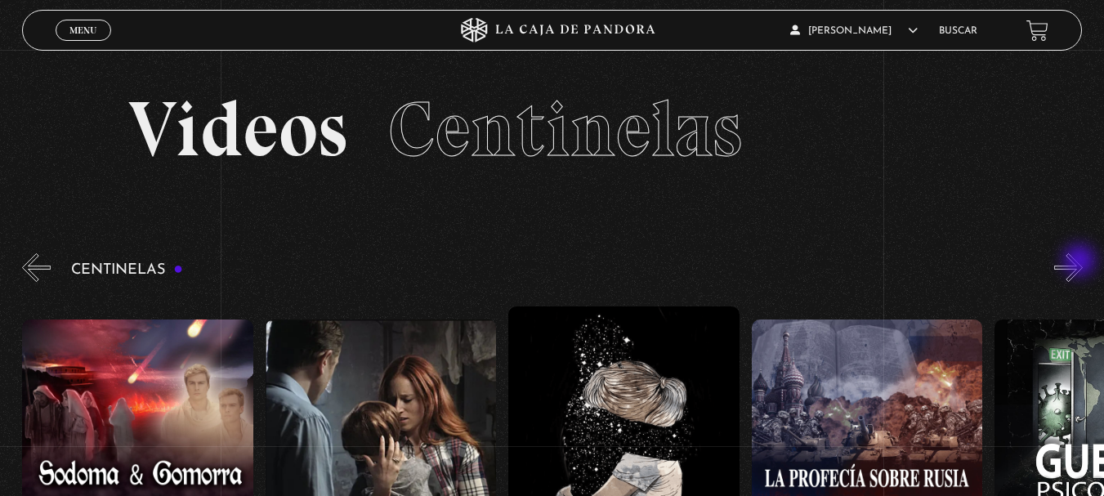
click at [1081, 262] on button "»" at bounding box center [1068, 267] width 29 height 29
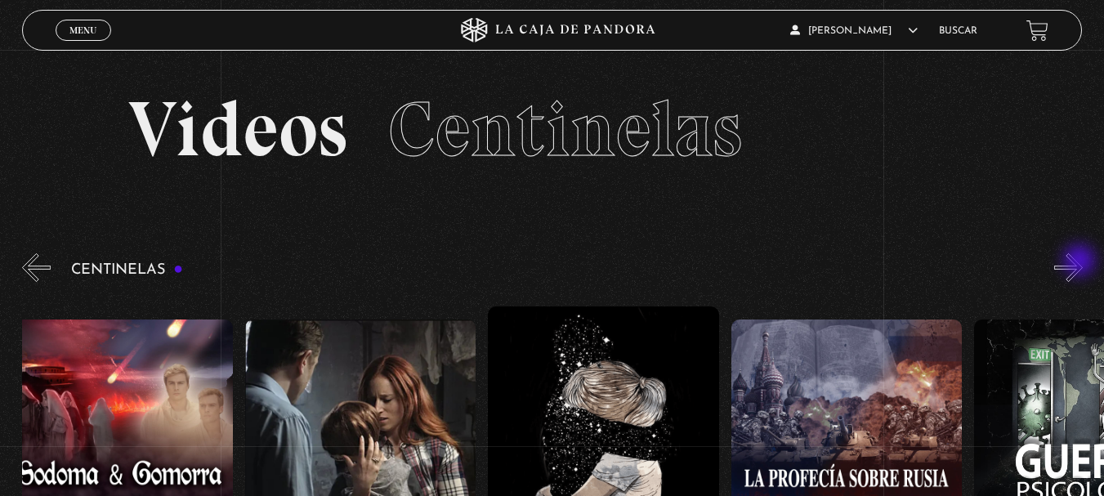
click at [1081, 262] on button "»" at bounding box center [1068, 267] width 29 height 29
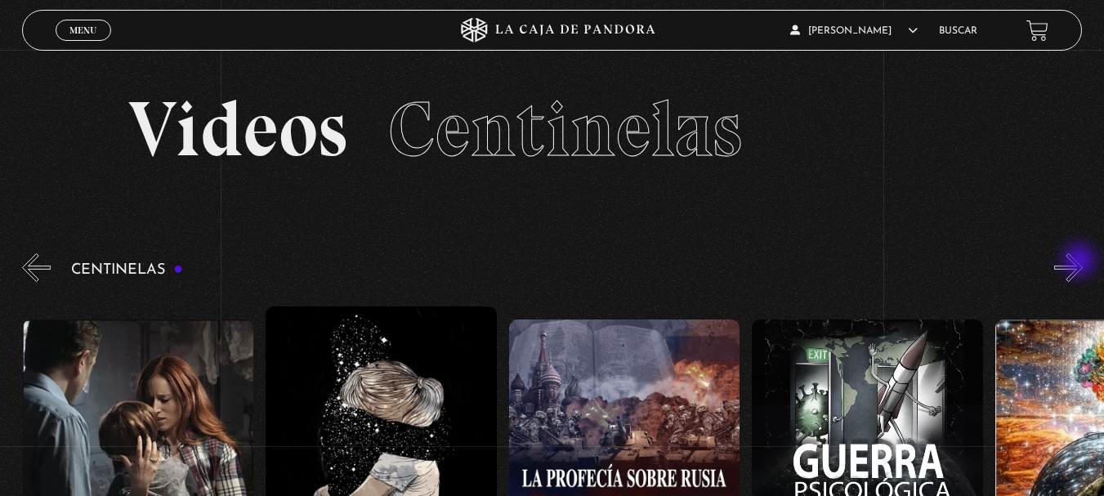
click at [1081, 262] on button "»" at bounding box center [1068, 267] width 29 height 29
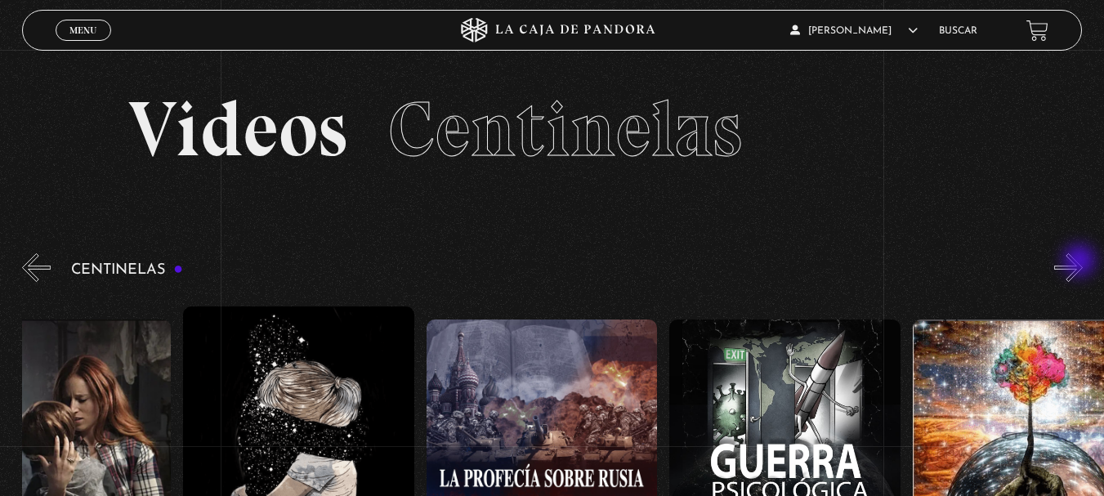
click at [1081, 262] on button "»" at bounding box center [1068, 267] width 29 height 29
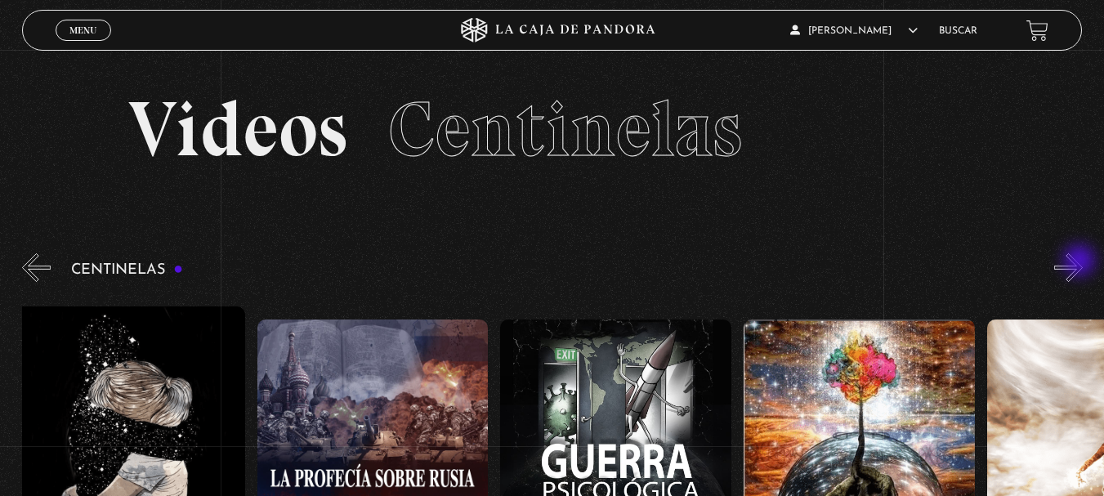
click at [1081, 262] on button "»" at bounding box center [1068, 267] width 29 height 29
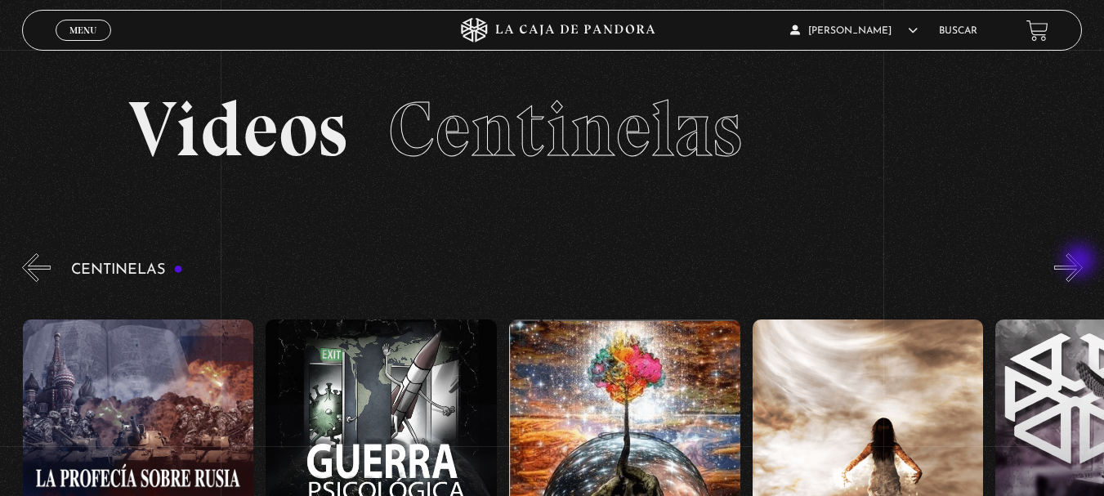
click at [1081, 262] on button "»" at bounding box center [1068, 267] width 29 height 29
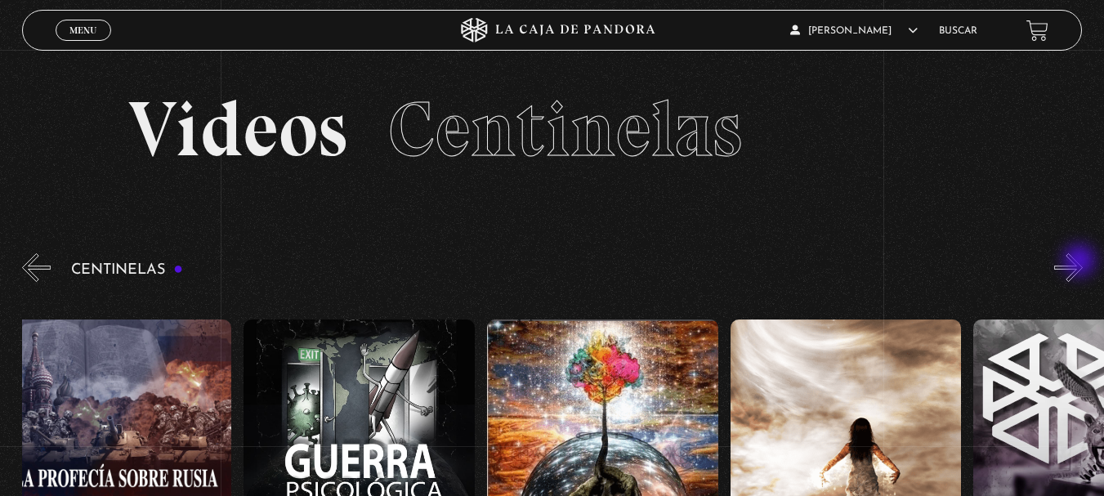
click at [1081, 262] on button "»" at bounding box center [1068, 267] width 29 height 29
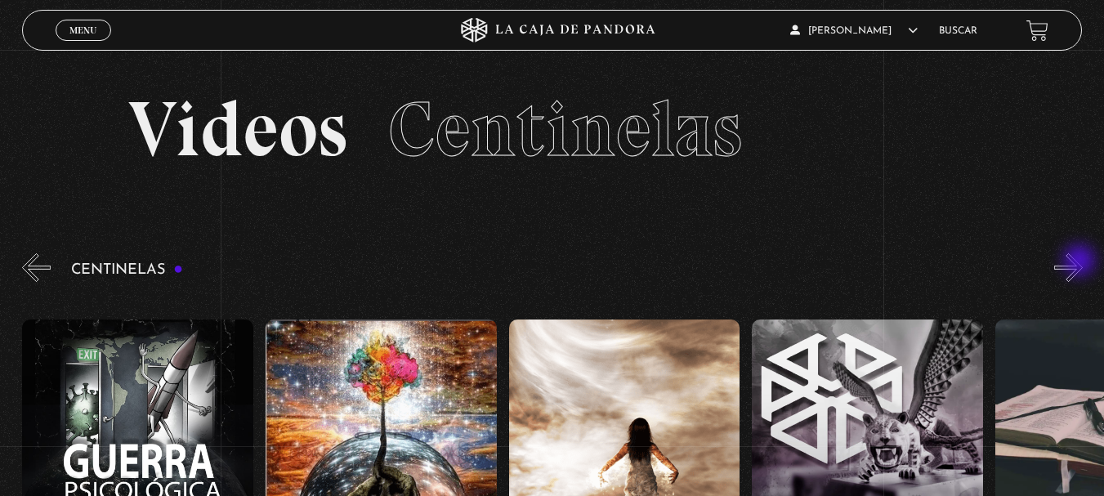
click at [1081, 262] on button "»" at bounding box center [1068, 267] width 29 height 29
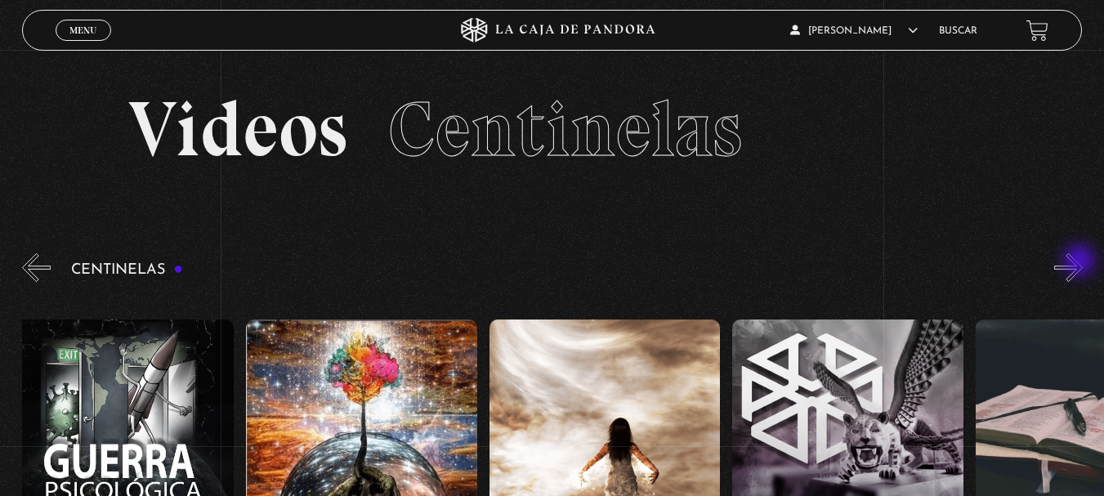
click at [1081, 262] on button "»" at bounding box center [1068, 267] width 29 height 29
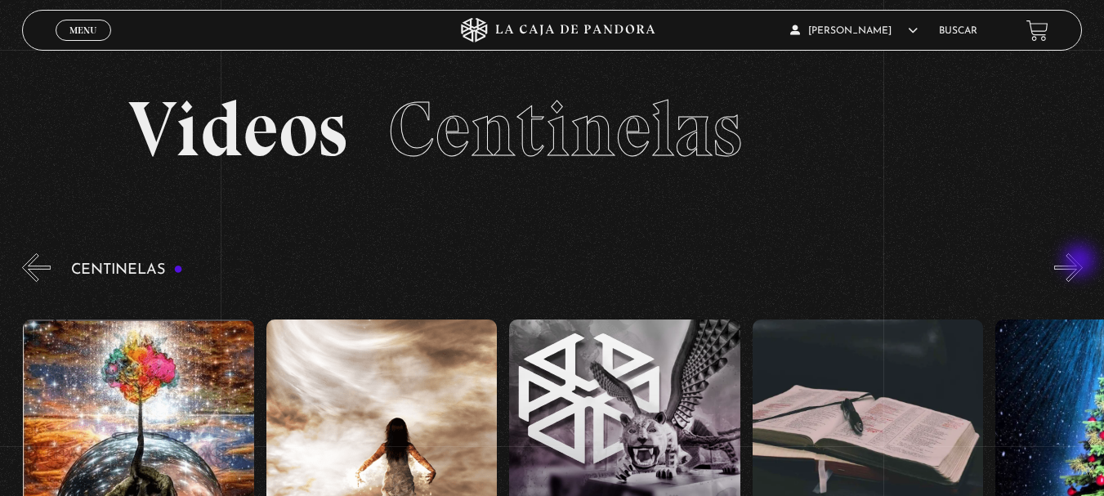
click at [1081, 262] on button "»" at bounding box center [1068, 267] width 29 height 29
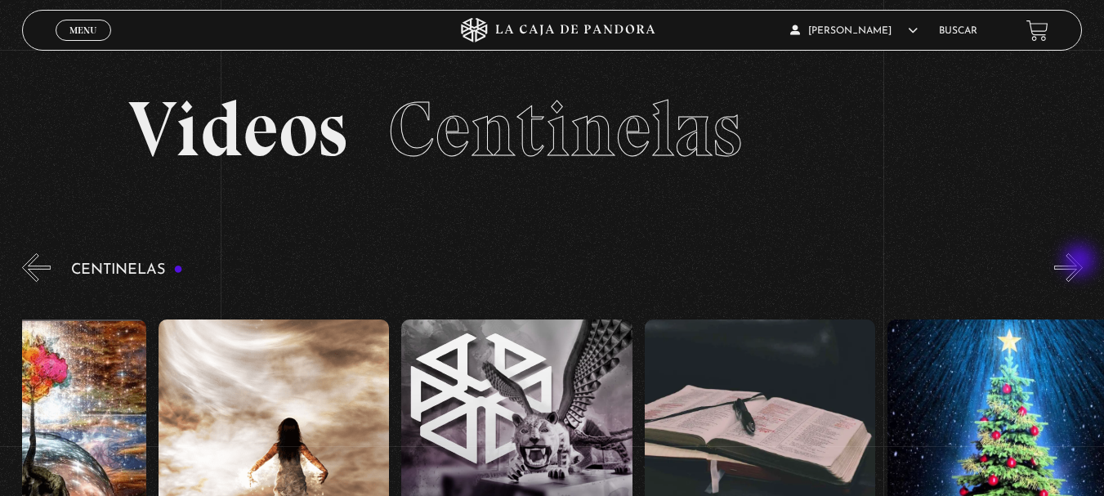
click at [1081, 262] on button "»" at bounding box center [1068, 267] width 29 height 29
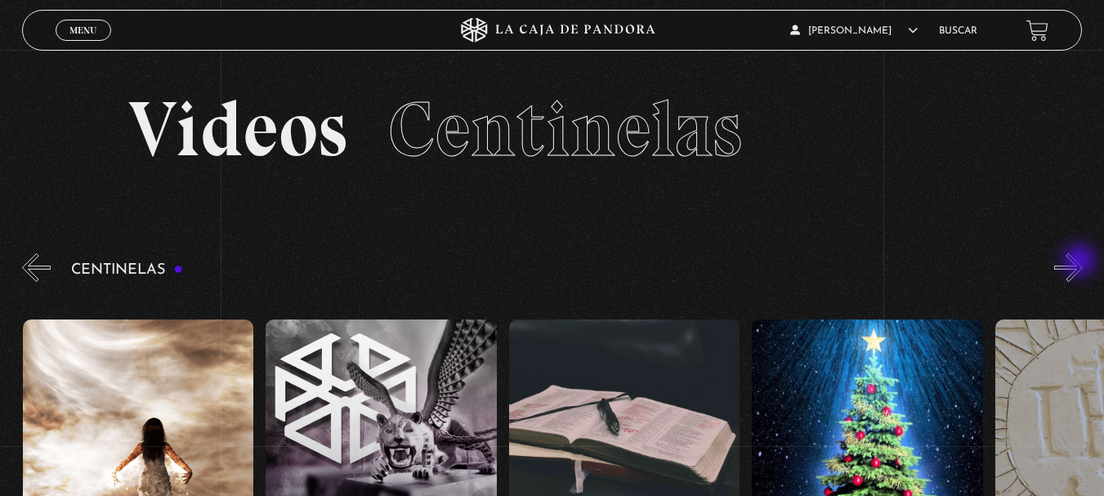
click at [1081, 262] on button "»" at bounding box center [1068, 267] width 29 height 29
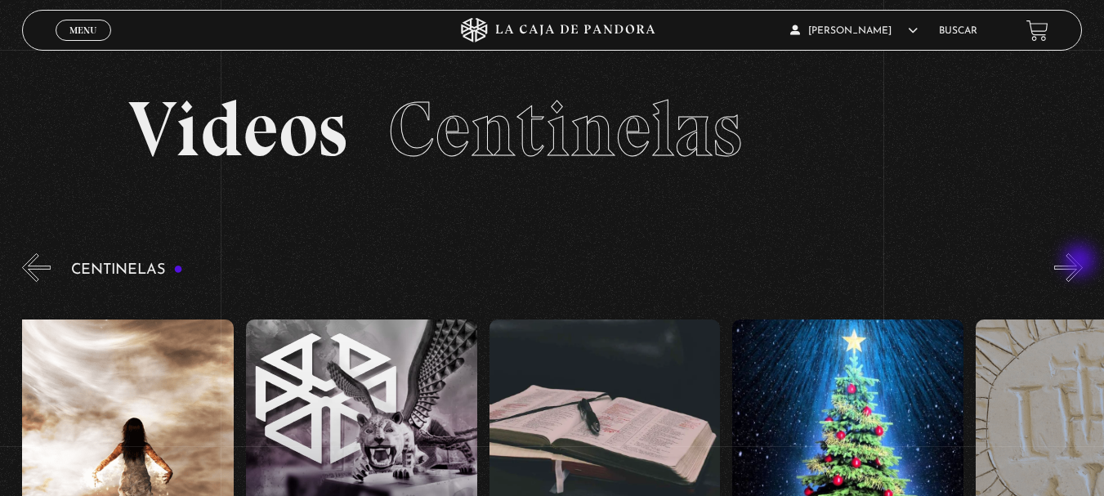
click at [1081, 262] on button "»" at bounding box center [1068, 267] width 29 height 29
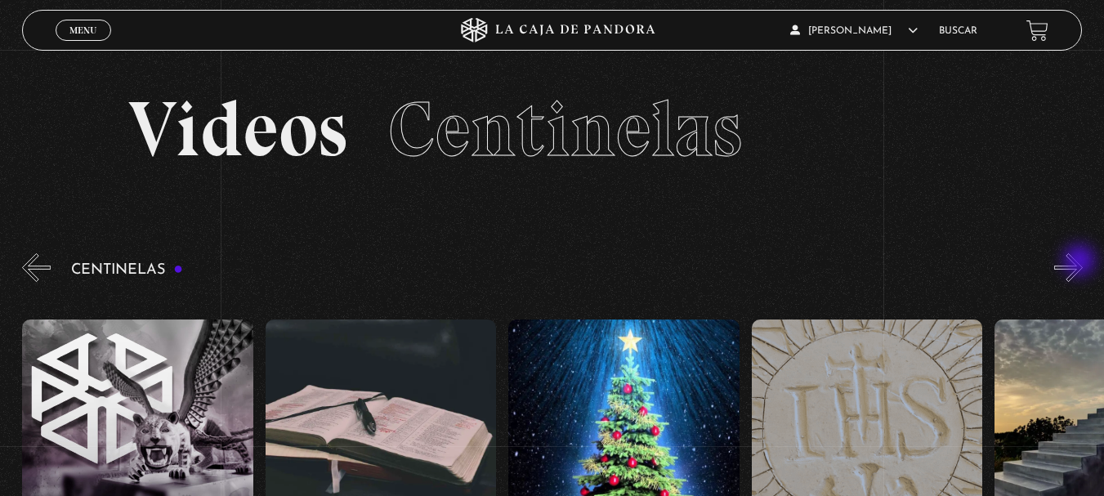
click at [1081, 262] on button "»" at bounding box center [1068, 267] width 29 height 29
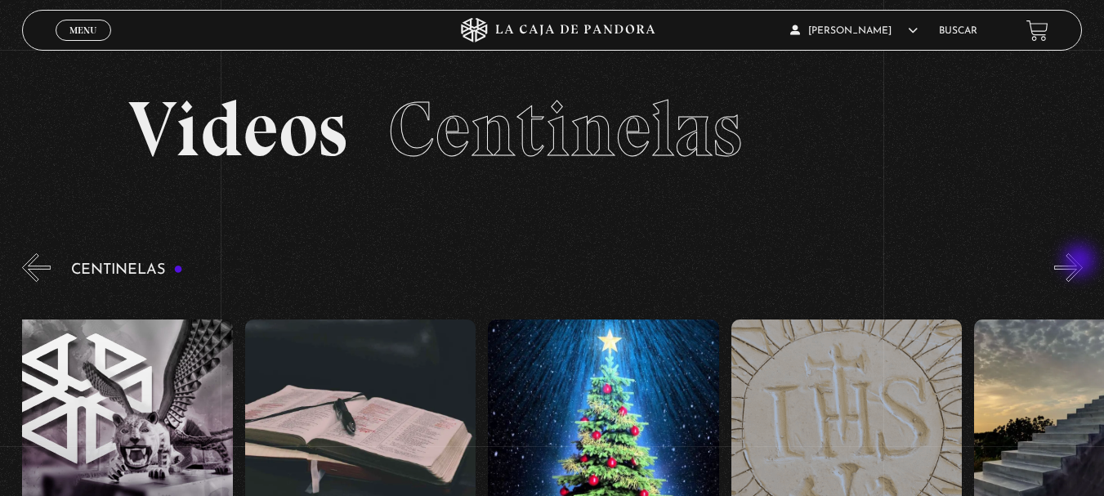
click at [1081, 262] on button "»" at bounding box center [1068, 267] width 29 height 29
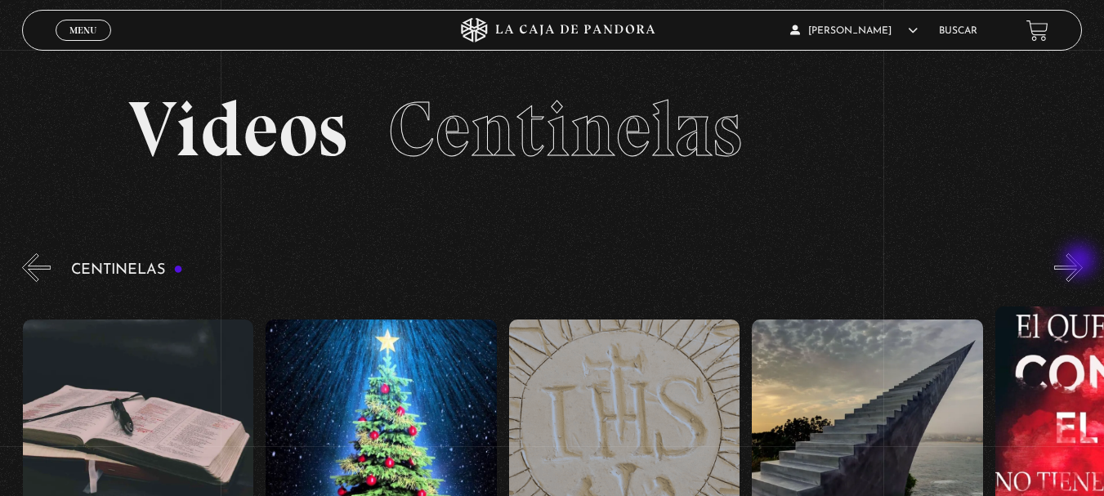
click at [1081, 262] on button "»" at bounding box center [1068, 267] width 29 height 29
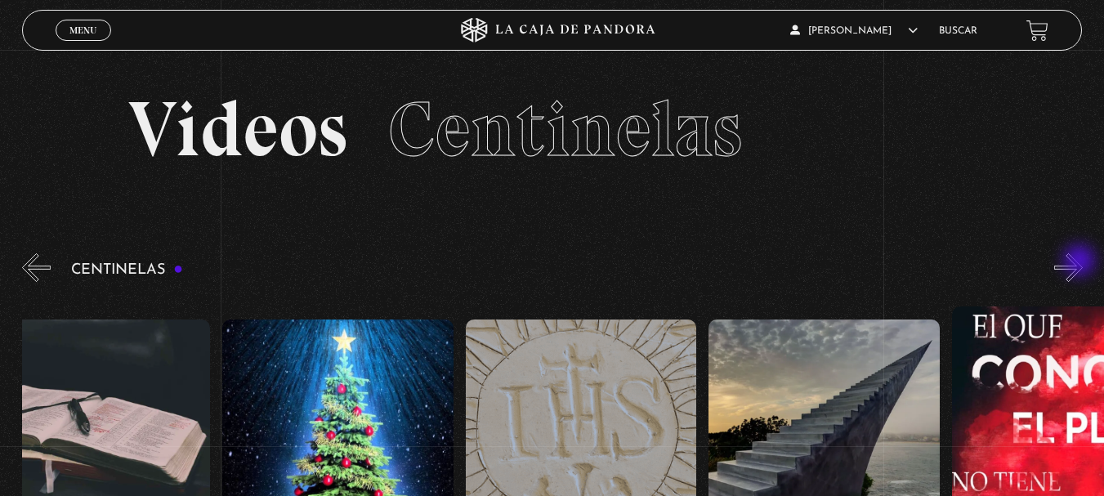
click at [1081, 262] on button "»" at bounding box center [1068, 267] width 29 height 29
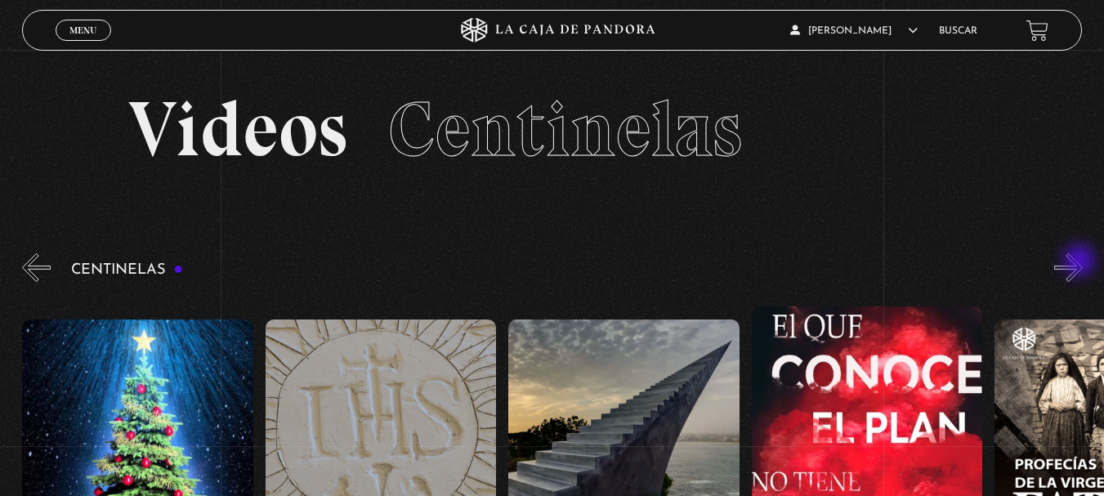
click at [1081, 262] on button "»" at bounding box center [1068, 267] width 29 height 29
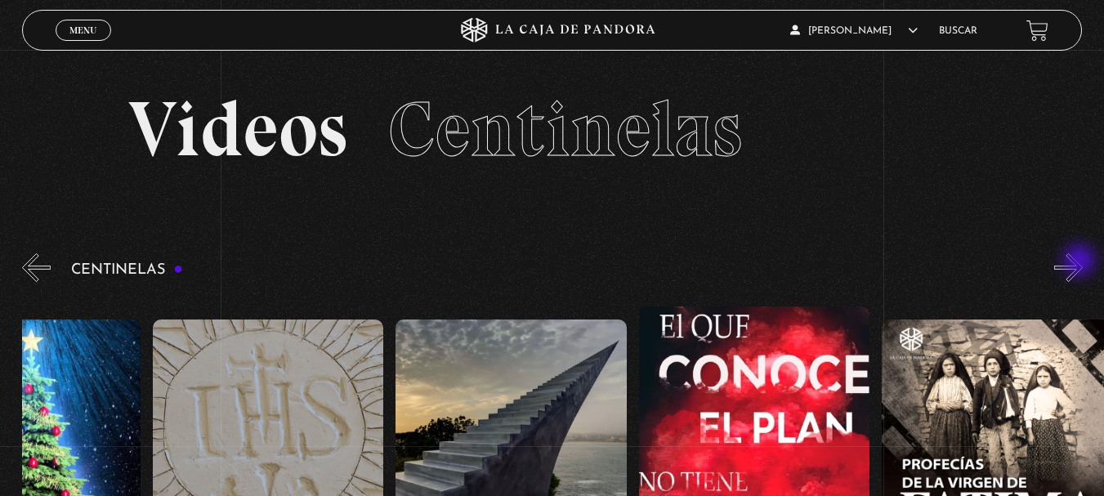
click at [1081, 262] on button "»" at bounding box center [1068, 267] width 29 height 29
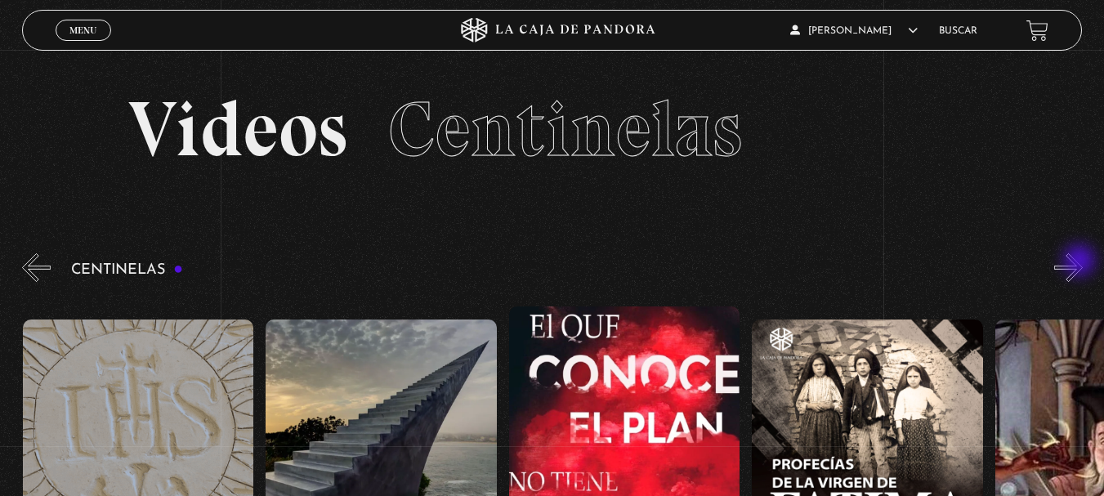
click at [1081, 262] on button "»" at bounding box center [1068, 267] width 29 height 29
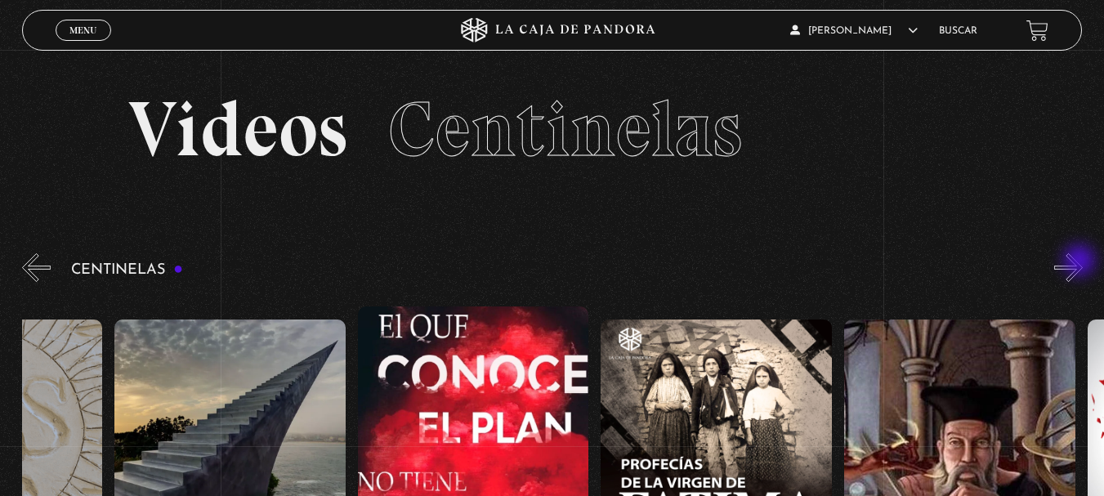
click at [1081, 262] on button "»" at bounding box center [1068, 267] width 29 height 29
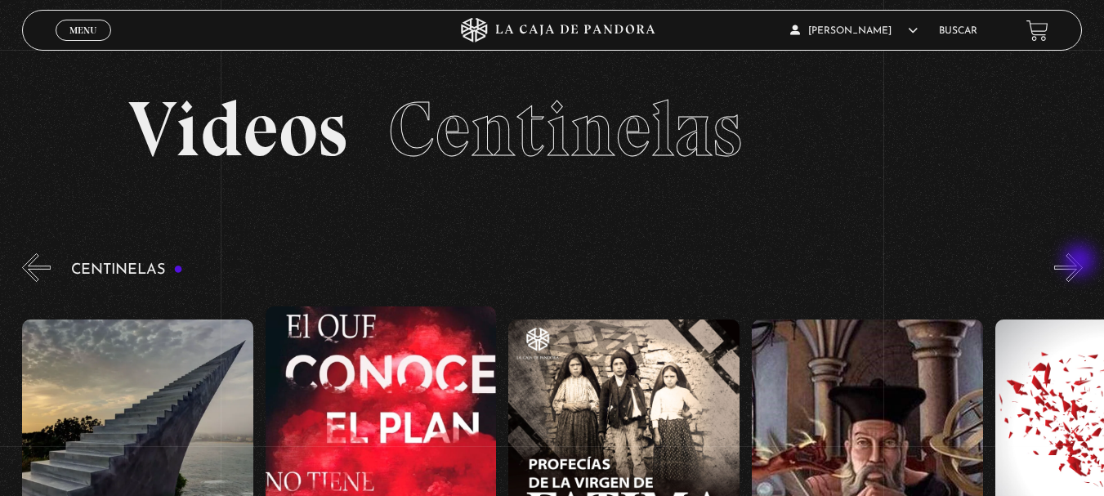
click at [1081, 262] on button "»" at bounding box center [1068, 267] width 29 height 29
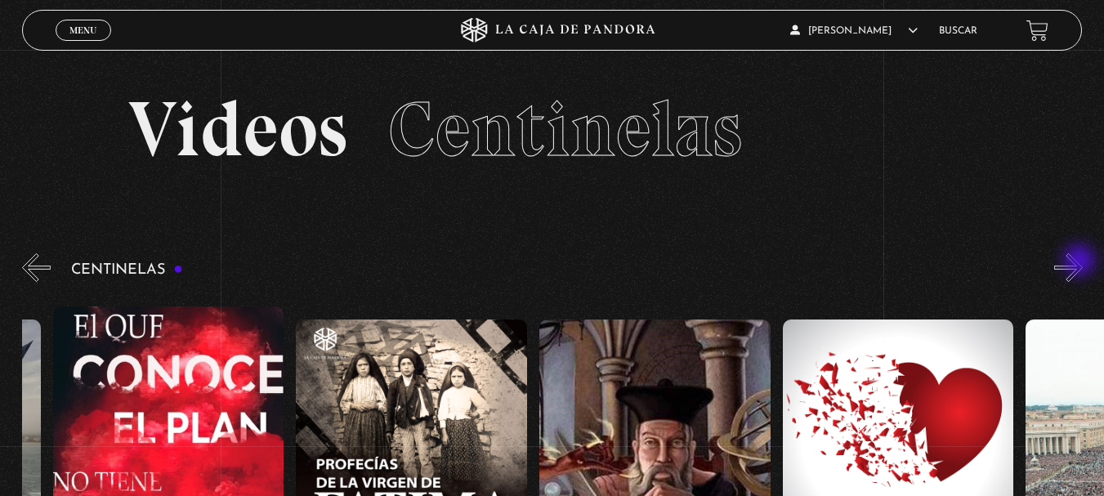
click at [1081, 262] on button "»" at bounding box center [1068, 267] width 29 height 29
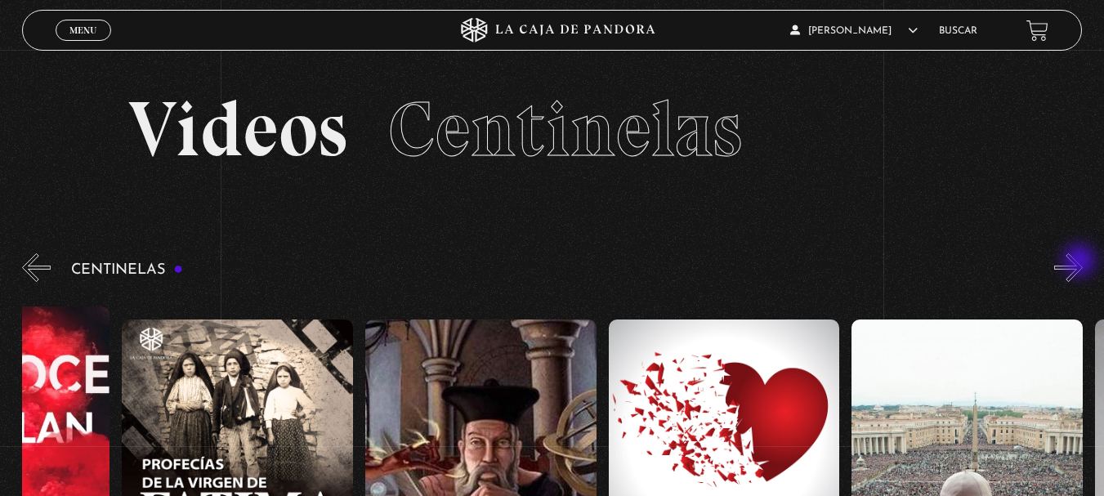
click at [1081, 262] on button "»" at bounding box center [1068, 267] width 29 height 29
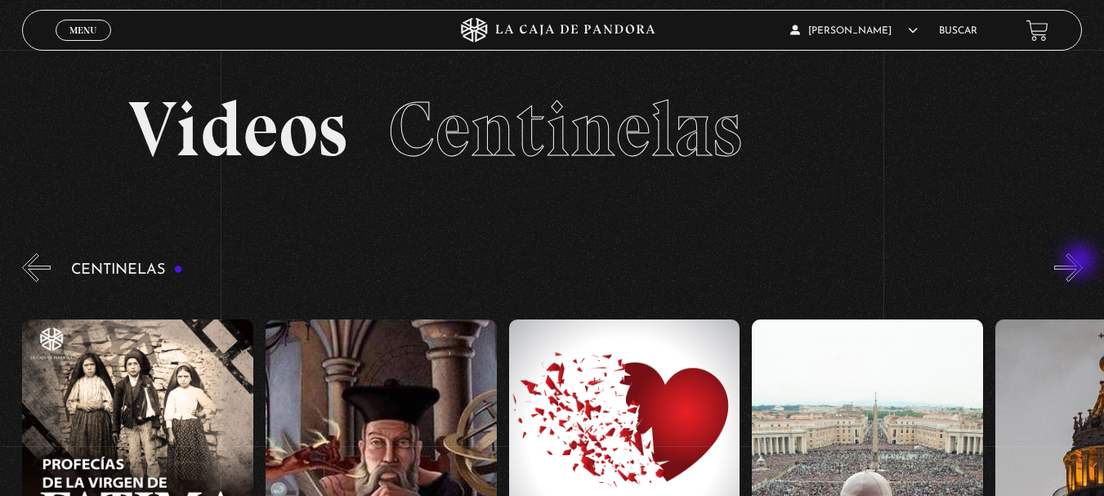
click at [1081, 262] on button "»" at bounding box center [1068, 267] width 29 height 29
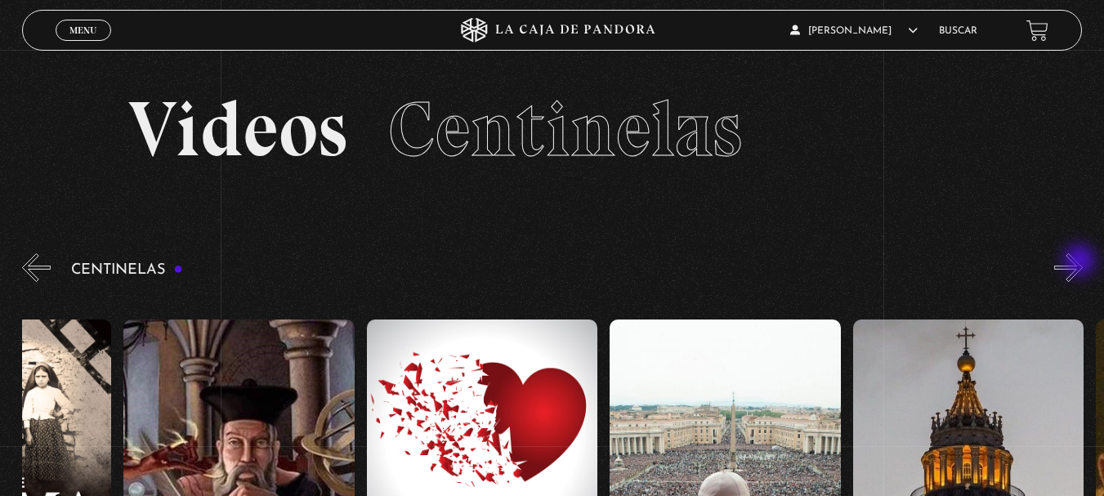
click at [1081, 262] on button "»" at bounding box center [1068, 267] width 29 height 29
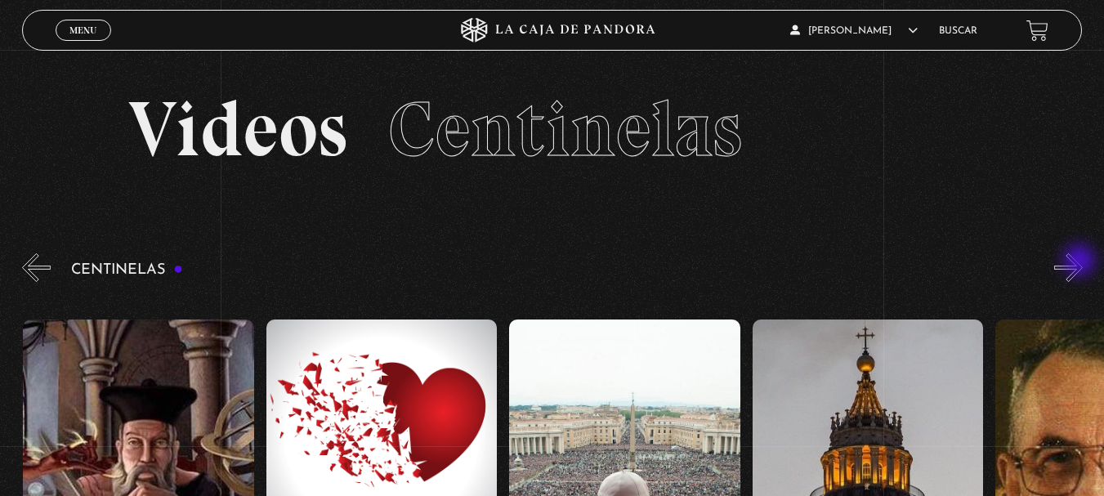
click at [1081, 262] on button "»" at bounding box center [1068, 267] width 29 height 29
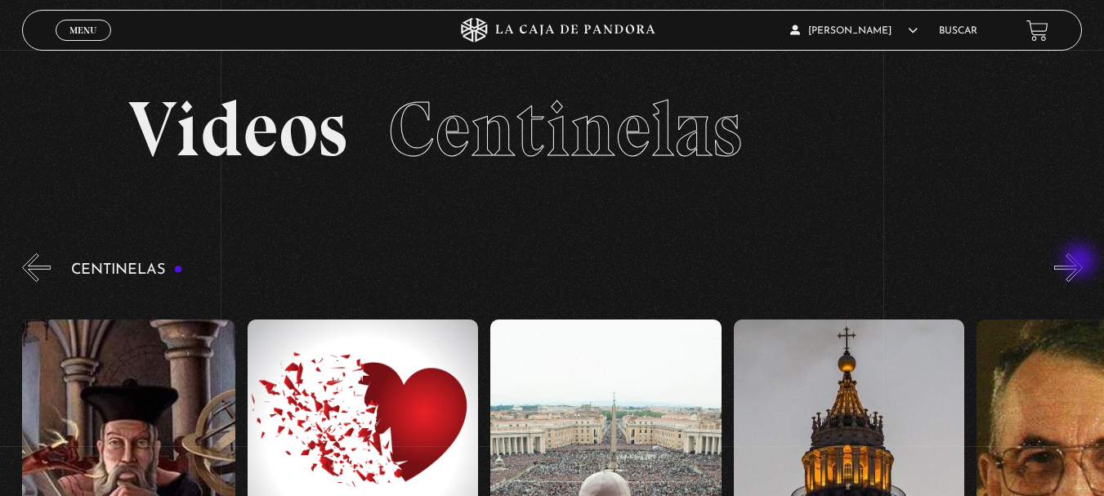
click at [1081, 262] on button "»" at bounding box center [1068, 267] width 29 height 29
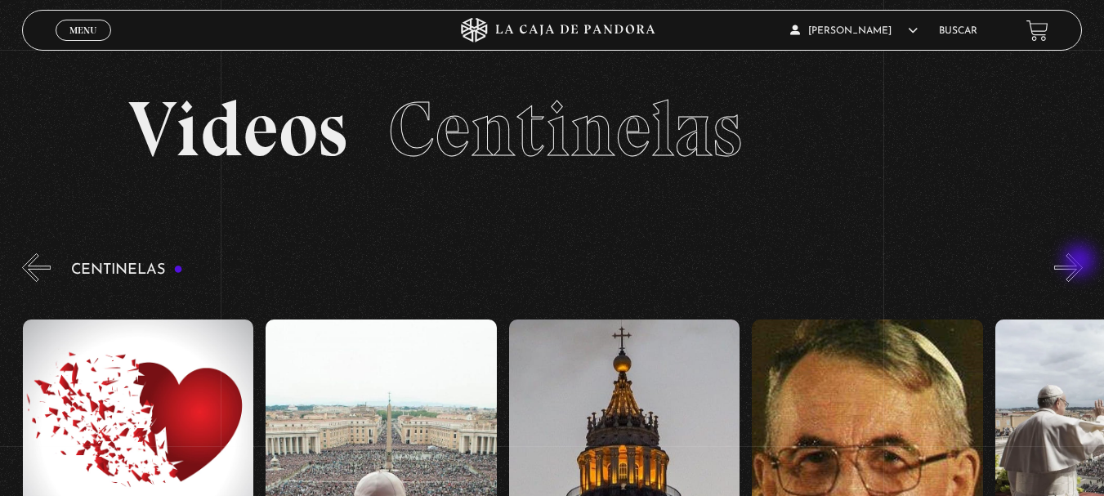
click at [1081, 262] on button "»" at bounding box center [1068, 267] width 29 height 29
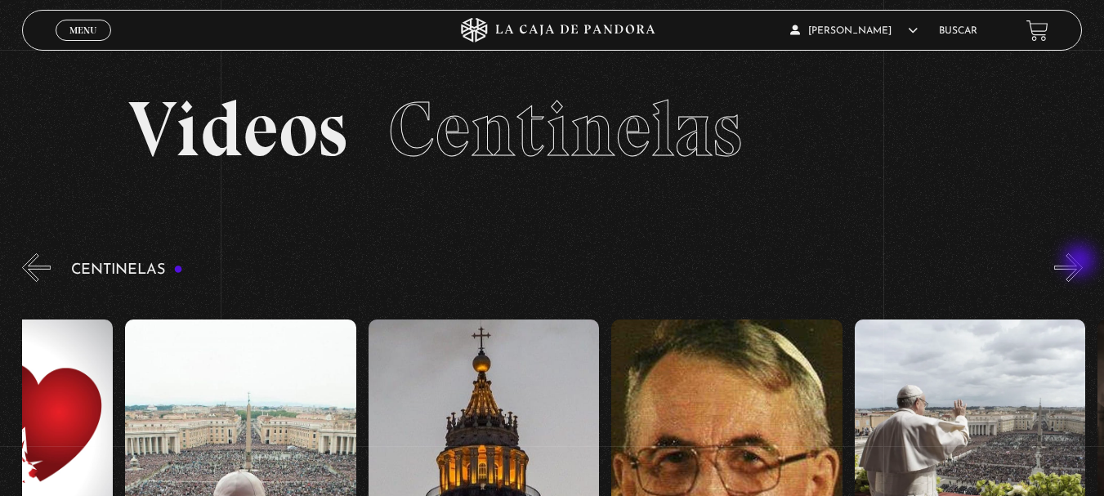
click at [1081, 262] on button "»" at bounding box center [1068, 267] width 29 height 29
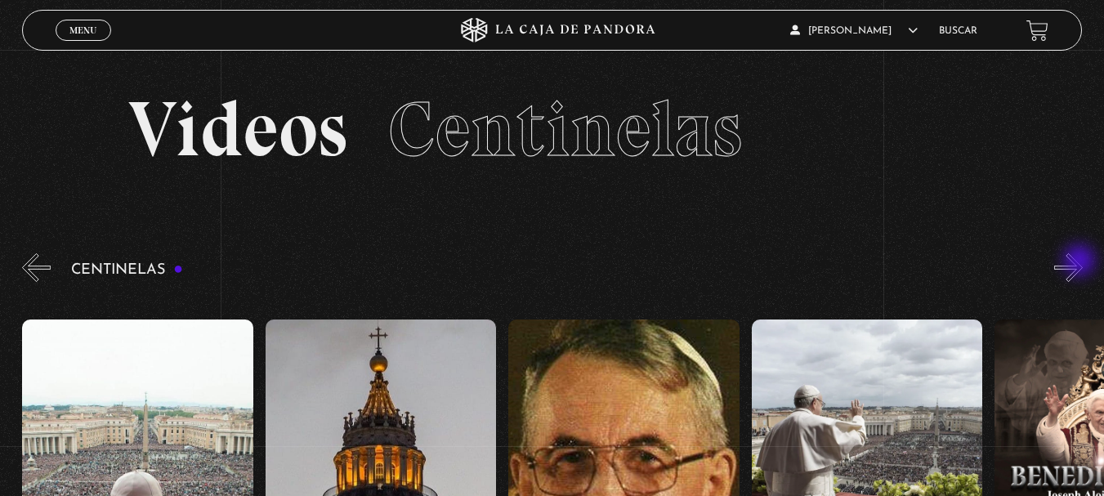
click at [1081, 262] on button "»" at bounding box center [1068, 267] width 29 height 29
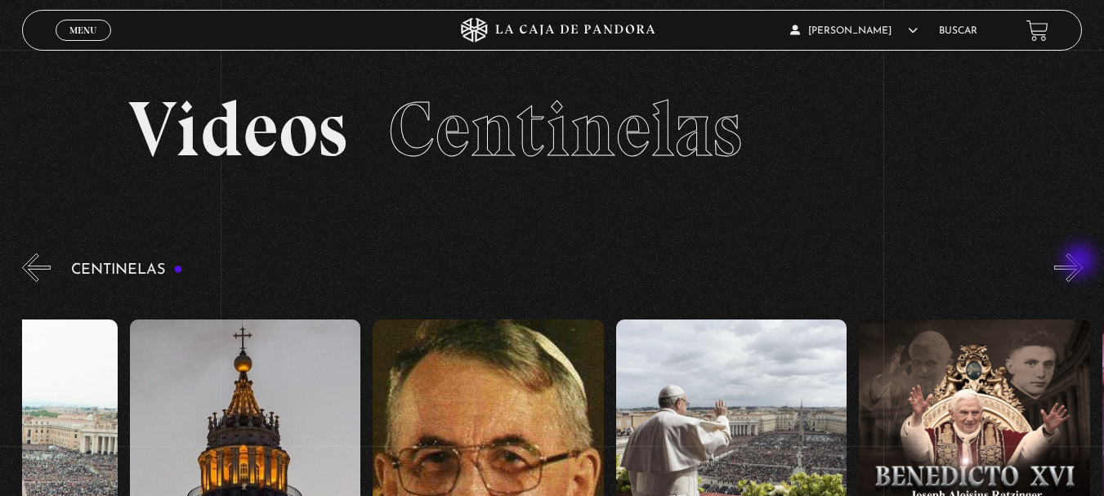
click at [1081, 262] on button "»" at bounding box center [1068, 267] width 29 height 29
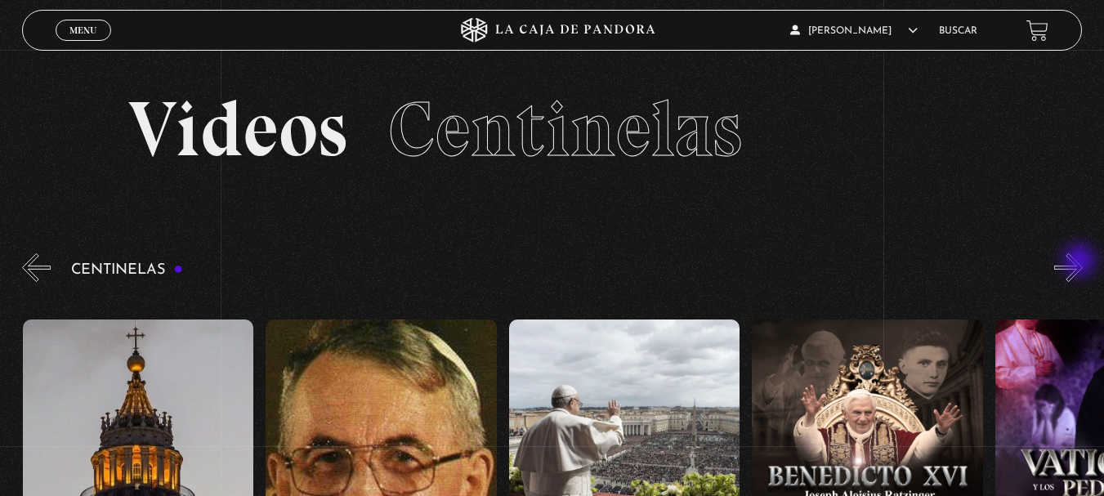
click at [1081, 262] on button "»" at bounding box center [1068, 267] width 29 height 29
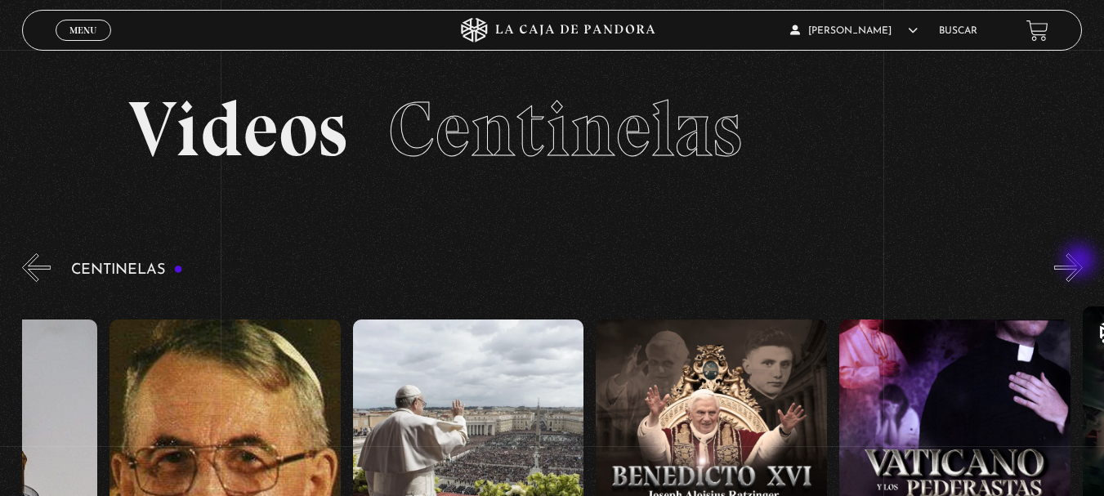
click at [1081, 262] on button "»" at bounding box center [1068, 267] width 29 height 29
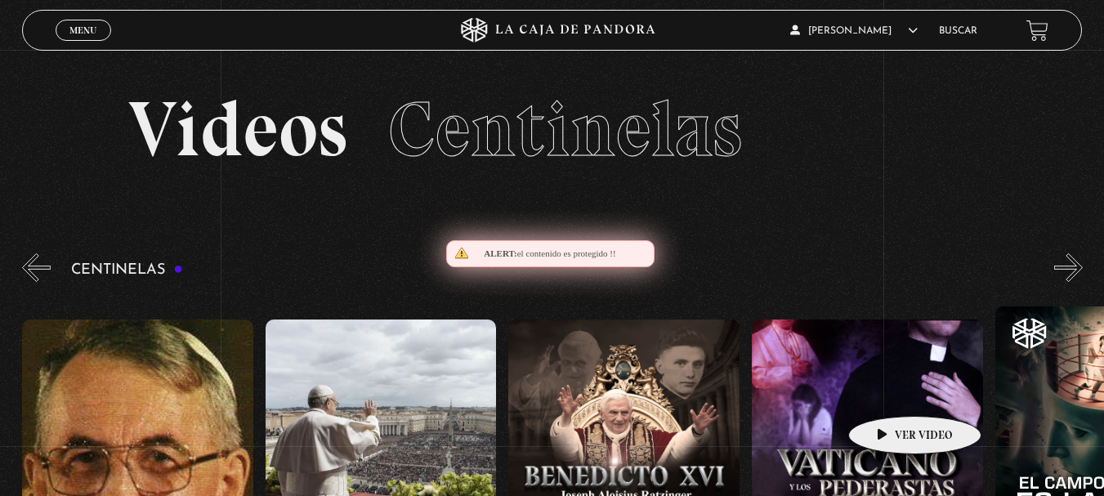
click at [889, 391] on figure at bounding box center [867, 467] width 231 height 294
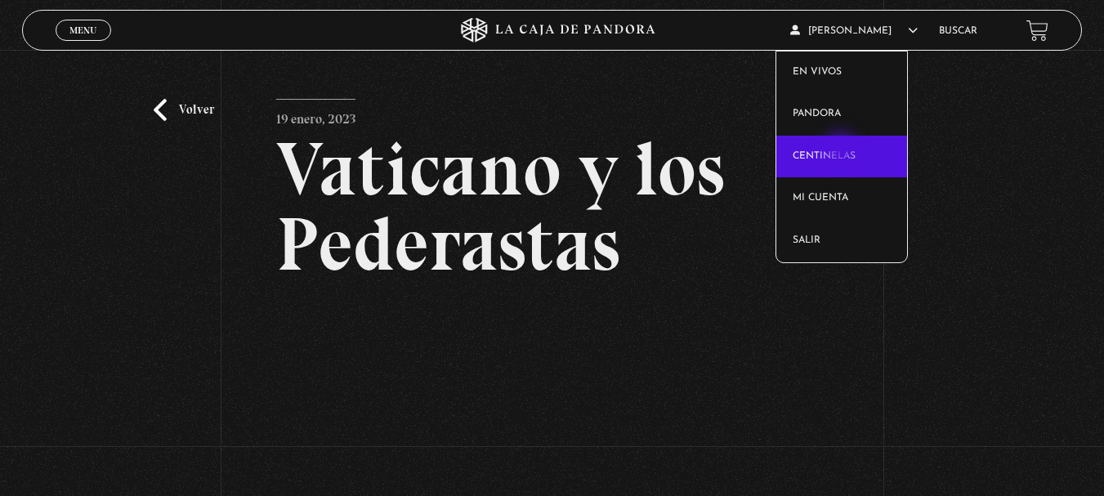
click at [843, 151] on link "Centinelas" at bounding box center [841, 157] width 131 height 43
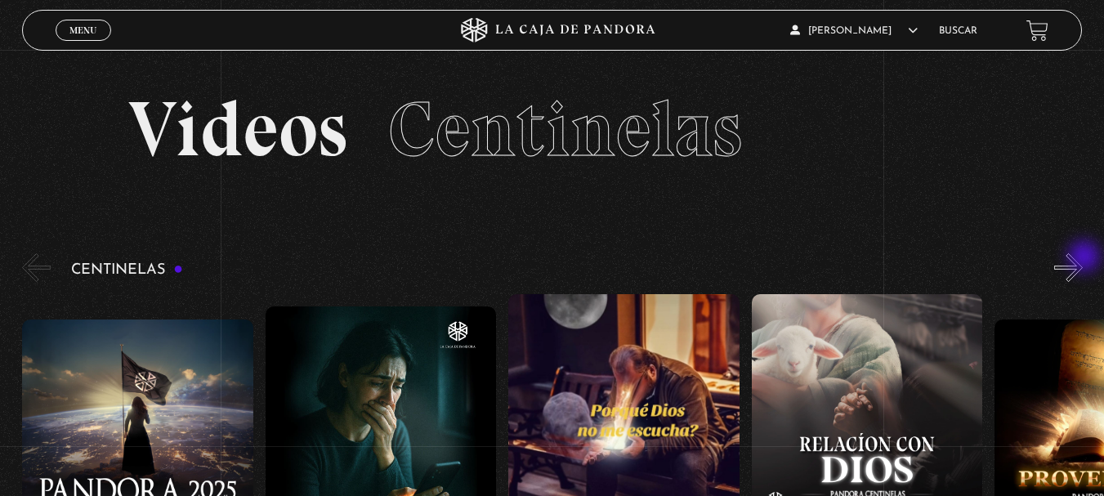
click at [1083, 258] on button "»" at bounding box center [1068, 267] width 29 height 29
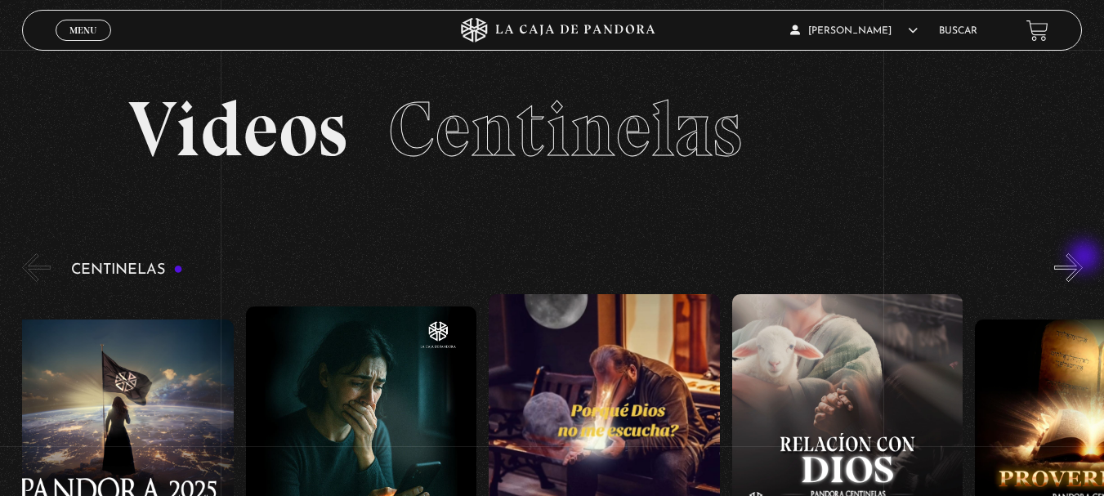
click at [1083, 258] on button "»" at bounding box center [1068, 267] width 29 height 29
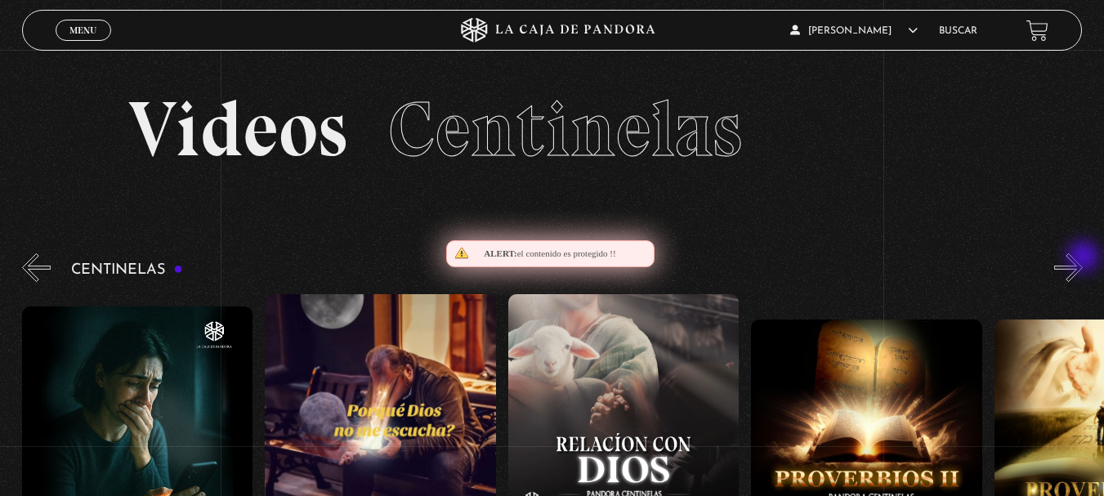
click at [1083, 258] on button "»" at bounding box center [1068, 267] width 29 height 29
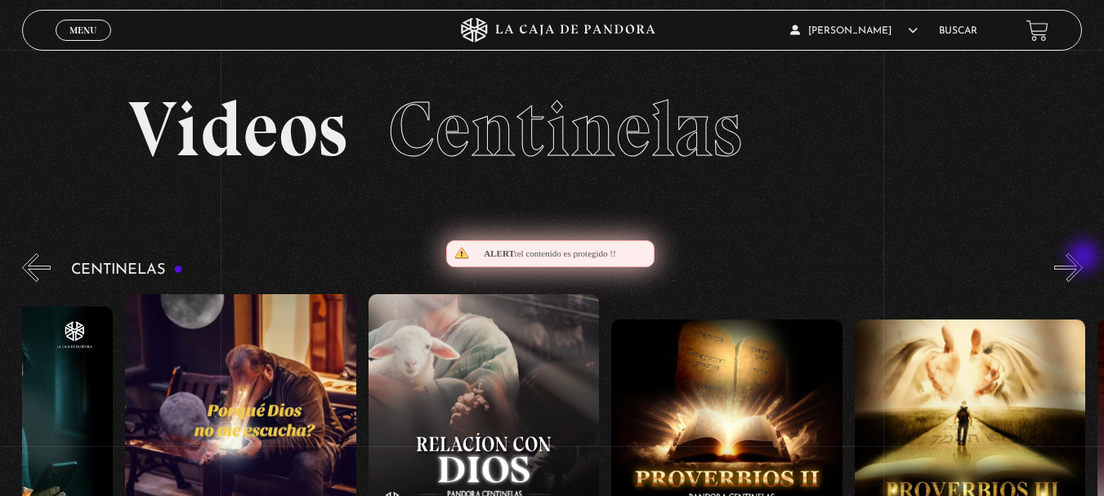
click at [1083, 258] on button "»" at bounding box center [1068, 267] width 29 height 29
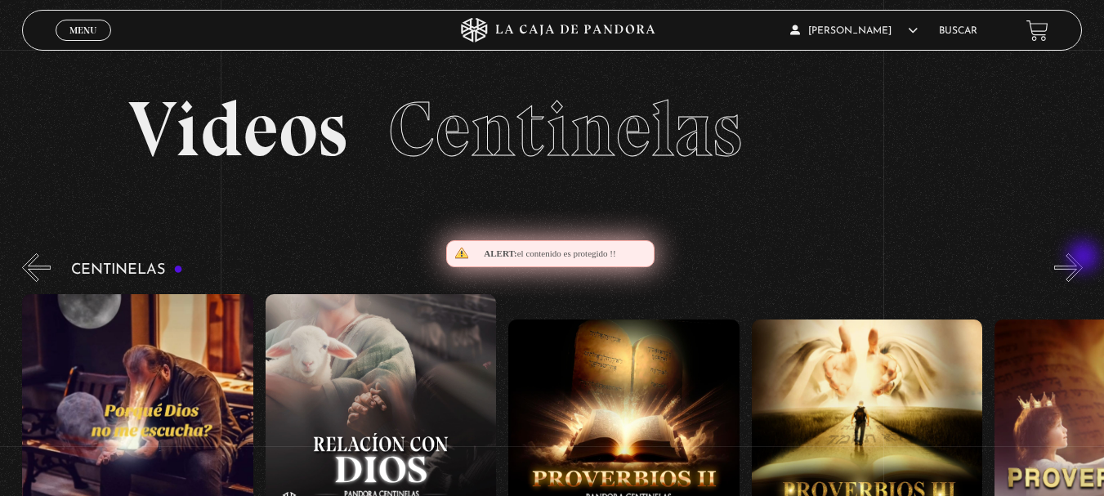
click at [1083, 258] on button "»" at bounding box center [1068, 267] width 29 height 29
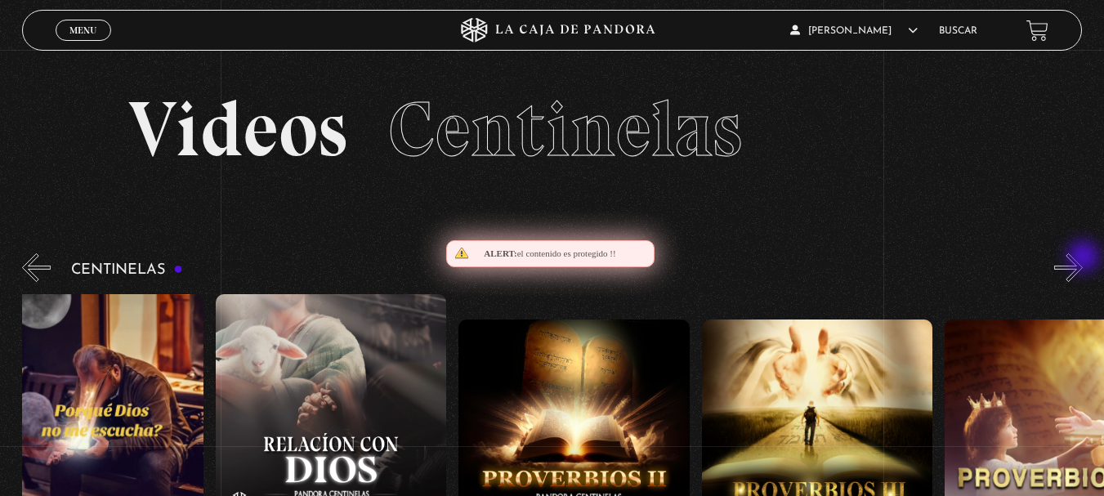
click at [1083, 258] on button "»" at bounding box center [1068, 267] width 29 height 29
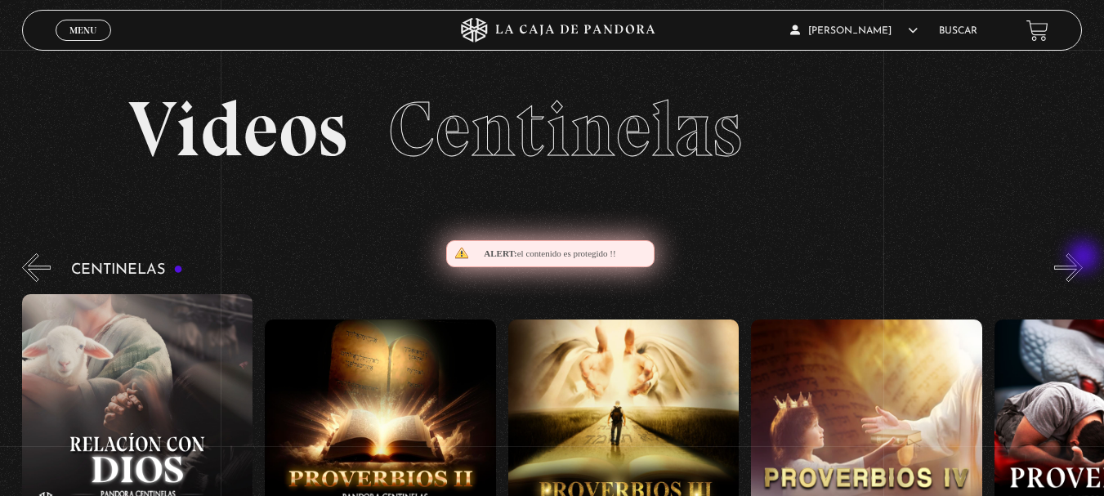
click at [1083, 258] on button "»" at bounding box center [1068, 267] width 29 height 29
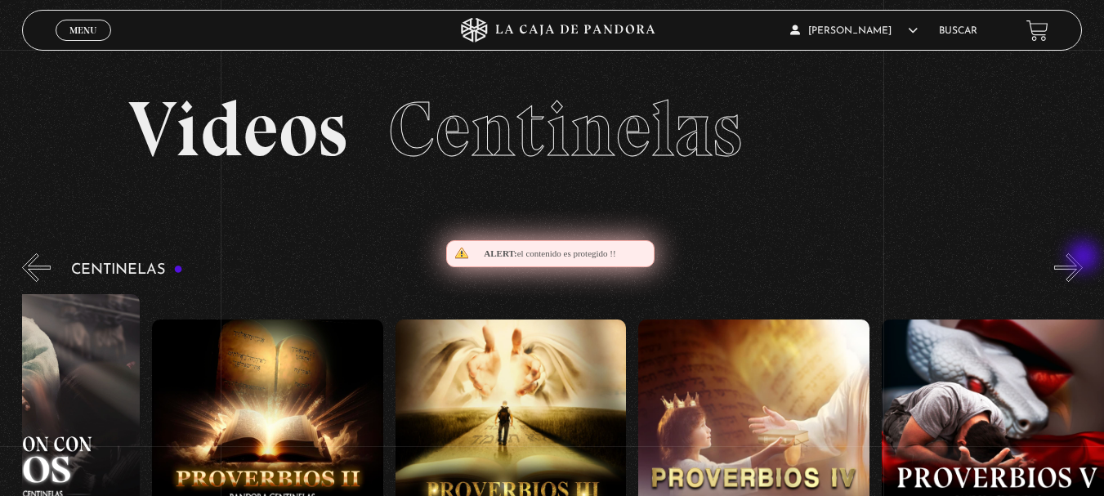
click at [1083, 258] on button "»" at bounding box center [1068, 267] width 29 height 29
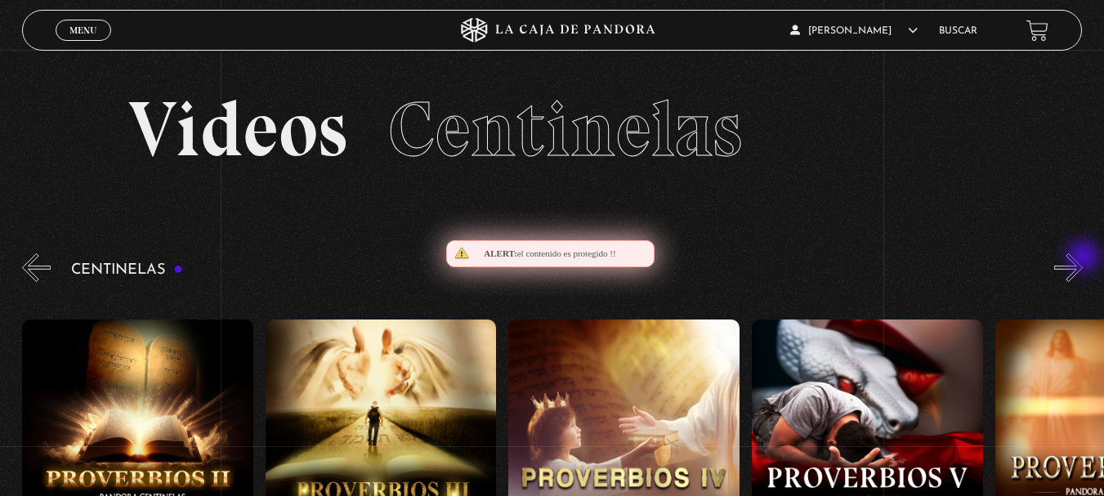
click at [1083, 258] on button "»" at bounding box center [1068, 267] width 29 height 29
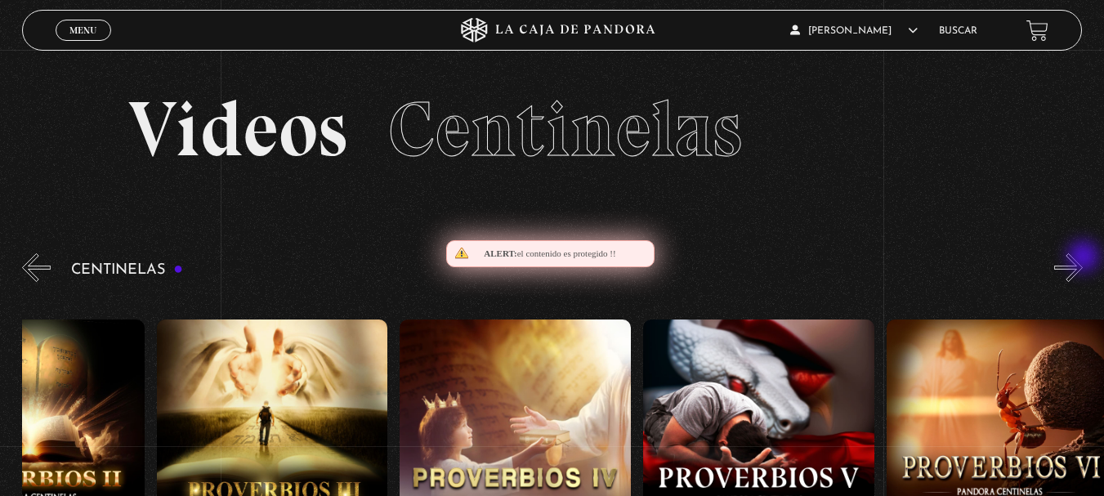
click at [1083, 258] on button "»" at bounding box center [1068, 267] width 29 height 29
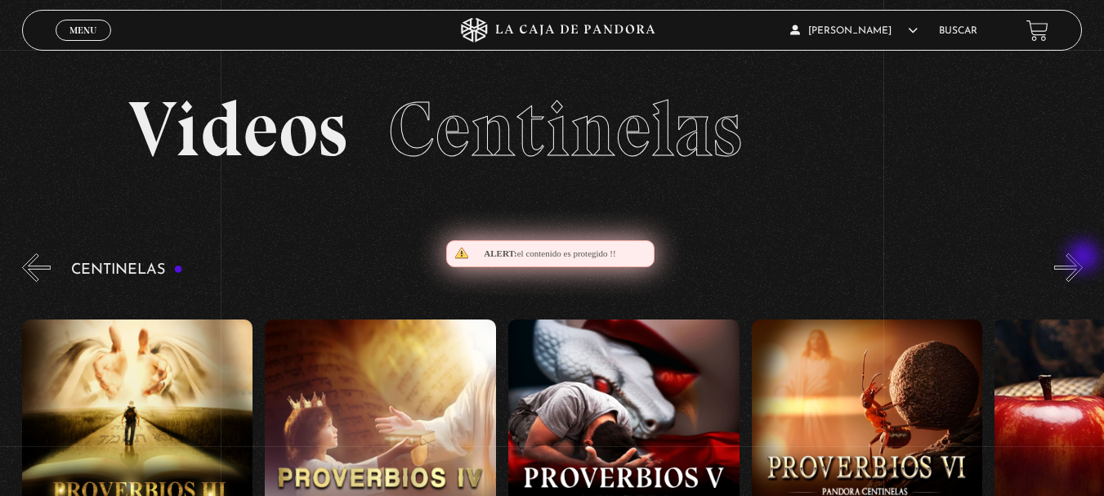
click at [1083, 258] on button "»" at bounding box center [1068, 267] width 29 height 29
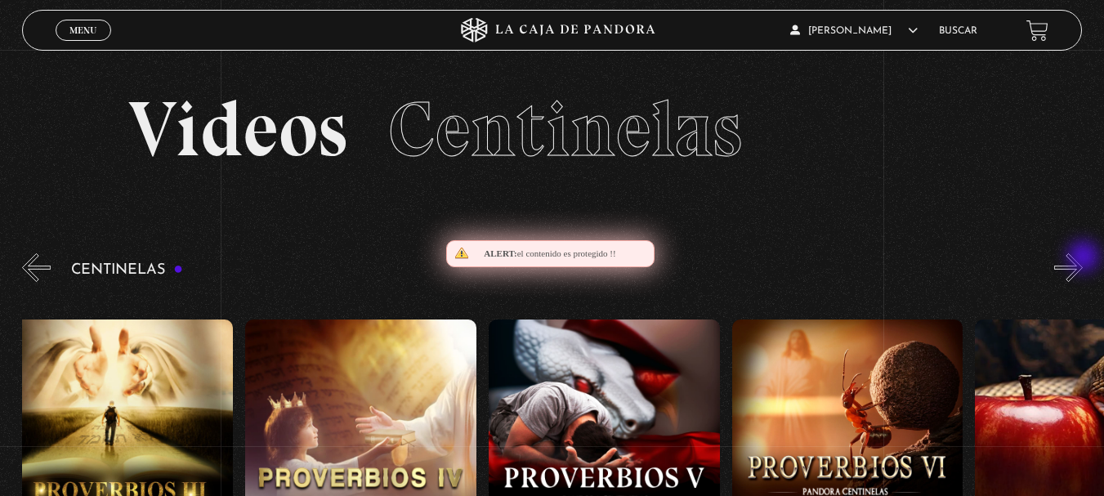
click at [1083, 258] on button "»" at bounding box center [1068, 267] width 29 height 29
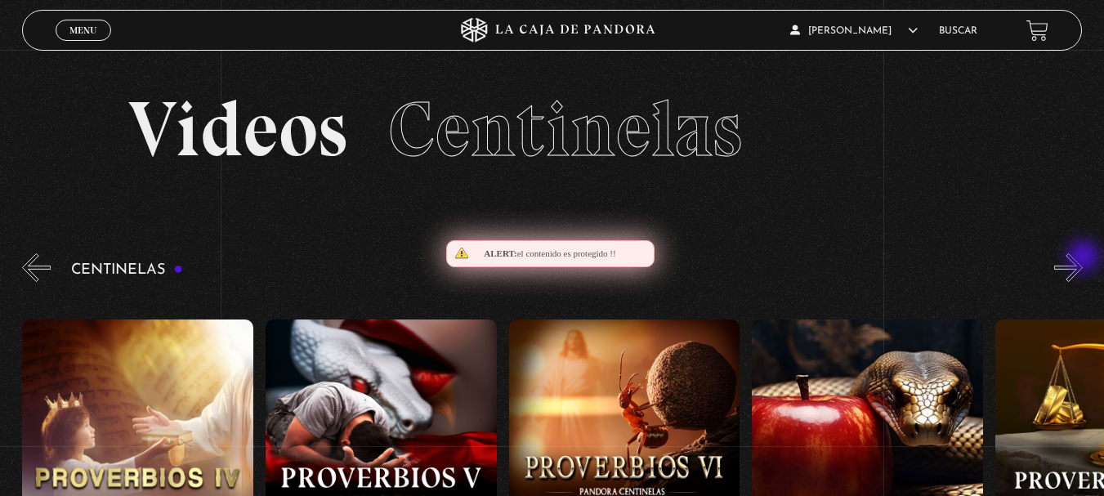
click at [1083, 258] on button "»" at bounding box center [1068, 267] width 29 height 29
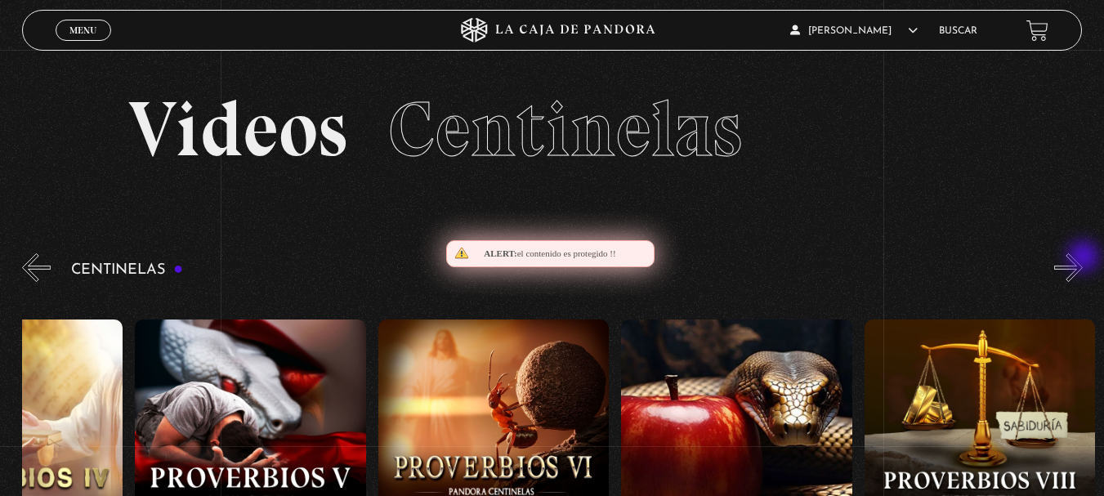
click at [1083, 258] on button "»" at bounding box center [1068, 267] width 29 height 29
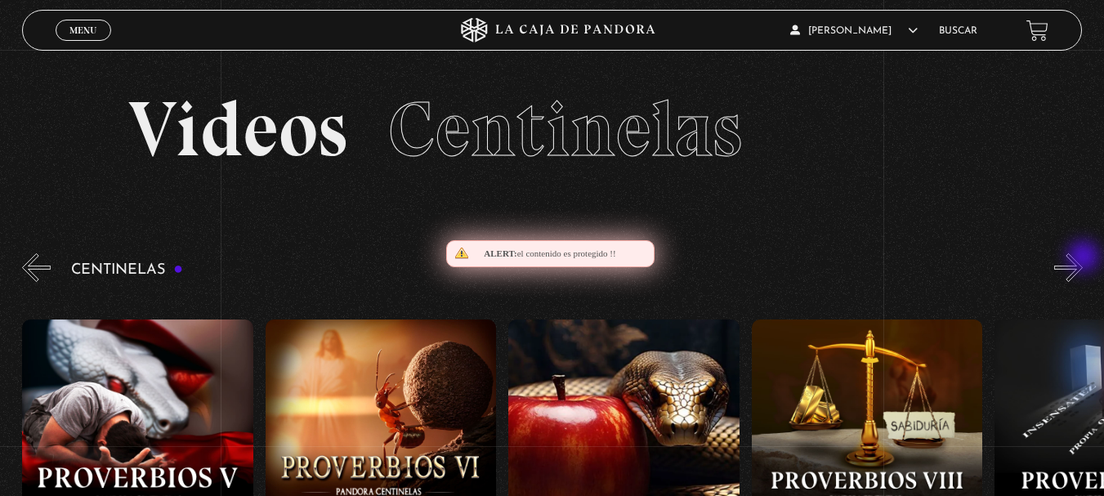
click at [1083, 258] on button "»" at bounding box center [1068, 267] width 29 height 29
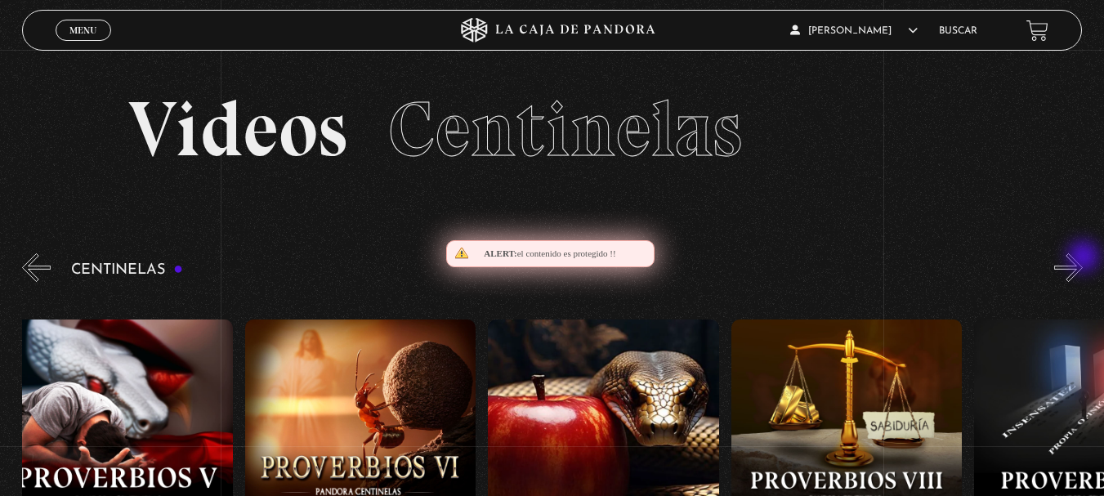
click at [1083, 258] on button "»" at bounding box center [1068, 267] width 29 height 29
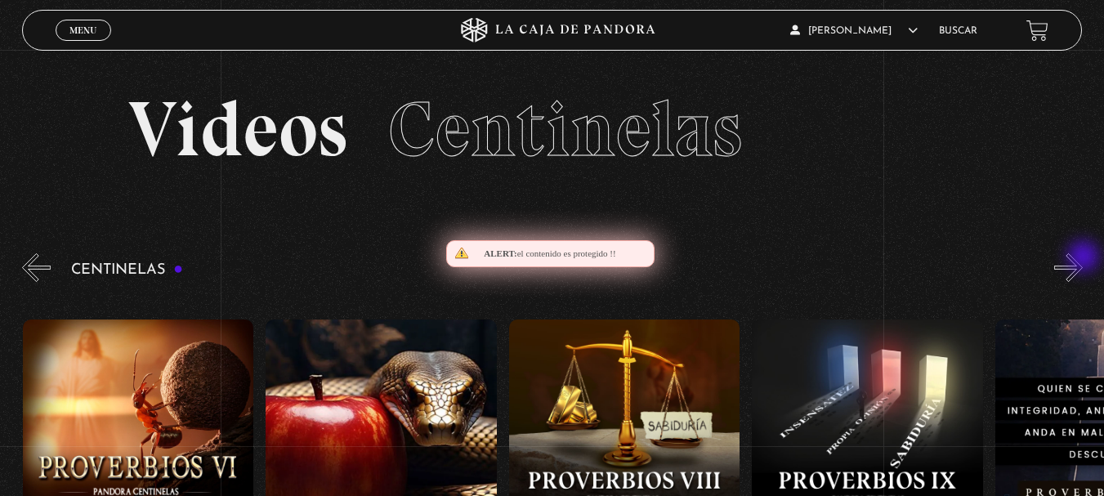
click at [1083, 258] on button "»" at bounding box center [1068, 267] width 29 height 29
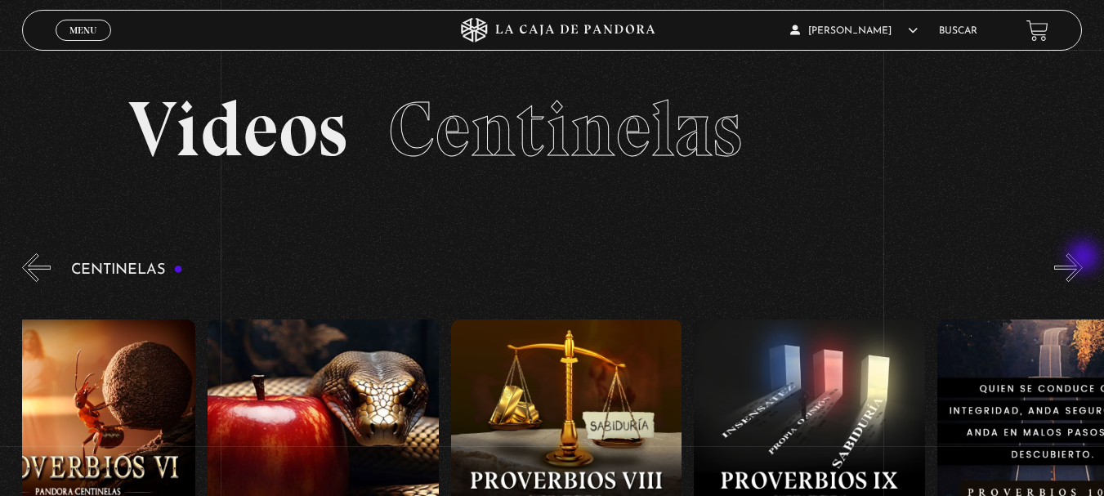
click at [1083, 258] on button "»" at bounding box center [1068, 267] width 29 height 29
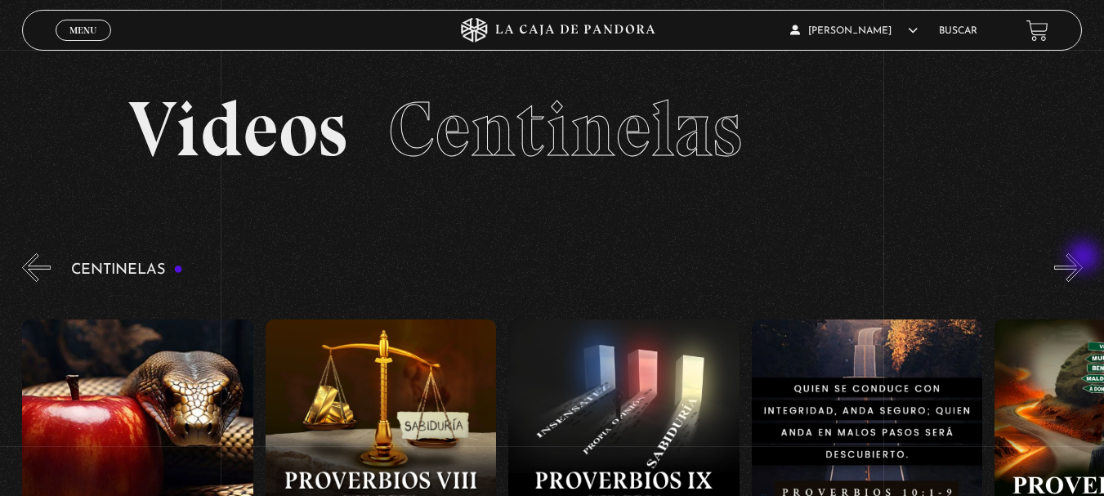
click at [1083, 258] on button "»" at bounding box center [1068, 267] width 29 height 29
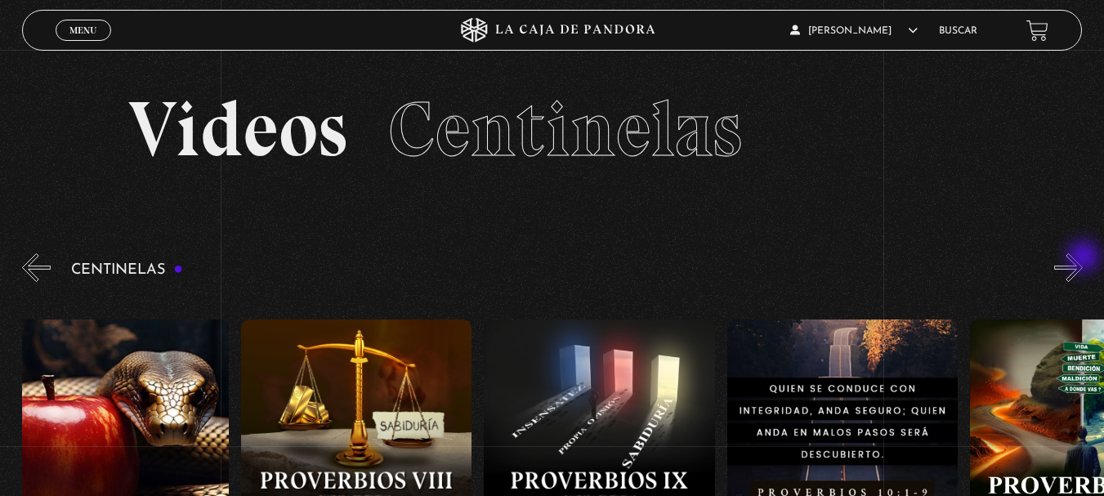
click at [1083, 258] on button "»" at bounding box center [1068, 267] width 29 height 29
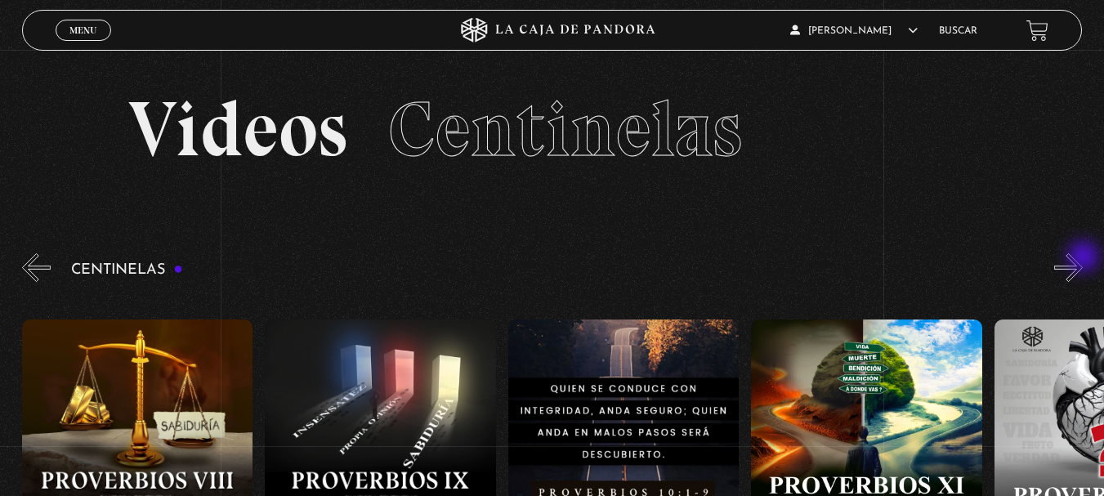
click at [1083, 258] on button "»" at bounding box center [1068, 267] width 29 height 29
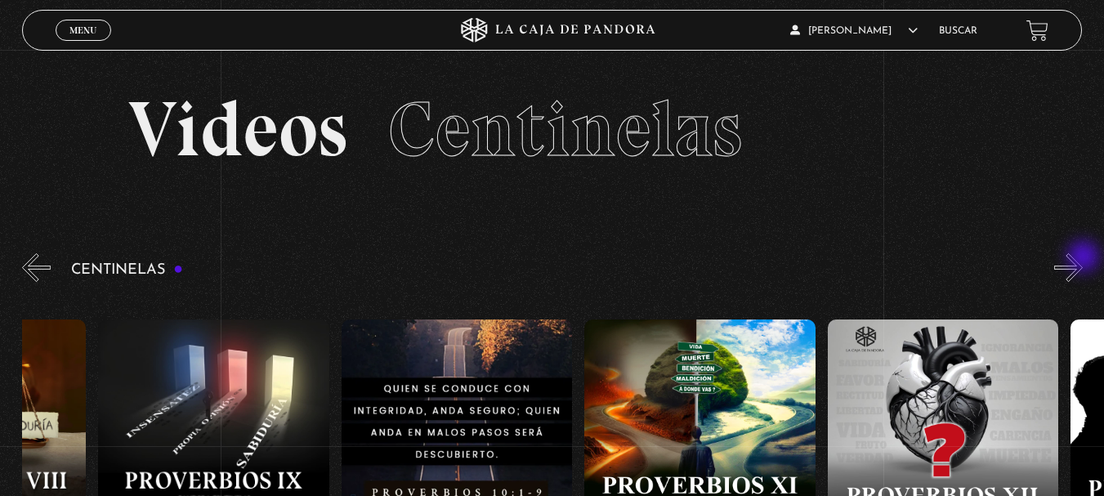
click at [1083, 258] on button "»" at bounding box center [1068, 267] width 29 height 29
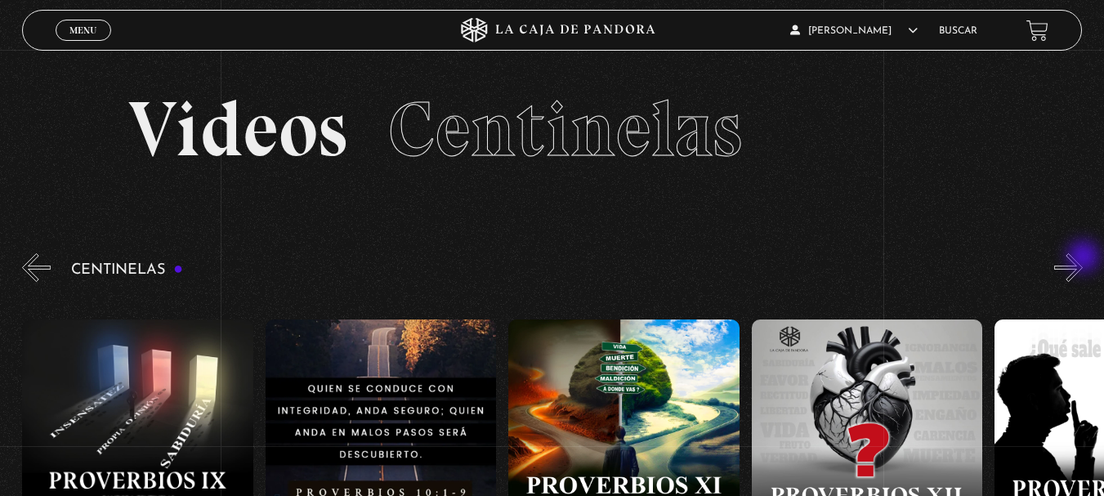
click at [1083, 258] on button "»" at bounding box center [1068, 267] width 29 height 29
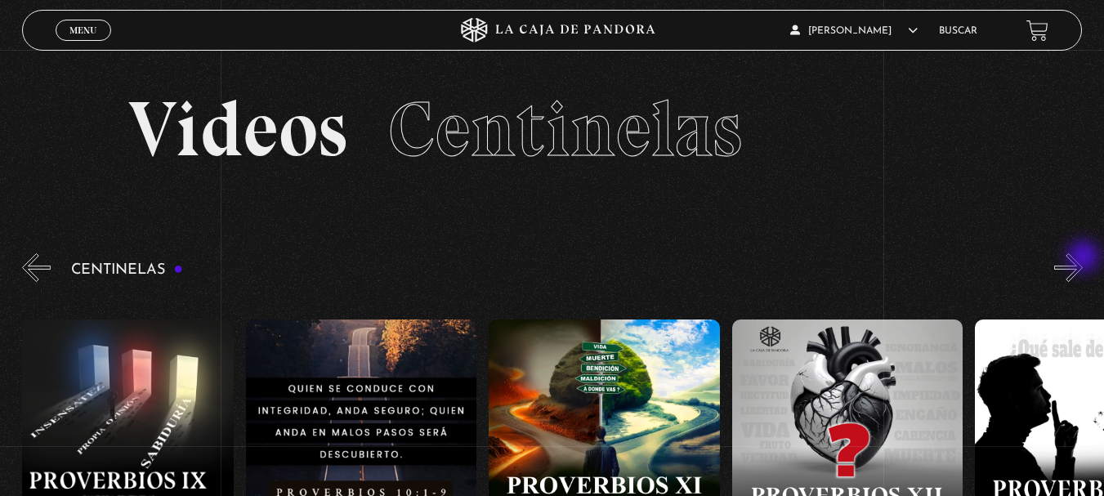
click at [1083, 258] on button "»" at bounding box center [1068, 267] width 29 height 29
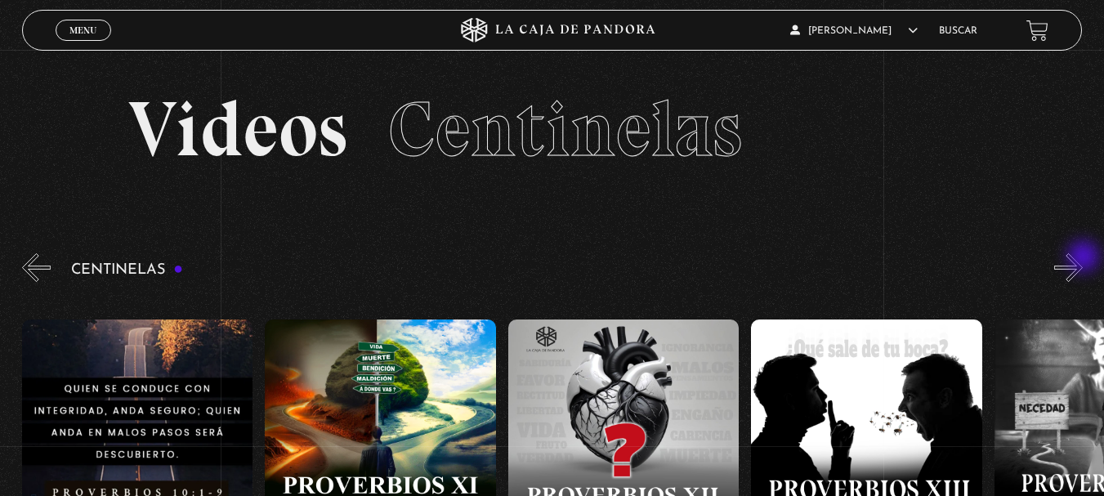
click at [1083, 258] on button "»" at bounding box center [1068, 267] width 29 height 29
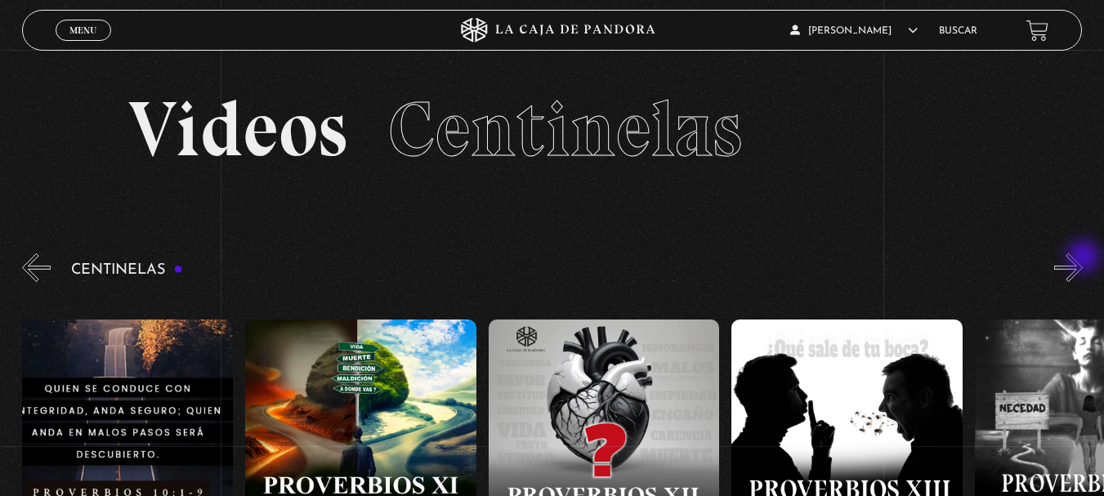
click at [1083, 258] on button "»" at bounding box center [1068, 267] width 29 height 29
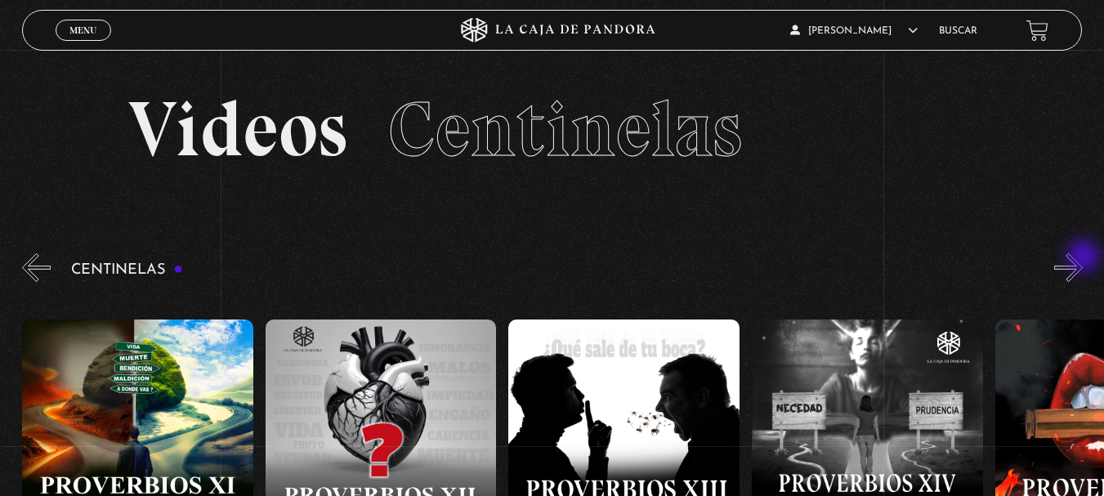
click at [1083, 258] on button "»" at bounding box center [1068, 267] width 29 height 29
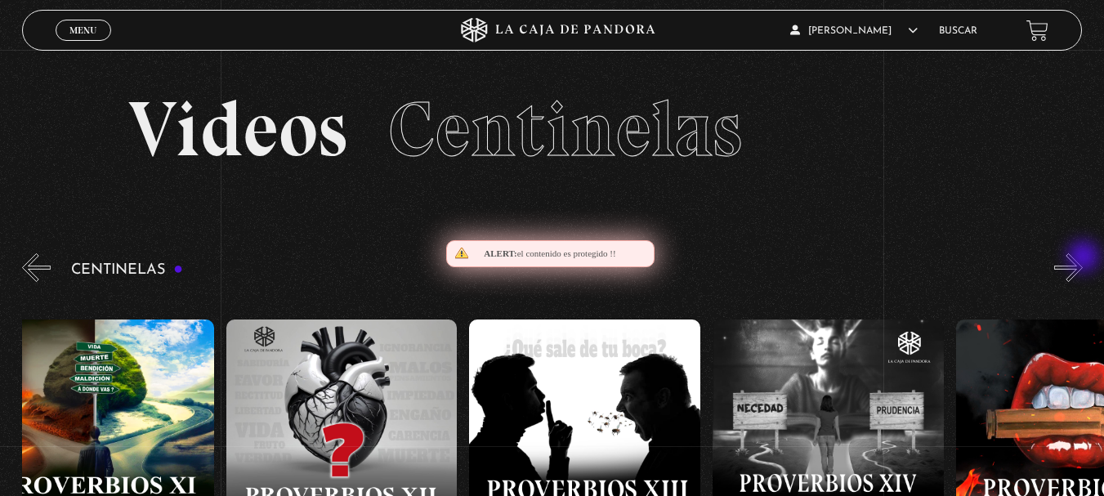
click at [1083, 258] on button "»" at bounding box center [1068, 267] width 29 height 29
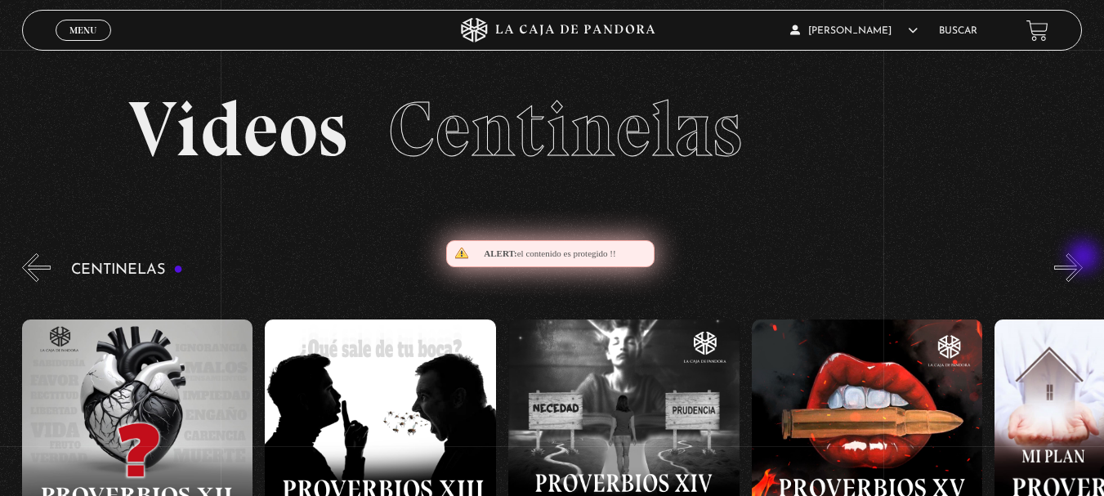
click at [1083, 258] on button "»" at bounding box center [1068, 267] width 29 height 29
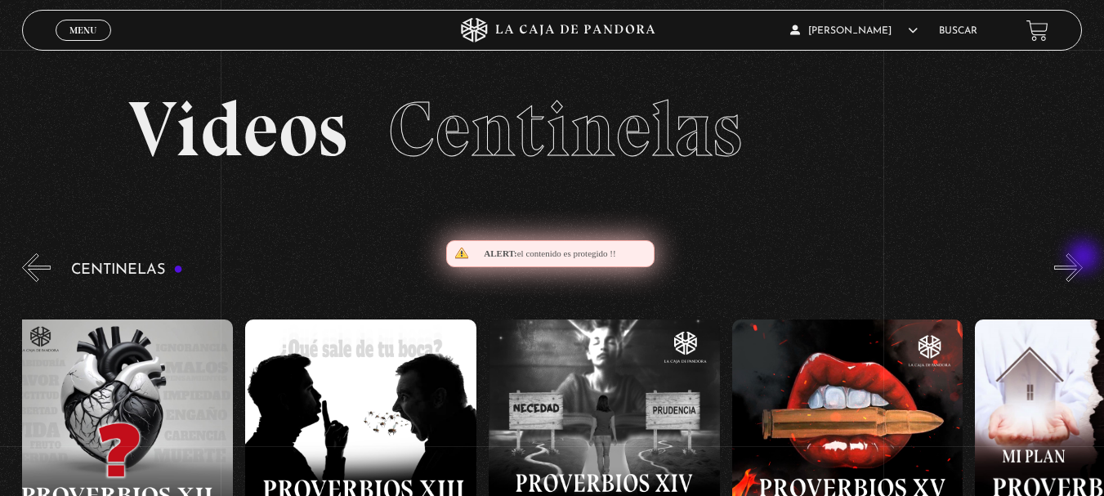
click at [1083, 258] on button "»" at bounding box center [1068, 267] width 29 height 29
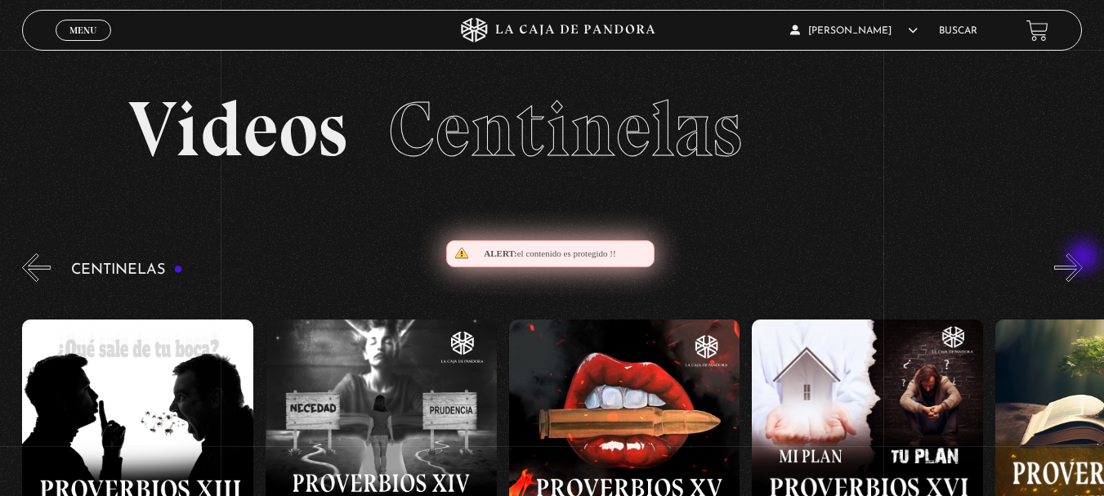
click at [1083, 258] on button "»" at bounding box center [1068, 267] width 29 height 29
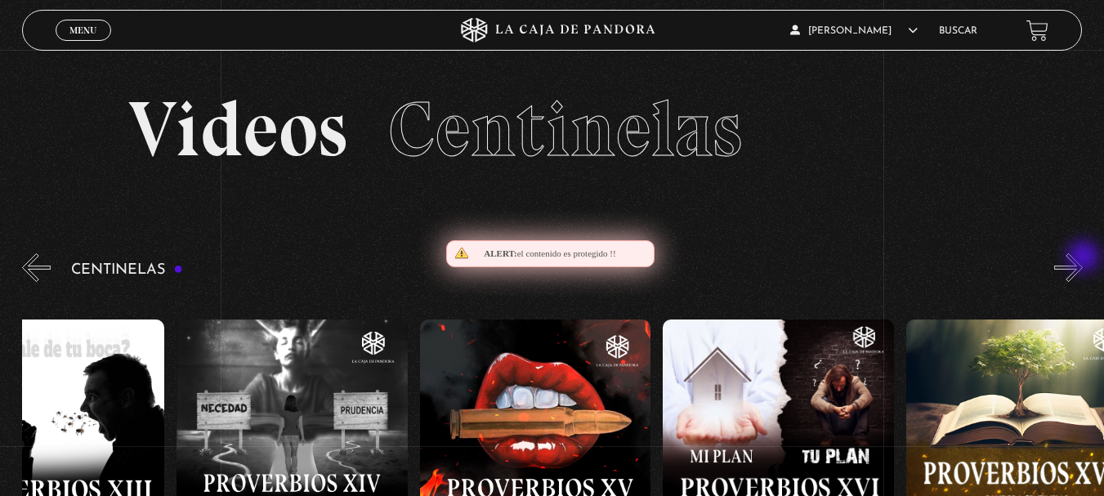
click at [1083, 258] on button "»" at bounding box center [1068, 267] width 29 height 29
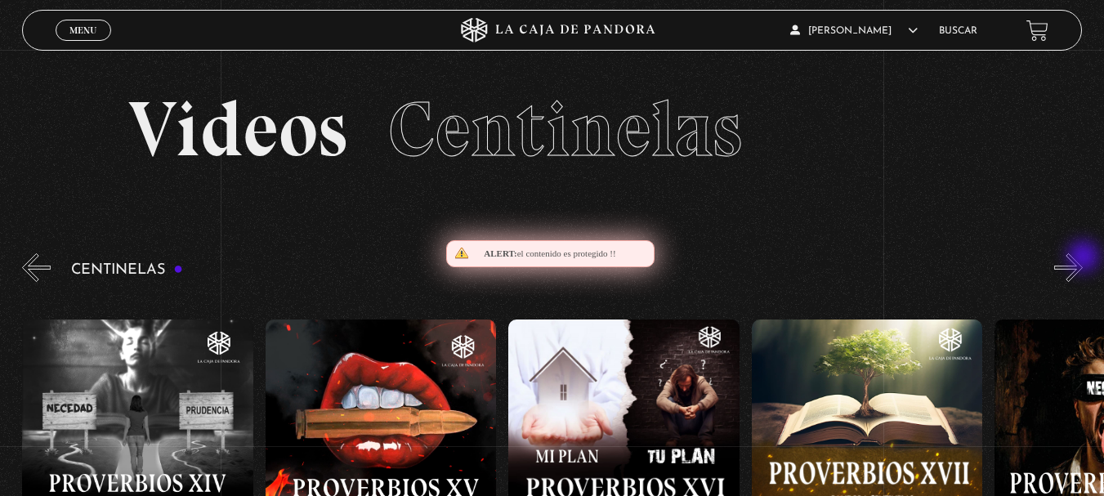
click at [1083, 258] on button "»" at bounding box center [1068, 267] width 29 height 29
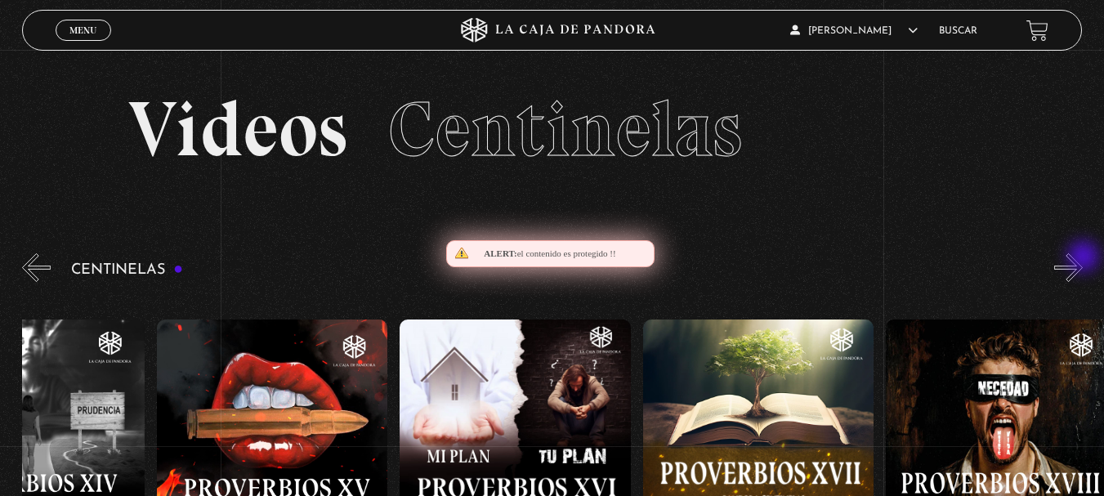
click at [1083, 258] on button "»" at bounding box center [1068, 267] width 29 height 29
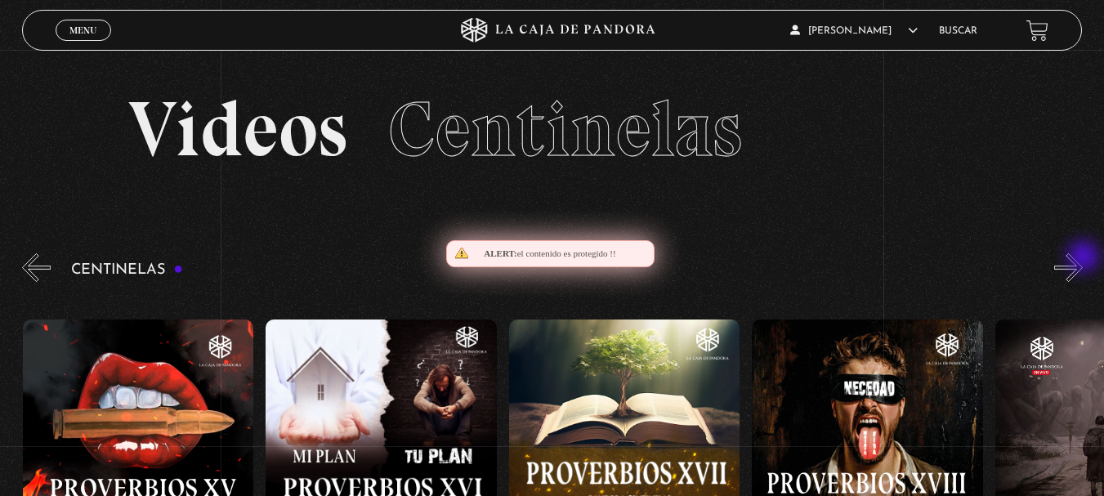
click at [1083, 258] on button "»" at bounding box center [1068, 267] width 29 height 29
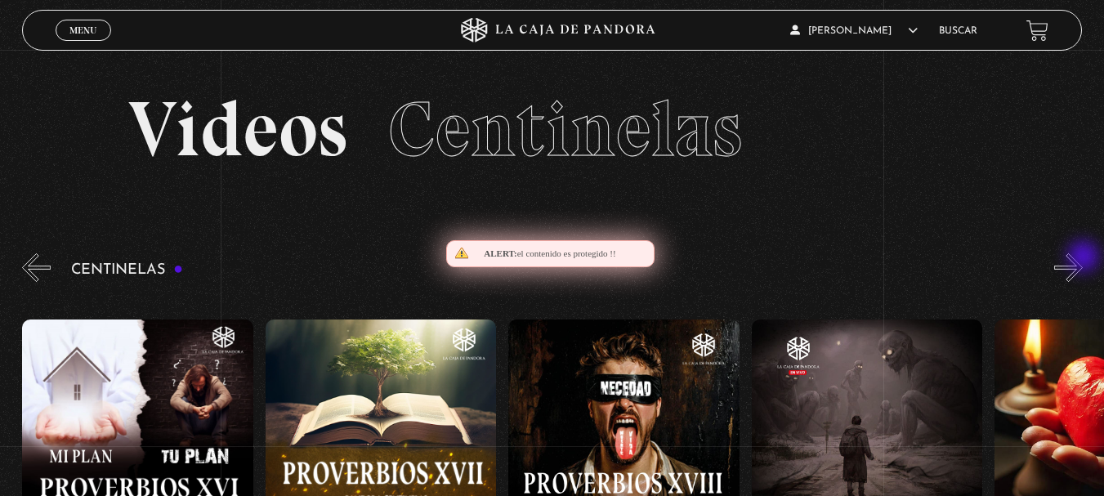
click at [1083, 258] on button "»" at bounding box center [1068, 267] width 29 height 29
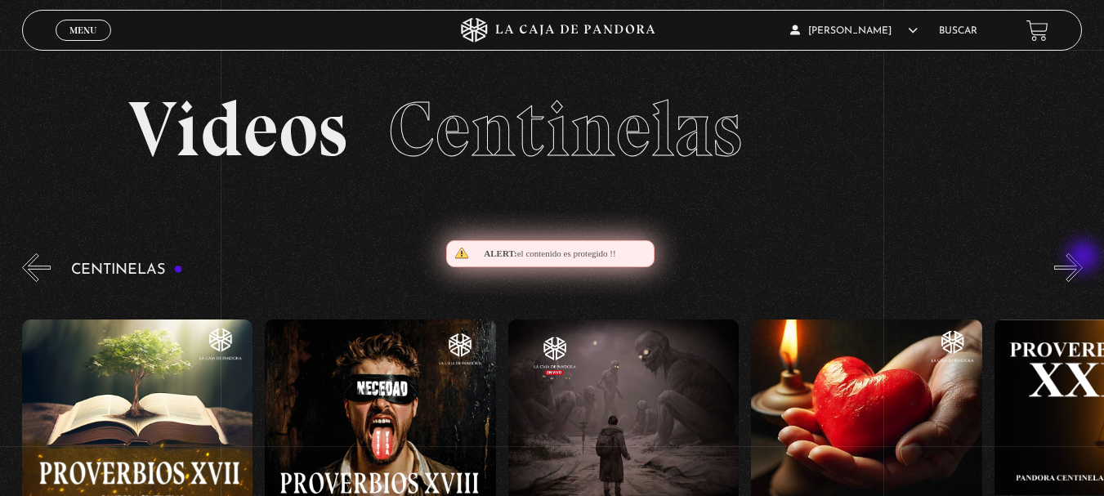
click at [1083, 258] on button "»" at bounding box center [1068, 267] width 29 height 29
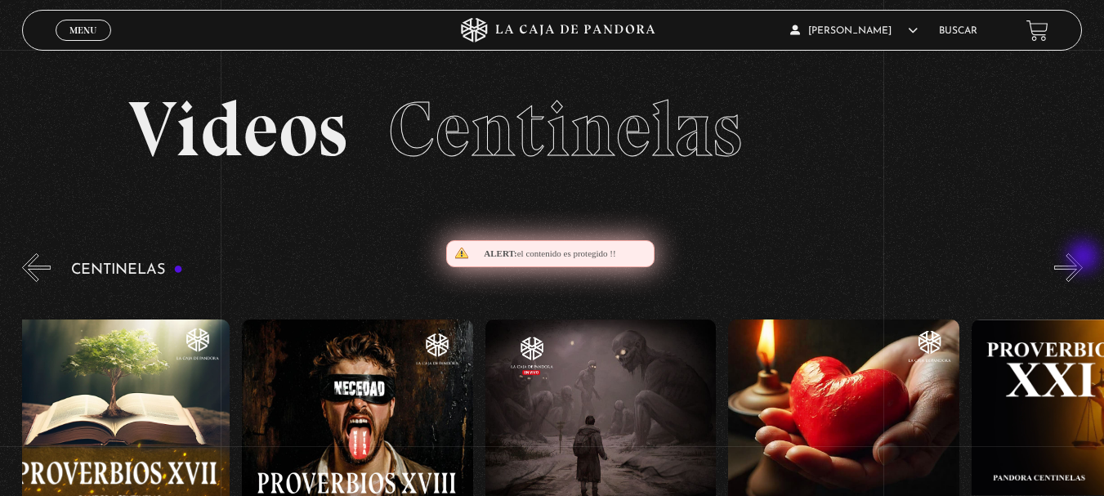
click at [1083, 258] on button "»" at bounding box center [1068, 267] width 29 height 29
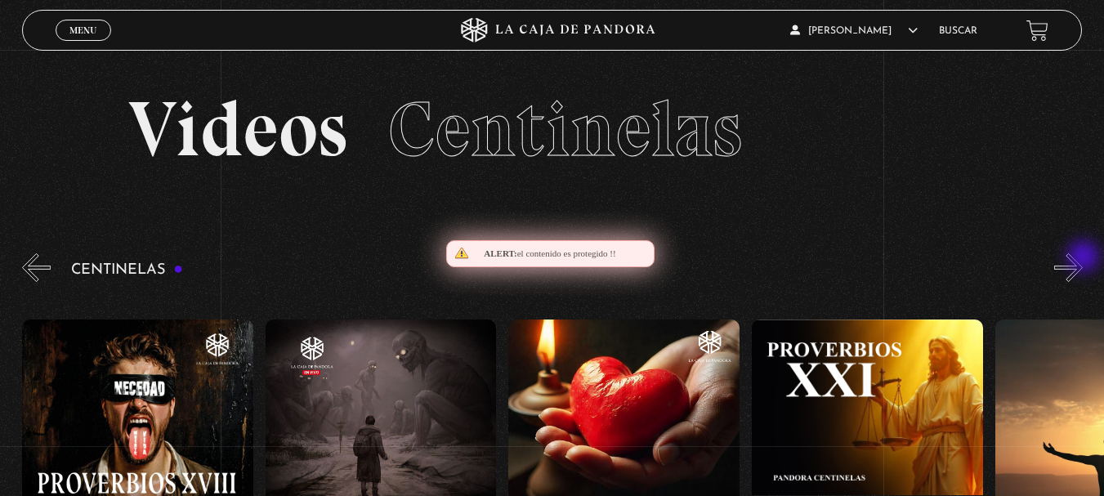
click at [1083, 258] on button "»" at bounding box center [1068, 267] width 29 height 29
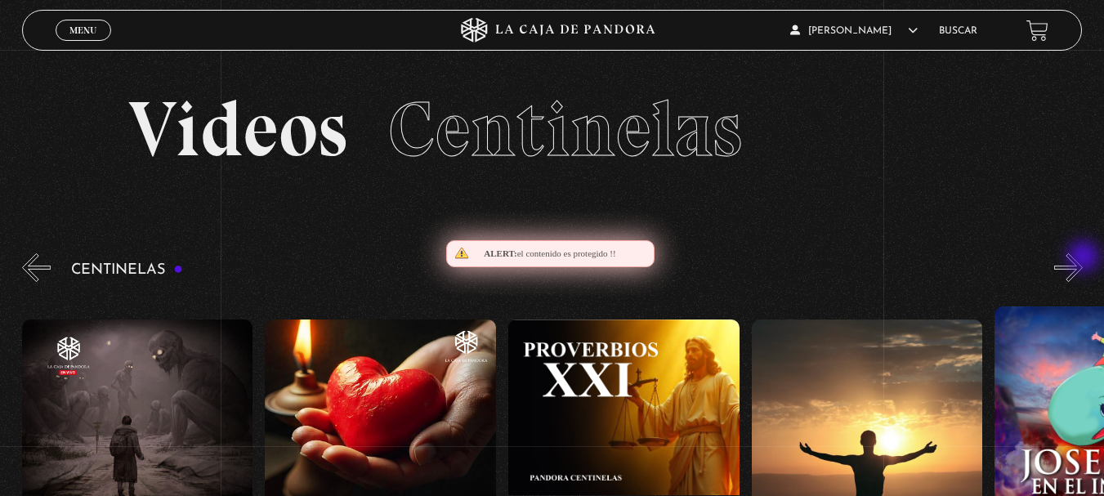
click at [1083, 258] on button "»" at bounding box center [1068, 267] width 29 height 29
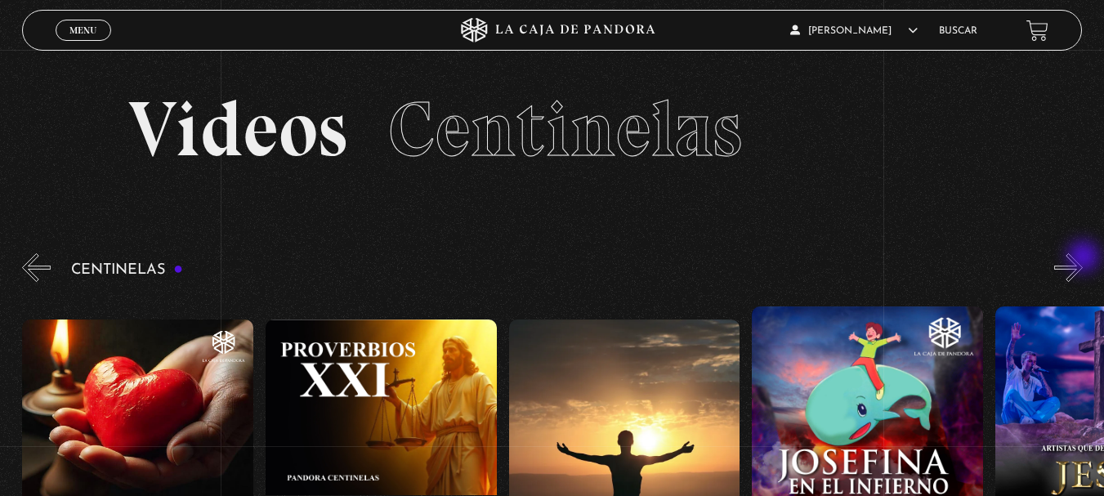
click at [1083, 258] on button "»" at bounding box center [1068, 267] width 29 height 29
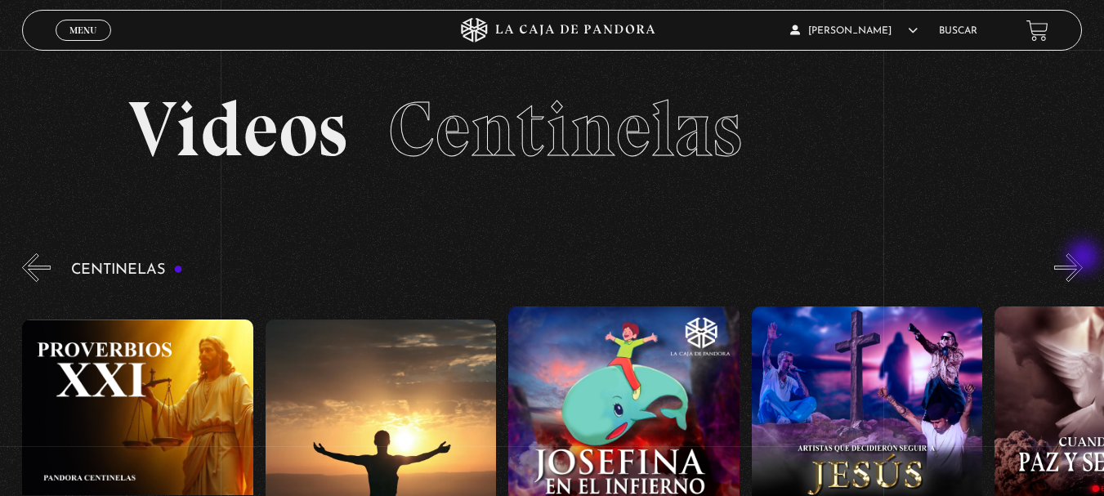
click at [1083, 258] on button "»" at bounding box center [1068, 267] width 29 height 29
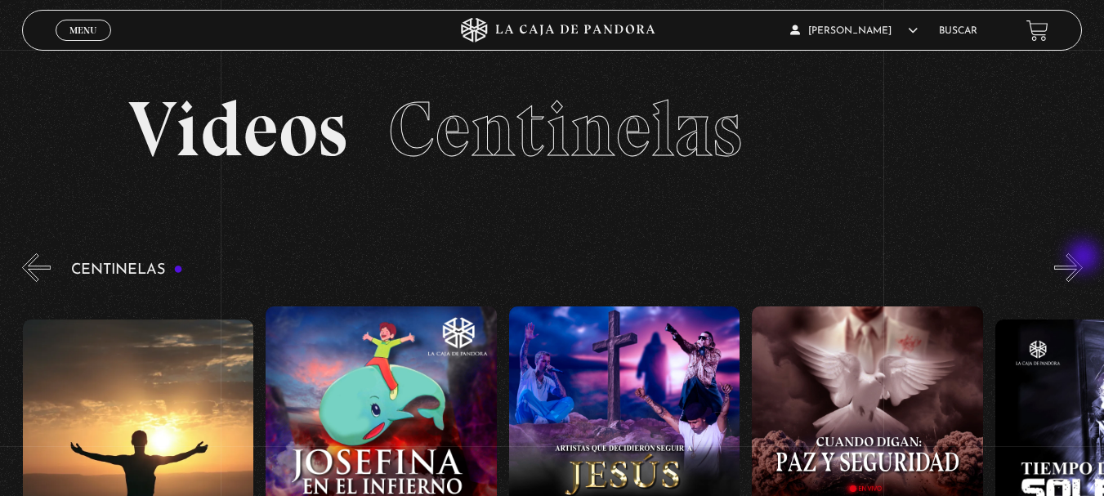
click at [1083, 258] on button "»" at bounding box center [1068, 267] width 29 height 29
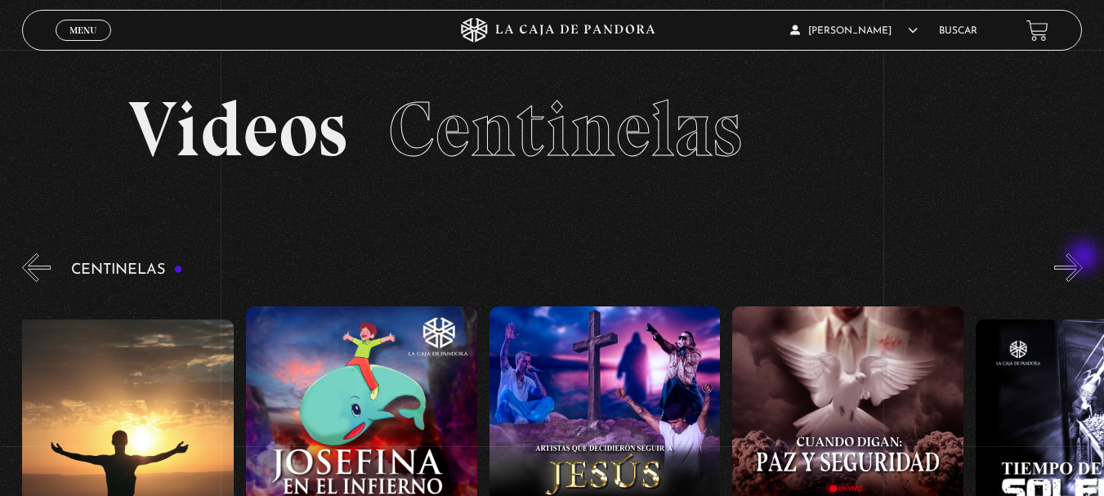
click at [1083, 258] on button "»" at bounding box center [1068, 267] width 29 height 29
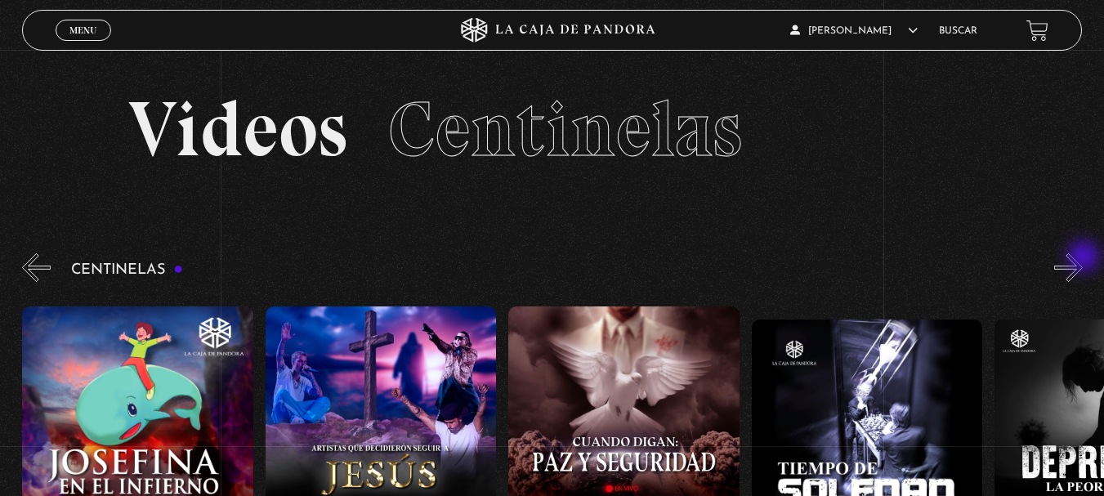
click at [1083, 258] on button "»" at bounding box center [1068, 267] width 29 height 29
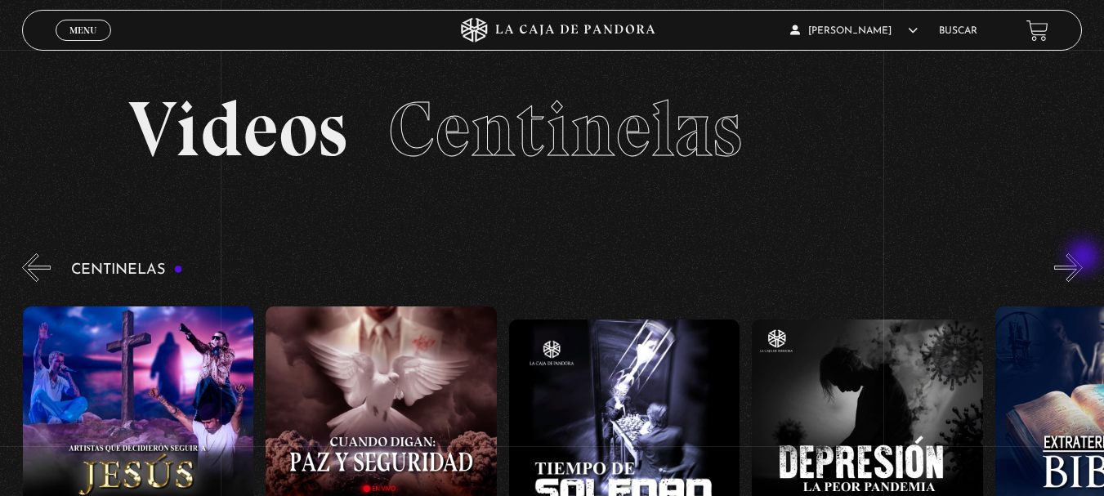
click at [1083, 258] on button "»" at bounding box center [1068, 267] width 29 height 29
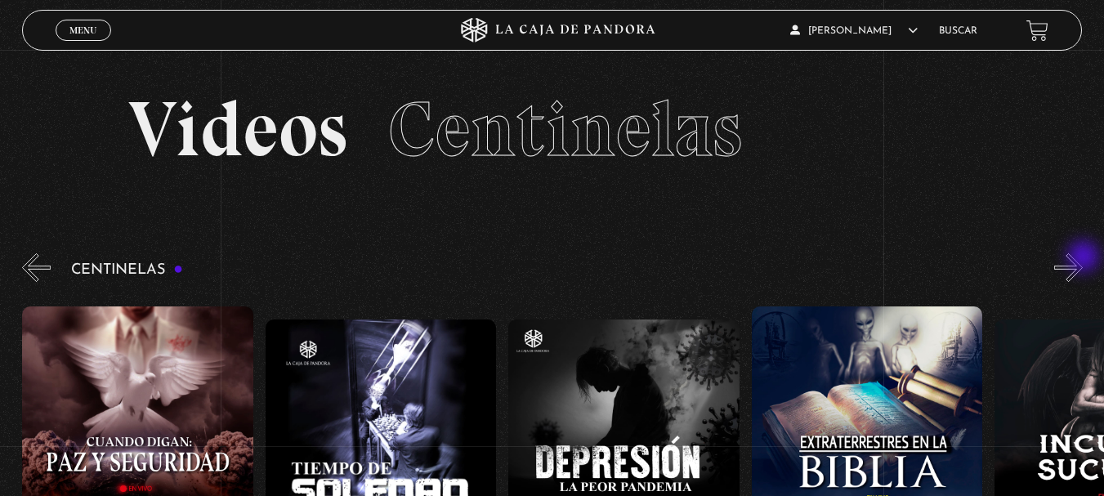
click at [1083, 258] on button "»" at bounding box center [1068, 267] width 29 height 29
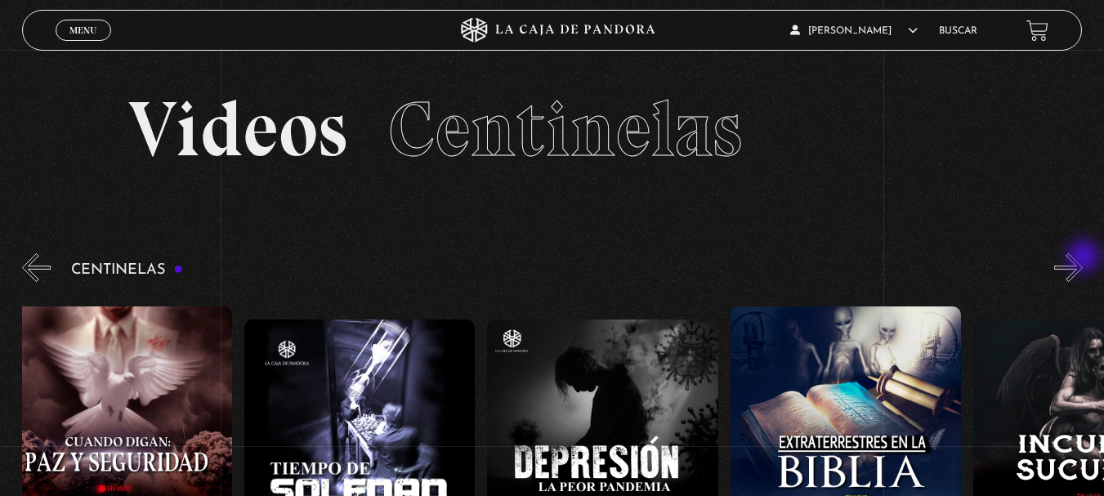
click at [1083, 258] on button "»" at bounding box center [1068, 267] width 29 height 29
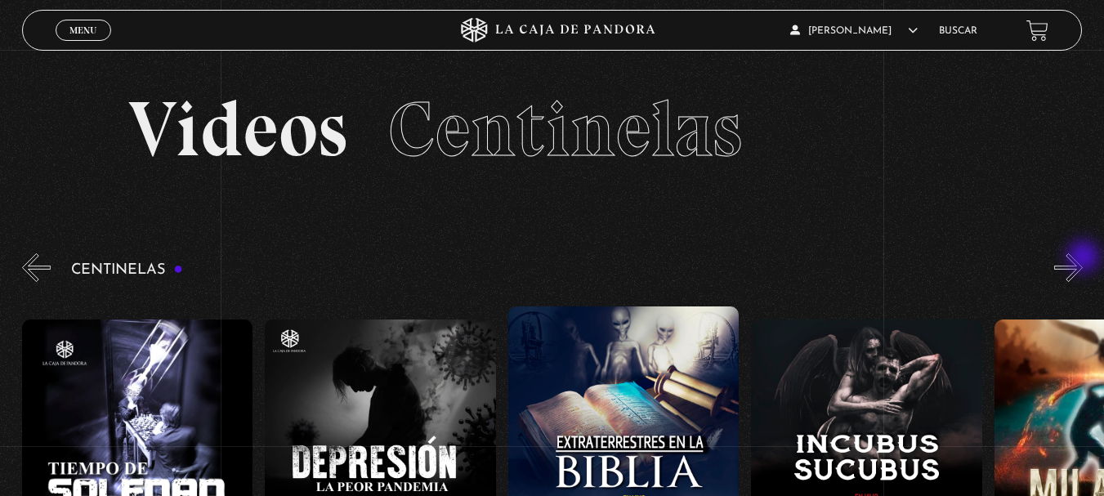
click at [1083, 258] on button "»" at bounding box center [1068, 267] width 29 height 29
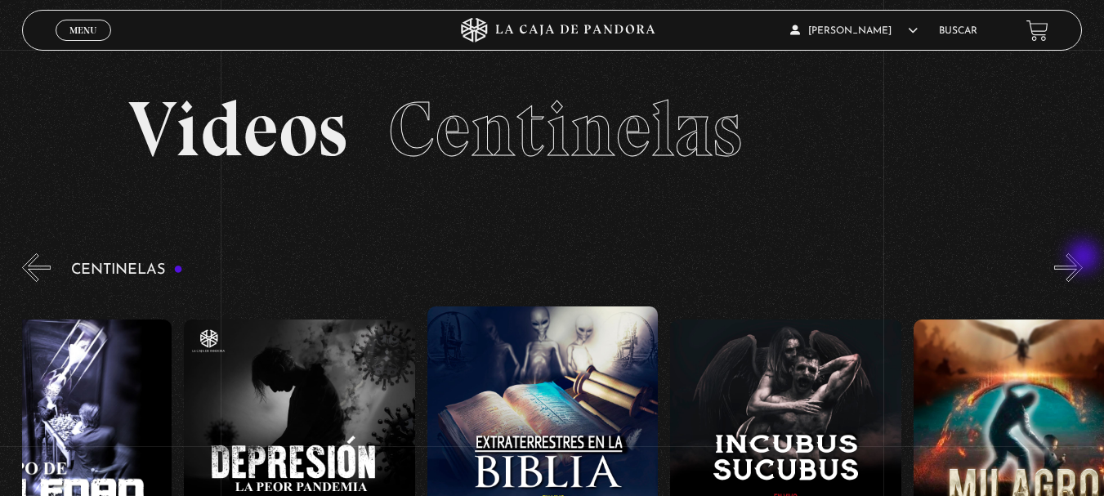
click at [1083, 258] on button "»" at bounding box center [1068, 267] width 29 height 29
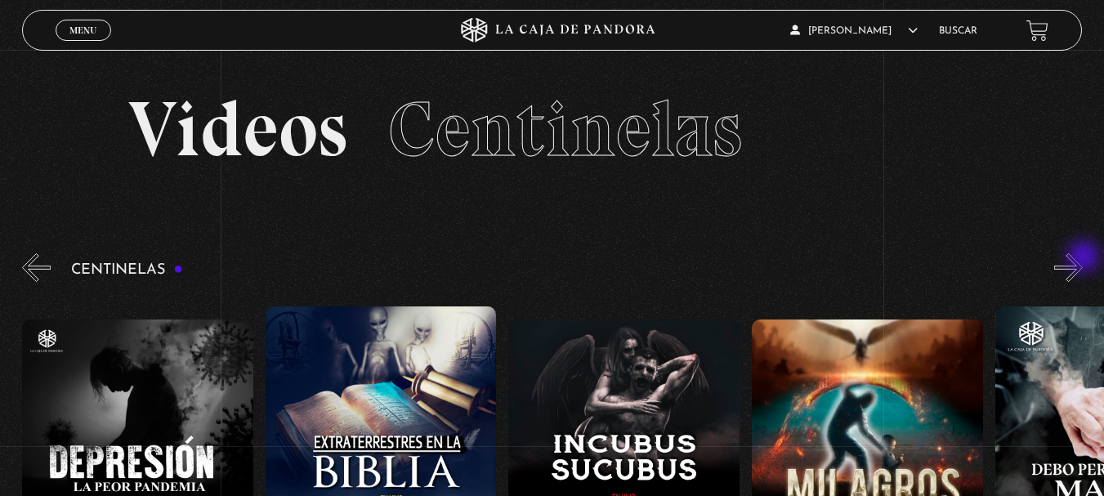
click at [1083, 258] on button "»" at bounding box center [1068, 267] width 29 height 29
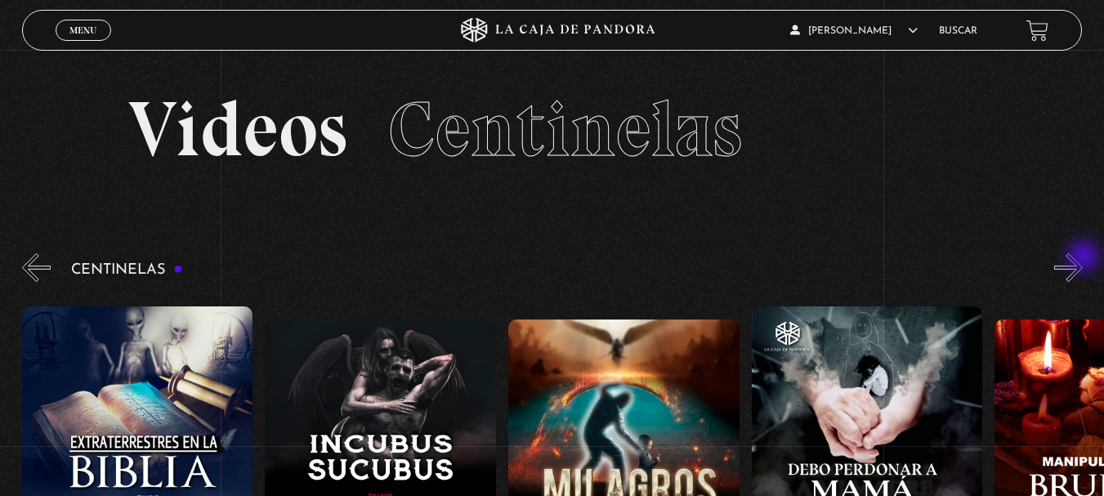
click at [1083, 258] on button "»" at bounding box center [1068, 267] width 29 height 29
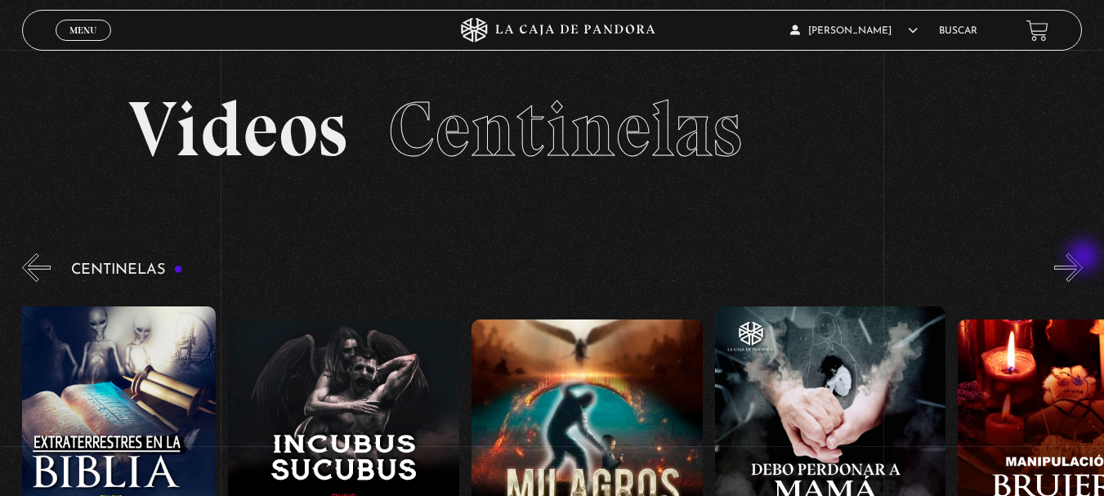
click at [1083, 258] on button "»" at bounding box center [1068, 267] width 29 height 29
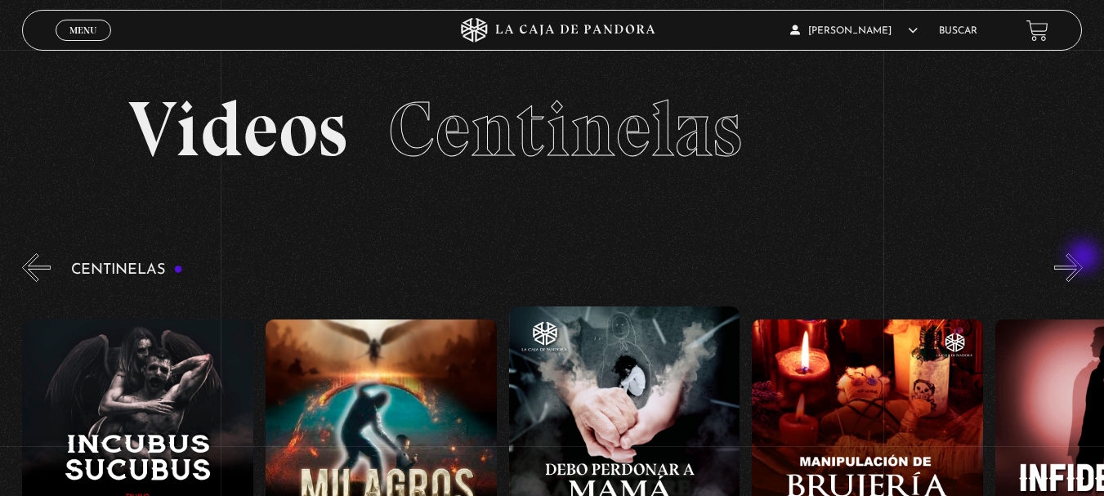
click at [1083, 258] on button "»" at bounding box center [1068, 267] width 29 height 29
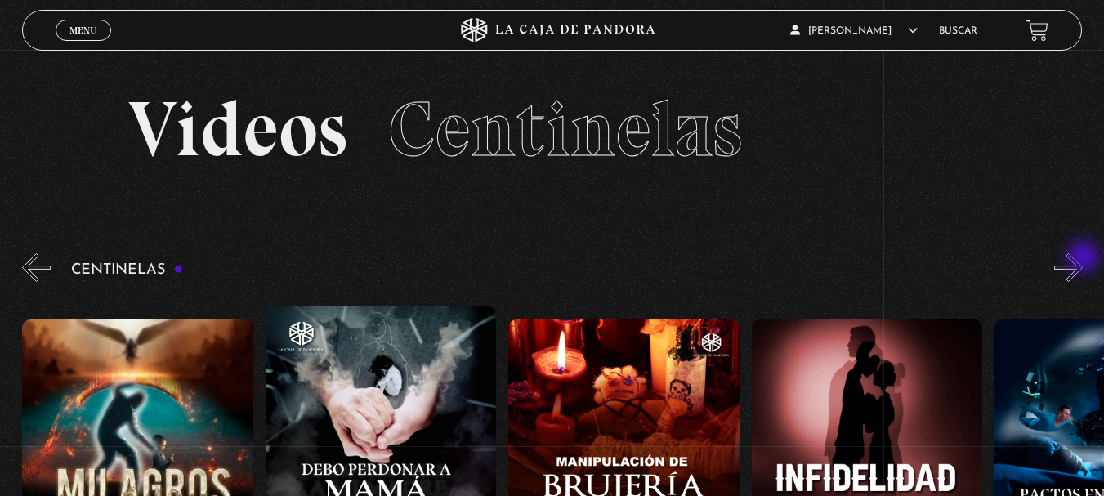
click at [1083, 258] on button "»" at bounding box center [1068, 267] width 29 height 29
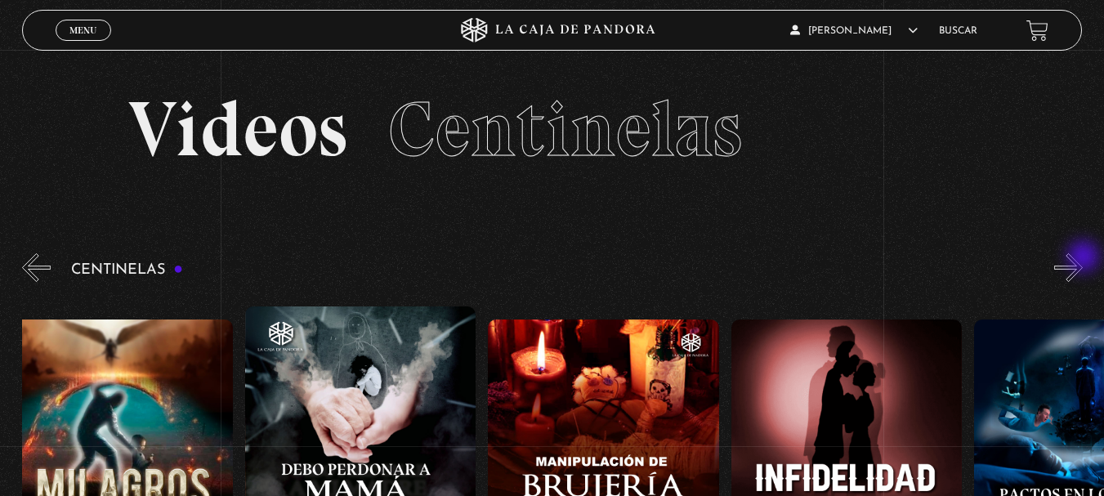
click at [1083, 258] on button "»" at bounding box center [1068, 267] width 29 height 29
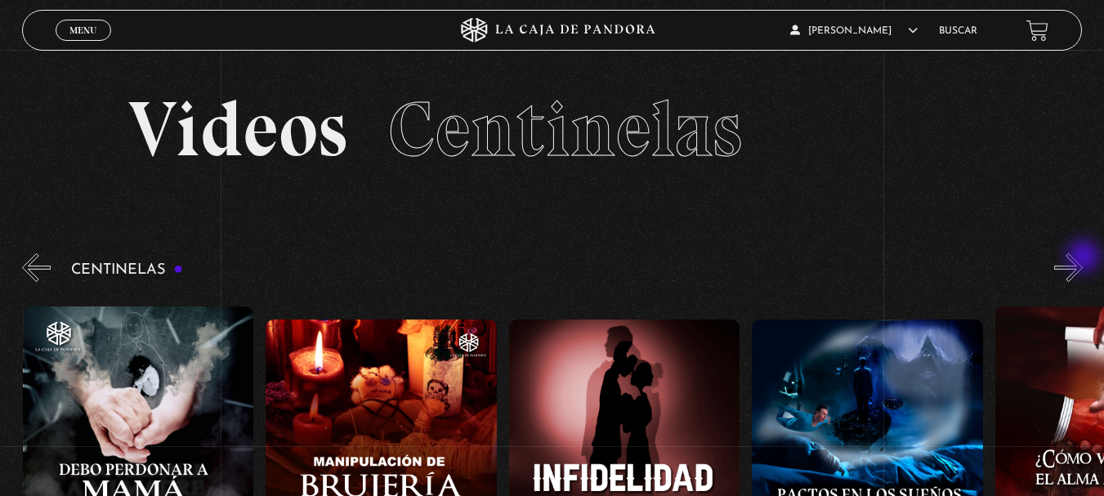
click at [1083, 258] on button "»" at bounding box center [1068, 267] width 29 height 29
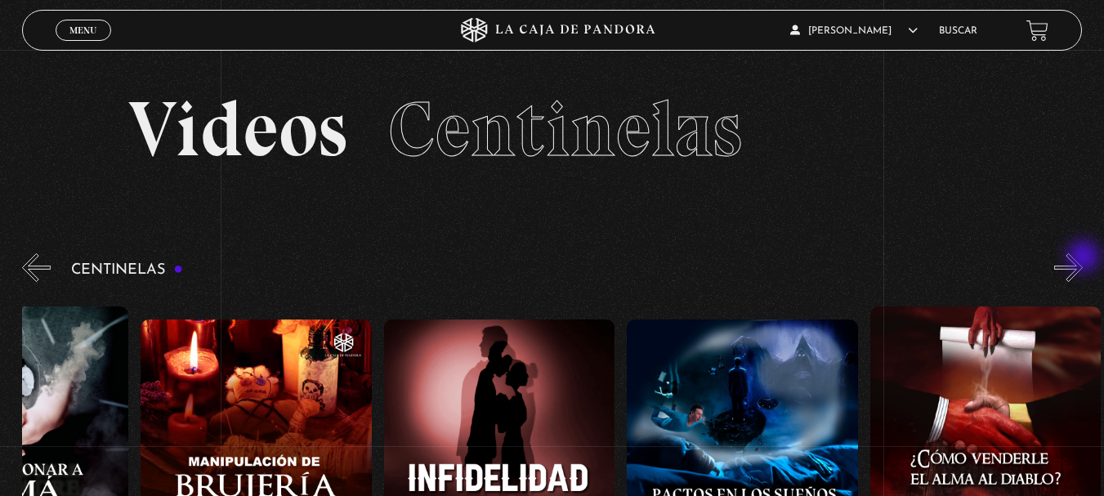
click at [1083, 258] on button "»" at bounding box center [1068, 267] width 29 height 29
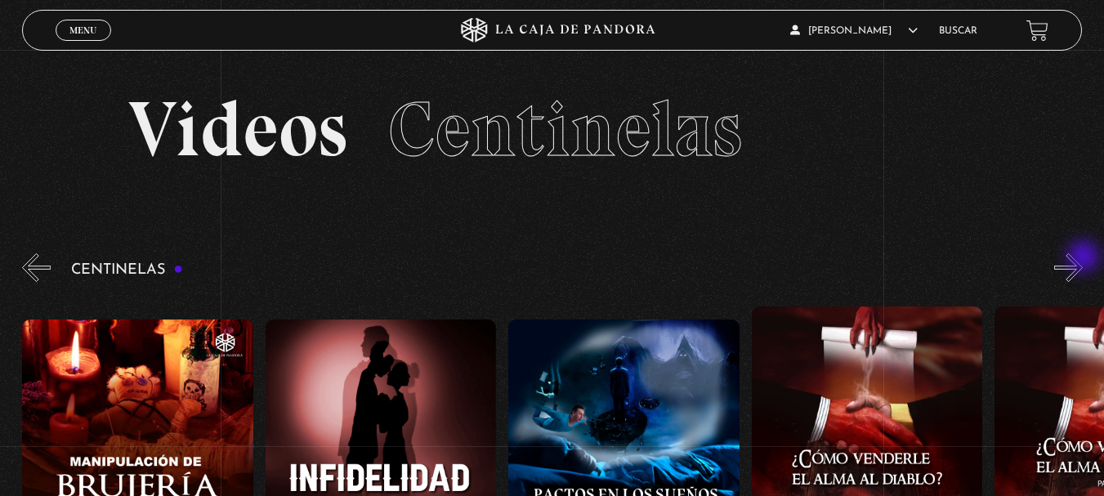
click at [1083, 258] on button "»" at bounding box center [1068, 267] width 29 height 29
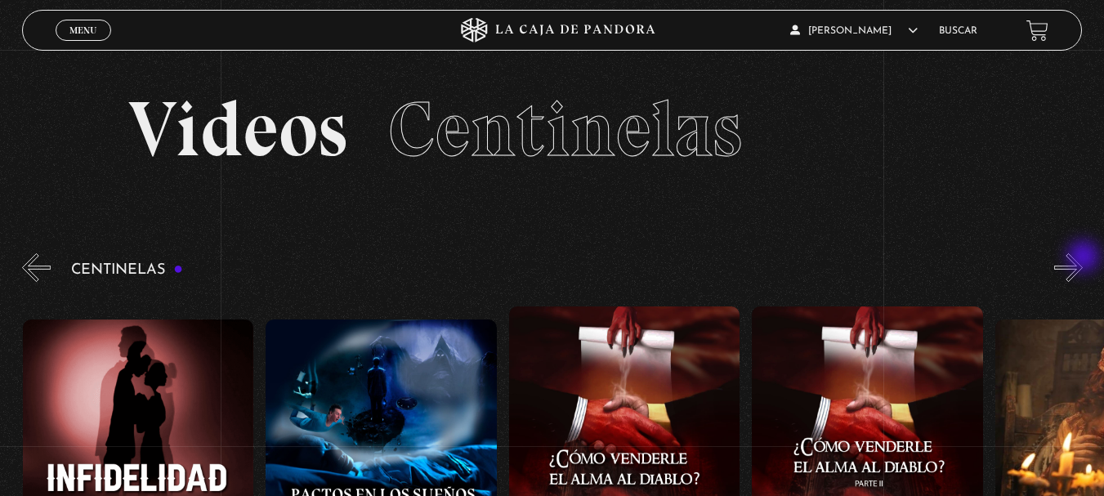
click at [1083, 258] on button "»" at bounding box center [1068, 267] width 29 height 29
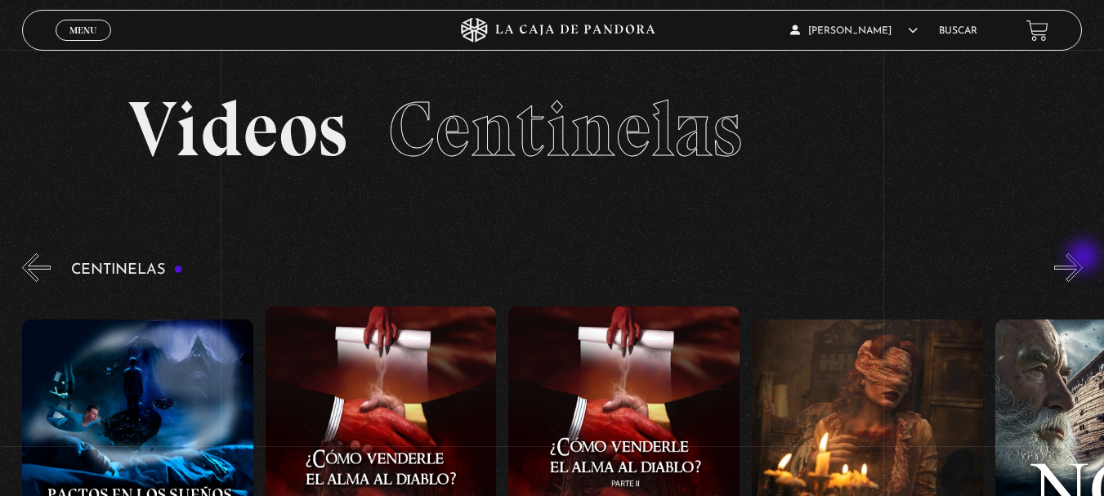
click at [1083, 258] on button "»" at bounding box center [1068, 267] width 29 height 29
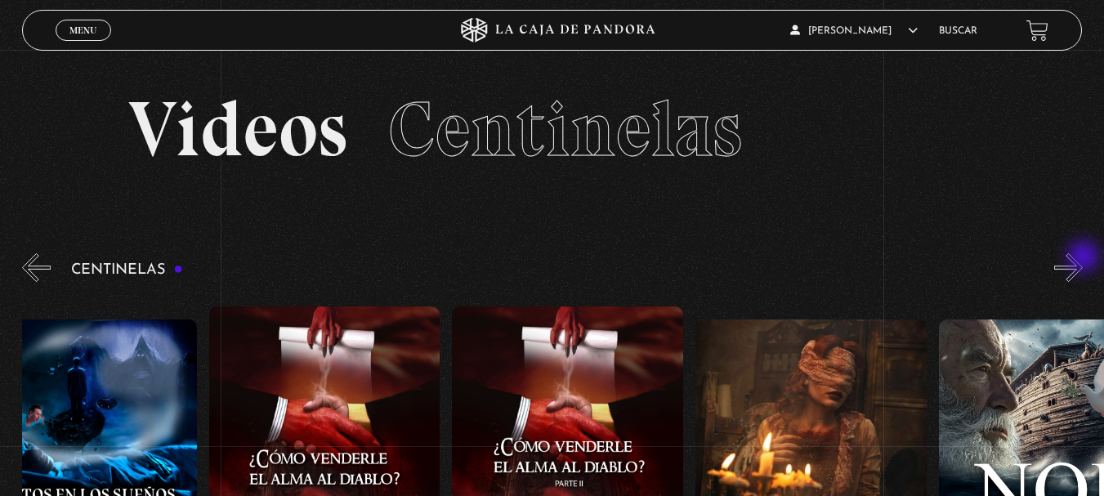
click at [1083, 258] on button "»" at bounding box center [1068, 267] width 29 height 29
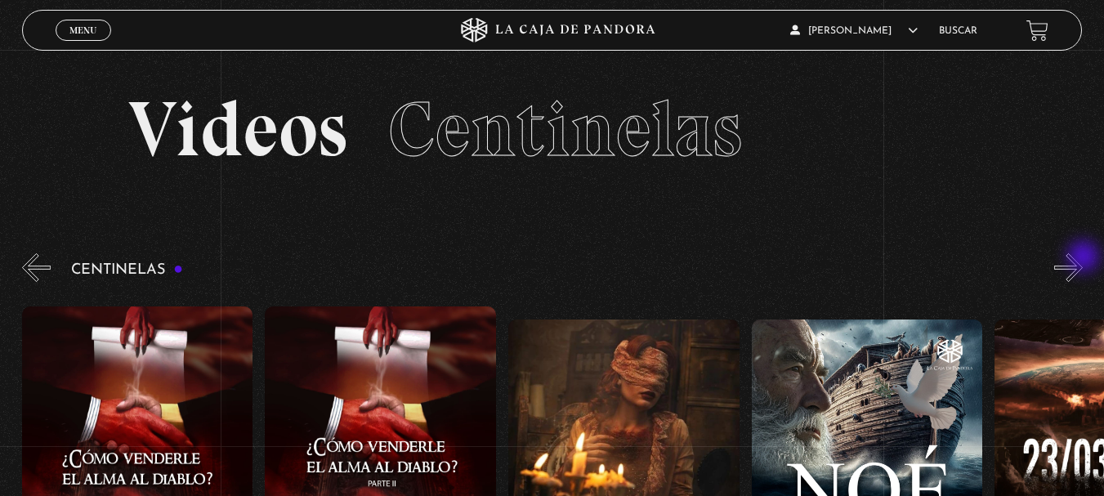
click at [1083, 258] on button "»" at bounding box center [1068, 267] width 29 height 29
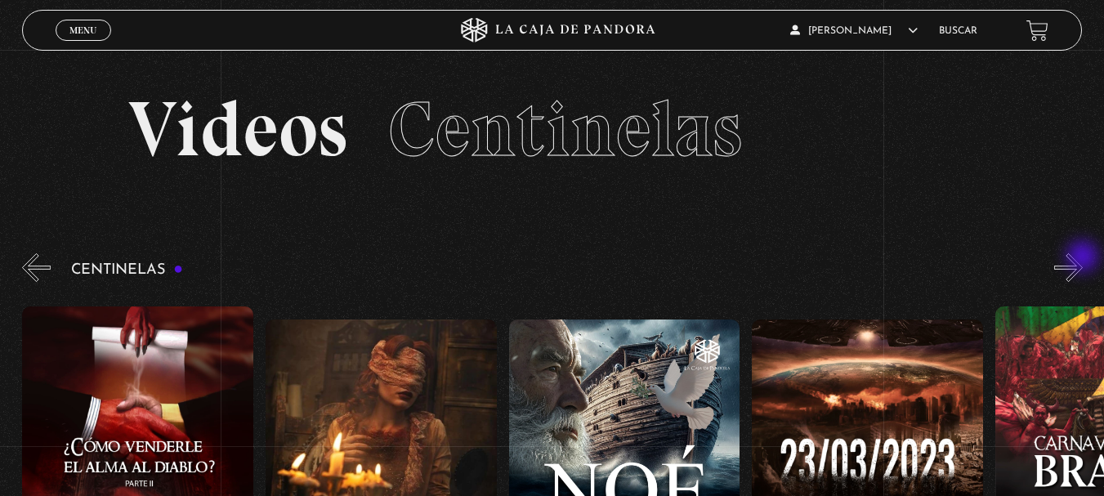
click at [1083, 258] on button "»" at bounding box center [1068, 267] width 29 height 29
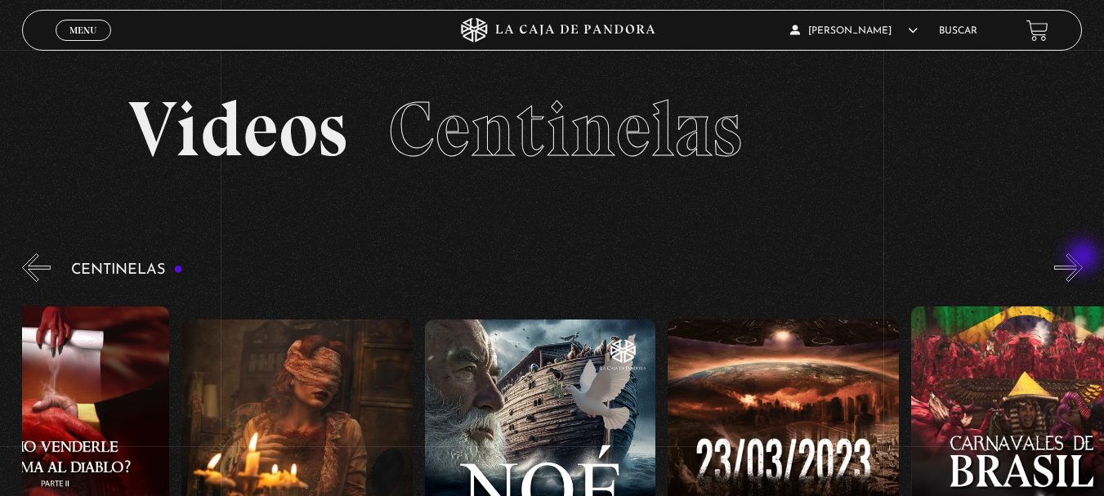
click at [1083, 258] on button "»" at bounding box center [1068, 267] width 29 height 29
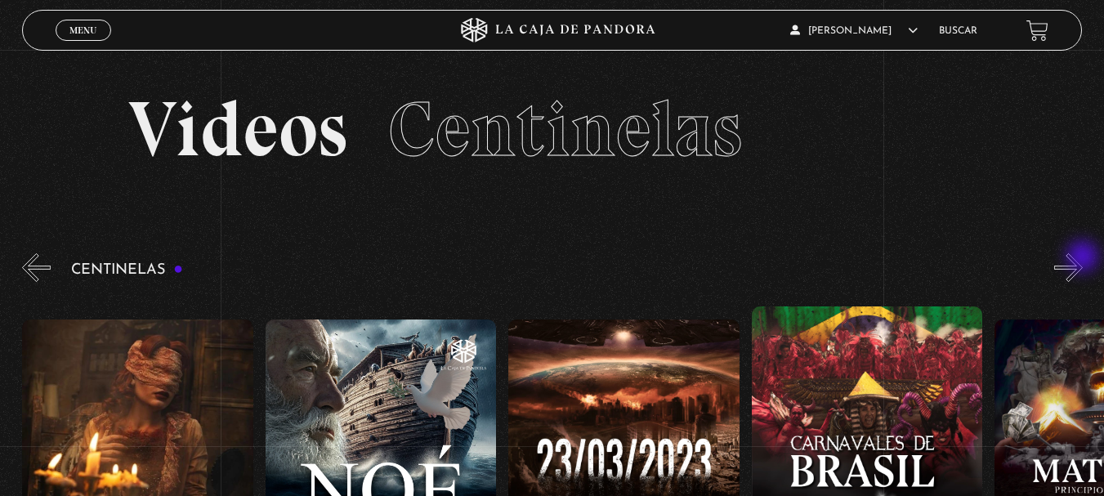
click at [1083, 258] on button "»" at bounding box center [1068, 267] width 29 height 29
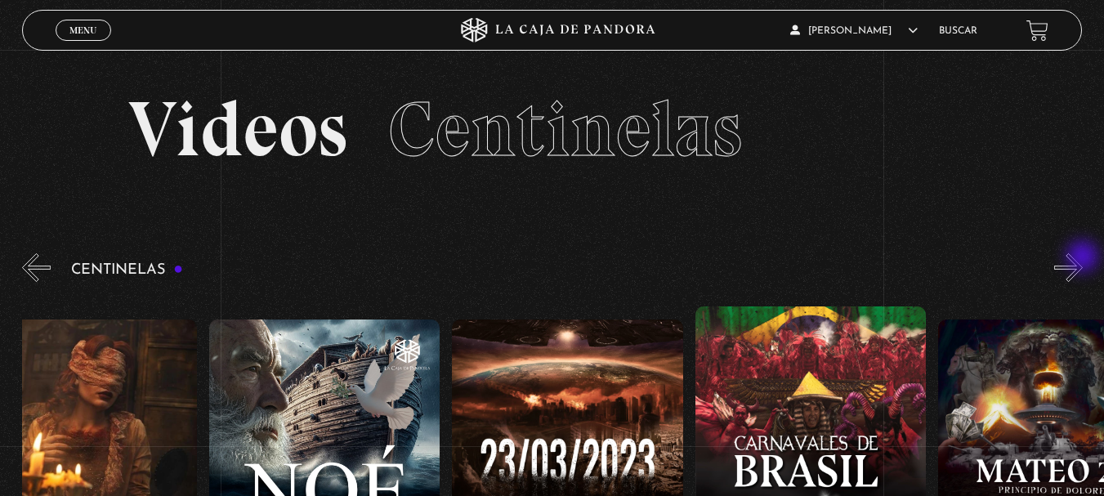
click at [1083, 258] on button "»" at bounding box center [1068, 267] width 29 height 29
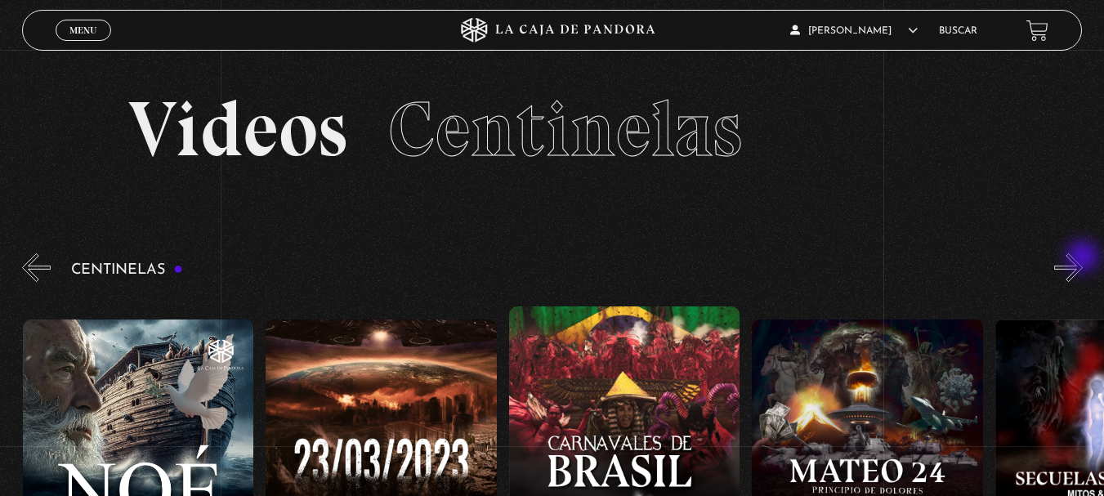
click at [1083, 258] on button "»" at bounding box center [1068, 267] width 29 height 29
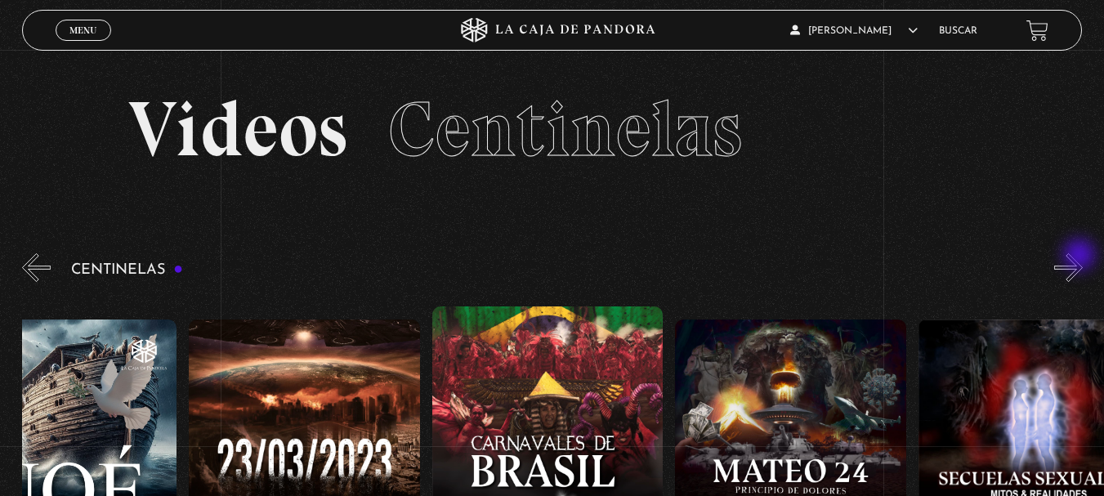
click at [1081, 257] on button "»" at bounding box center [1068, 267] width 29 height 29
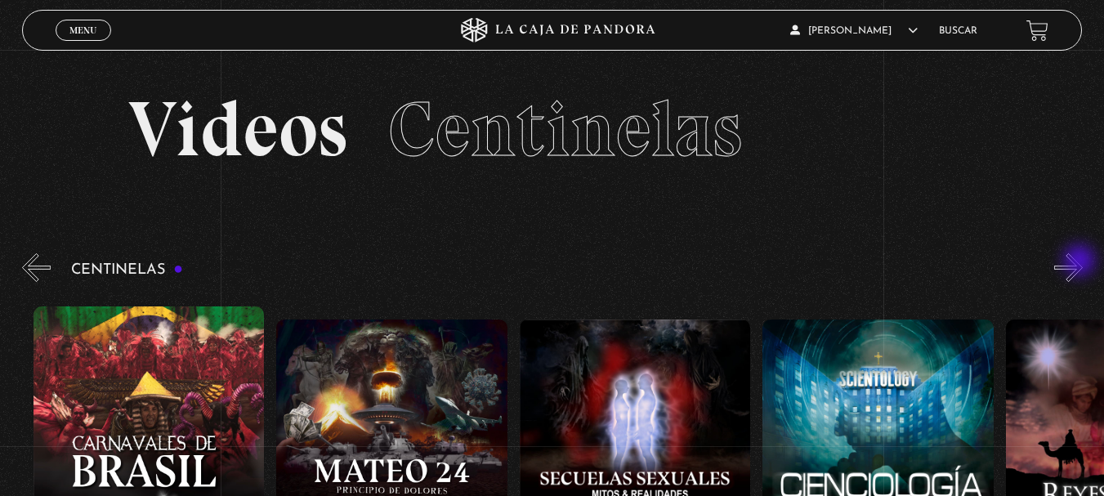
click at [1082, 262] on button "»" at bounding box center [1068, 267] width 29 height 29
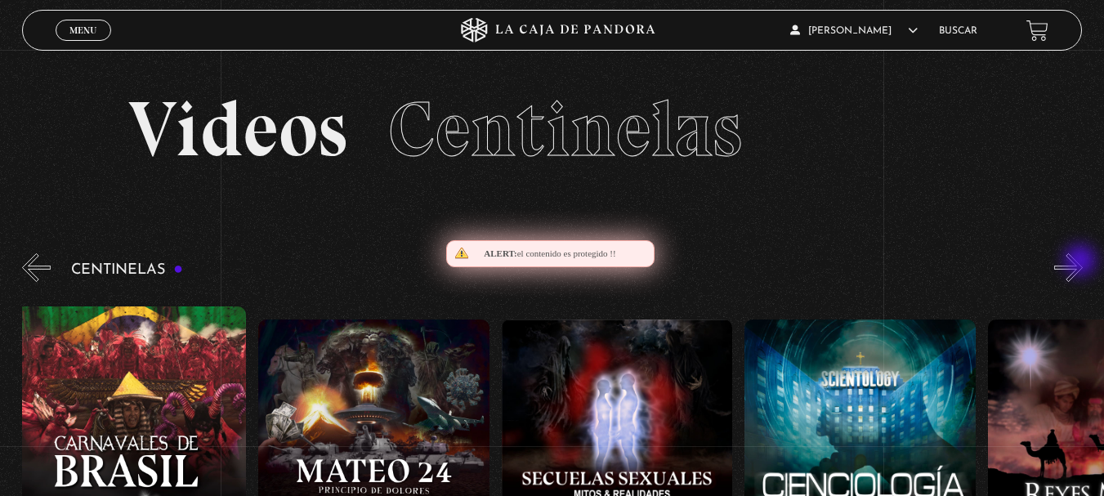
click at [1082, 262] on button "»" at bounding box center [1068, 267] width 29 height 29
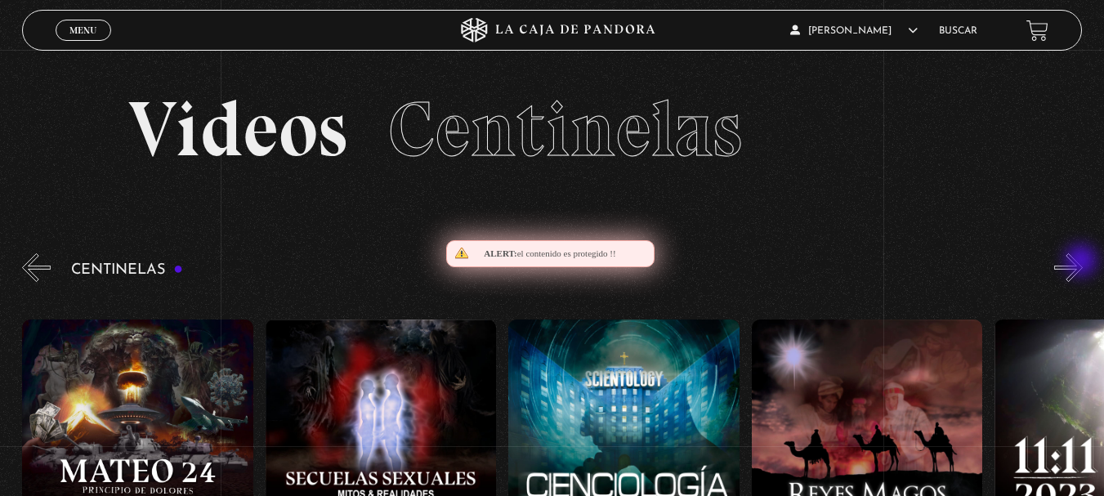
click at [1083, 262] on button "»" at bounding box center [1068, 267] width 29 height 29
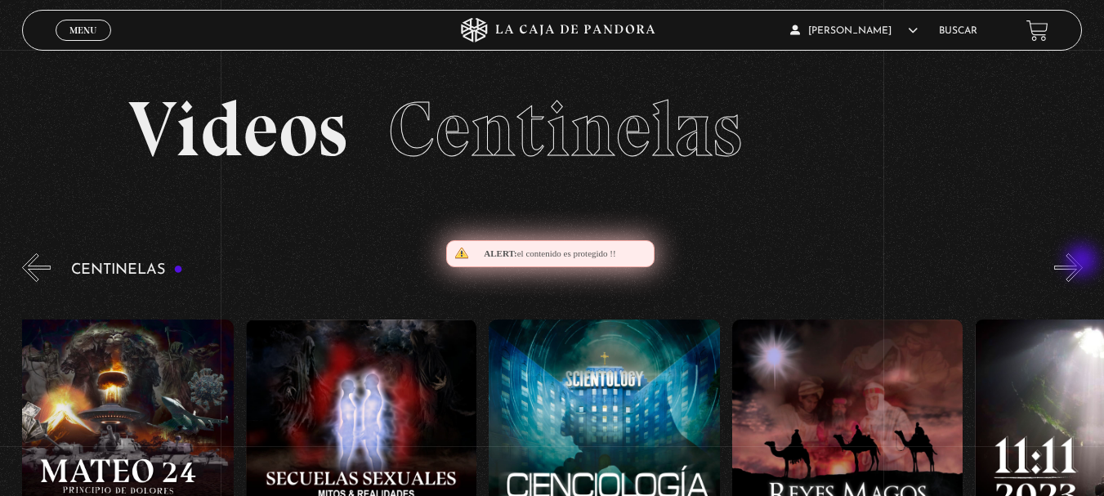
click at [1083, 262] on button "»" at bounding box center [1068, 267] width 29 height 29
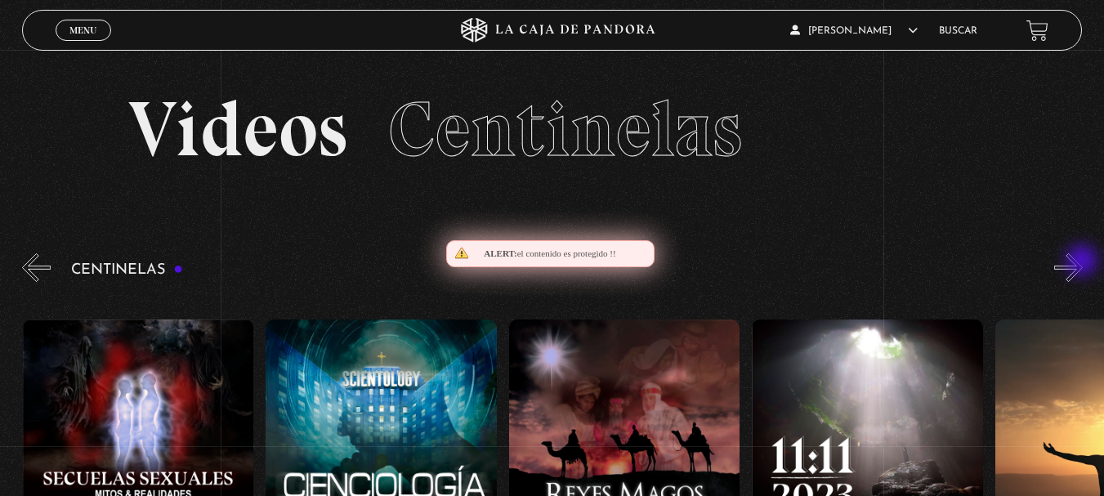
click at [1083, 262] on button "»" at bounding box center [1068, 267] width 29 height 29
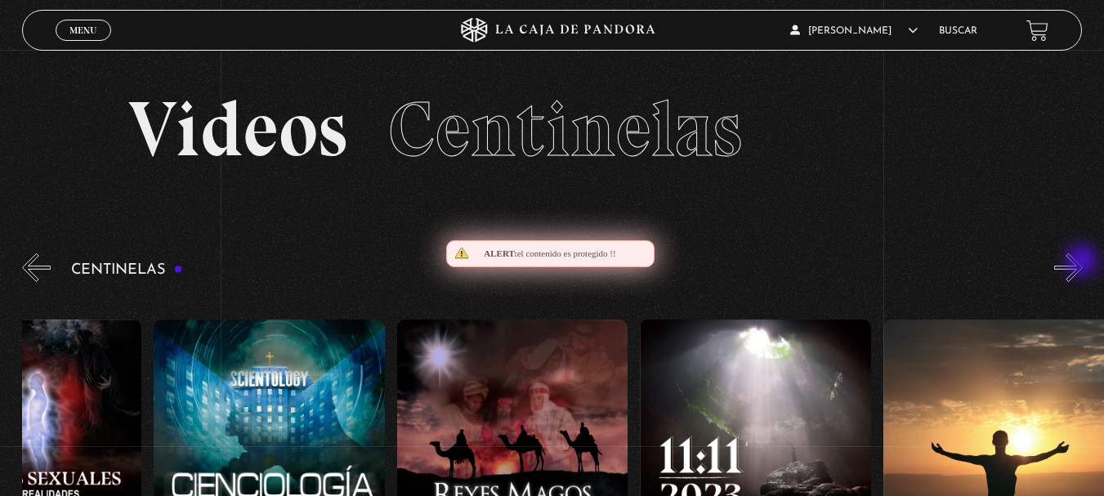
click at [1083, 262] on button "»" at bounding box center [1068, 267] width 29 height 29
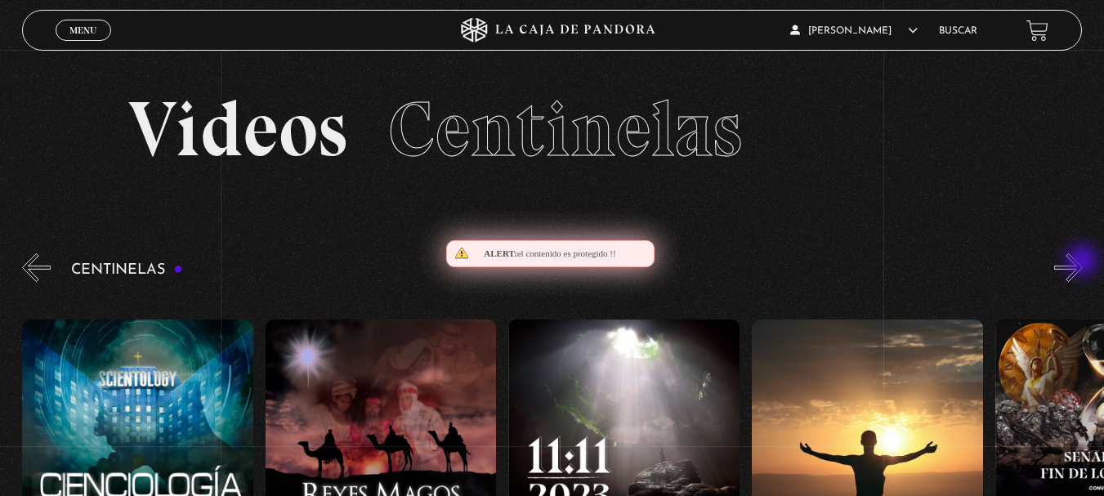
click at [1083, 262] on button "»" at bounding box center [1068, 267] width 29 height 29
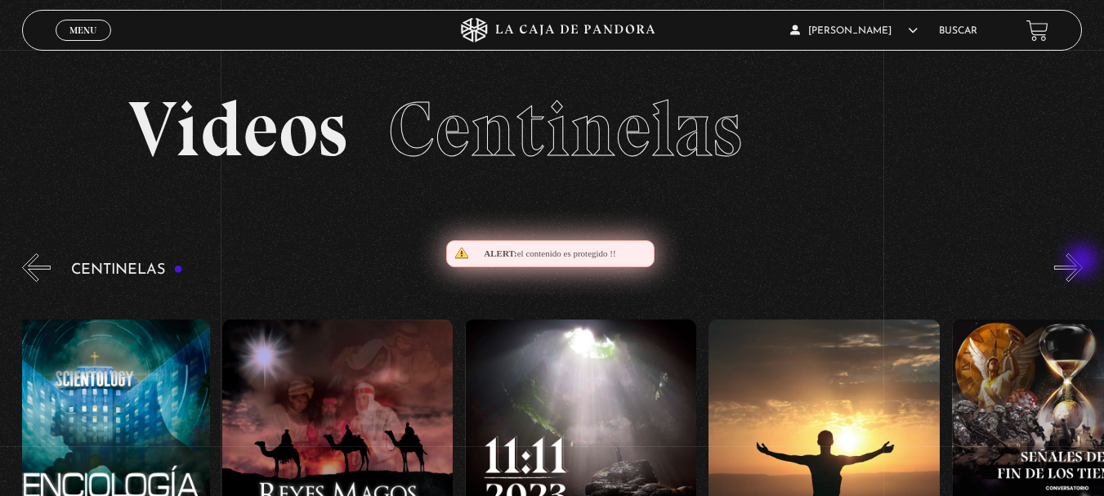
click at [1083, 262] on button "»" at bounding box center [1068, 267] width 29 height 29
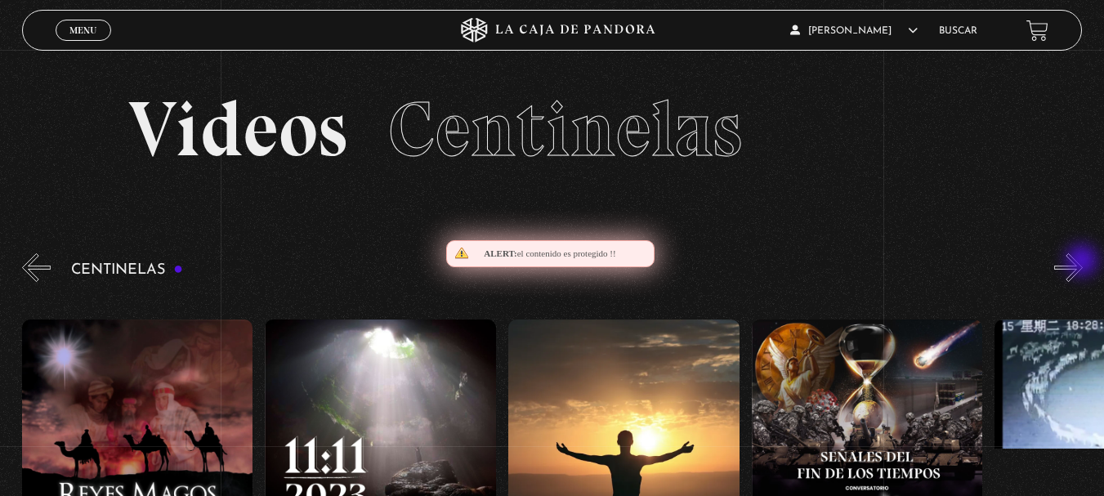
click at [1083, 262] on button "»" at bounding box center [1068, 267] width 29 height 29
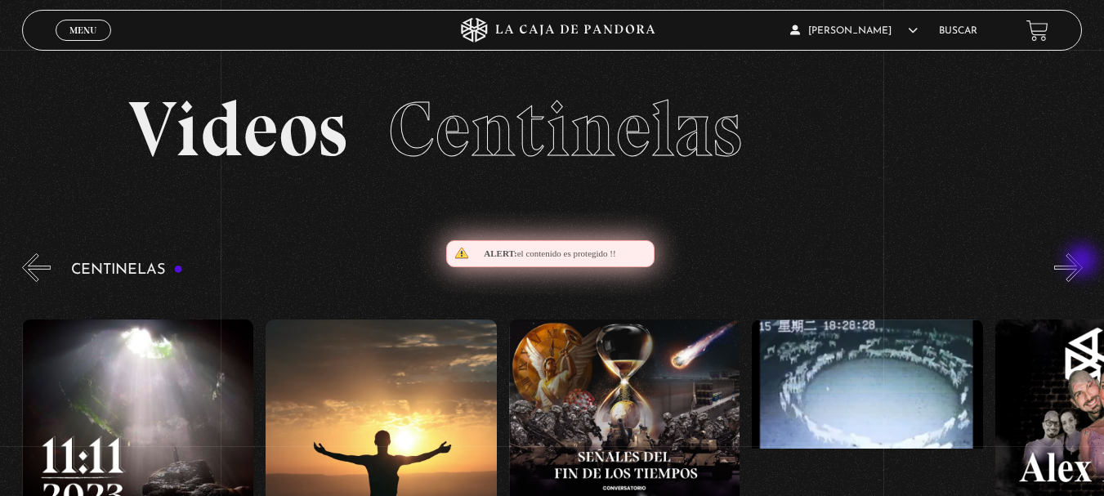
click at [1083, 262] on button "»" at bounding box center [1068, 267] width 29 height 29
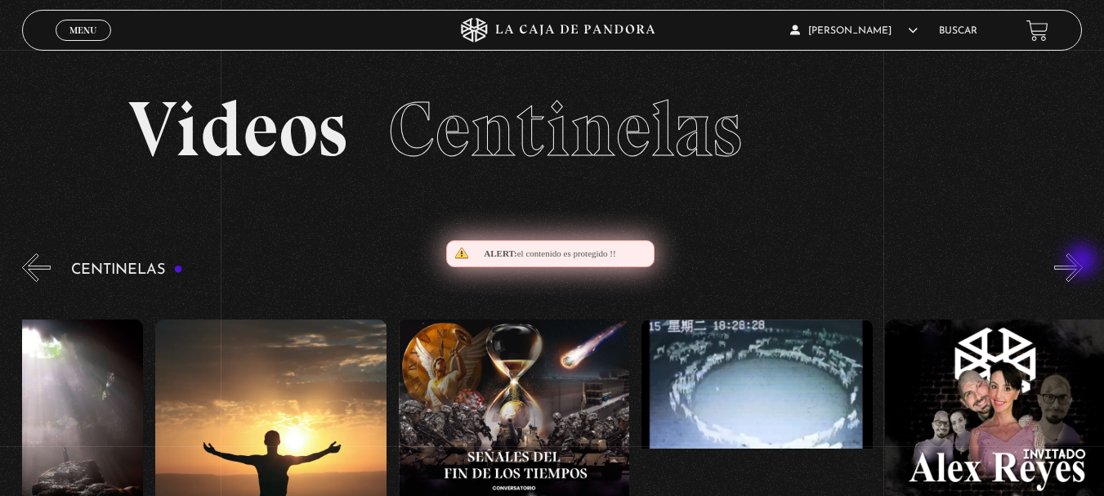
click at [1083, 262] on button "»" at bounding box center [1068, 267] width 29 height 29
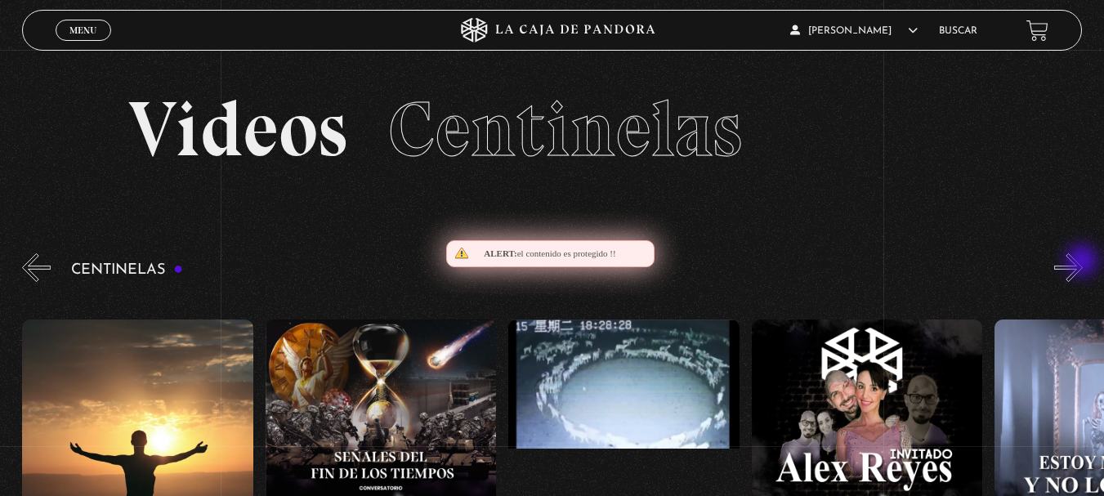
click at [1083, 262] on button "»" at bounding box center [1068, 267] width 29 height 29
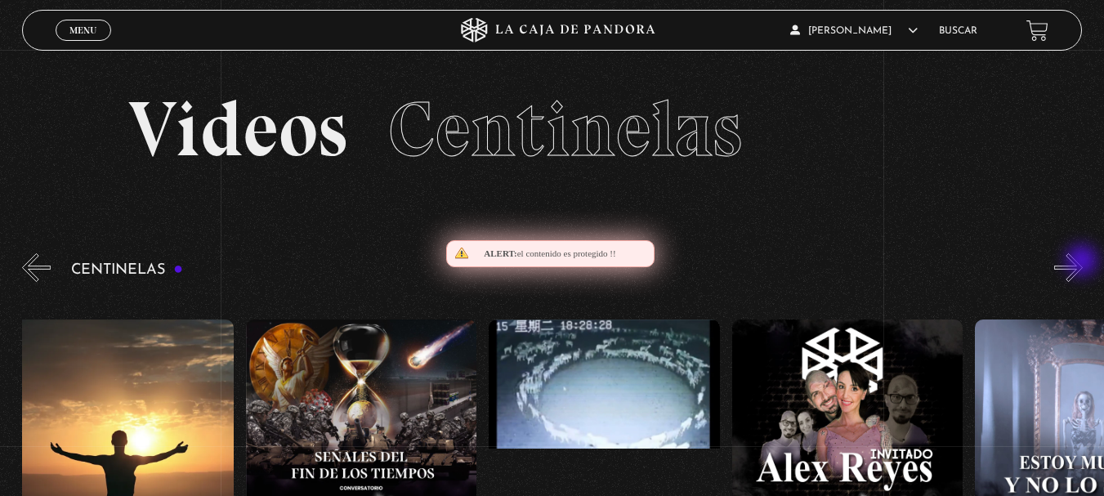
click at [1083, 262] on button "»" at bounding box center [1068, 267] width 29 height 29
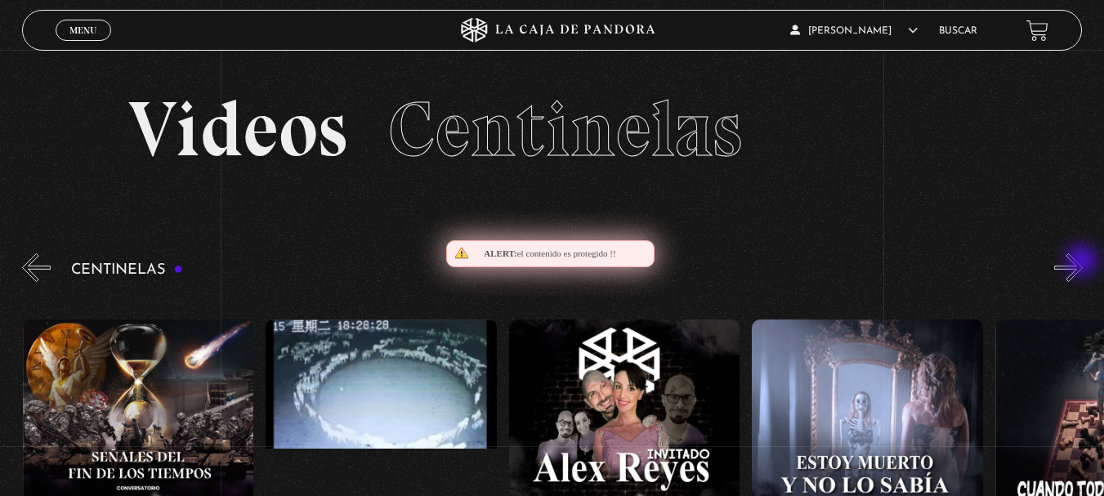
click at [1083, 262] on button "»" at bounding box center [1068, 267] width 29 height 29
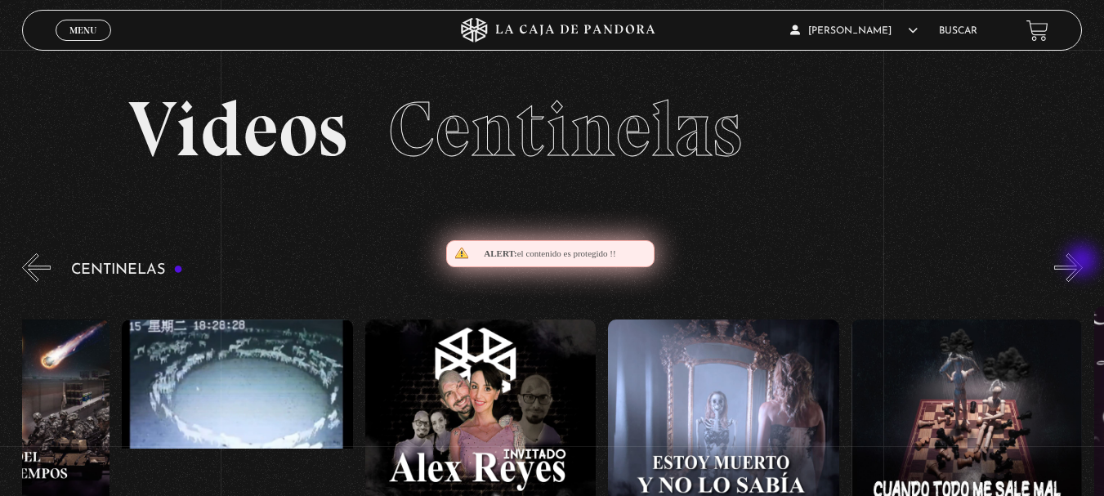
click at [1083, 262] on button "»" at bounding box center [1068, 267] width 29 height 29
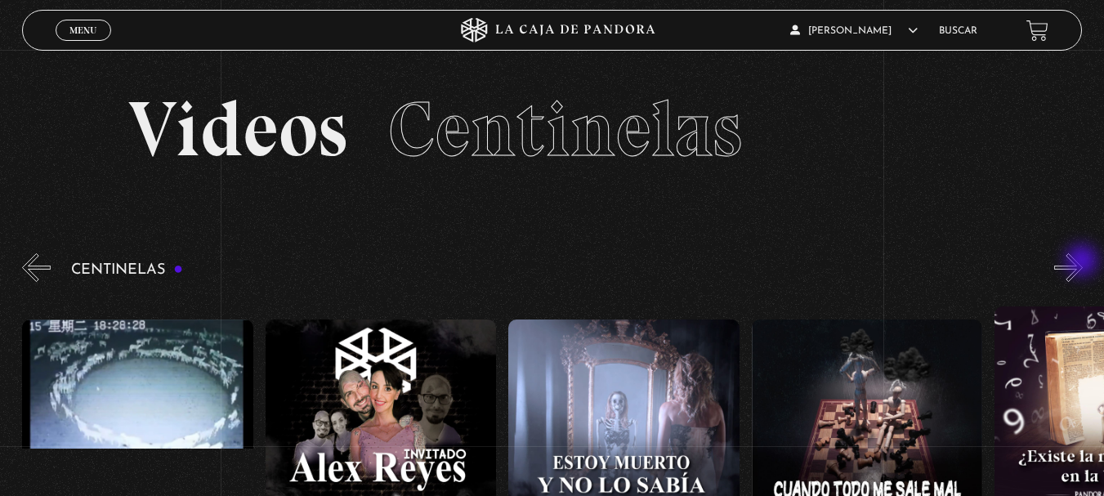
click at [1083, 262] on button "»" at bounding box center [1068, 267] width 29 height 29
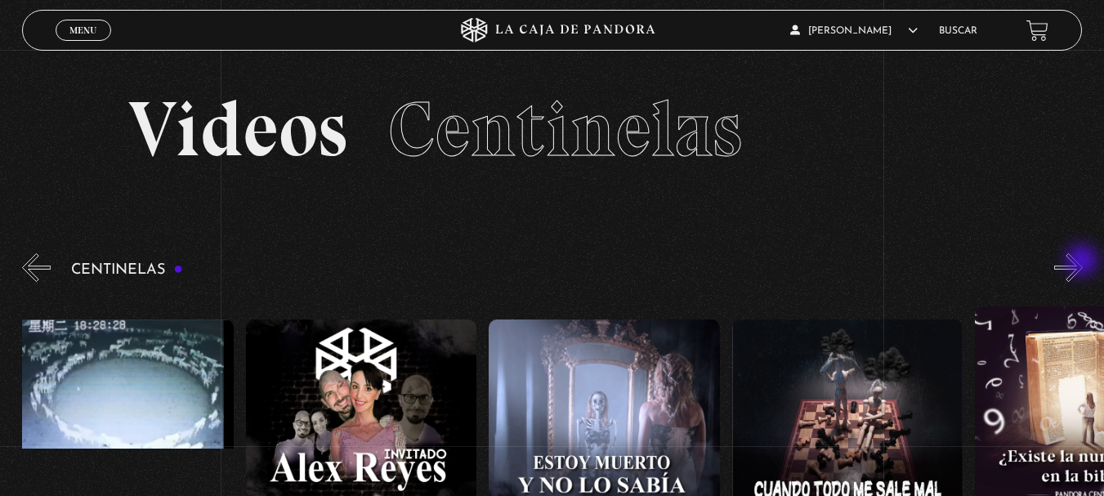
click at [1083, 262] on button "»" at bounding box center [1068, 267] width 29 height 29
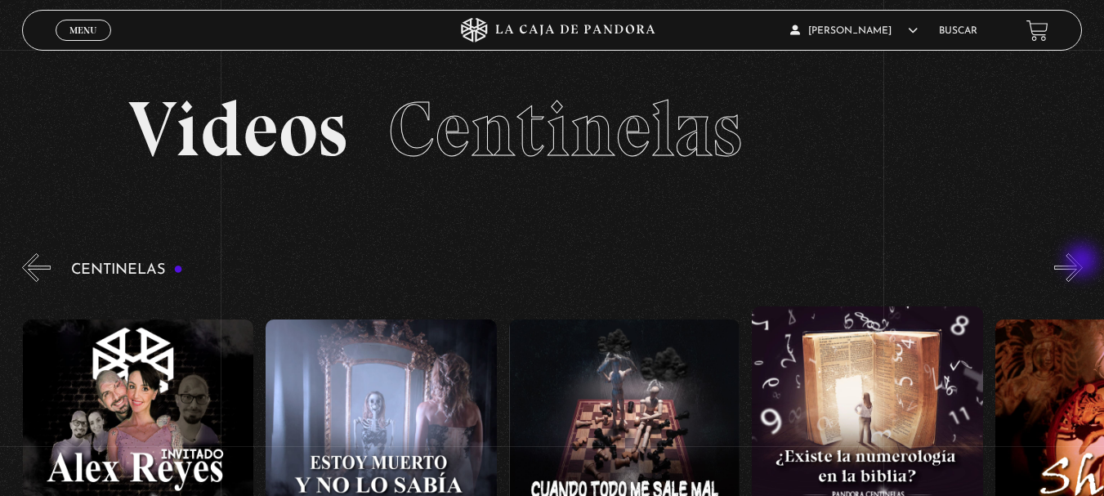
click at [1083, 262] on button "»" at bounding box center [1068, 267] width 29 height 29
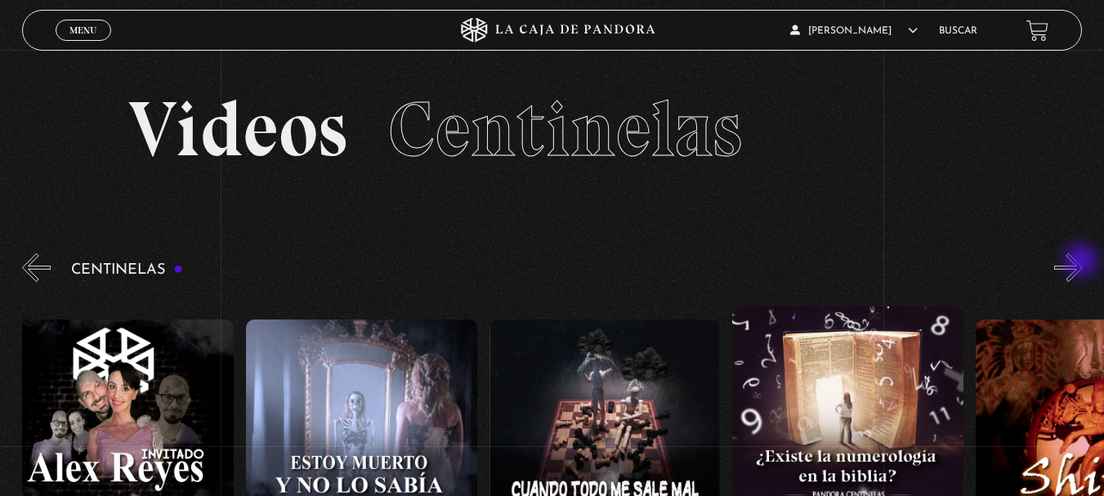
click at [1083, 262] on button "»" at bounding box center [1068, 267] width 29 height 29
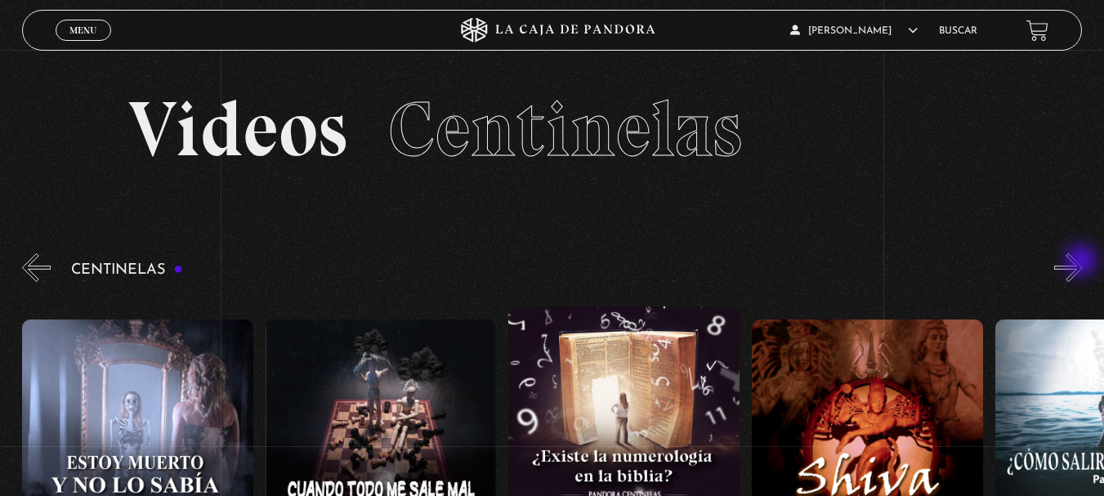
click at [1083, 262] on button "»" at bounding box center [1068, 267] width 29 height 29
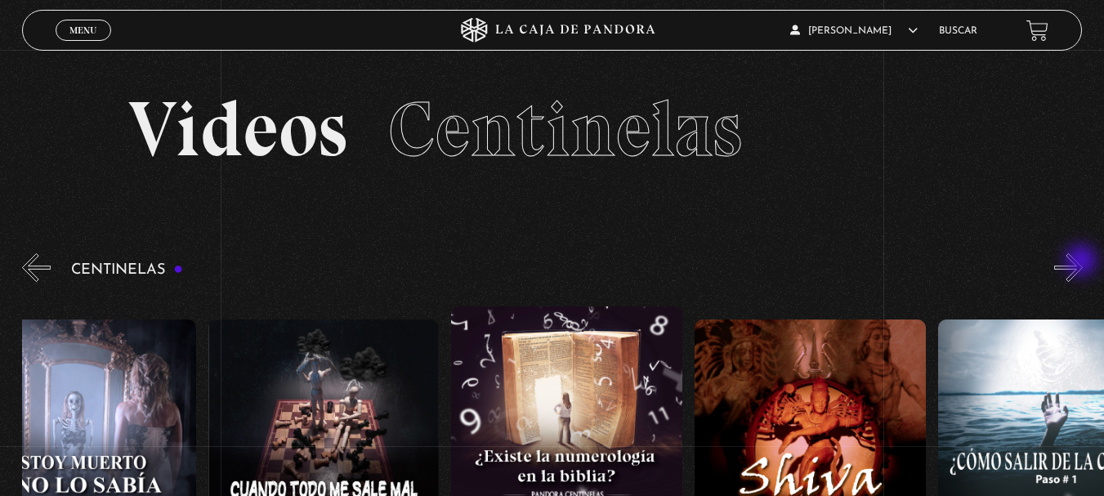
click at [1083, 262] on button "»" at bounding box center [1068, 267] width 29 height 29
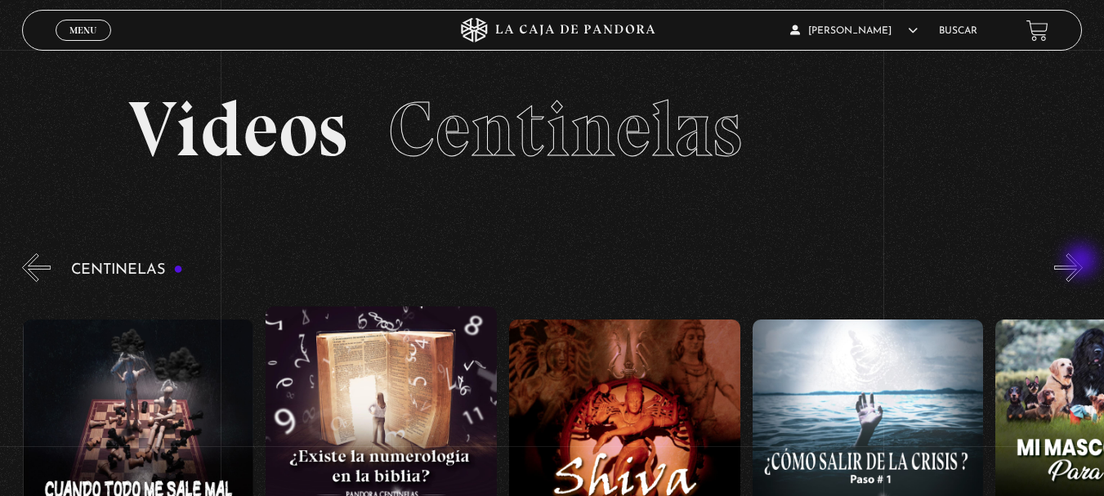
click at [1083, 262] on button "»" at bounding box center [1068, 267] width 29 height 29
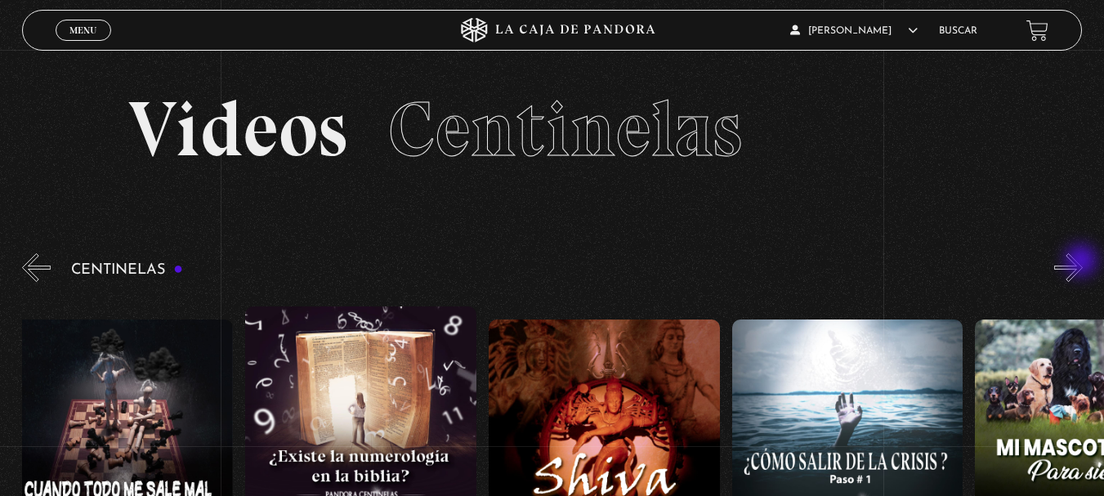
click at [1083, 262] on button "»" at bounding box center [1068, 267] width 29 height 29
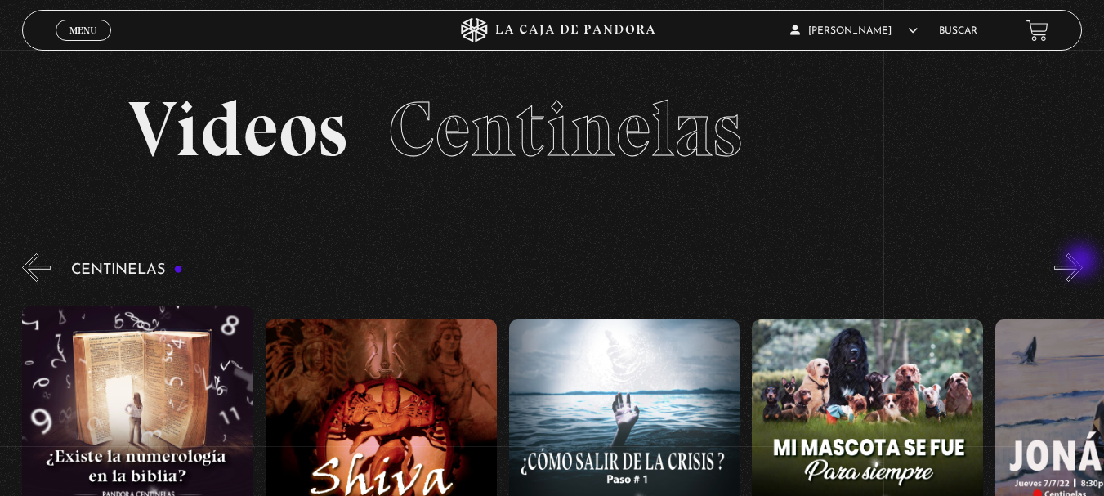
click at [1083, 262] on button "»" at bounding box center [1068, 267] width 29 height 29
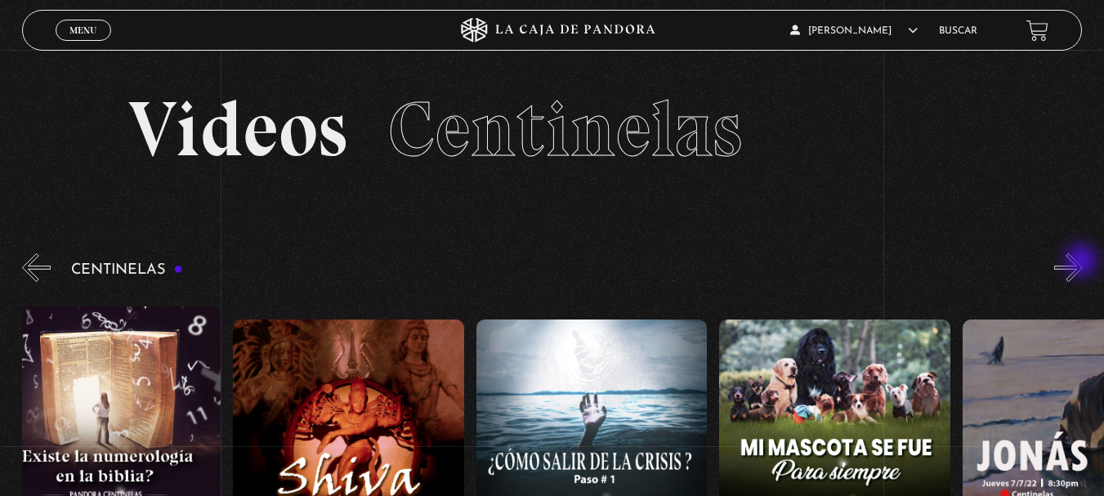
click at [1083, 262] on button "»" at bounding box center [1068, 267] width 29 height 29
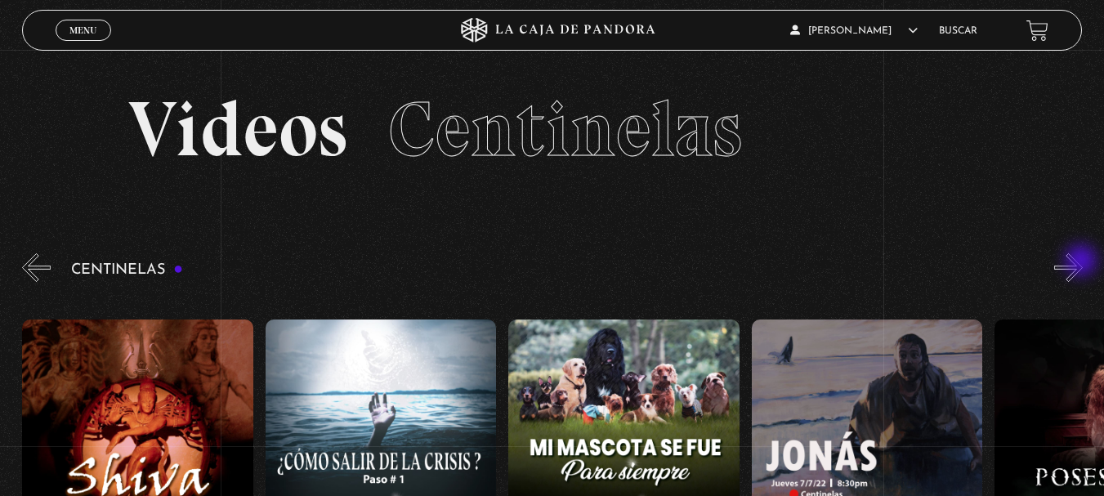
click at [1083, 262] on button "»" at bounding box center [1068, 267] width 29 height 29
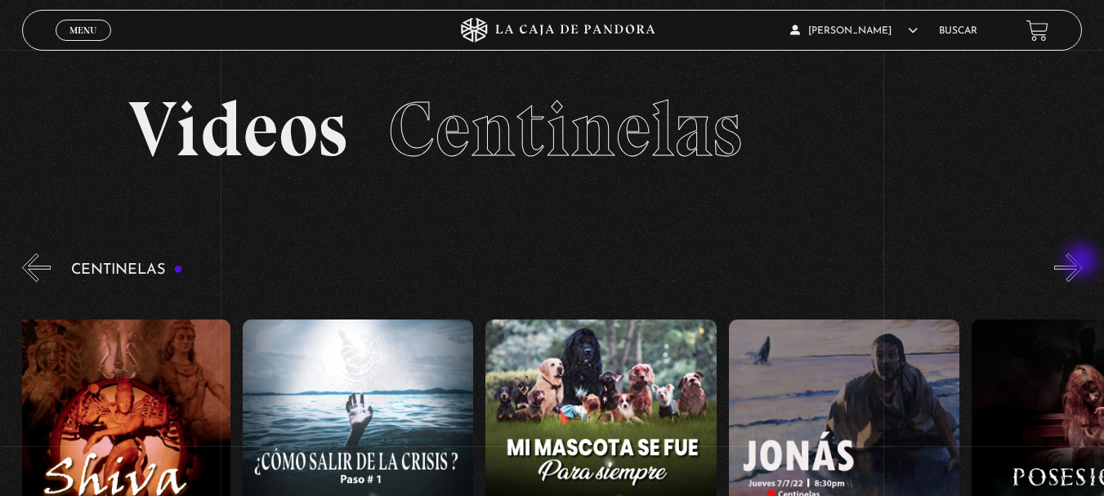
click at [1083, 262] on button "»" at bounding box center [1068, 267] width 29 height 29
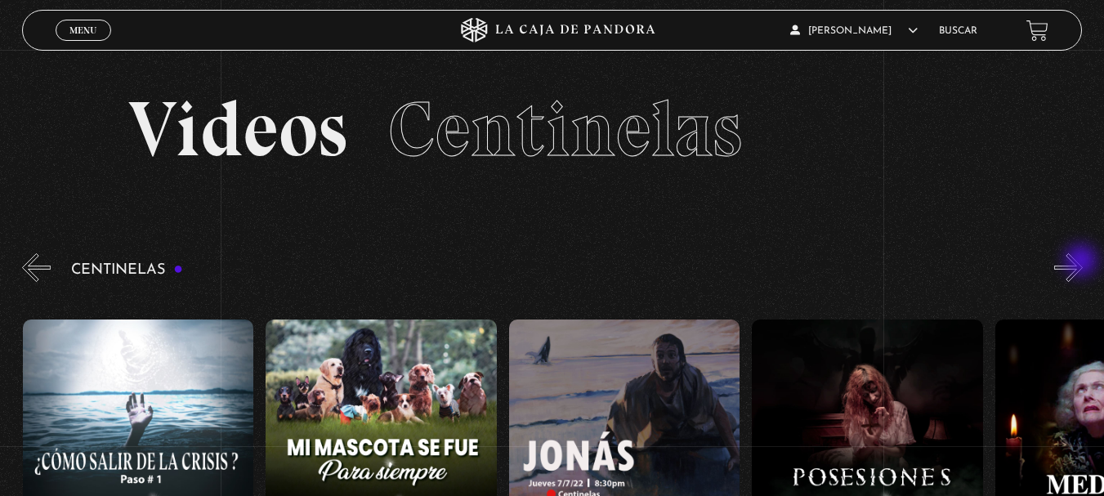
click at [1083, 262] on button "»" at bounding box center [1068, 267] width 29 height 29
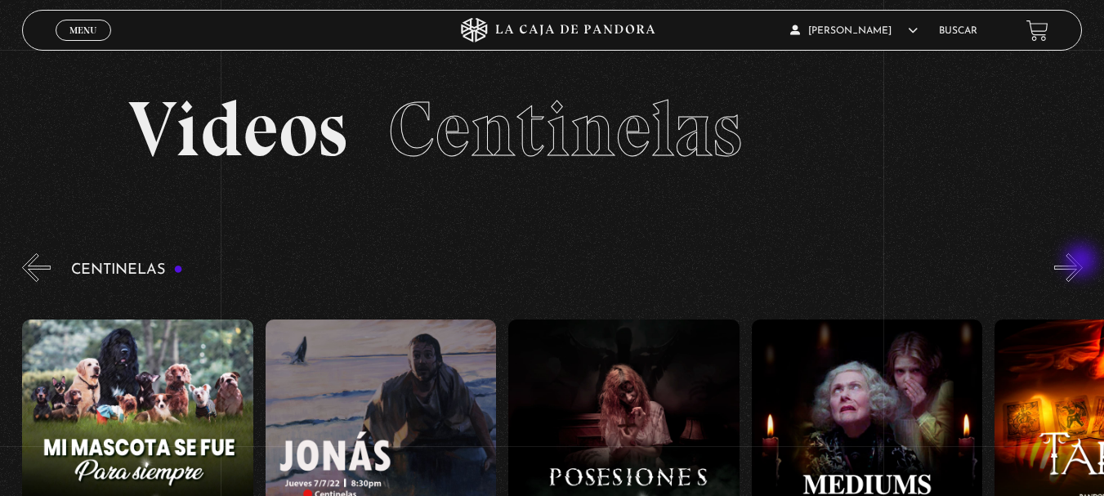
click at [1083, 262] on button "»" at bounding box center [1068, 267] width 29 height 29
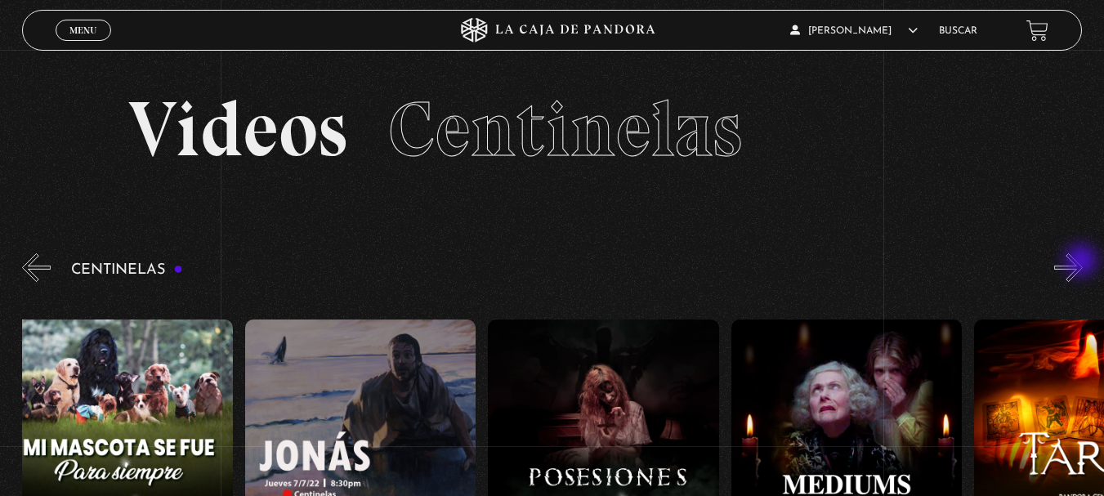
click at [1083, 262] on button "»" at bounding box center [1068, 267] width 29 height 29
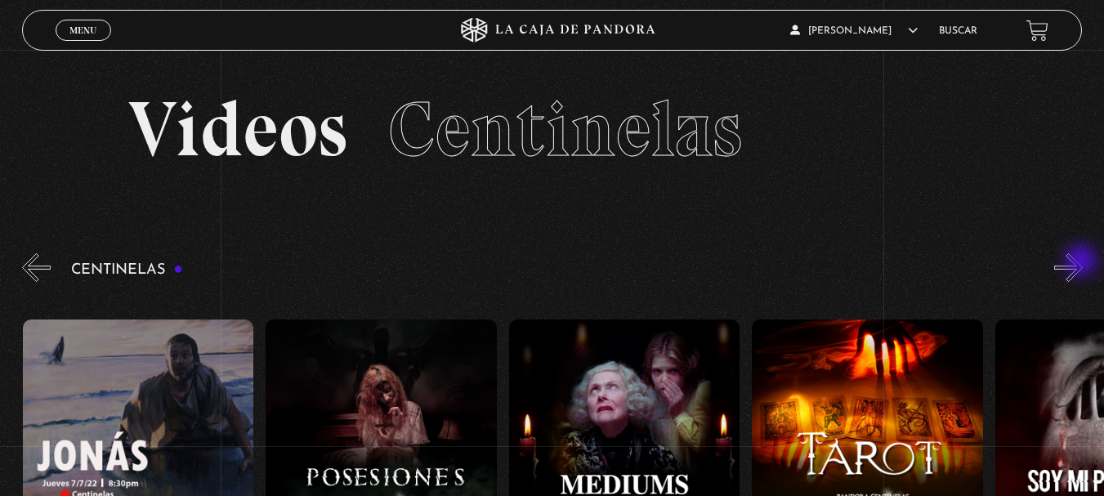
click at [1083, 262] on button "»" at bounding box center [1068, 267] width 29 height 29
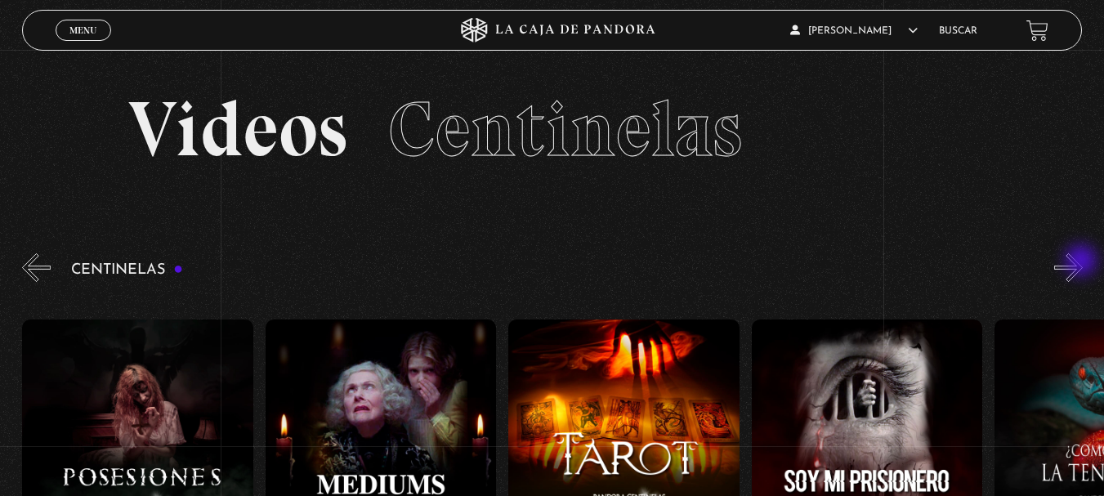
click at [1083, 262] on button "»" at bounding box center [1068, 267] width 29 height 29
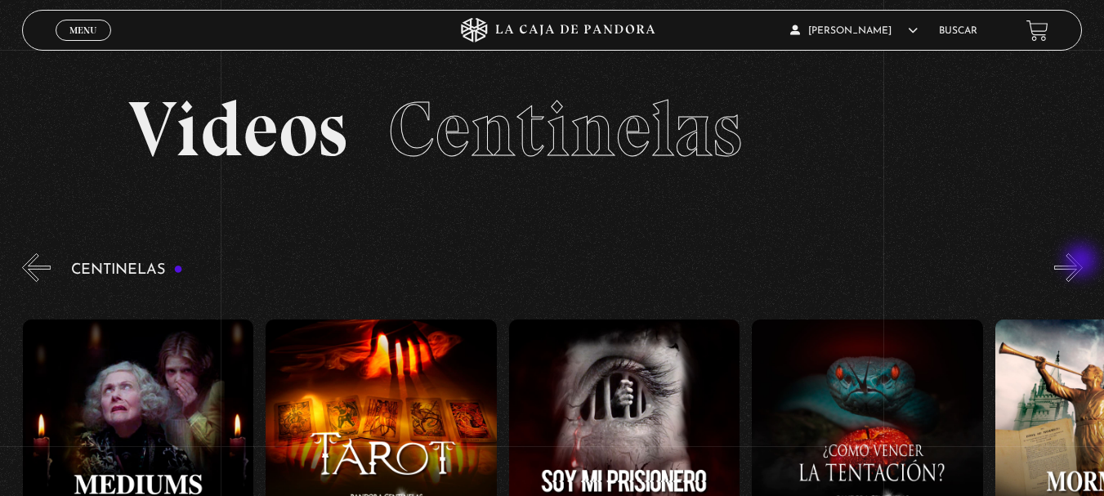
click at [1083, 262] on button "»" at bounding box center [1068, 267] width 29 height 29
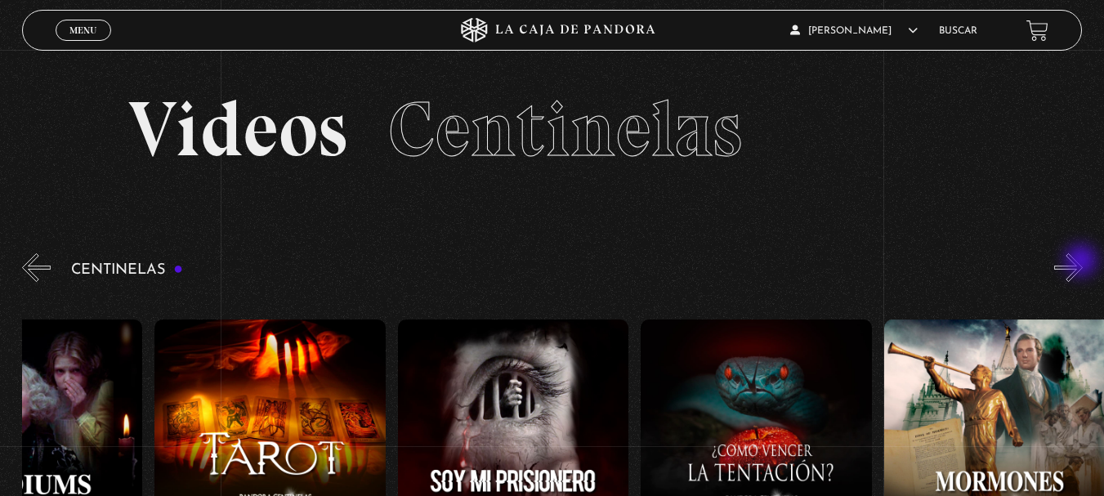
click at [1083, 262] on button "»" at bounding box center [1068, 267] width 29 height 29
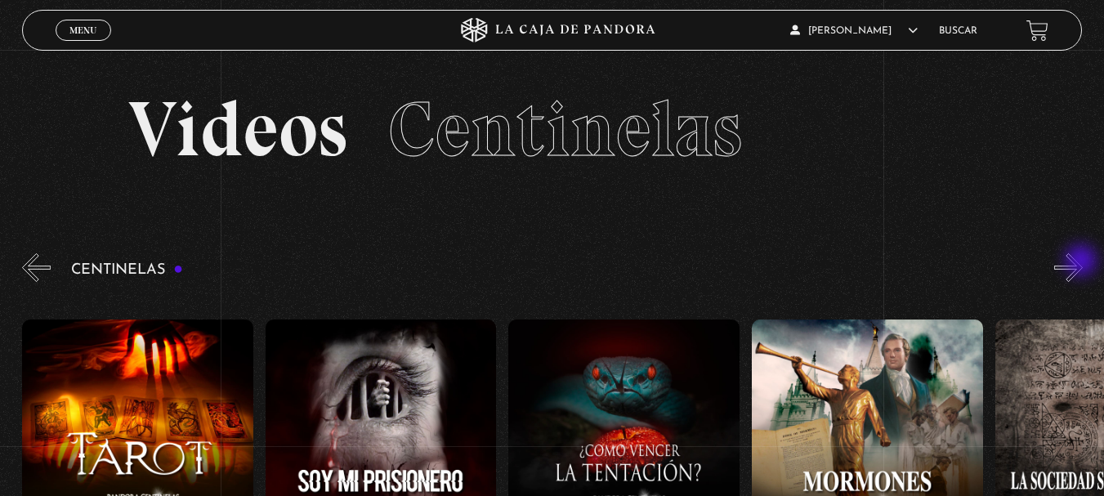
click at [1083, 262] on button "»" at bounding box center [1068, 267] width 29 height 29
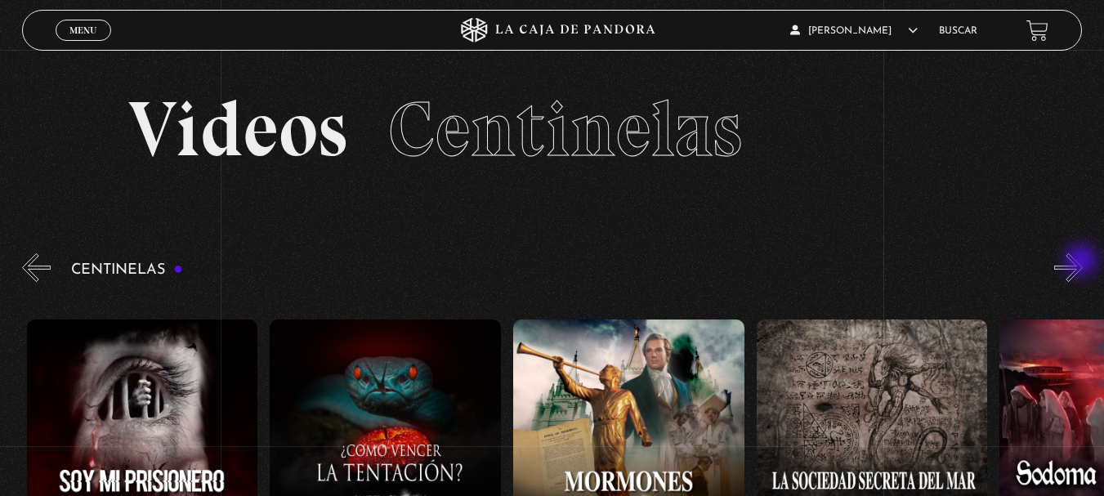
click at [1083, 262] on button "»" at bounding box center [1068, 267] width 29 height 29
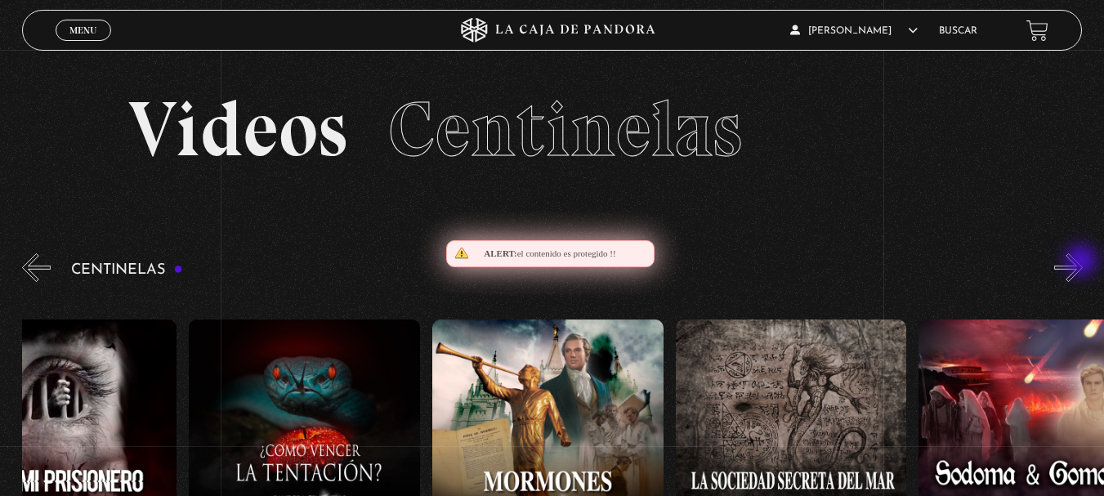
click at [1083, 262] on button "»" at bounding box center [1068, 267] width 29 height 29
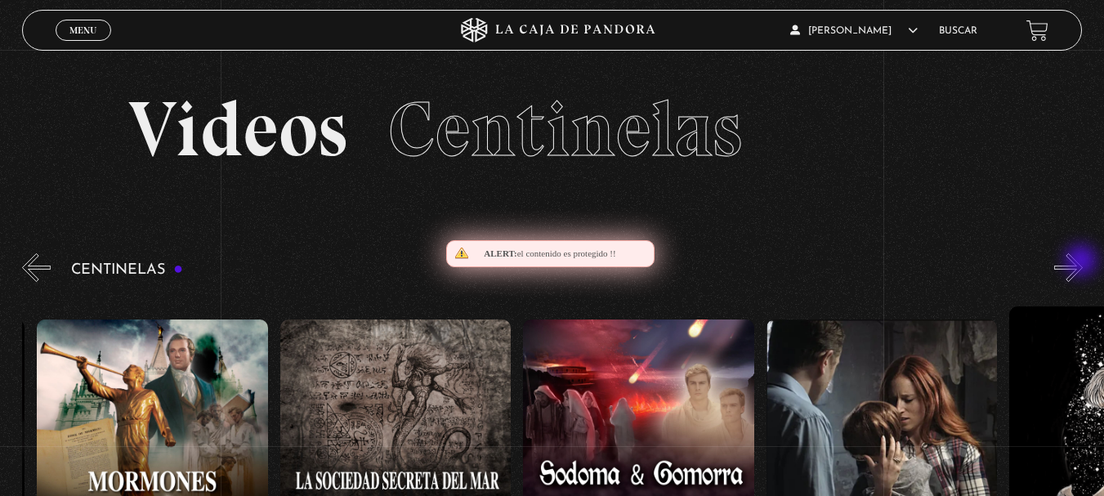
click at [1083, 262] on button "»" at bounding box center [1068, 267] width 29 height 29
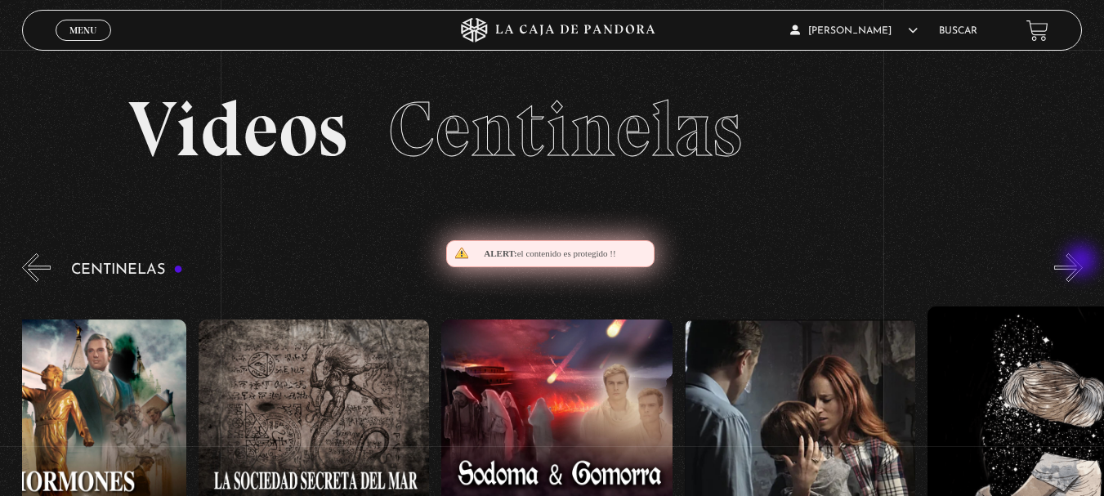
click at [1083, 262] on button "»" at bounding box center [1068, 267] width 29 height 29
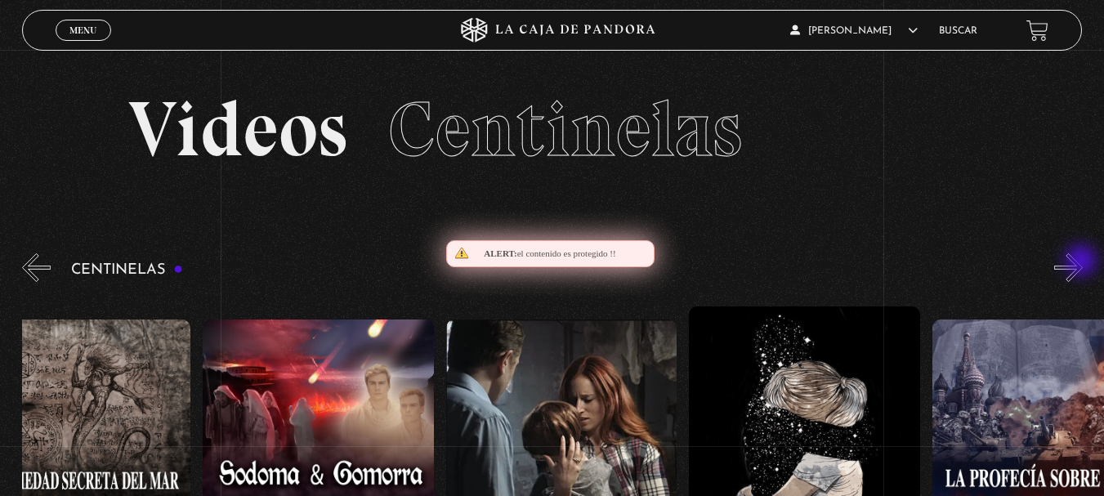
click at [1083, 262] on button "»" at bounding box center [1068, 267] width 29 height 29
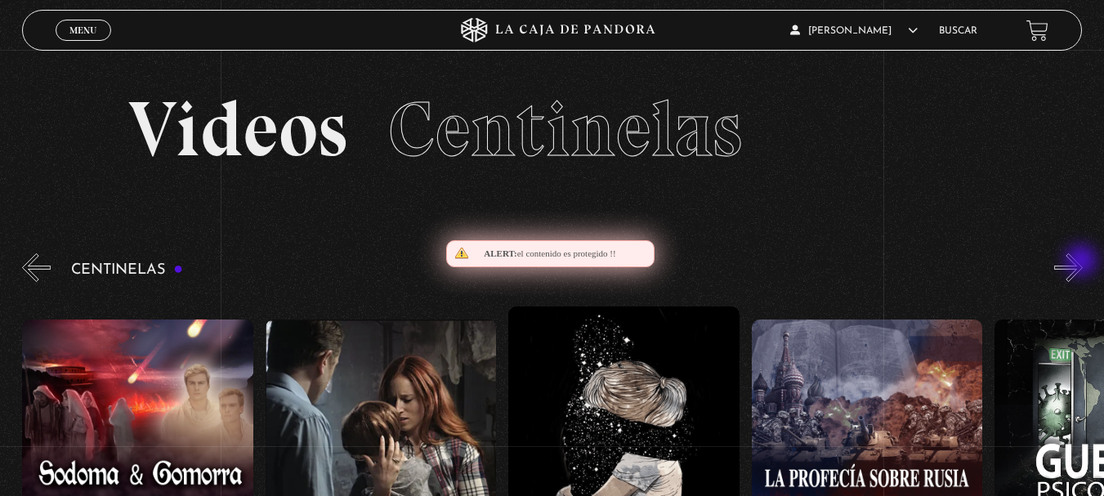
click at [1083, 262] on button "»" at bounding box center [1068, 267] width 29 height 29
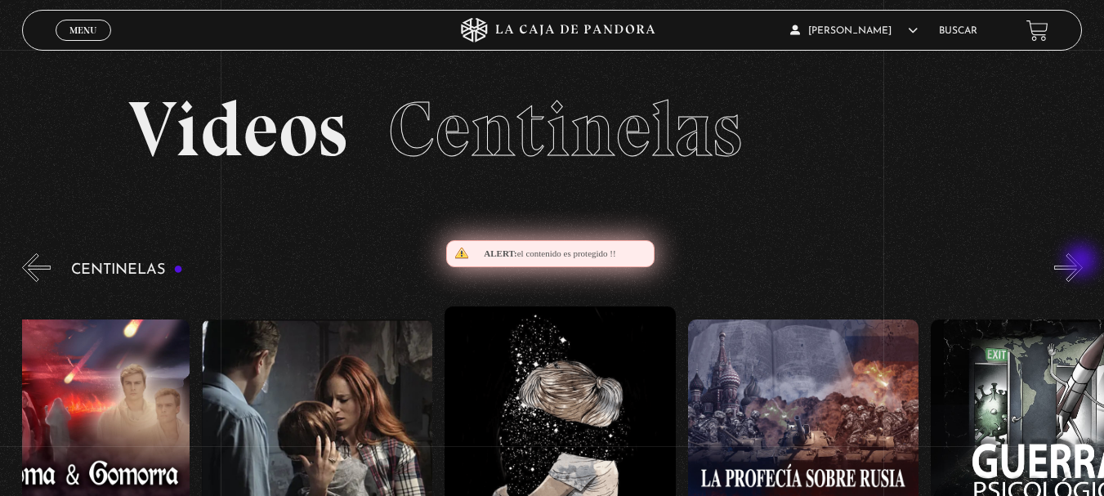
click at [1083, 262] on button "»" at bounding box center [1068, 267] width 29 height 29
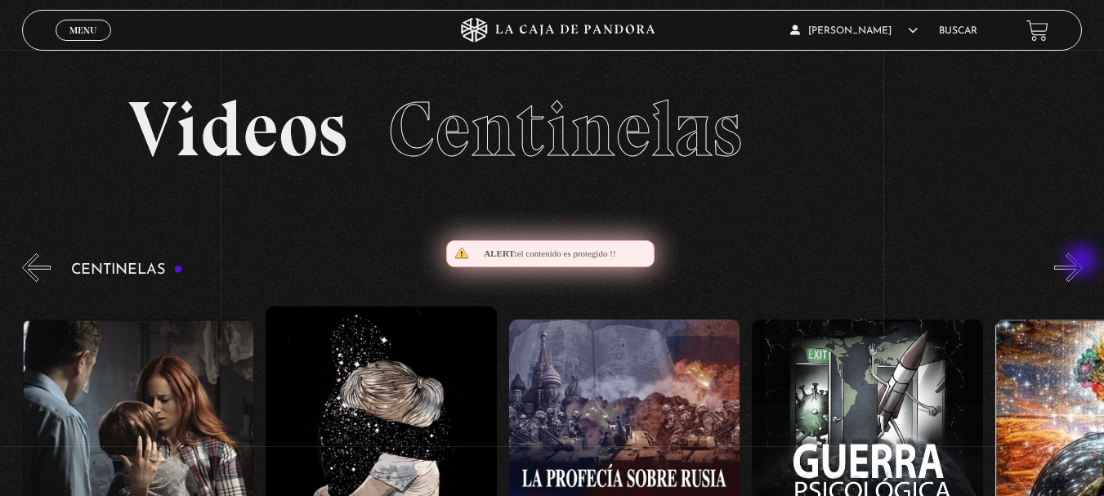
click at [1083, 262] on button "»" at bounding box center [1068, 267] width 29 height 29
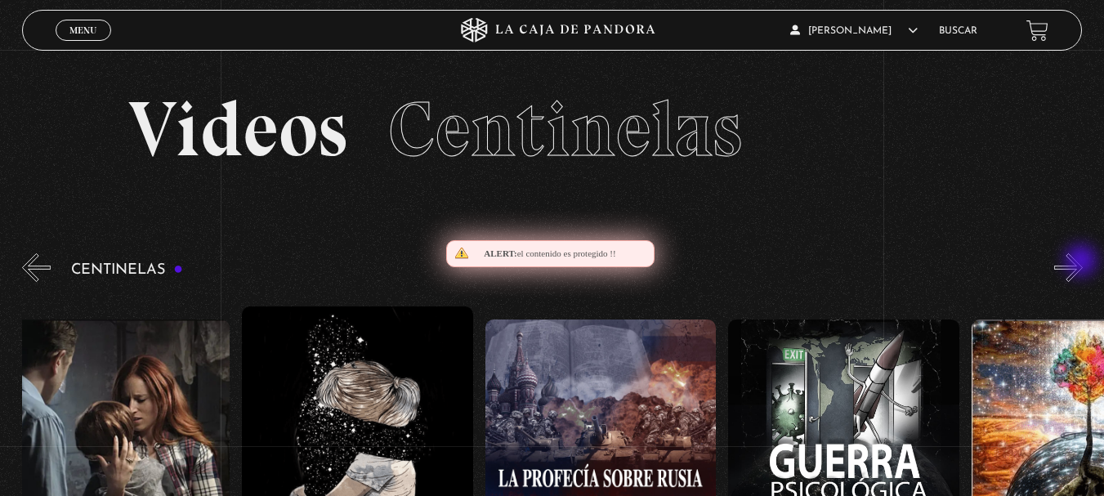
click at [1083, 262] on button "»" at bounding box center [1068, 267] width 29 height 29
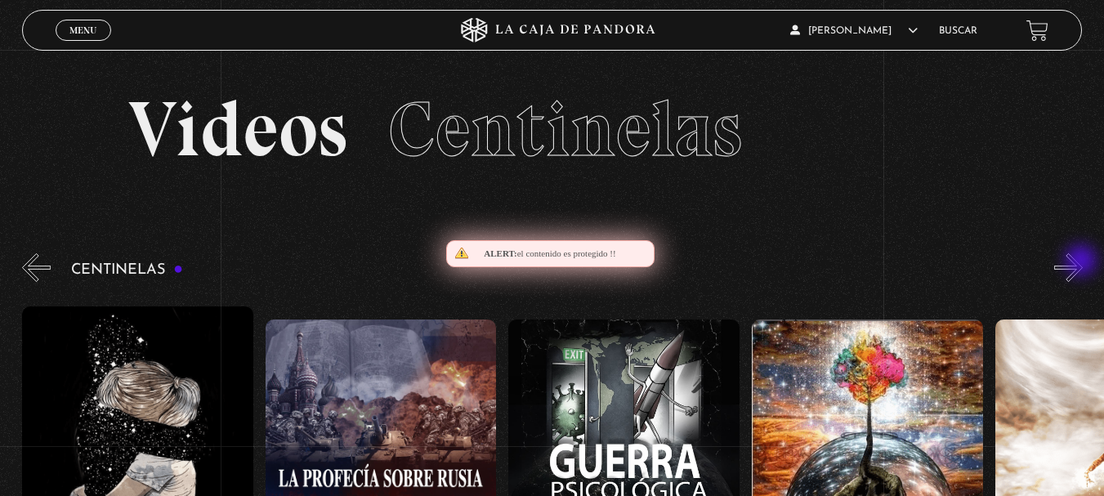
click at [1083, 262] on button "»" at bounding box center [1068, 267] width 29 height 29
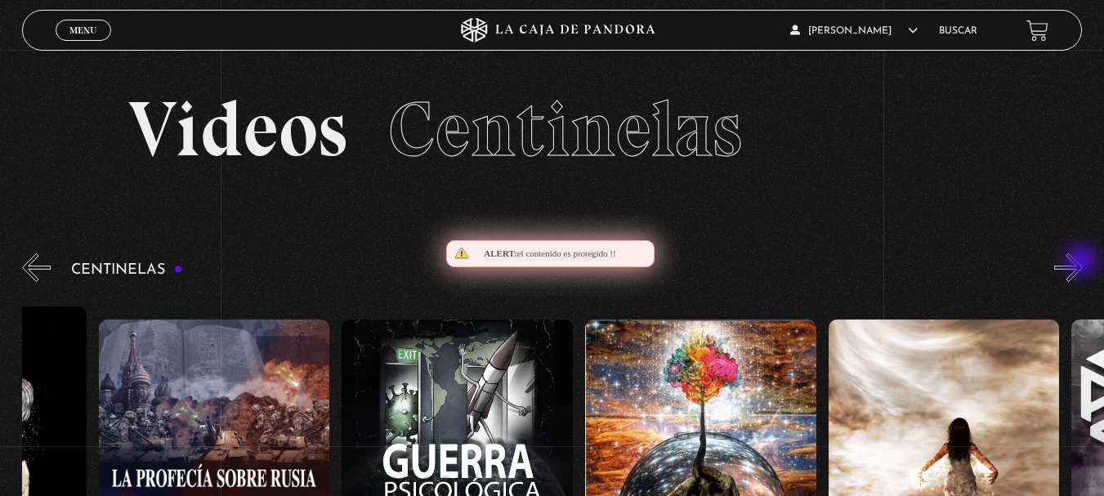
click at [1083, 262] on button "»" at bounding box center [1068, 267] width 29 height 29
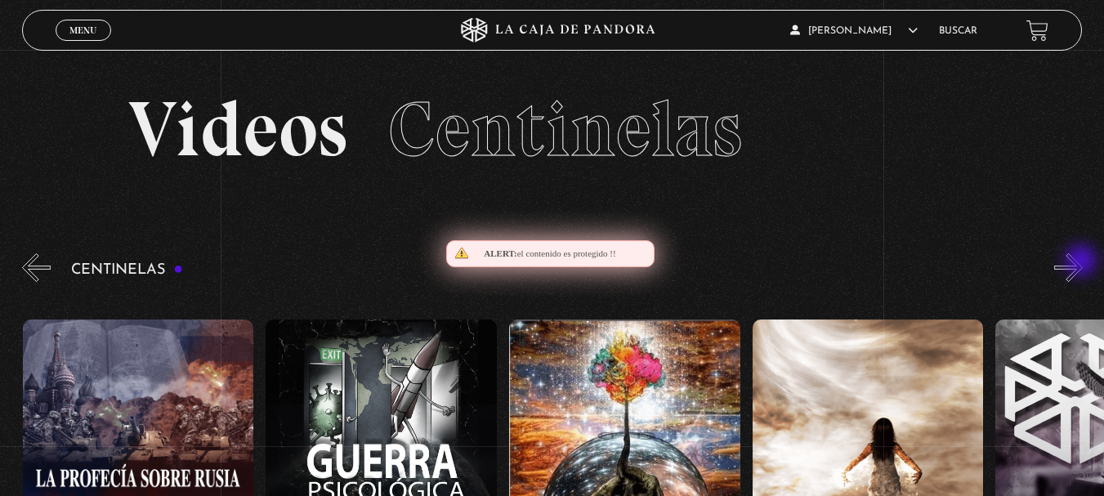
click at [1083, 262] on button "»" at bounding box center [1068, 267] width 29 height 29
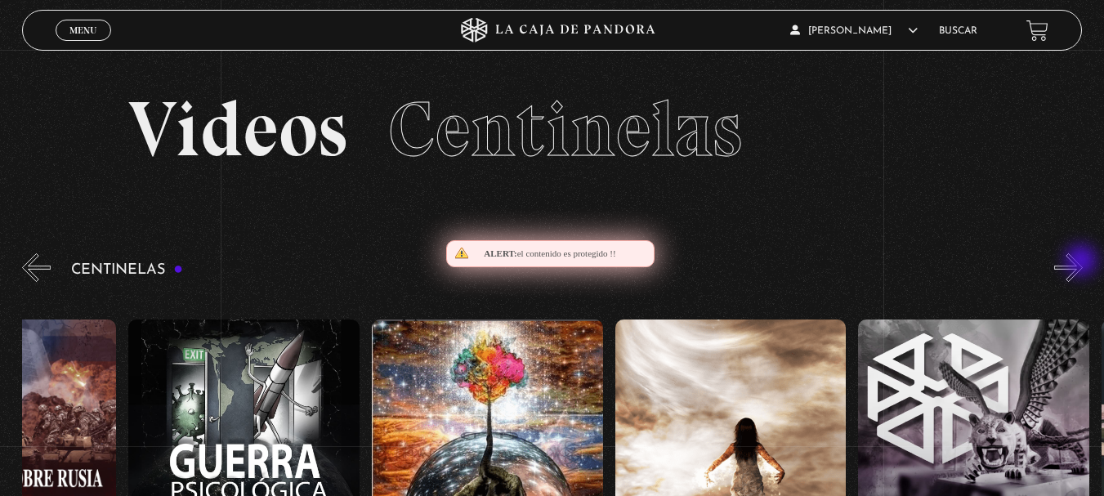
click at [1083, 262] on button "»" at bounding box center [1068, 267] width 29 height 29
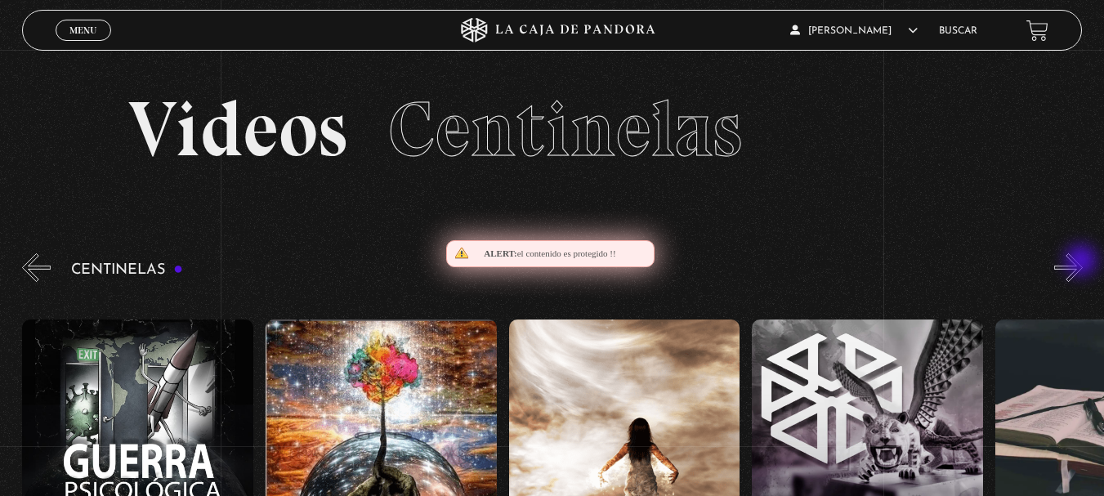
click at [1083, 262] on button "»" at bounding box center [1068, 267] width 29 height 29
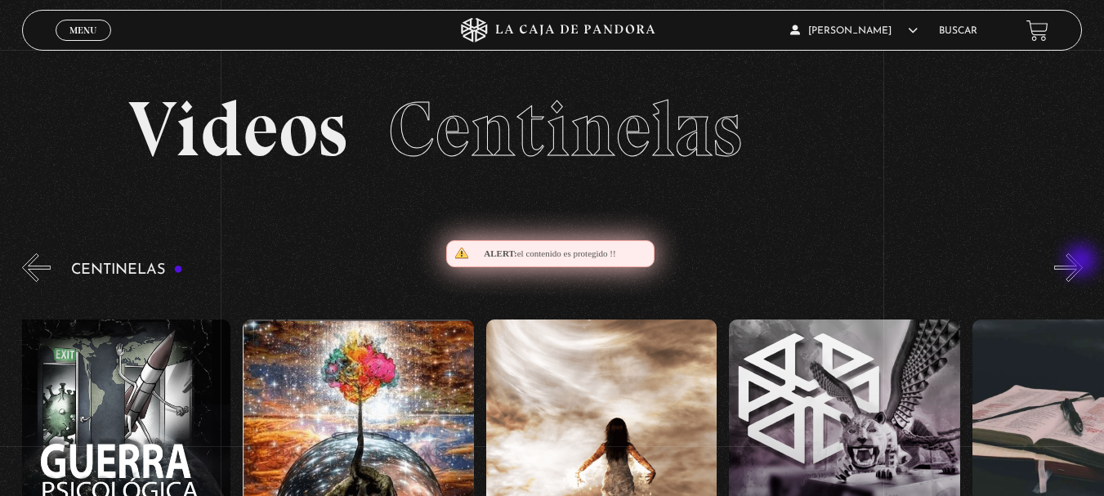
click at [1083, 262] on button "»" at bounding box center [1068, 267] width 29 height 29
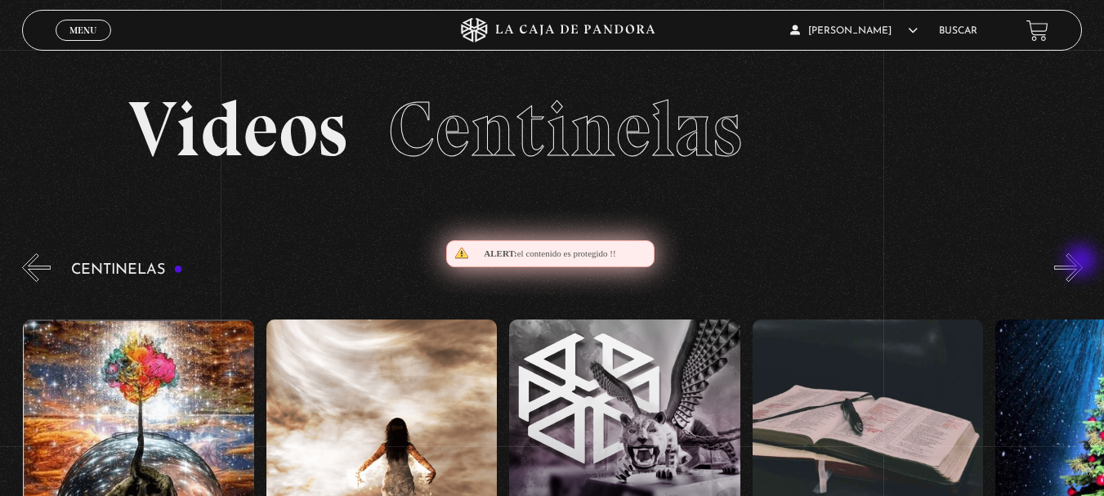
click at [1083, 262] on button "»" at bounding box center [1068, 267] width 29 height 29
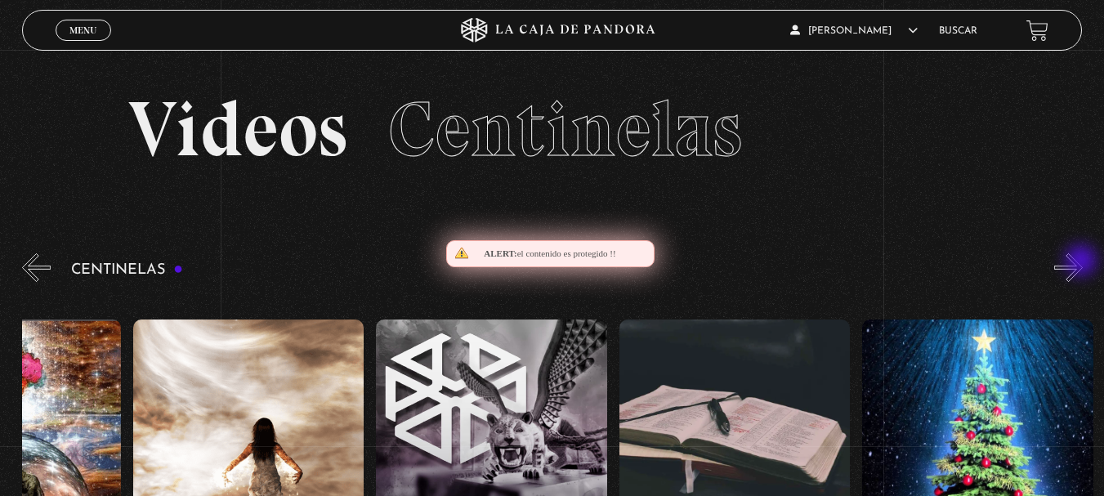
click at [1083, 262] on button "»" at bounding box center [1068, 267] width 29 height 29
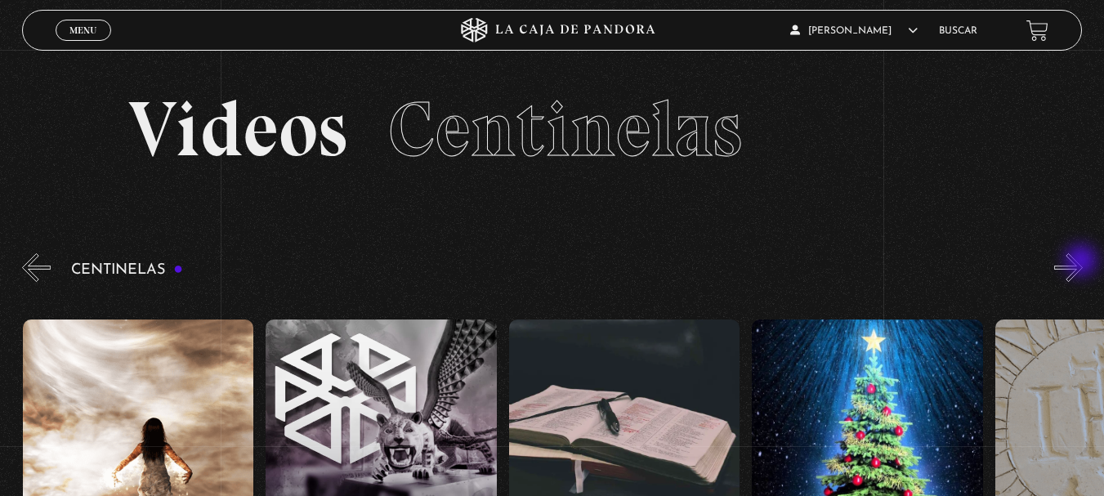
click at [1083, 262] on button "»" at bounding box center [1068, 267] width 29 height 29
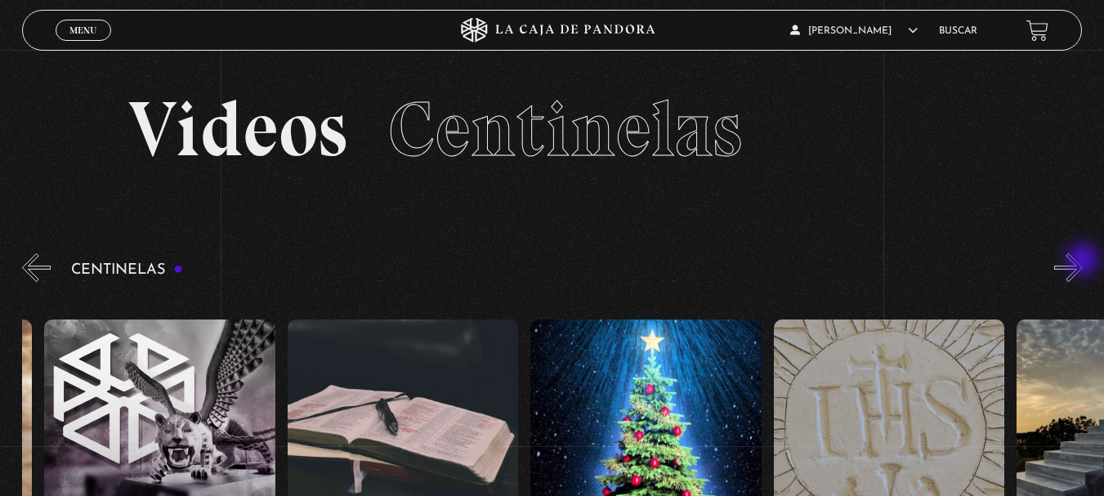
click at [1083, 262] on button "»" at bounding box center [1068, 267] width 29 height 29
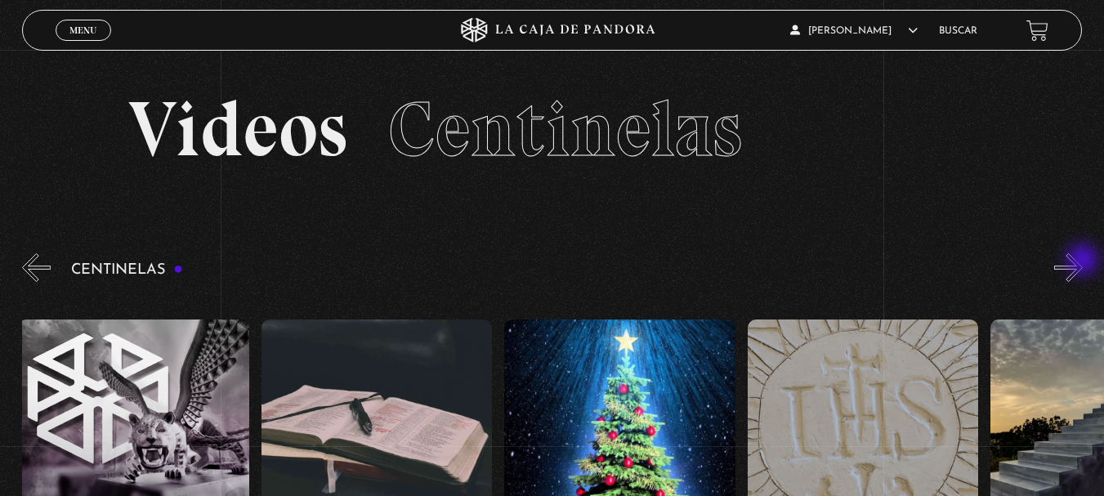
click at [1083, 262] on button "»" at bounding box center [1068, 267] width 29 height 29
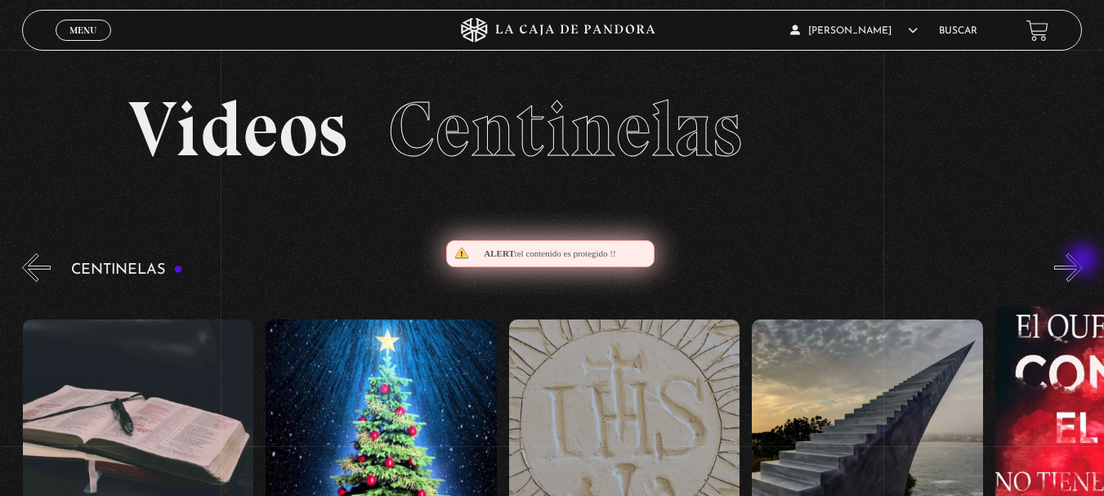
click at [1083, 262] on button "»" at bounding box center [1068, 267] width 29 height 29
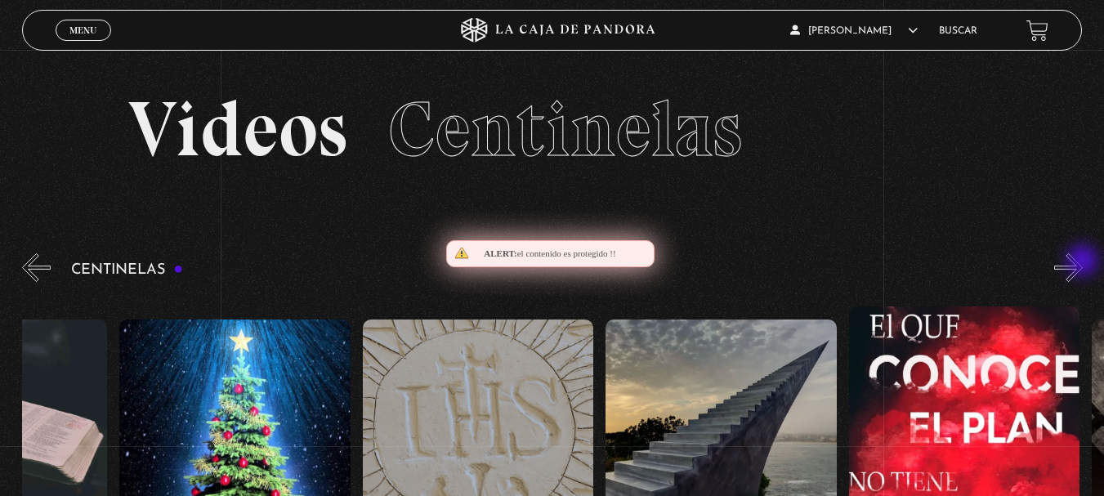
click at [1083, 266] on button "»" at bounding box center [1068, 267] width 29 height 29
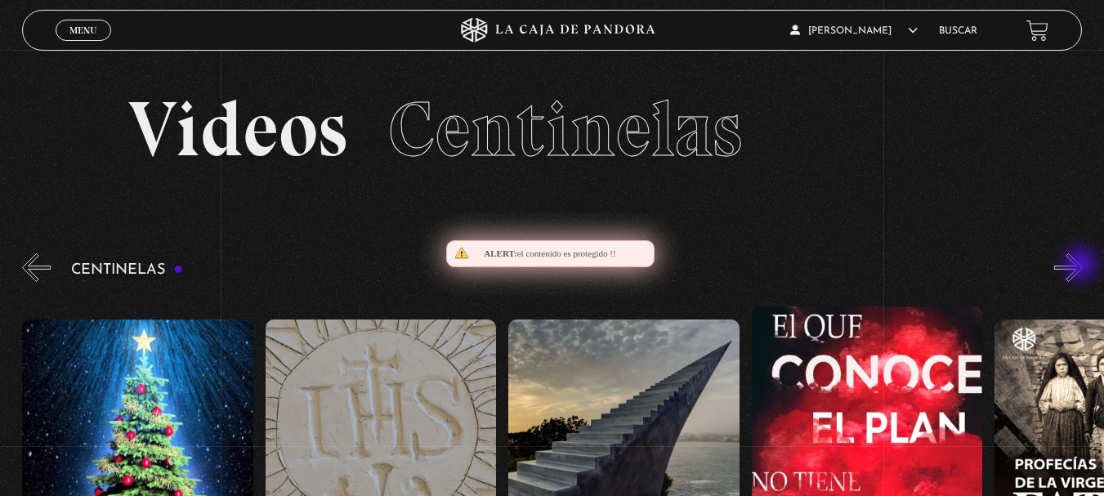
click at [1082, 266] on button "»" at bounding box center [1068, 267] width 29 height 29
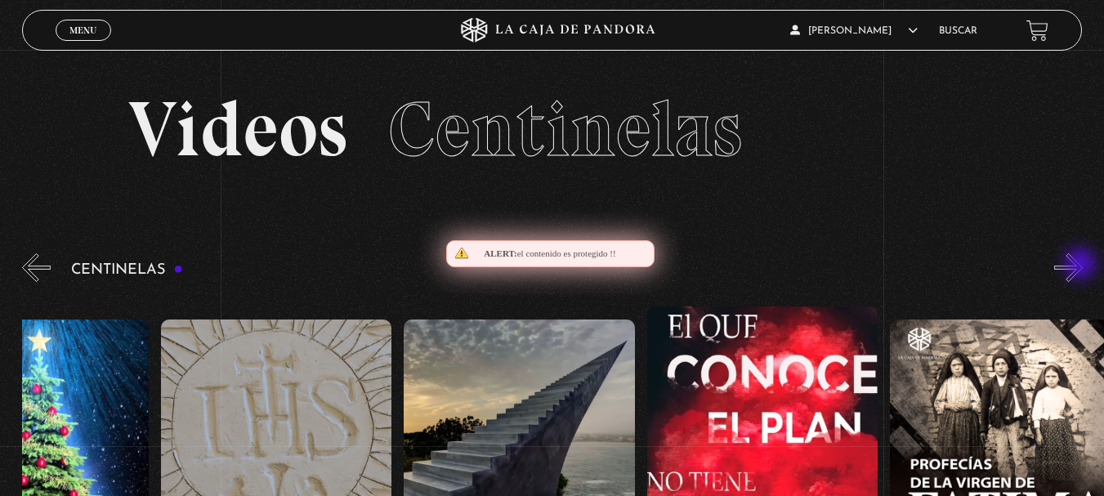
click at [1082, 266] on button "»" at bounding box center [1068, 267] width 29 height 29
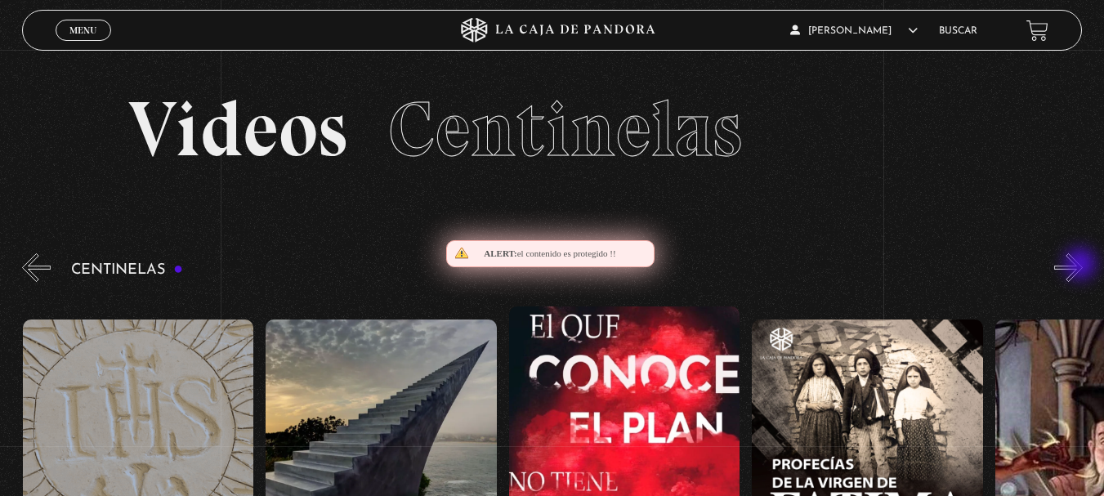
click at [1082, 266] on button "»" at bounding box center [1068, 267] width 29 height 29
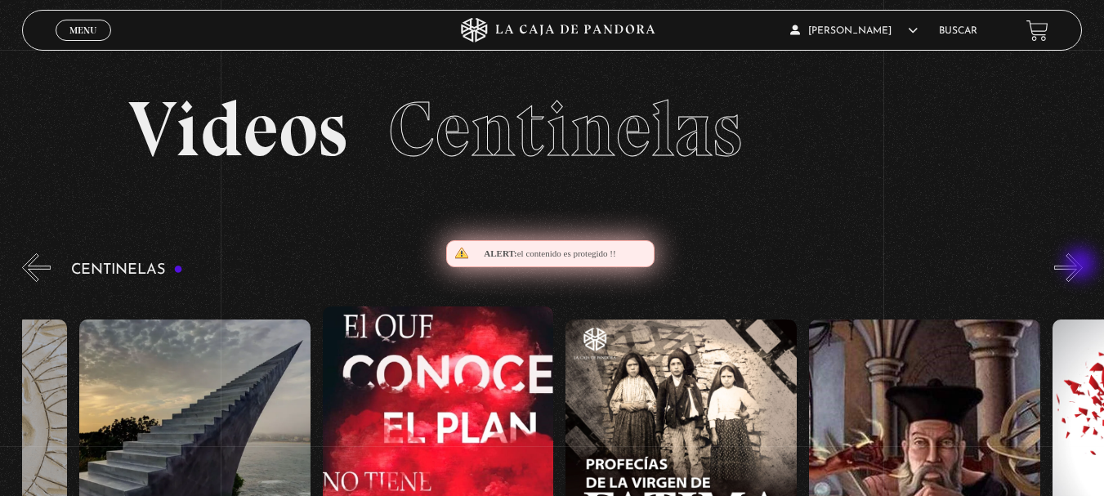
click at [1082, 266] on button "»" at bounding box center [1068, 267] width 29 height 29
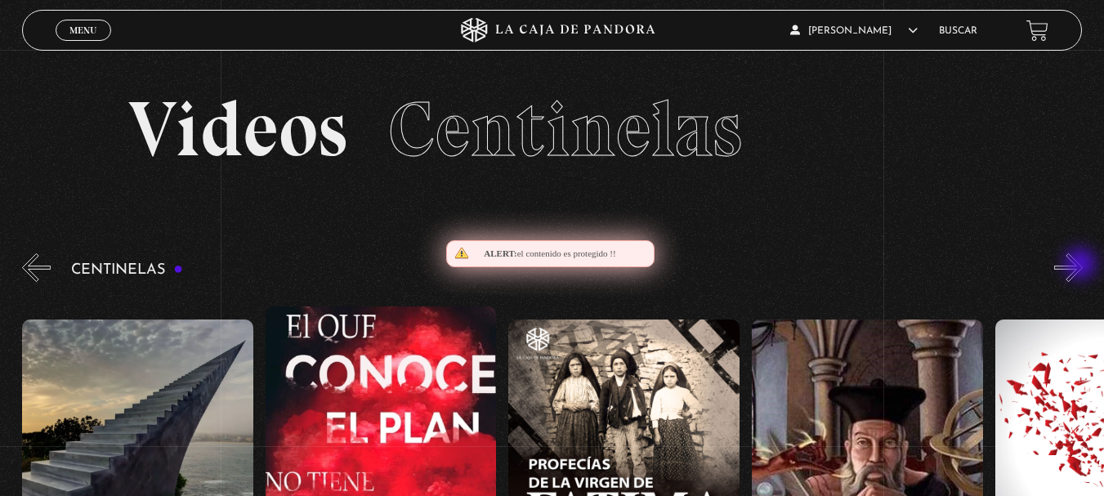
click at [1082, 266] on button "»" at bounding box center [1068, 267] width 29 height 29
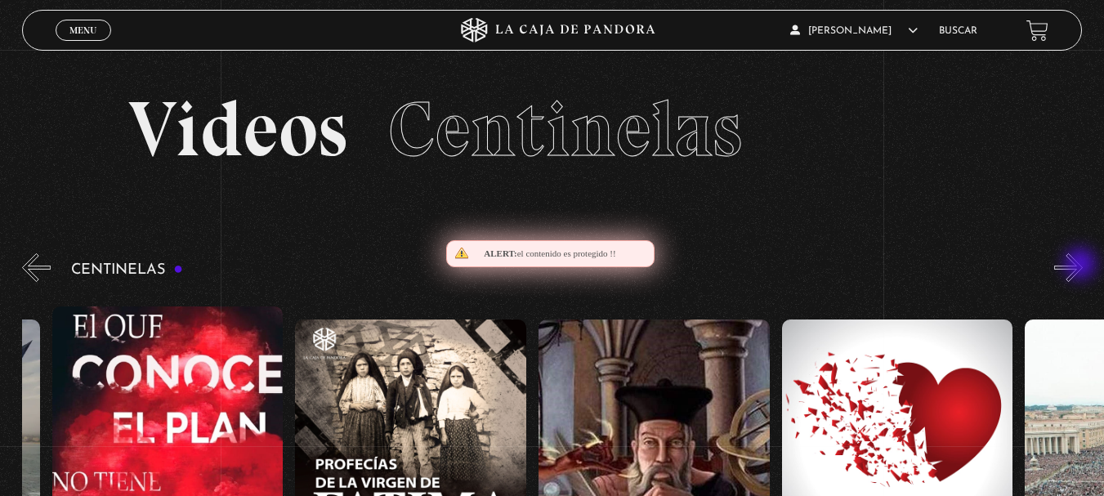
click at [1082, 266] on button "»" at bounding box center [1068, 267] width 29 height 29
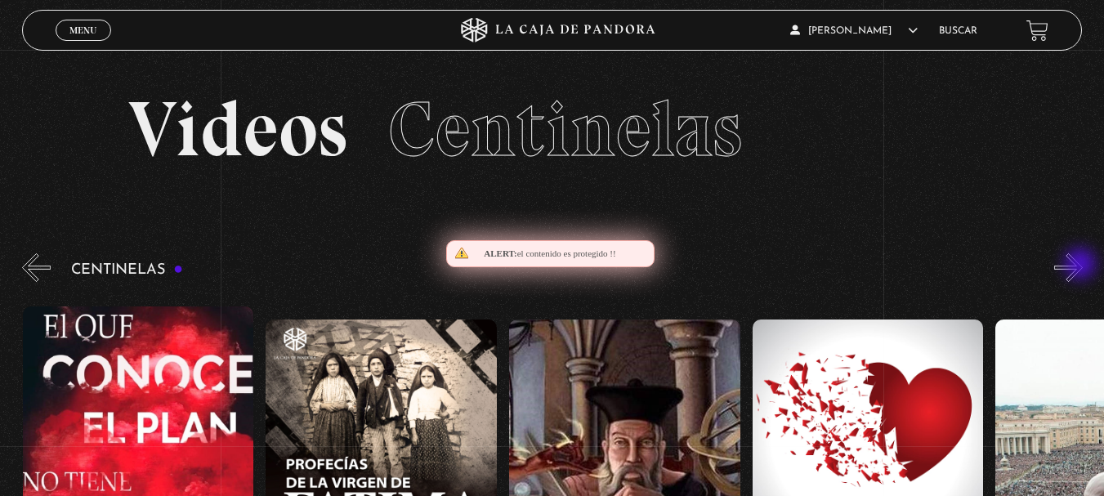
click at [1082, 266] on button "»" at bounding box center [1068, 267] width 29 height 29
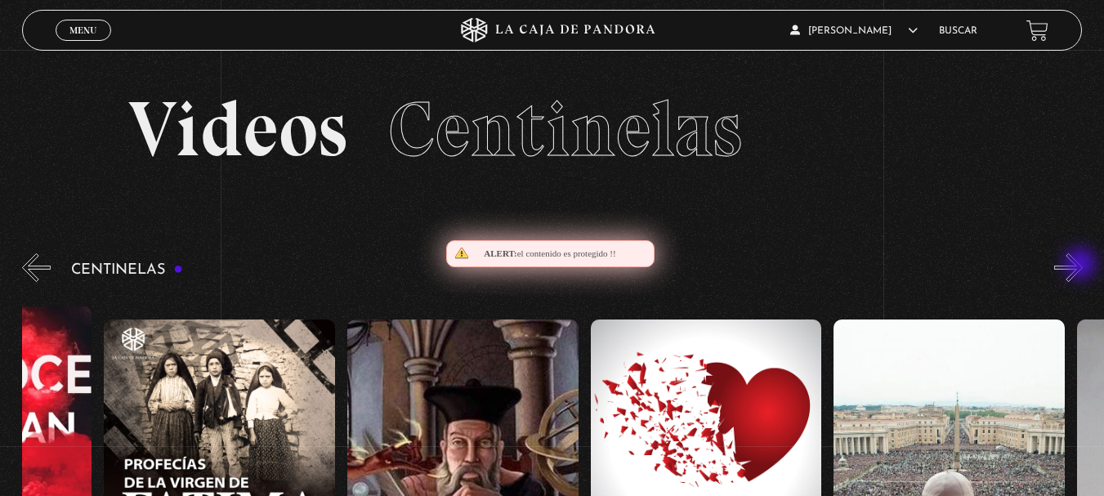
click at [1082, 266] on button "»" at bounding box center [1068, 267] width 29 height 29
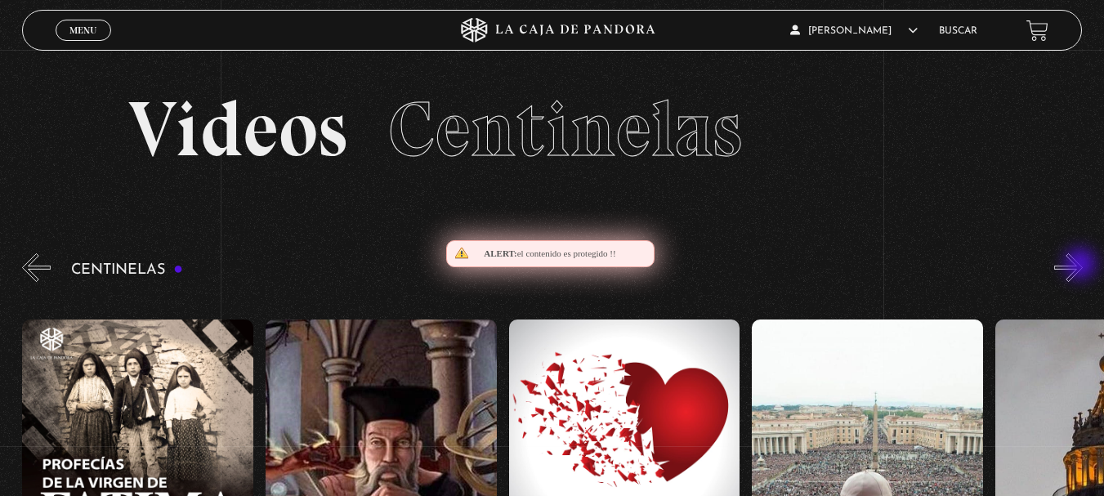
click at [1082, 266] on button "»" at bounding box center [1068, 267] width 29 height 29
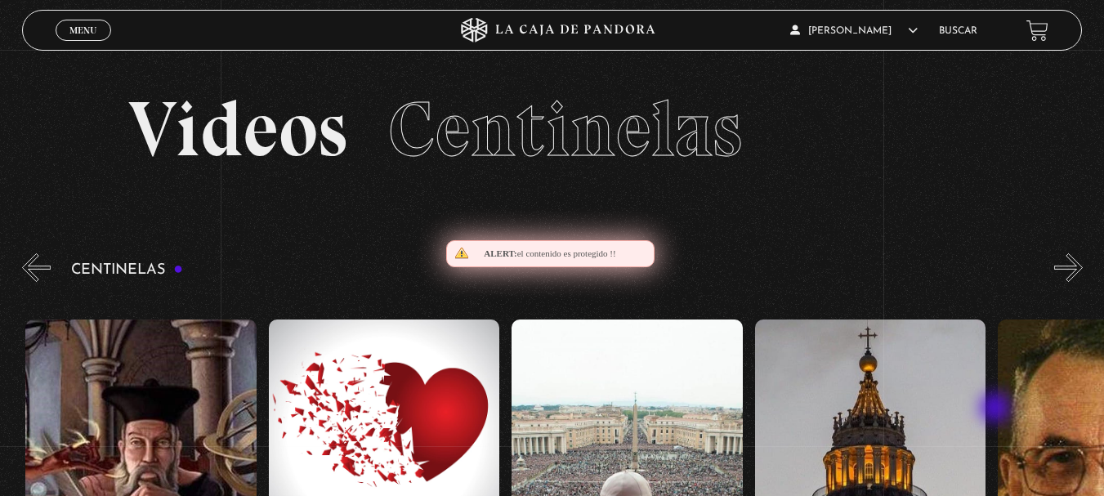
scroll to position [0, 19456]
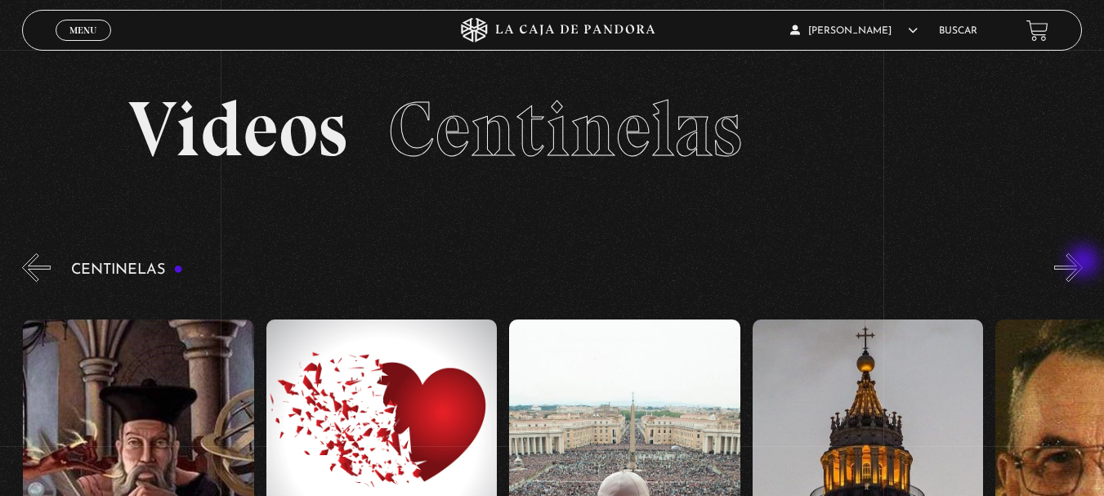
click at [1083, 263] on button "»" at bounding box center [1068, 267] width 29 height 29
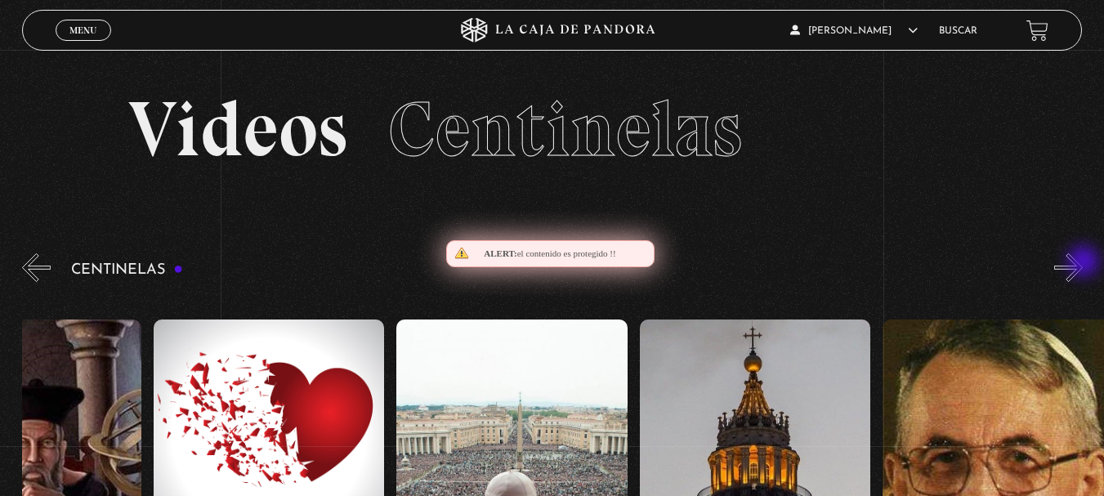
click at [1083, 263] on button "»" at bounding box center [1068, 267] width 29 height 29
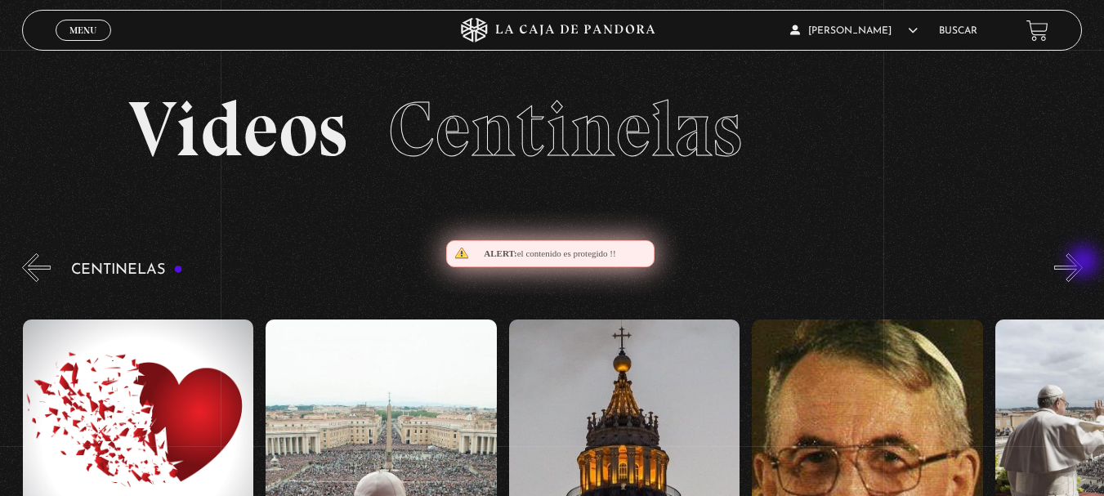
click at [1083, 263] on button "»" at bounding box center [1068, 267] width 29 height 29
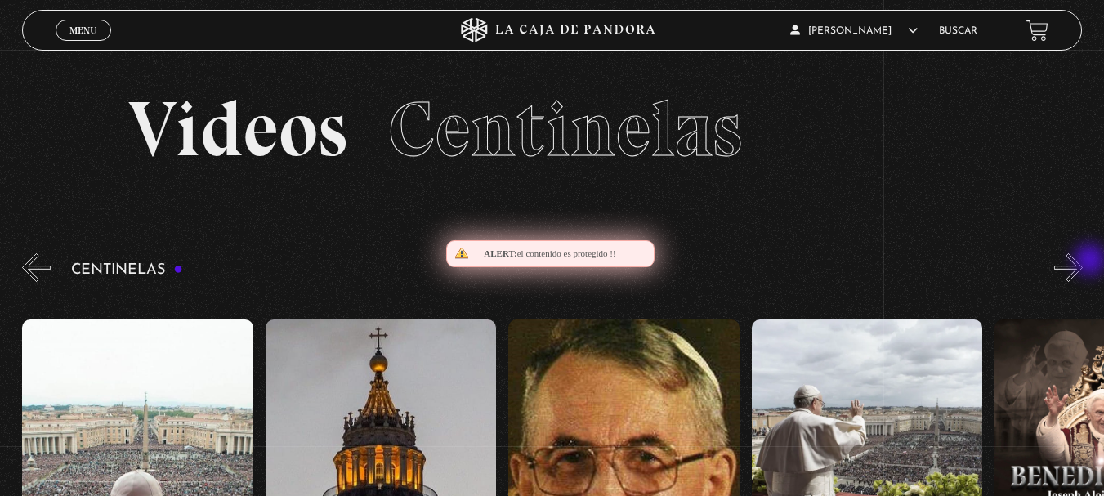
click at [1083, 262] on button "»" at bounding box center [1068, 267] width 29 height 29
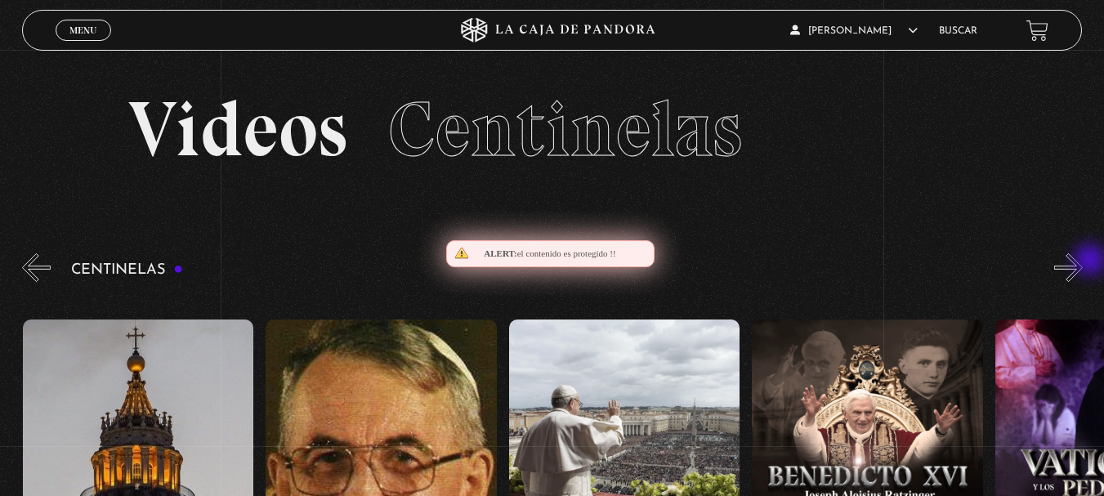
click at [1083, 262] on button "»" at bounding box center [1068, 267] width 29 height 29
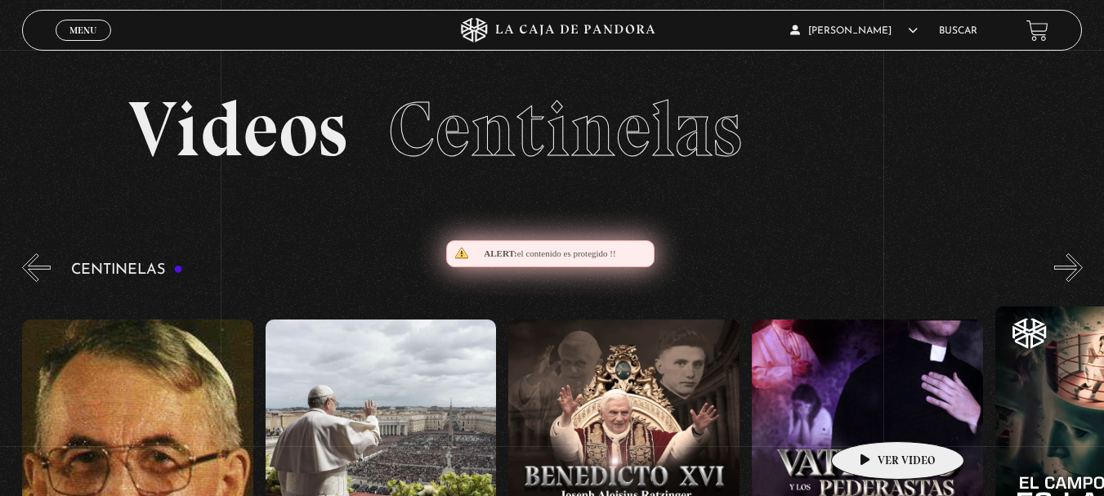
click at [872, 417] on figure at bounding box center [867, 467] width 231 height 294
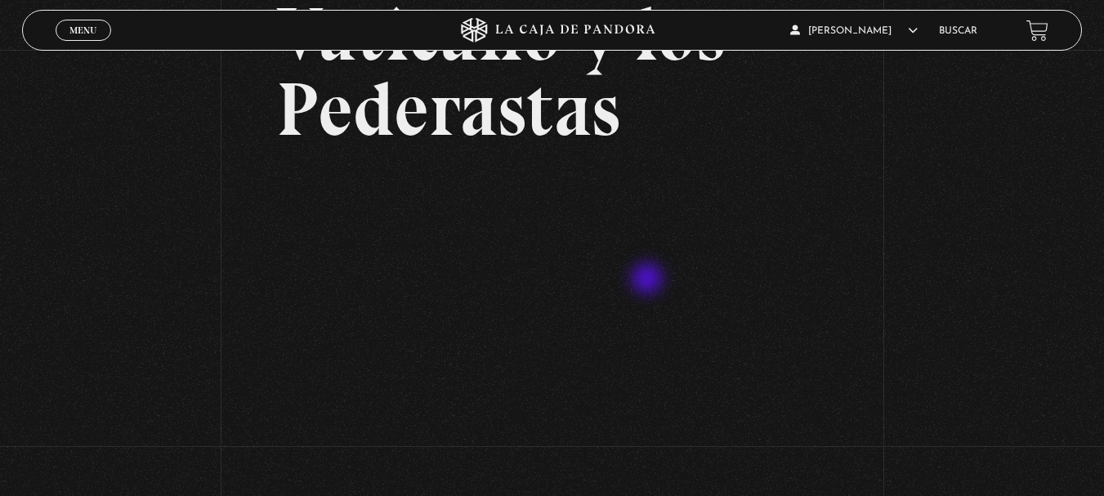
scroll to position [163, 0]
